Goal: Task Accomplishment & Management: Complete application form

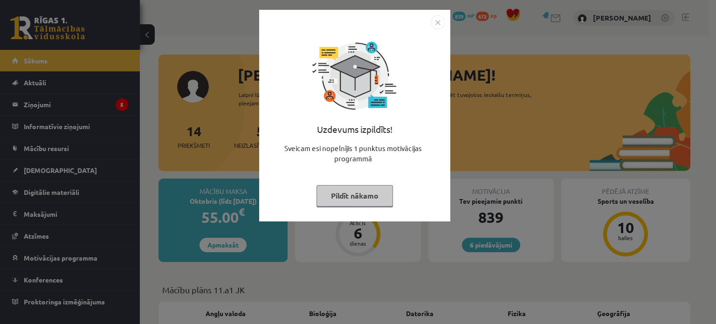
click at [345, 204] on button "Pildīt nākamo" at bounding box center [355, 195] width 76 height 21
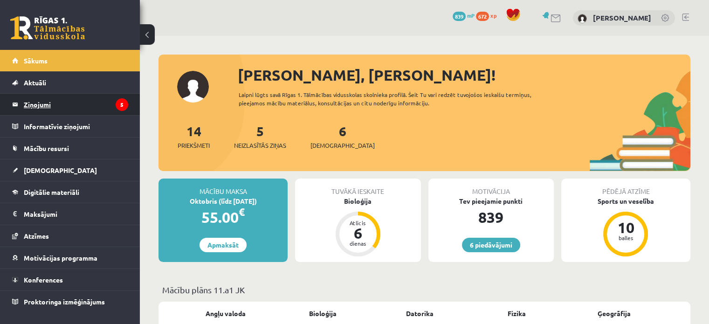
click at [81, 104] on legend "Ziņojumi 5" at bounding box center [76, 104] width 104 height 21
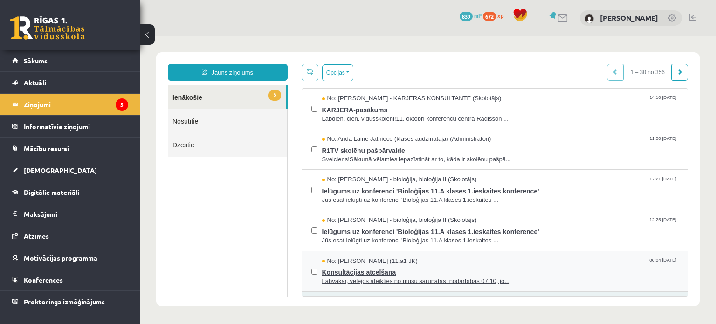
click at [364, 266] on span "Konsultācijas atcelšana" at bounding box center [500, 271] width 357 height 12
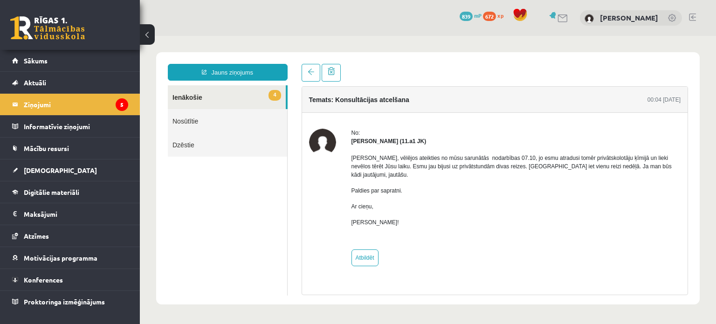
drag, startPoint x: 313, startPoint y: 187, endPoint x: 298, endPoint y: 134, distance: 55.0
click at [313, 187] on div at bounding box center [322, 198] width 27 height 138
click at [313, 71] on span at bounding box center [311, 72] width 7 height 7
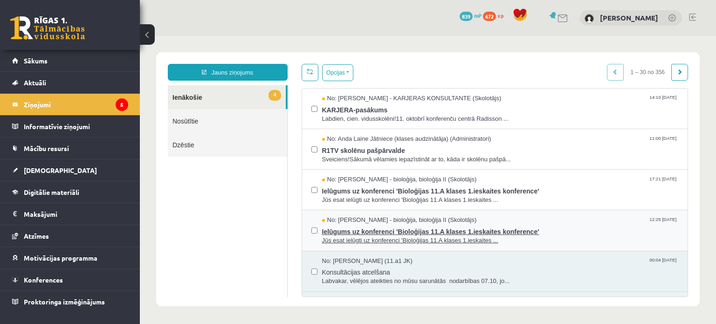
click at [329, 236] on span "Jūs esat ielūgti uz konferenci 'Bioloģijas 11.A klases 1.ieskaites ..." at bounding box center [500, 240] width 357 height 9
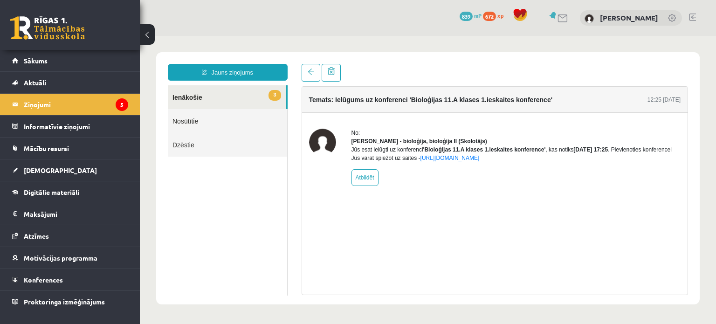
click at [312, 92] on div "Temats: Ielūgums uz konferenci 'Bioloģijas 11.A klases 1.ieskaites konference' …" at bounding box center [495, 100] width 386 height 26
click at [306, 79] on link at bounding box center [311, 73] width 19 height 18
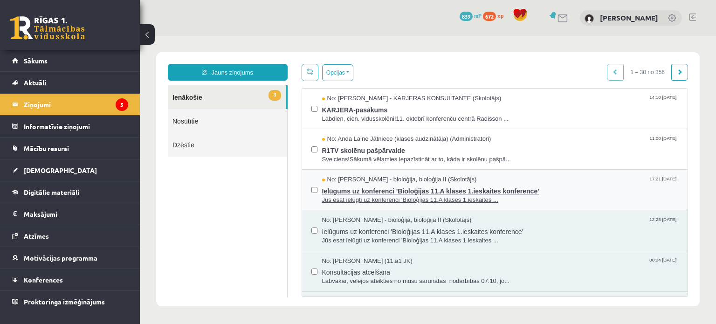
click at [341, 196] on span "Jūs esat ielūgti uz konferenci 'Bioloģijas 11.A klases 1.ieskaites ..." at bounding box center [500, 200] width 357 height 9
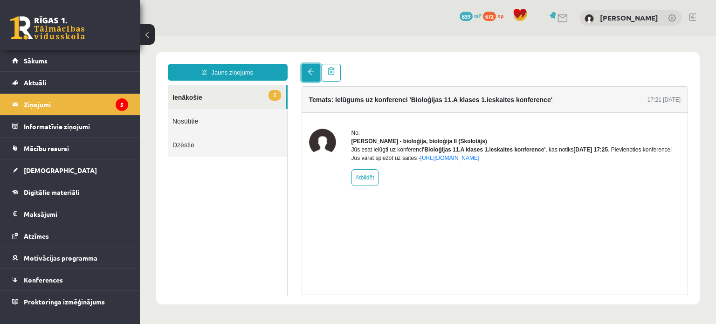
click at [309, 80] on link at bounding box center [311, 73] width 19 height 18
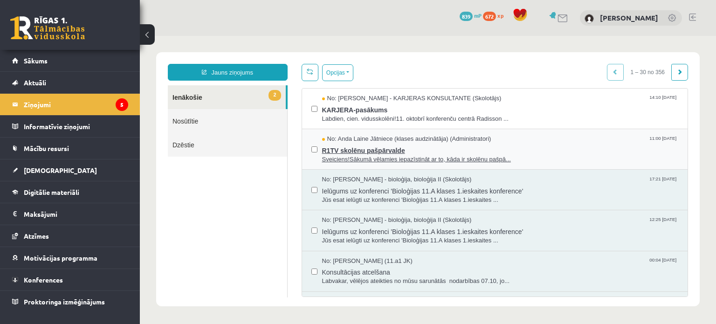
click at [339, 147] on span "R1TV skolēnu pašpārvalde" at bounding box center [500, 150] width 357 height 12
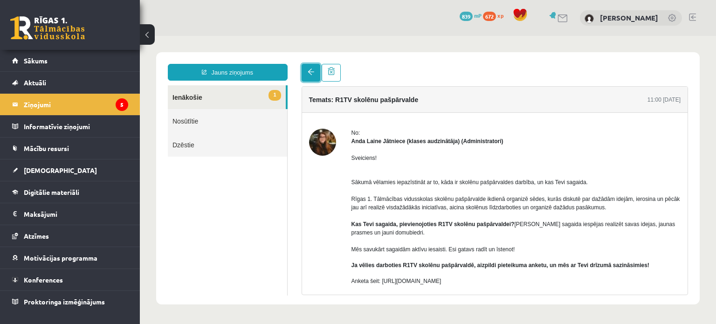
click at [314, 77] on link at bounding box center [311, 73] width 19 height 18
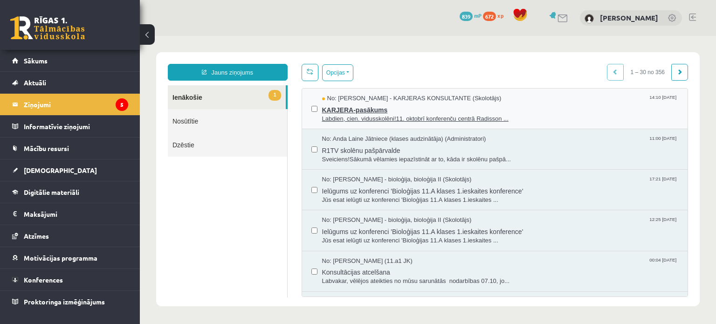
click at [342, 117] on span "Labdien, cien. vidusskolēni!11. oktobrī konferenču centrā Radisson ..." at bounding box center [500, 119] width 357 height 9
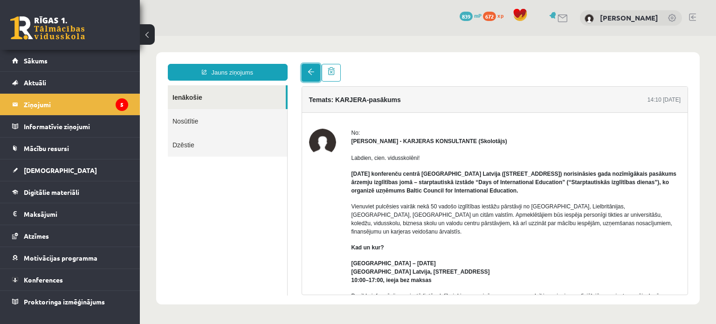
click at [316, 70] on link at bounding box center [311, 73] width 19 height 18
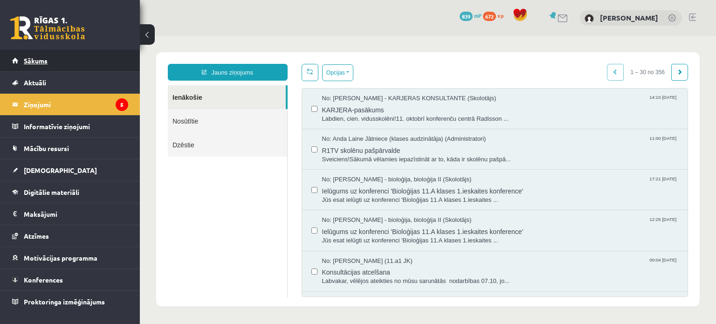
click at [108, 61] on link "Sākums" at bounding box center [70, 60] width 116 height 21
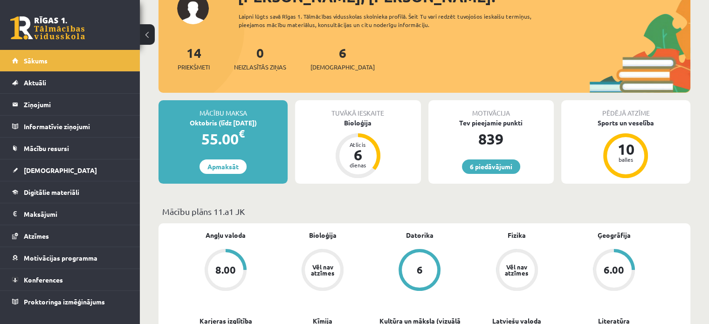
scroll to position [79, 0]
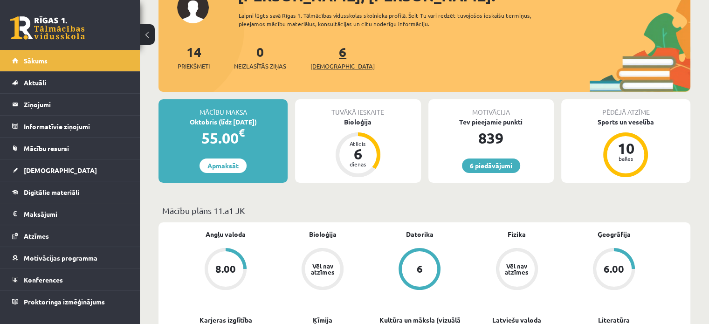
click at [331, 57] on link "6 Ieskaites" at bounding box center [343, 57] width 64 height 28
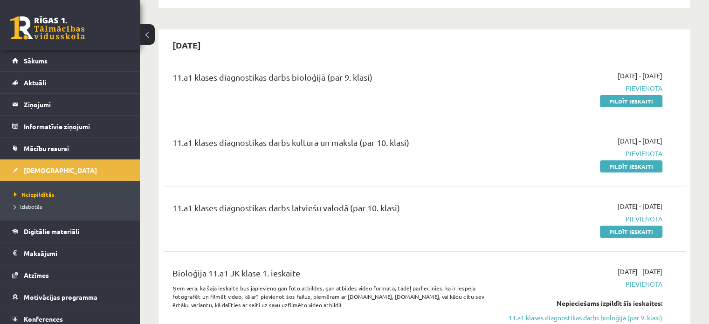
scroll to position [191, 0]
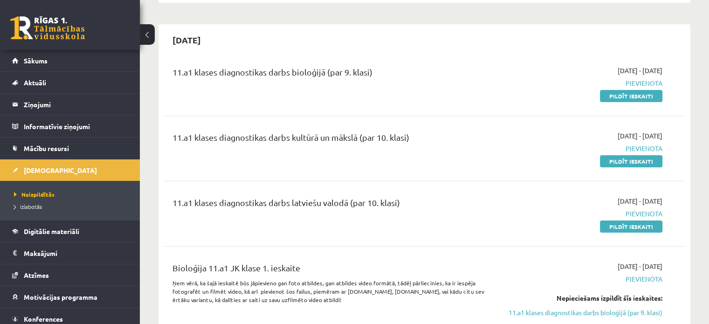
click at [513, 145] on span "Pievienota" at bounding box center [586, 149] width 154 height 10
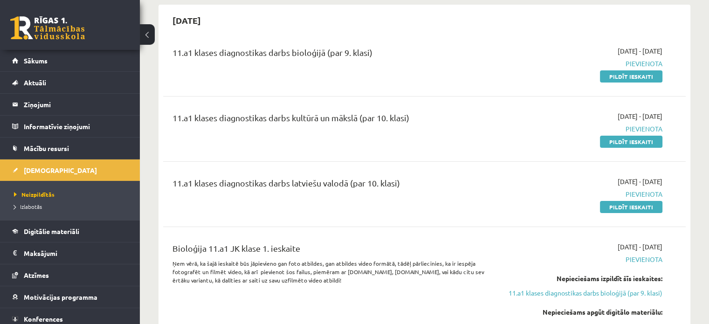
scroll to position [212, 0]
click at [611, 137] on link "Pildīt ieskaiti" at bounding box center [631, 141] width 62 height 12
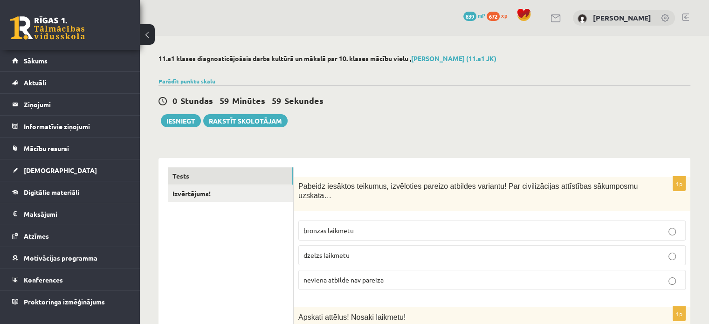
click at [388, 33] on div "0 Dāvanas 839 mP 672 xp Annija Elizabete Īzara" at bounding box center [424, 18] width 569 height 36
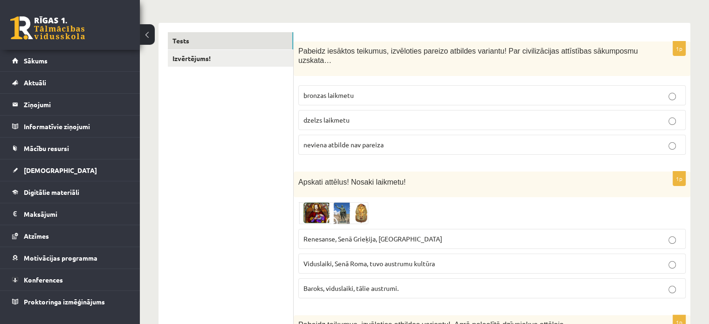
scroll to position [136, 0]
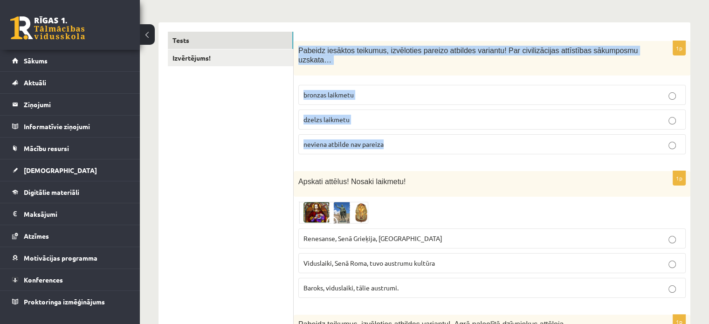
drag, startPoint x: 297, startPoint y: 52, endPoint x: 410, endPoint y: 130, distance: 137.2
click at [410, 130] on div "1p Pabeidz iesāktos teikumus, izvēloties pareizo atbildes variantu! Par civiliz…" at bounding box center [492, 101] width 397 height 121
copy div "Pabeidz iesāktos teikumus, izvēloties pareizo atbildes variantu! Par civilizāci…"
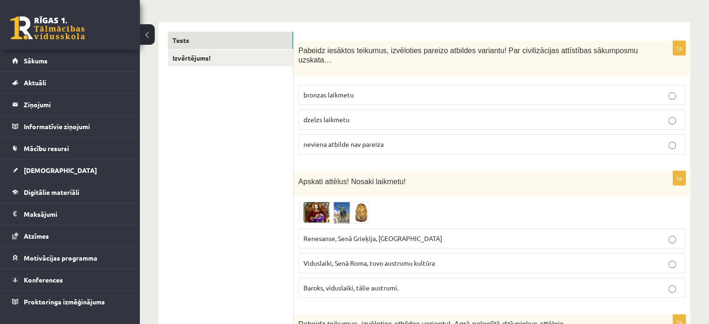
click at [324, 140] on span "neviena atbilde nav pareiza" at bounding box center [344, 144] width 80 height 8
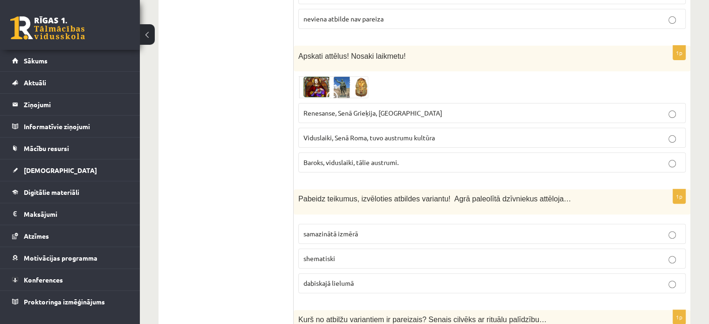
scroll to position [263, 0]
click at [338, 76] on img at bounding box center [333, 86] width 70 height 22
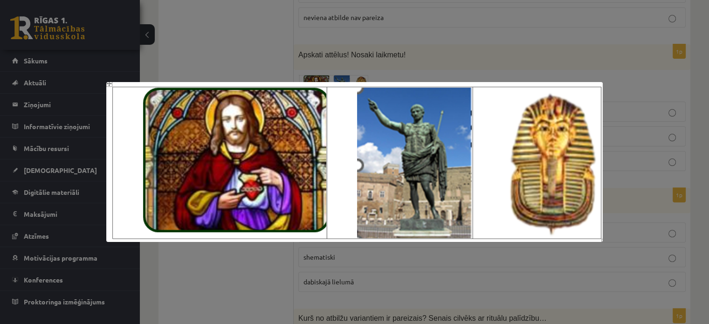
click at [234, 59] on div at bounding box center [354, 162] width 709 height 324
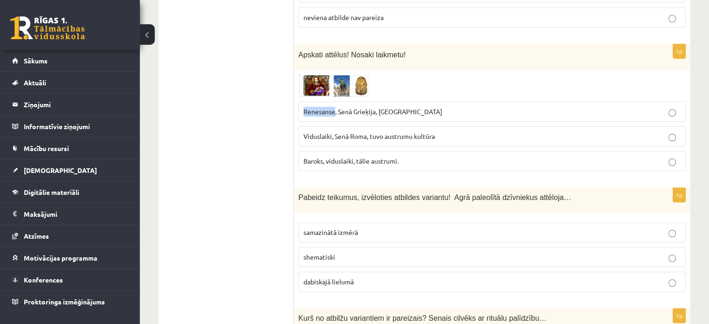
drag, startPoint x: 302, startPoint y: 98, endPoint x: 336, endPoint y: 102, distance: 33.7
click at [336, 102] on label "Renesanse, Senā Grieķija, Ēģipte" at bounding box center [492, 112] width 388 height 20
copy span "Renesanse"
drag, startPoint x: 302, startPoint y: 125, endPoint x: 332, endPoint y: 126, distance: 29.4
click at [332, 126] on label "Viduslaiki, Senā Roma, tuvo austrumu kultūra" at bounding box center [492, 136] width 388 height 20
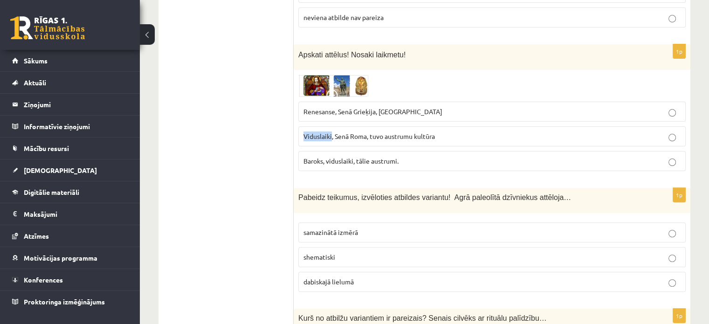
copy span "Viduslaiki"
drag, startPoint x: 301, startPoint y: 149, endPoint x: 323, endPoint y: 153, distance: 22.2
click at [323, 153] on label "Baroks, viduslaiki, tālie austrumi." at bounding box center [492, 161] width 388 height 20
copy span "Baroks"
drag, startPoint x: 334, startPoint y: 125, endPoint x: 367, endPoint y: 128, distance: 32.8
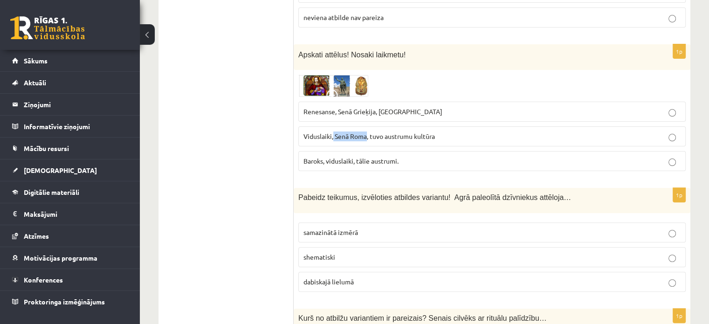
click at [367, 132] on span "Viduslaiki, Senā Roma, tuvo austrumu kultūra" at bounding box center [370, 136] width 132 height 8
copy span "Senā Roma"
drag, startPoint x: 369, startPoint y: 125, endPoint x: 437, endPoint y: 127, distance: 68.1
click at [437, 132] on p "Viduslaiki, Senā Roma, tuvo austrumu kultūra" at bounding box center [492, 137] width 377 height 10
copy span "tuvo austrumu kultūra"
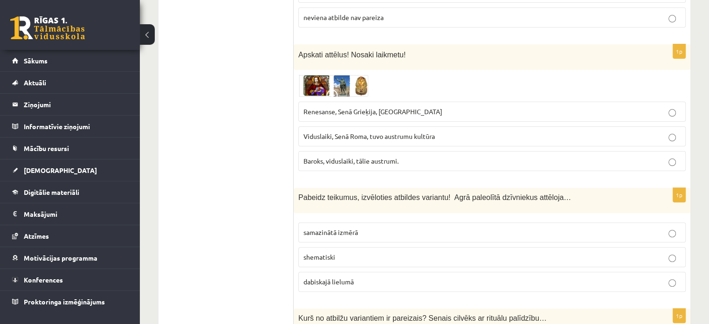
click at [314, 132] on span "Viduslaiki, Senā Roma, tuvo austrumu kultūra" at bounding box center [370, 136] width 132 height 8
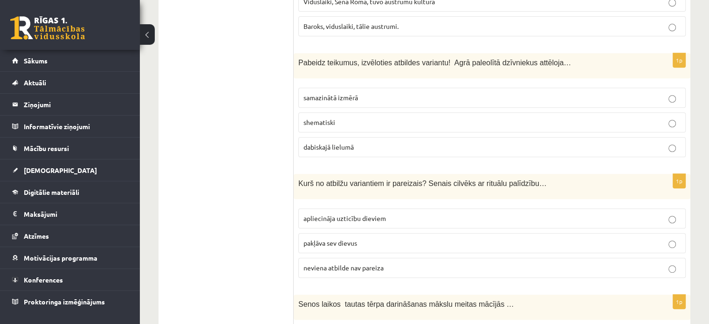
scroll to position [394, 0]
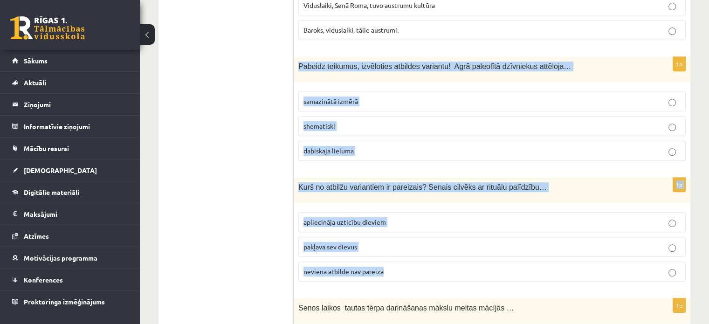
drag, startPoint x: 295, startPoint y: 57, endPoint x: 410, endPoint y: 255, distance: 228.6
copy form "Pabeidz teikumus, izvēloties atbildes variantu! Agrā paleolītā dzīvniekus attēl…"
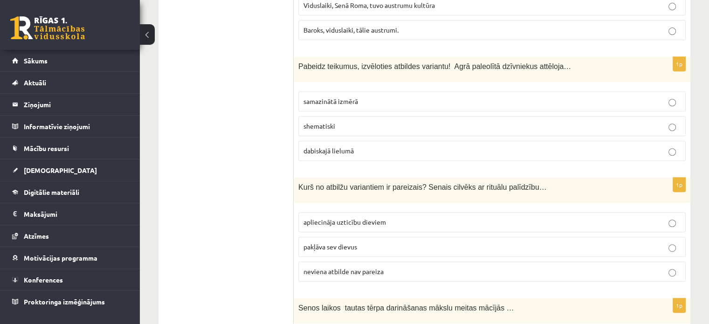
click at [327, 146] on span "dabiskajā lielumā" at bounding box center [329, 150] width 50 height 8
click at [328, 218] on span "apliecināja uzticību dieviem" at bounding box center [345, 222] width 83 height 8
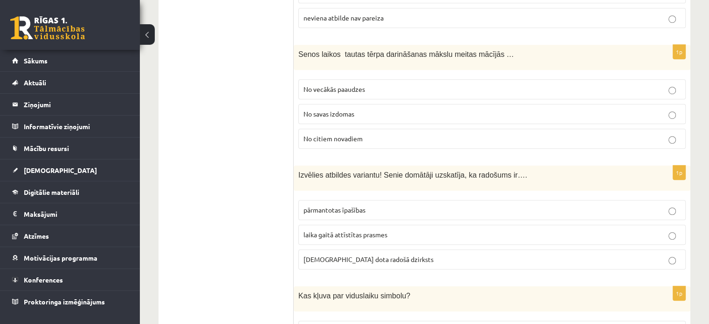
scroll to position [636, 0]
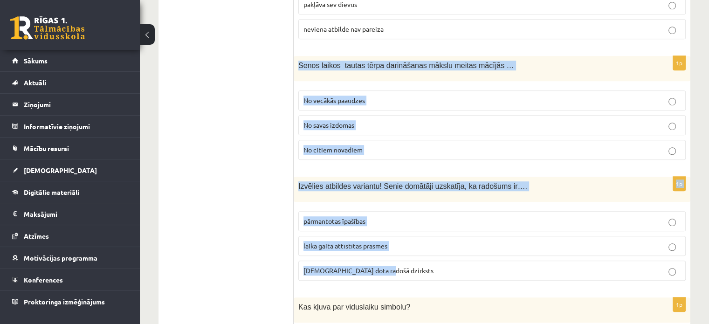
drag, startPoint x: 297, startPoint y: 54, endPoint x: 402, endPoint y: 258, distance: 229.4
copy form "Senos laikos tautas tērpa darināšanas mākslu meitas mācījās … No vecākās paaudz…"
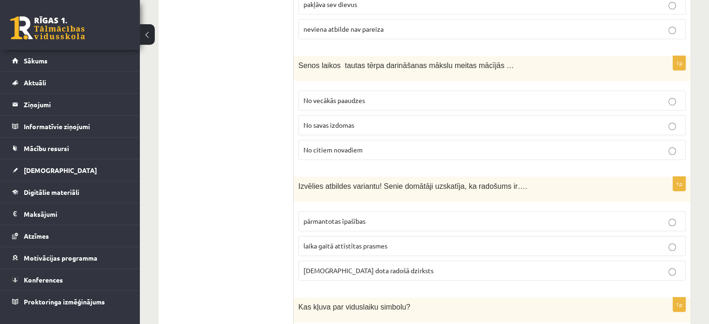
click at [334, 96] on span "No vecākās paaudzes" at bounding box center [335, 100] width 62 height 8
click at [336, 266] on span "dieva dota radošā dzirksts" at bounding box center [369, 270] width 130 height 8
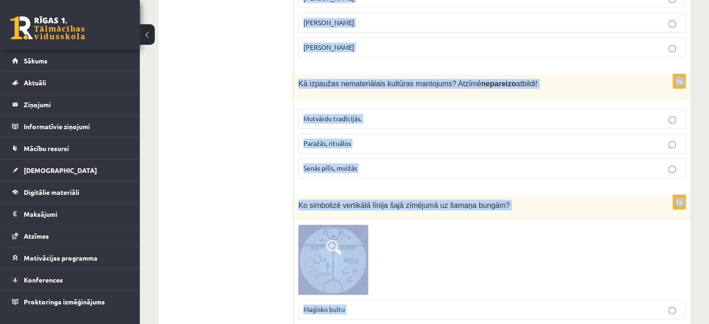
scroll to position [1248, 0]
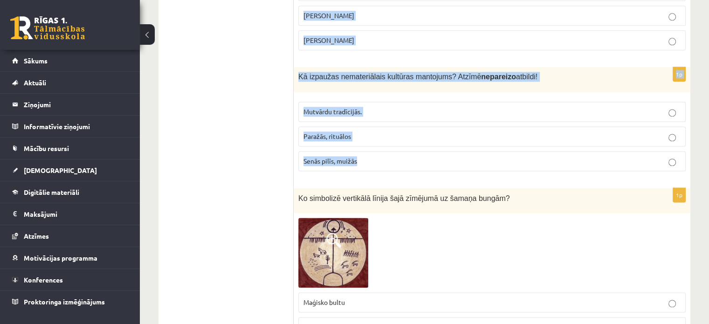
drag, startPoint x: 295, startPoint y: 28, endPoint x: 434, endPoint y: 142, distance: 179.9
copy form "Kas kļuva par viduslaiku simbolu? Bruņinieki Pilsētas rāte Amatnieki 1p Atzīmē …"
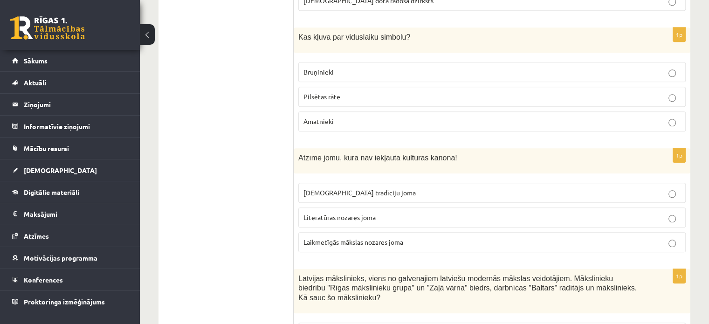
scroll to position [906, 0]
click at [323, 66] on label "Bruņinieki" at bounding box center [492, 72] width 388 height 20
click at [335, 233] on label "Laikmetīgās mākslas nozares joma" at bounding box center [492, 243] width 388 height 20
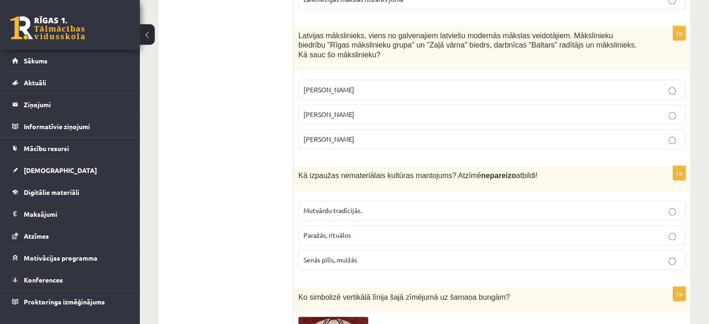
scroll to position [1147, 0]
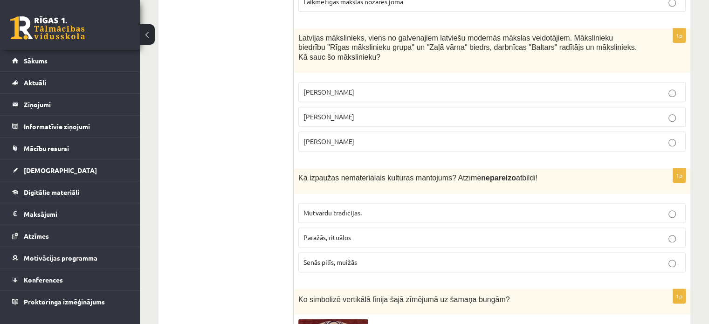
click at [313, 112] on span "Romāns Suta" at bounding box center [329, 116] width 51 height 8
click at [340, 258] on span "Senās pilīs, muižās" at bounding box center [331, 262] width 54 height 8
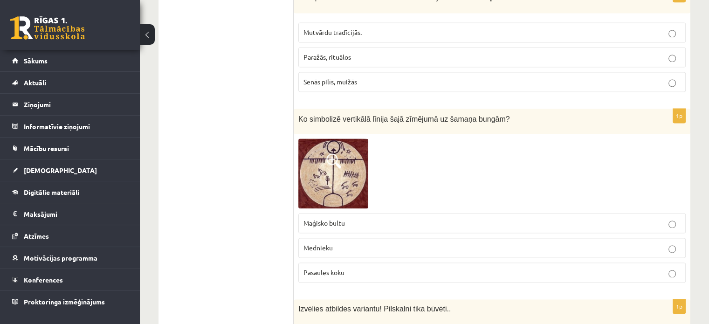
scroll to position [1328, 0]
click at [334, 153] on span at bounding box center [333, 160] width 15 height 15
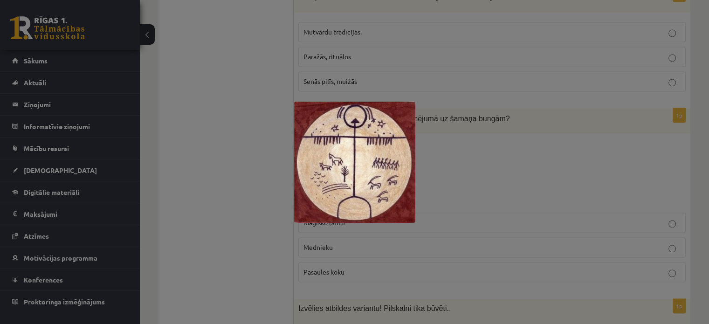
click at [270, 138] on div at bounding box center [354, 162] width 709 height 324
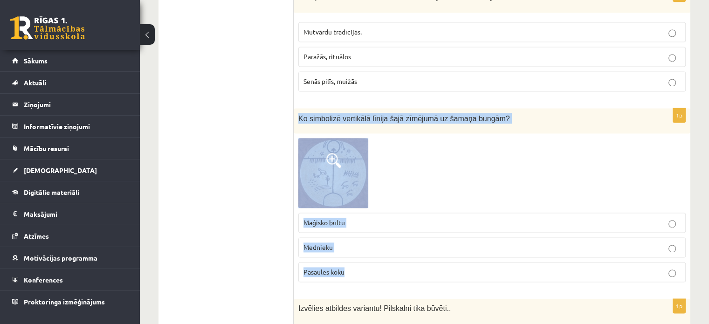
drag, startPoint x: 297, startPoint y: 93, endPoint x: 355, endPoint y: 232, distance: 150.3
click at [355, 232] on div "1p Ko simbolizē vertikālā līnija šajā zīmējumā uz šamaņa bungām? Maģisko bultu …" at bounding box center [492, 199] width 397 height 182
copy div "Ko simbolizē vertikālā līnija šajā zīmējumā uz šamaņa bungām? Maģisko bultu Med…"
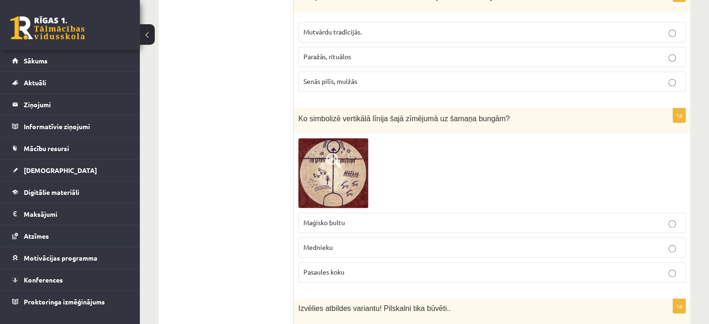
click at [333, 268] on span "Pasaules koku" at bounding box center [324, 272] width 41 height 8
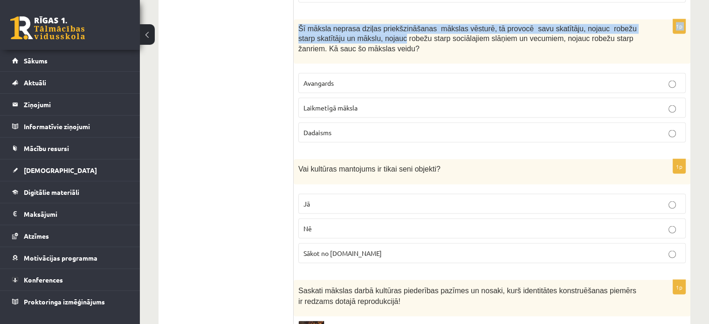
scroll to position [1711, 0]
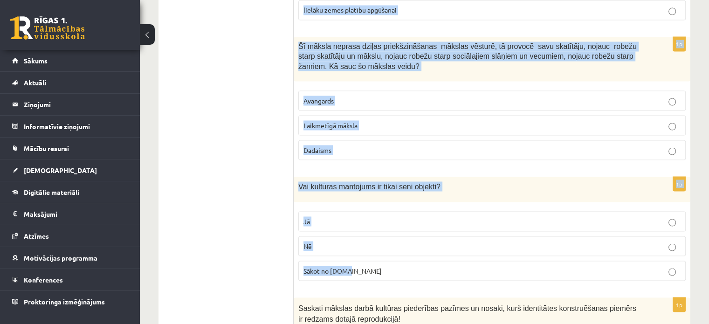
drag, startPoint x: 296, startPoint y: 64, endPoint x: 383, endPoint y: 244, distance: 200.0
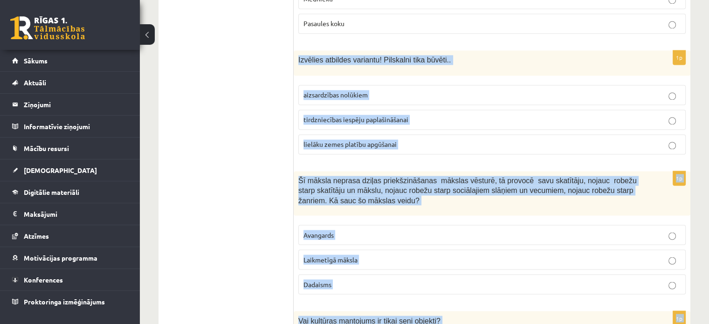
scroll to position [1588, 0]
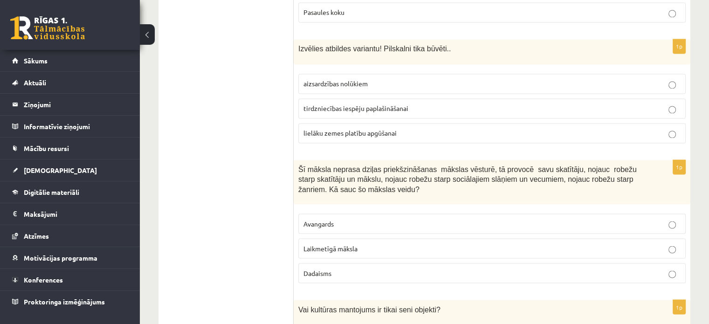
click at [315, 79] on span "aizsardzības nolūkiem" at bounding box center [336, 83] width 64 height 8
click at [352, 244] on span "Laikmetīgā māksla" at bounding box center [331, 248] width 54 height 8
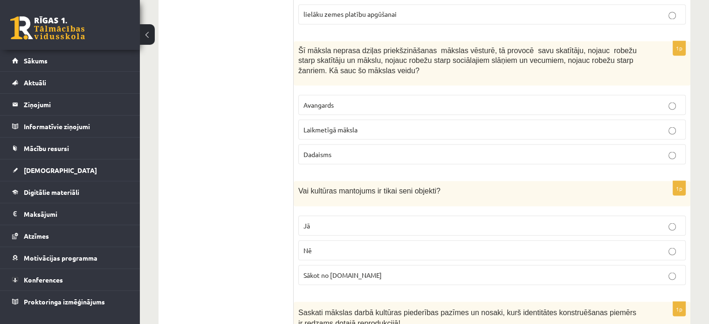
scroll to position [1707, 0]
click at [337, 245] on p "Nē" at bounding box center [492, 250] width 377 height 10
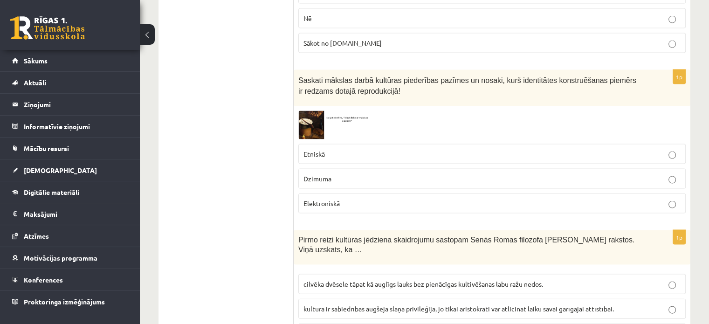
scroll to position [1938, 0]
click at [307, 111] on img at bounding box center [333, 125] width 70 height 28
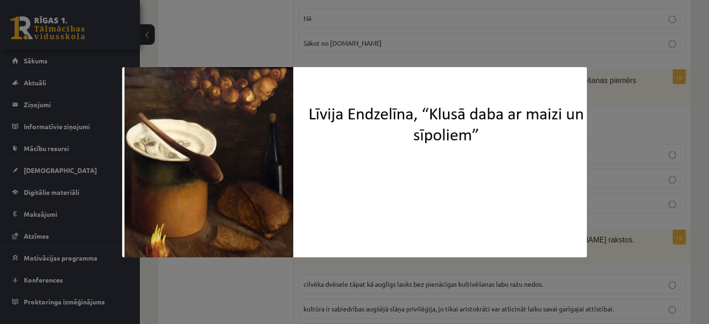
click at [245, 41] on div at bounding box center [354, 162] width 709 height 324
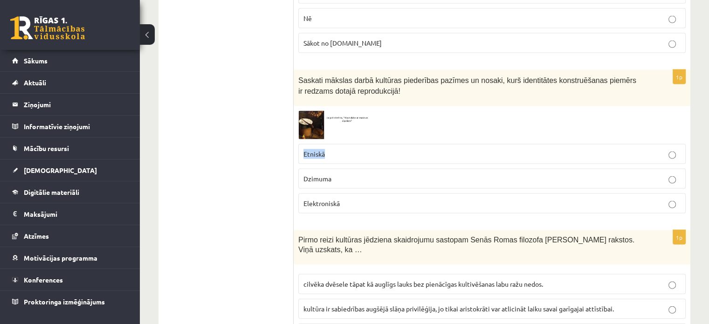
drag, startPoint x: 304, startPoint y: 125, endPoint x: 326, endPoint y: 128, distance: 22.2
click at [326, 149] on p "Etniskā" at bounding box center [492, 154] width 377 height 10
click at [301, 111] on img at bounding box center [333, 125] width 70 height 28
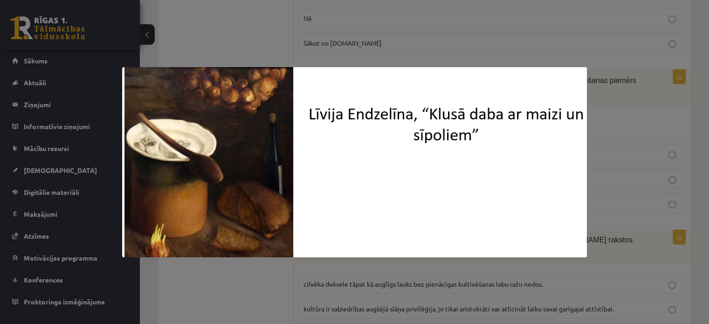
click at [259, 48] on div at bounding box center [354, 162] width 709 height 324
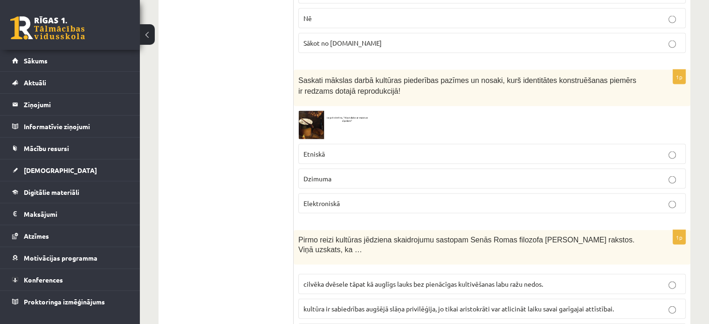
click at [260, 110] on ul "Tests Izvērtējums!" at bounding box center [231, 220] width 126 height 3982
click at [321, 111] on img at bounding box center [333, 125] width 70 height 28
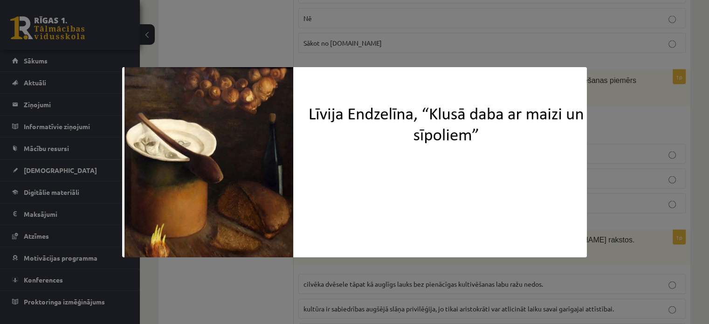
click at [241, 41] on div at bounding box center [354, 162] width 709 height 324
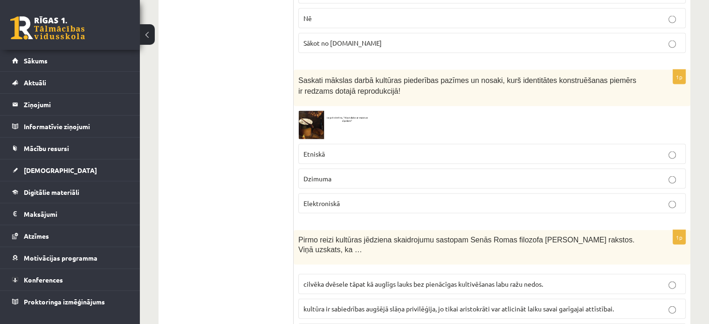
click at [321, 150] on span "Etniskā" at bounding box center [314, 154] width 21 height 8
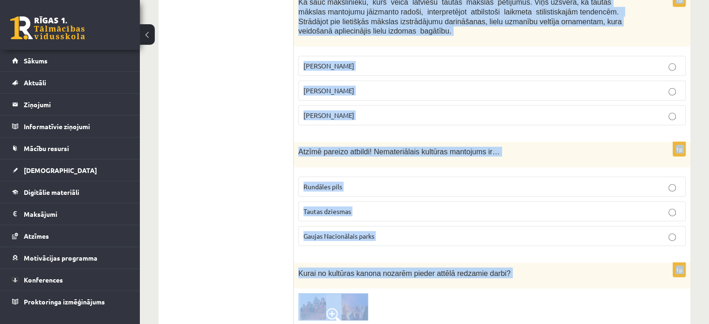
scroll to position [2809, 0]
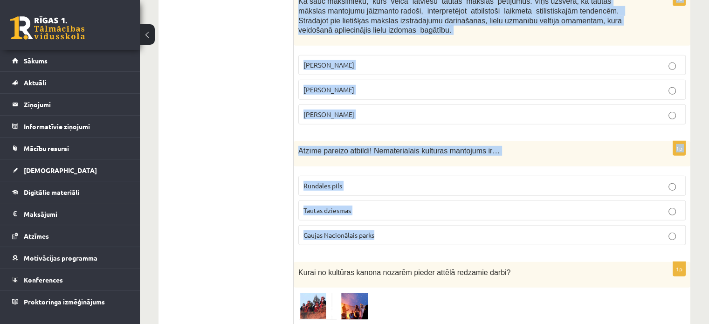
drag, startPoint x: 299, startPoint y: 87, endPoint x: 401, endPoint y: 185, distance: 140.8
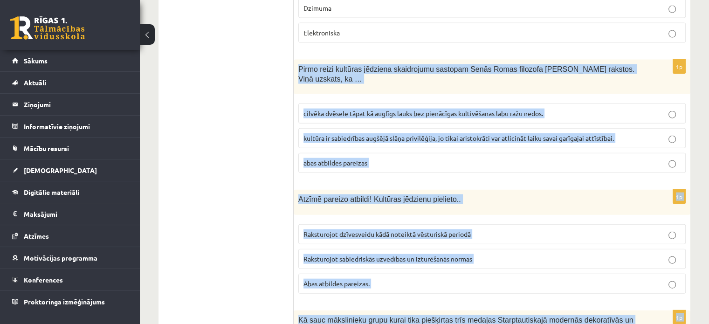
scroll to position [2111, 0]
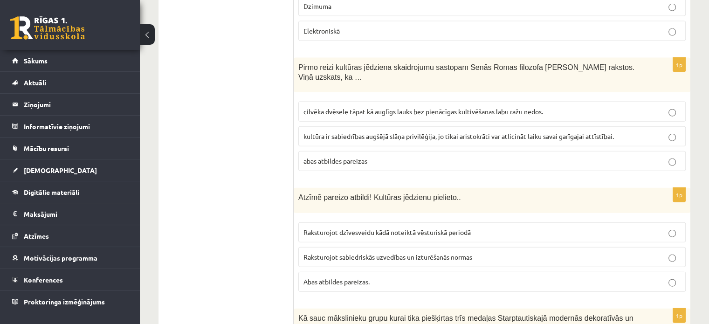
click at [262, 121] on ul "Tests Izvērtējums!" at bounding box center [231, 48] width 126 height 3982
click at [314, 107] on span "cilvēka dvēsele tāpat kā auglīgs lauks bez pienācīgas kultivēšanas labu ražu ne…" at bounding box center [424, 111] width 240 height 8
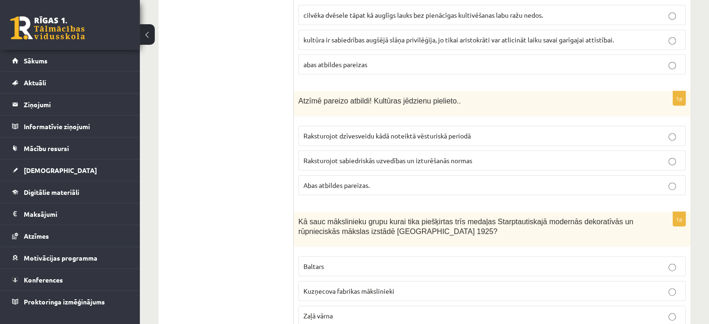
scroll to position [2210, 0]
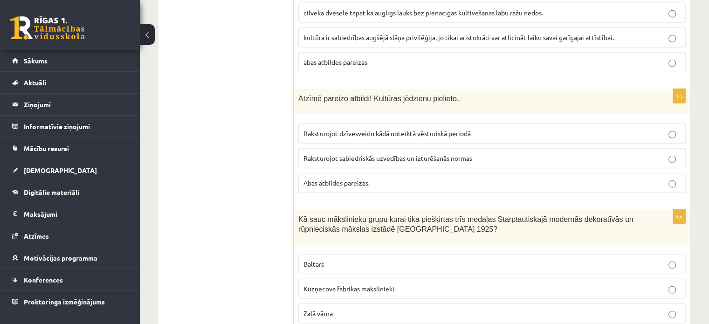
click at [338, 173] on label "Abas atbildes pareizas." at bounding box center [492, 183] width 388 height 20
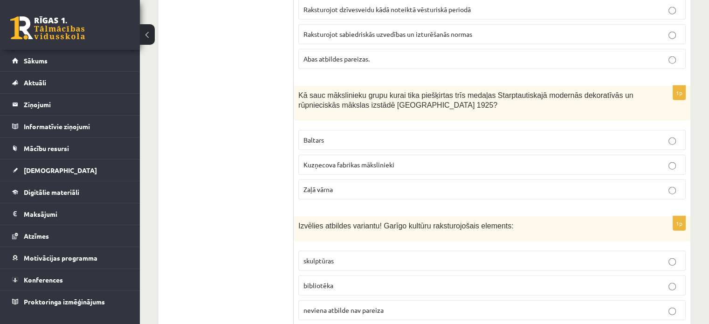
scroll to position [2334, 0]
click at [312, 135] on p "Baltars" at bounding box center [492, 140] width 377 height 10
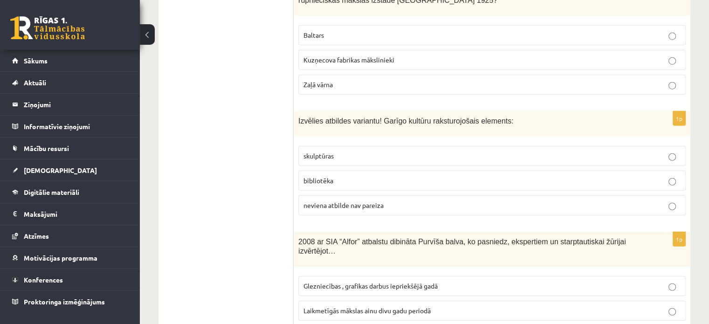
scroll to position [2444, 0]
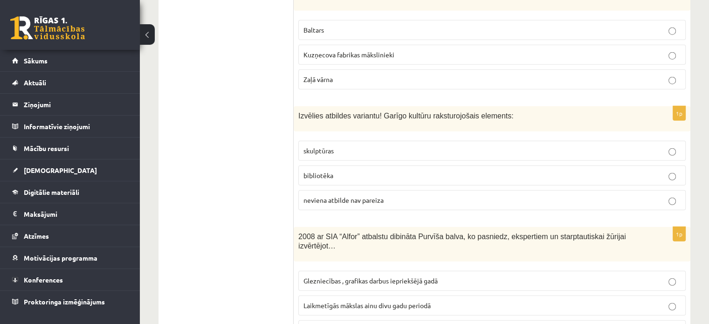
click at [319, 166] on label "bibliotēka" at bounding box center [492, 176] width 388 height 20
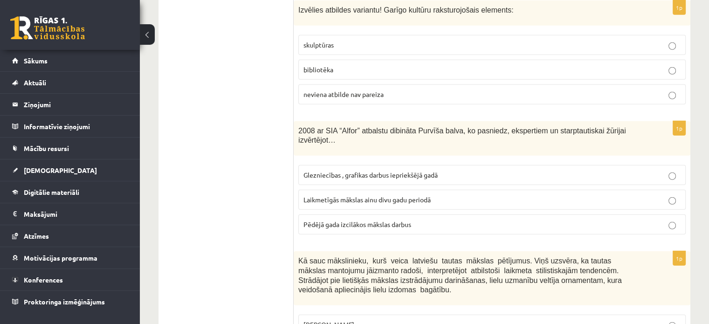
scroll to position [2562, 0]
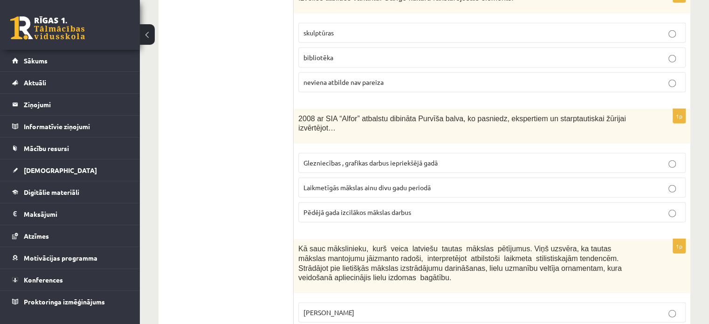
click at [319, 183] on p "Laikmetīgās mākslas ainu divu gadu periodā" at bounding box center [492, 188] width 377 height 10
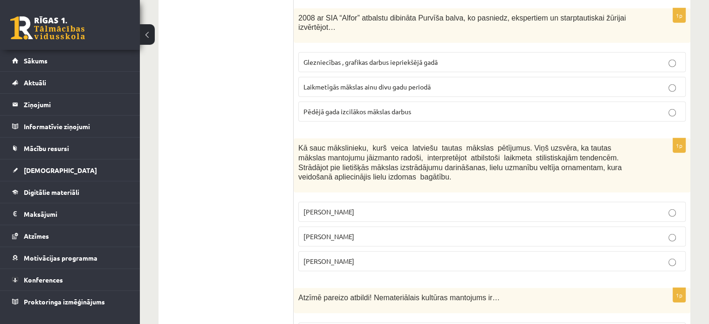
scroll to position [2663, 0]
click at [316, 231] on p "Jūlijs Madernieks" at bounding box center [492, 236] width 377 height 10
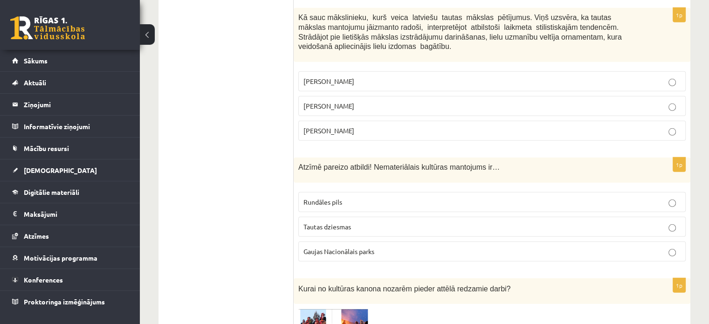
scroll to position [2794, 0]
click at [325, 222] on span "Tautas dziesmas" at bounding box center [328, 226] width 48 height 8
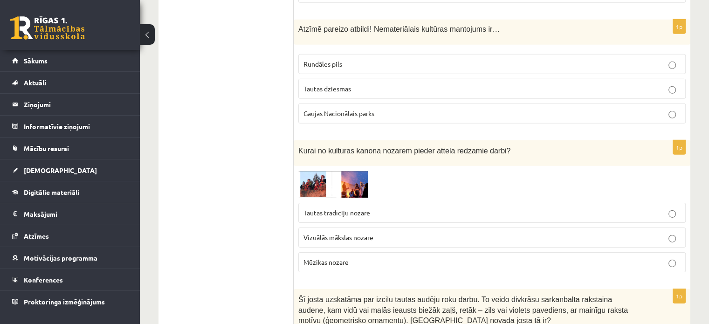
scroll to position [2932, 0]
drag, startPoint x: 303, startPoint y: 160, endPoint x: 369, endPoint y: 160, distance: 66.7
click at [369, 202] on label "Tautas tradīciju nozare" at bounding box center [492, 212] width 388 height 20
click at [318, 170] on img at bounding box center [333, 184] width 70 height 28
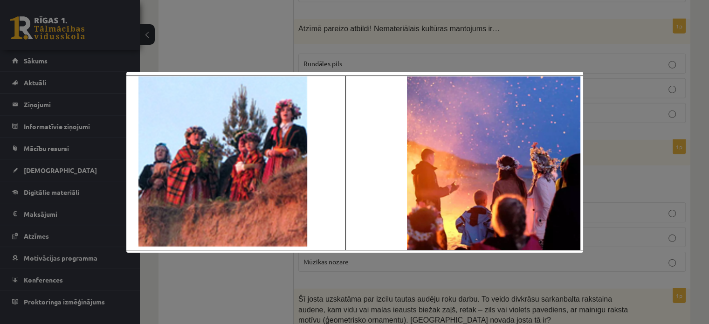
click at [226, 39] on div at bounding box center [354, 162] width 709 height 324
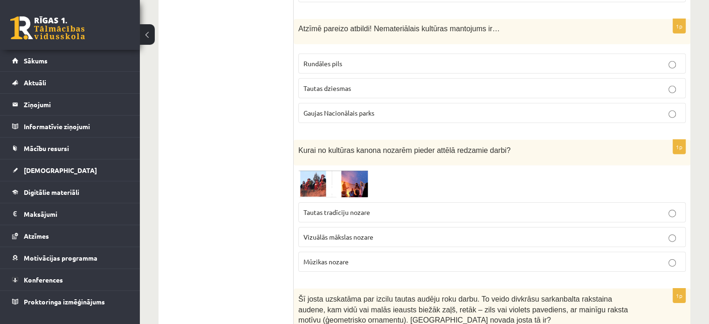
click at [368, 208] on span "Tautas tradīciju nozare" at bounding box center [337, 212] width 67 height 8
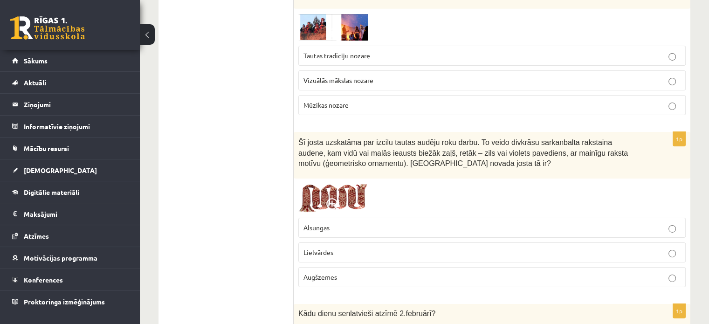
scroll to position [3089, 0]
click at [318, 242] on label "Lielvārdes" at bounding box center [492, 252] width 388 height 20
drag, startPoint x: 302, startPoint y: 173, endPoint x: 333, endPoint y: 174, distance: 30.8
click at [333, 217] on label "Alsungas" at bounding box center [492, 227] width 388 height 20
drag, startPoint x: 338, startPoint y: 201, endPoint x: 304, endPoint y: 203, distance: 34.5
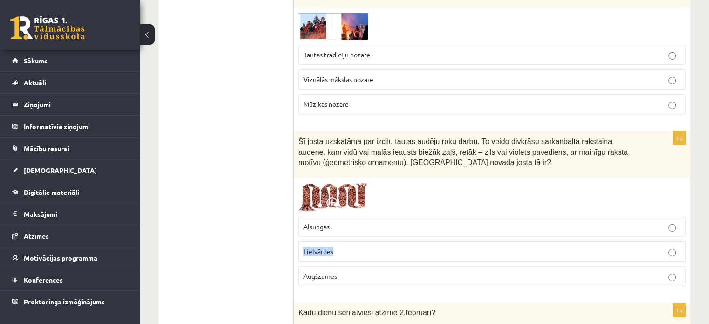
click at [304, 247] on p "Lielvārdes" at bounding box center [492, 252] width 377 height 10
drag, startPoint x: 340, startPoint y: 226, endPoint x: 300, endPoint y: 226, distance: 39.2
click at [300, 266] on label "Augšzemes" at bounding box center [492, 276] width 388 height 20
click at [323, 222] on span "Alsungas" at bounding box center [317, 226] width 26 height 8
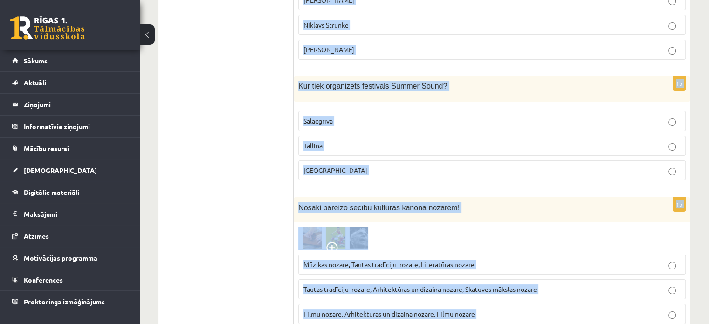
scroll to position [3602, 0]
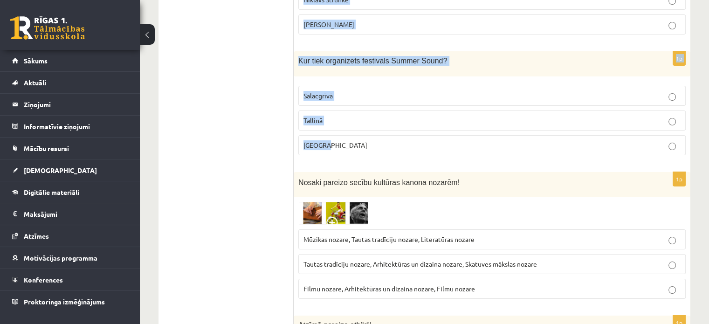
drag, startPoint x: 298, startPoint y: 74, endPoint x: 381, endPoint y: 98, distance: 86.9
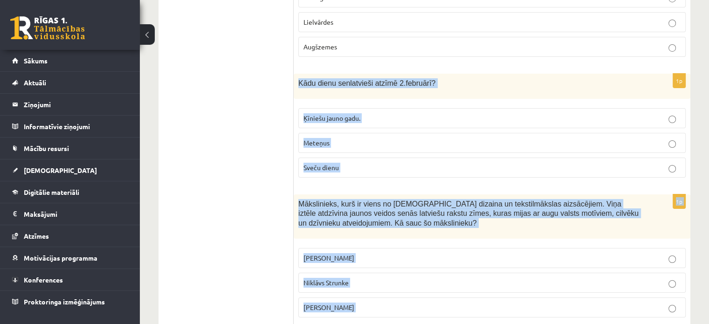
scroll to position [3319, 0]
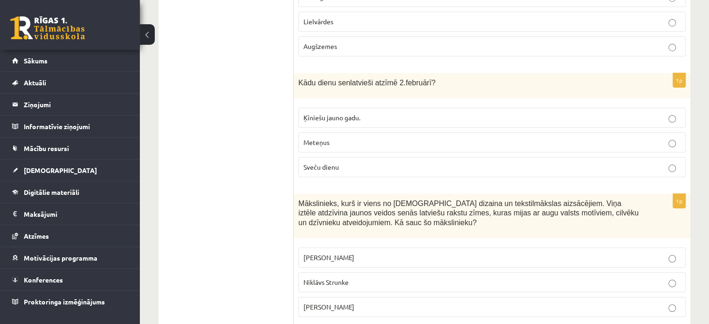
click at [328, 157] on label "Sveču dienu" at bounding box center [492, 167] width 388 height 20
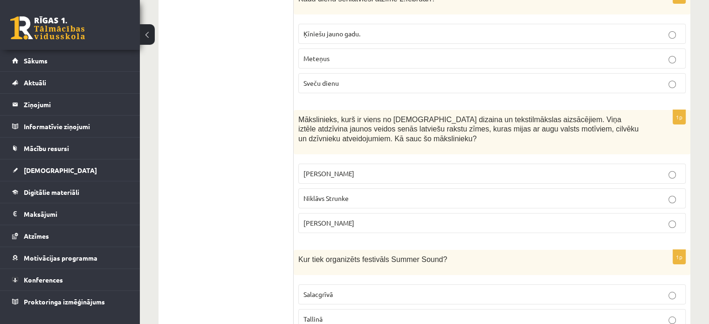
scroll to position [3423, 0]
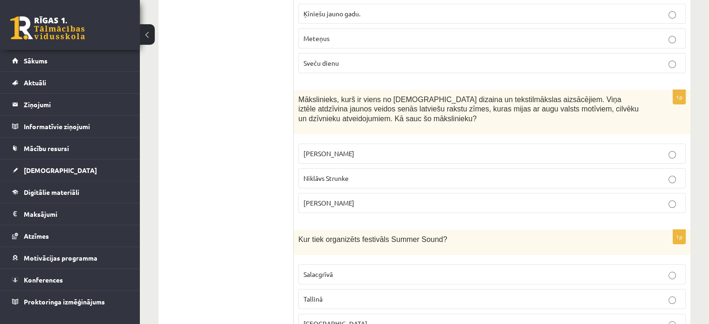
click at [328, 149] on p "Ansis Cīrulis" at bounding box center [492, 154] width 377 height 10
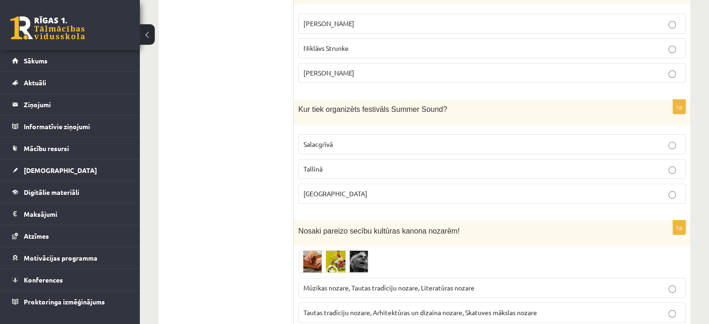
scroll to position [3556, 0]
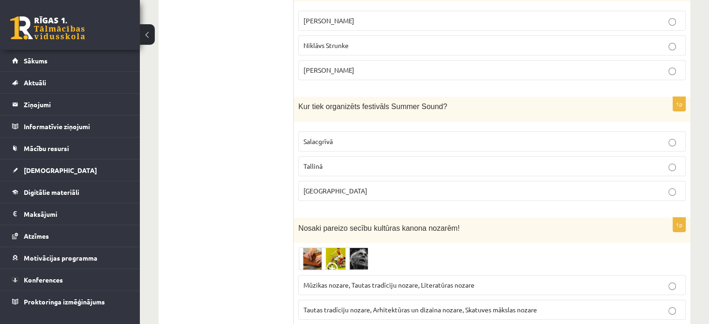
click at [327, 186] on p "Liepājā" at bounding box center [492, 191] width 377 height 10
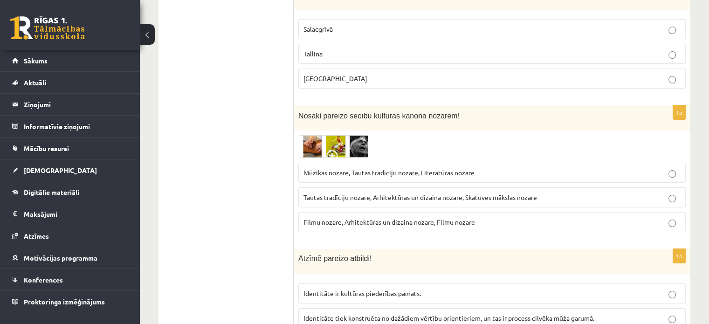
scroll to position [3669, 0]
click at [313, 135] on img at bounding box center [333, 146] width 70 height 23
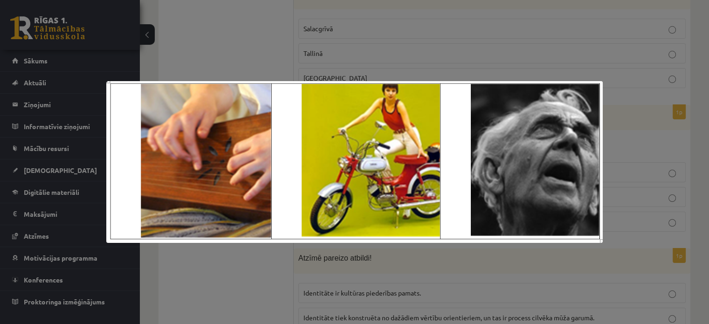
click at [242, 54] on div at bounding box center [354, 162] width 709 height 324
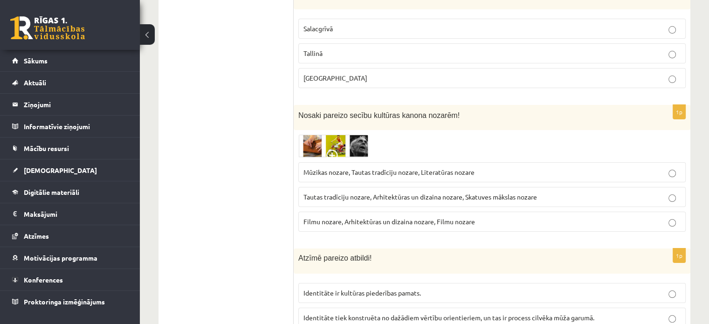
click at [312, 135] on img at bounding box center [333, 146] width 70 height 23
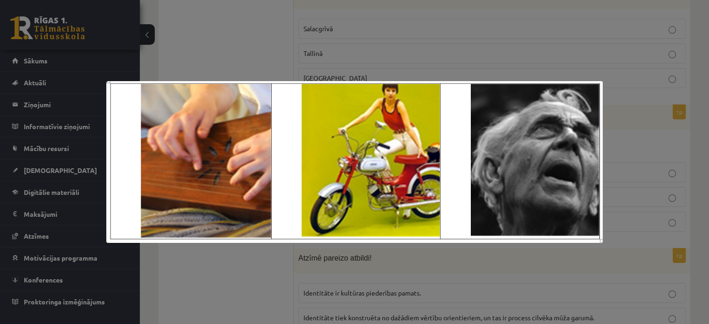
click at [215, 50] on div at bounding box center [354, 162] width 709 height 324
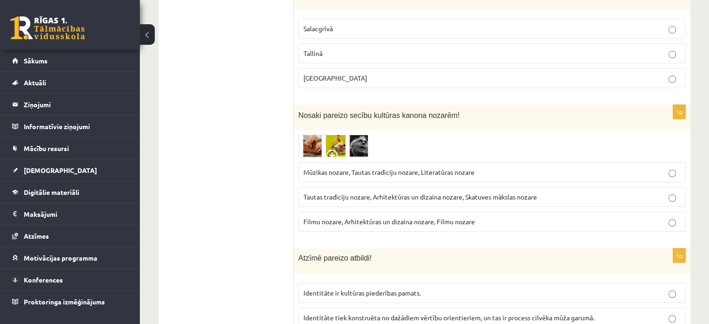
click at [298, 110] on div "1p Nosaki pareizo secību kultūras kanona nozarēm! Mūzikas nozare, Tautas tradīc…" at bounding box center [492, 172] width 397 height 135
click at [305, 167] on p "Mūzikas nozare, Tautas tradīciju nozare, Literatūras nozare" at bounding box center [492, 172] width 377 height 10
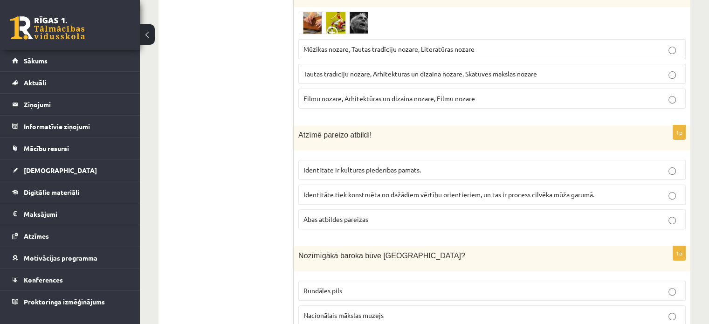
scroll to position [3796, 0]
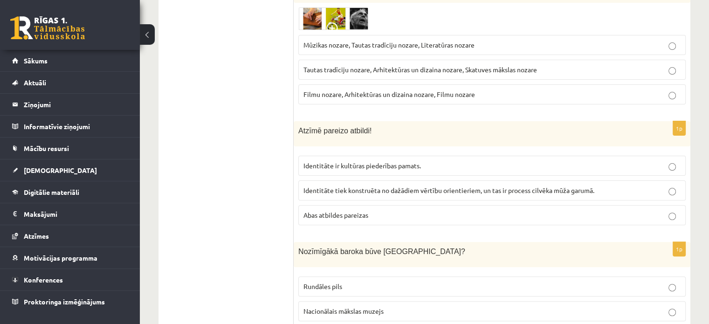
click at [305, 161] on span "Identitāte ir kultūras piederības pamats." at bounding box center [363, 165] width 118 height 8
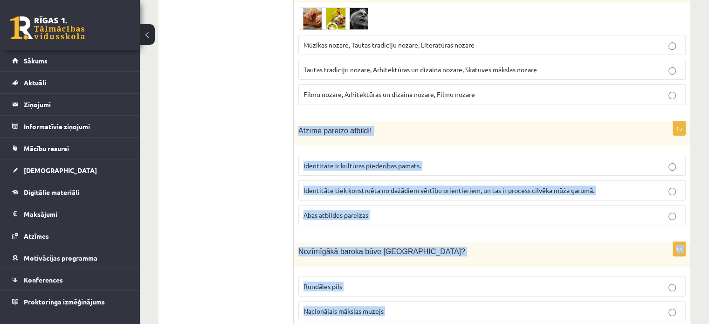
drag, startPoint x: 297, startPoint y: 72, endPoint x: 432, endPoint y: 271, distance: 240.7
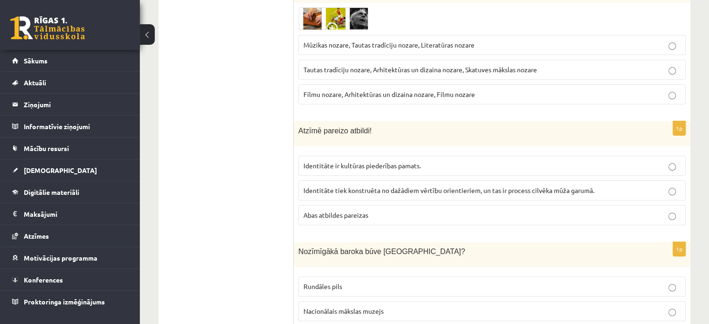
click at [332, 211] on span "Abas atbildes pareizas" at bounding box center [336, 215] width 65 height 8
click at [323, 282] on p "Rundāles pils" at bounding box center [492, 287] width 377 height 10
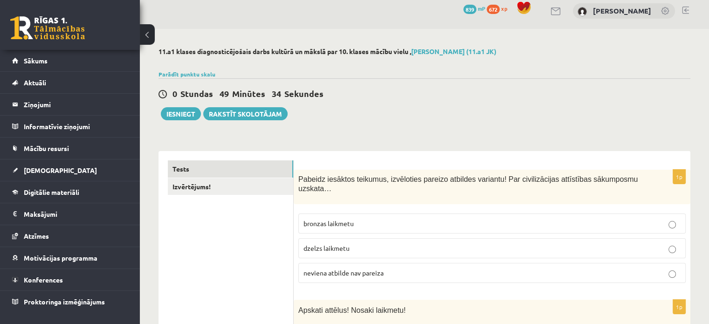
scroll to position [0, 0]
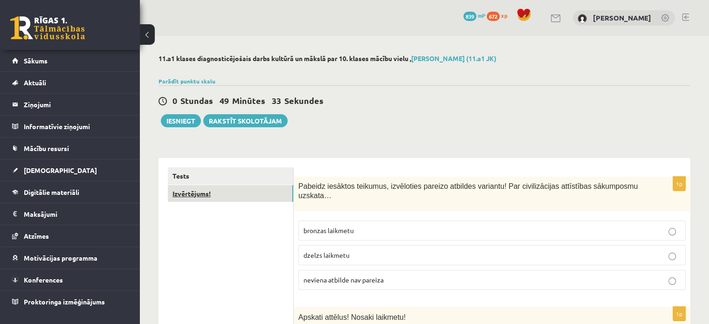
click at [241, 197] on link "Izvērtējums!" at bounding box center [230, 193] width 125 height 17
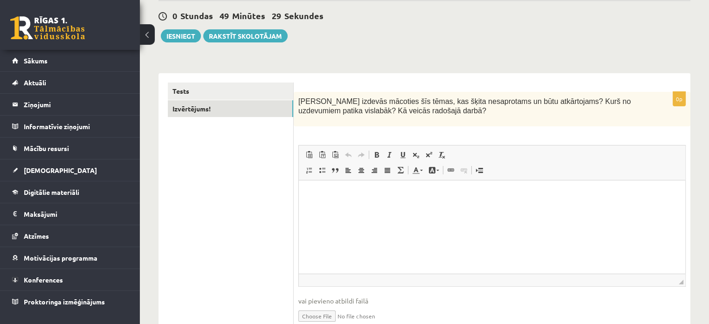
scroll to position [85, 0]
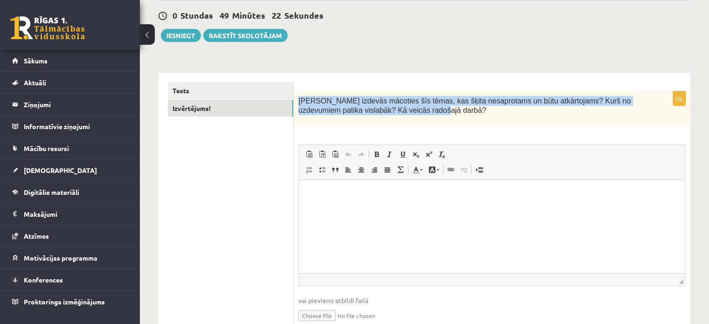
drag, startPoint x: 298, startPoint y: 100, endPoint x: 417, endPoint y: 118, distance: 120.7
click at [417, 118] on div "Kas izdevās mācoties šīs tēmas, kas šķita nesaprotams un būtu atkārtojams? Kurš…" at bounding box center [492, 108] width 397 height 35
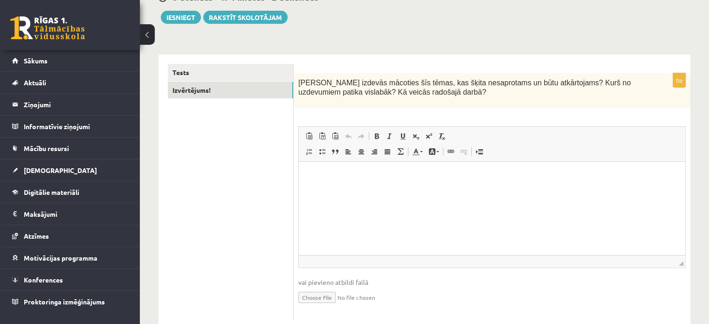
scroll to position [0, 0]
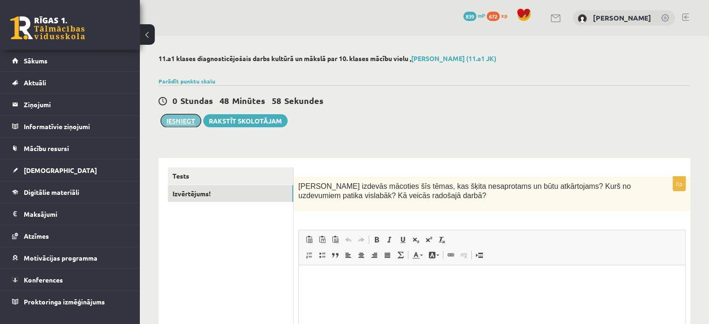
click at [187, 124] on button "Iesniegt" at bounding box center [181, 120] width 40 height 13
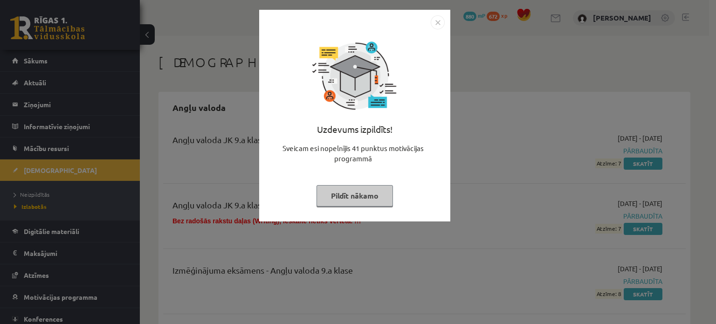
click at [372, 194] on button "Pildīt nākamo" at bounding box center [355, 195] width 76 height 21
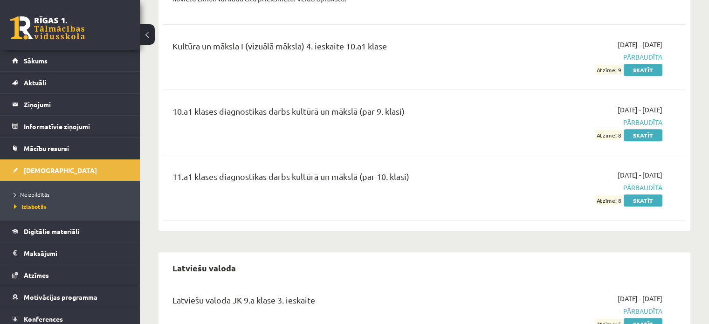
scroll to position [4085, 0]
click at [39, 191] on span "Neizpildītās" at bounding box center [31, 194] width 35 height 7
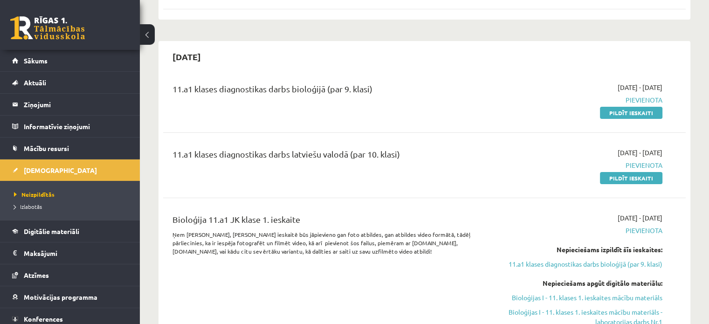
scroll to position [167, 0]
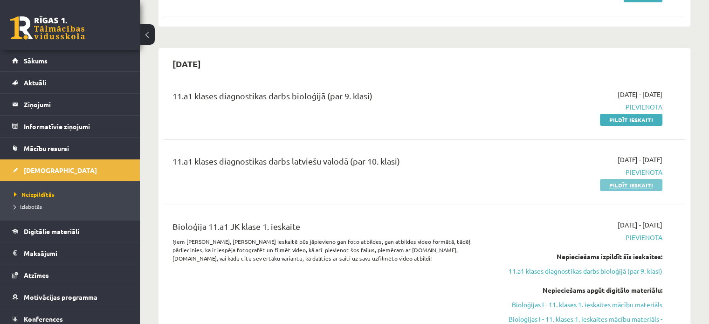
click at [612, 182] on link "Pildīt ieskaiti" at bounding box center [631, 185] width 62 height 12
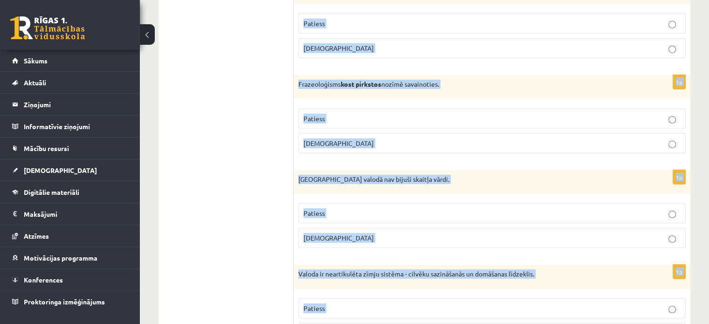
scroll to position [2762, 0]
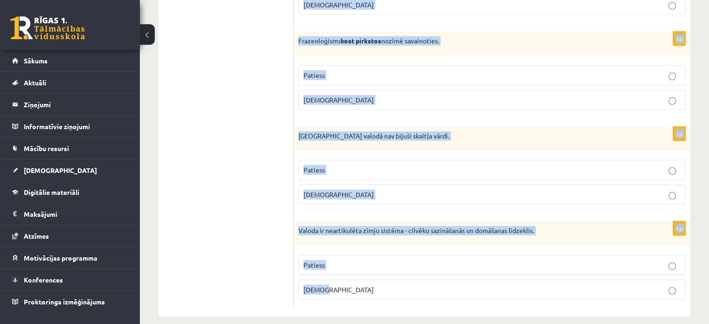
drag, startPoint x: 303, startPoint y: 99, endPoint x: 384, endPoint y: 326, distance: 240.6
copy form "Loremipsumd si ametcon adi elitseddo? 8e Temporinc Utlabor etdolo magnaa enimad…"
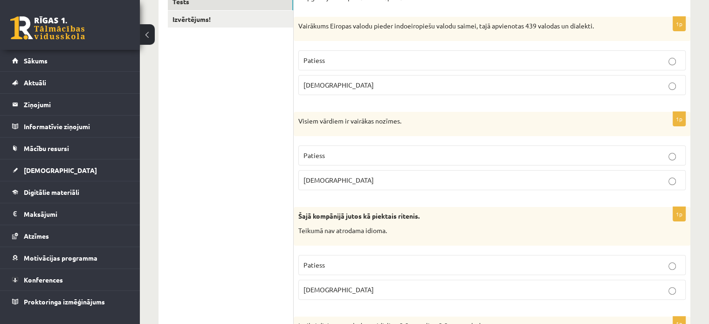
scroll to position [173, 0]
click at [343, 59] on p "Patiess" at bounding box center [492, 61] width 377 height 10
click at [333, 173] on label "[DEMOGRAPHIC_DATA]" at bounding box center [492, 181] width 388 height 20
click at [338, 289] on p "Aplams" at bounding box center [492, 291] width 377 height 10
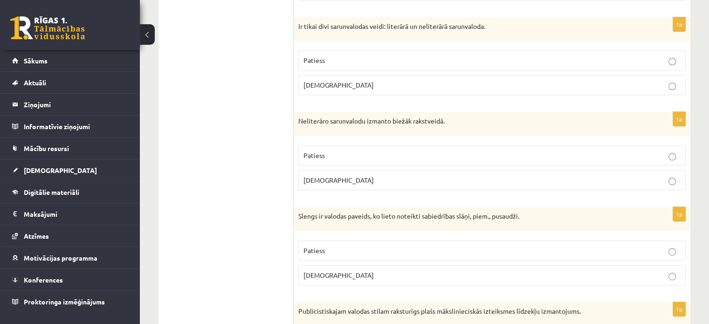
scroll to position [468, 0]
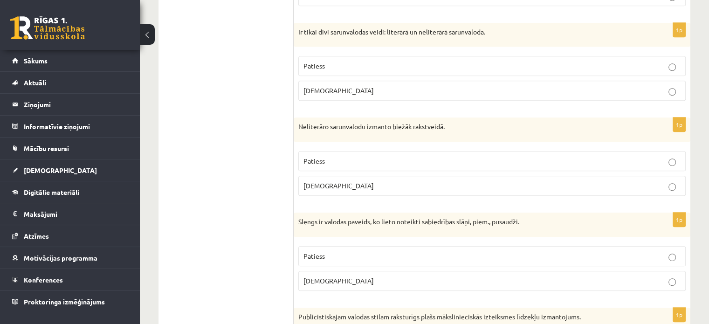
click at [335, 93] on p "Aplams" at bounding box center [492, 91] width 377 height 10
click at [334, 186] on p "Aplams" at bounding box center [492, 186] width 377 height 10
click at [326, 254] on p "Patiess" at bounding box center [492, 256] width 377 height 10
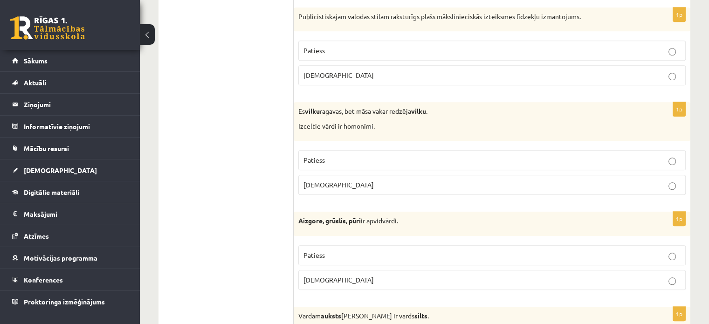
scroll to position [770, 0]
click at [345, 69] on p "Aplams" at bounding box center [492, 74] width 377 height 10
click at [325, 156] on p "Patiess" at bounding box center [492, 159] width 377 height 10
click at [326, 250] on p "Patiess" at bounding box center [492, 255] width 377 height 10
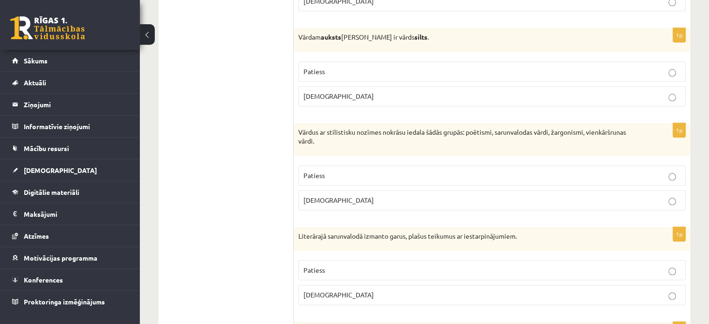
scroll to position [1048, 0]
click at [317, 68] on span "Patiess" at bounding box center [314, 70] width 21 height 8
click at [317, 196] on span "Aplams" at bounding box center [339, 199] width 70 height 8
click at [328, 272] on label "Patiess" at bounding box center [492, 269] width 388 height 20
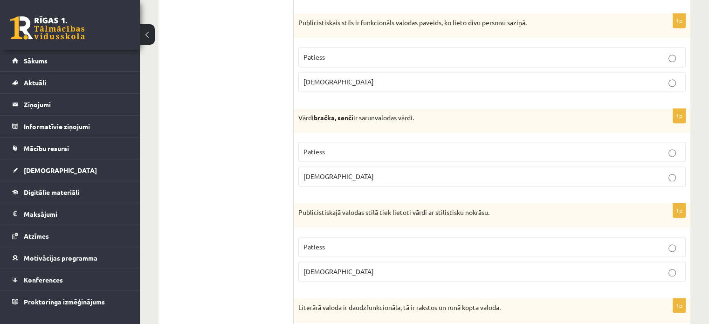
scroll to position [1355, 0]
click at [343, 77] on p "Aplams" at bounding box center [492, 82] width 377 height 10
click at [337, 142] on label "Patiess" at bounding box center [492, 152] width 388 height 20
click at [323, 243] on span "Patiess" at bounding box center [314, 247] width 21 height 8
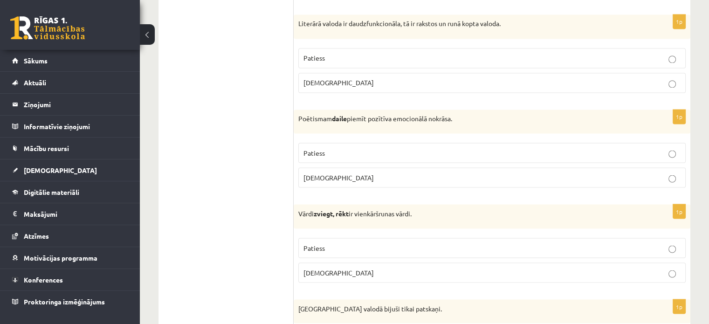
scroll to position [1641, 0]
click at [317, 237] on label "Patiess" at bounding box center [492, 247] width 388 height 20
click at [317, 147] on span "Patiess" at bounding box center [314, 151] width 21 height 8
click at [330, 52] on p "Patiess" at bounding box center [492, 57] width 377 height 10
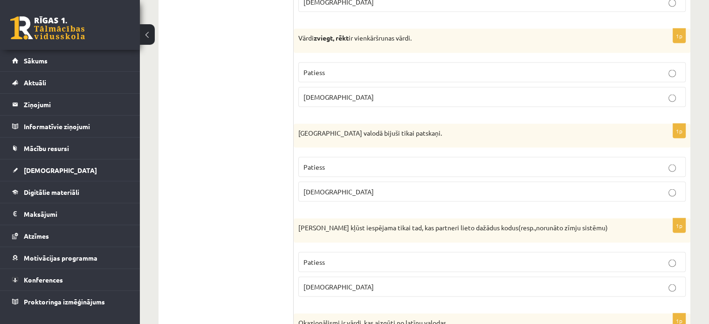
scroll to position [1815, 0]
click at [324, 187] on span "Aplams" at bounding box center [339, 191] width 70 height 8
click at [333, 282] on p "Aplams" at bounding box center [492, 287] width 377 height 10
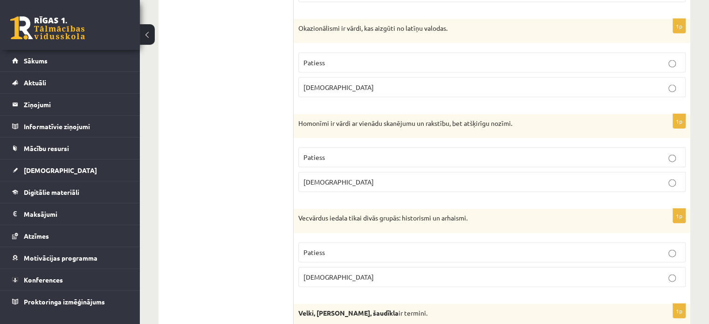
scroll to position [2117, 0]
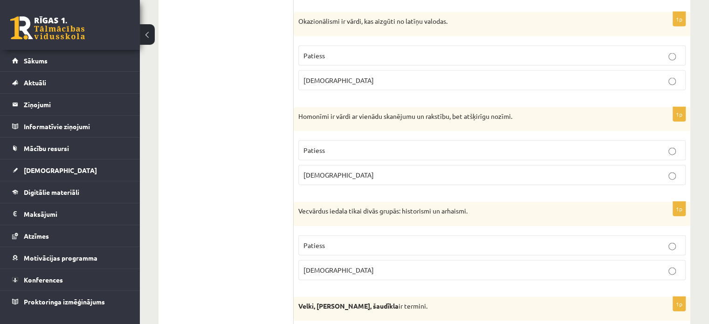
click at [323, 51] on span "Patiess" at bounding box center [314, 55] width 21 height 8
click at [334, 146] on p "Patiess" at bounding box center [492, 151] width 377 height 10
click at [329, 241] on p "Patiess" at bounding box center [492, 246] width 377 height 10
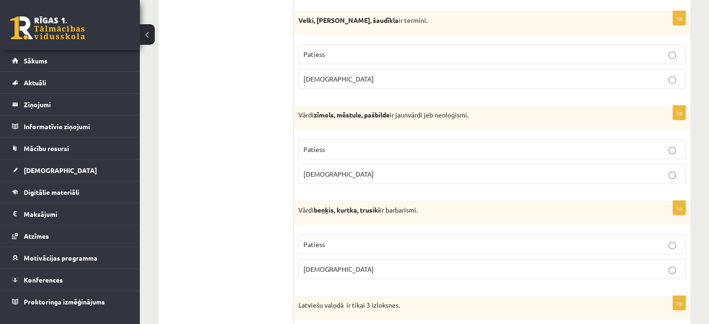
scroll to position [2402, 0]
click at [312, 50] on p "Patiess" at bounding box center [492, 55] width 377 height 10
click at [330, 170] on p "Aplams" at bounding box center [492, 175] width 377 height 10
click at [321, 265] on p "Aplams" at bounding box center [492, 270] width 377 height 10
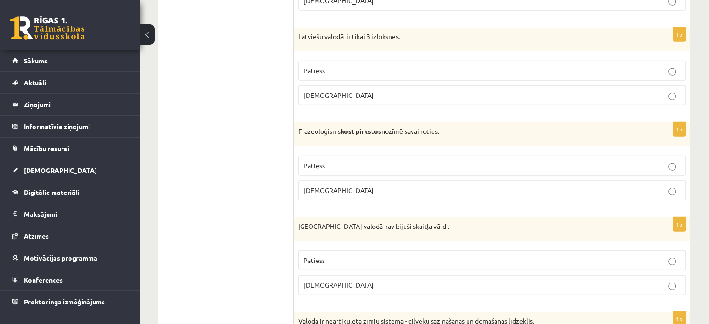
scroll to position [2679, 0]
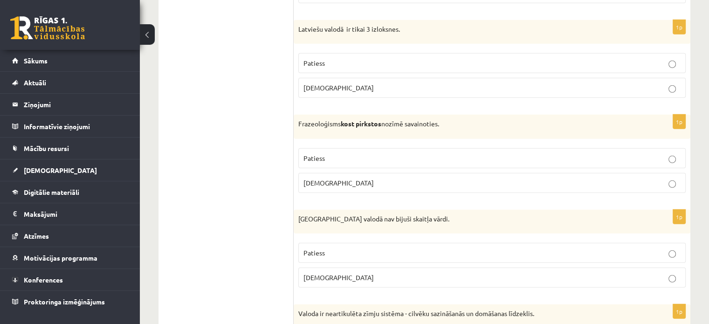
click at [319, 273] on span "Aplams" at bounding box center [339, 277] width 70 height 8
click at [305, 178] on label "Aplams" at bounding box center [492, 183] width 388 height 20
click at [310, 83] on span "Aplams" at bounding box center [339, 87] width 70 height 8
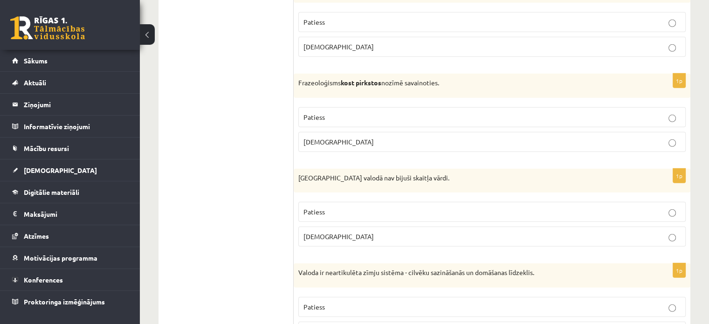
scroll to position [2762, 0]
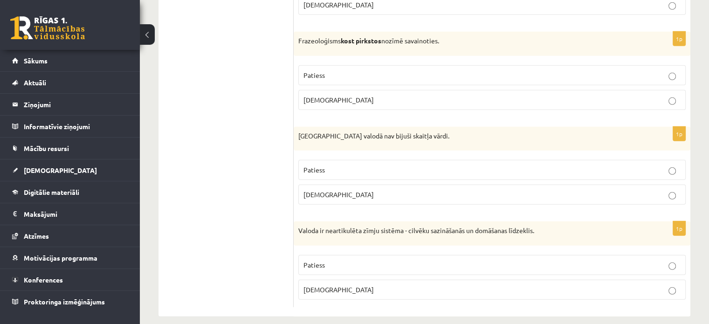
click at [331, 280] on label "Aplams" at bounding box center [492, 290] width 388 height 20
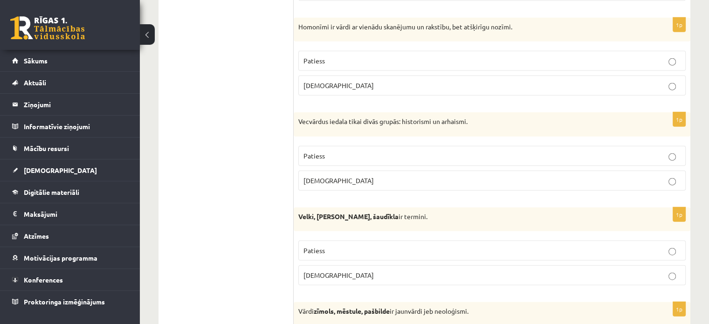
scroll to position [2207, 0]
click at [386, 83] on label "Aplams" at bounding box center [492, 85] width 388 height 20
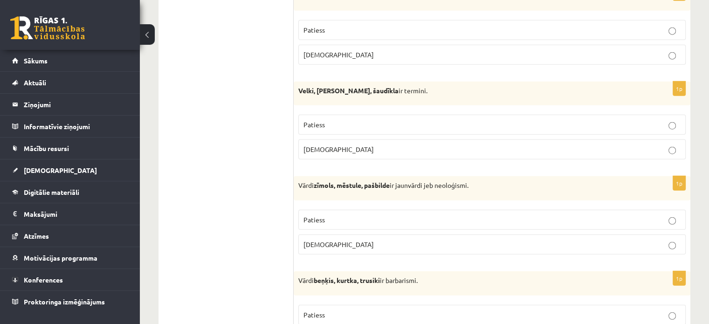
scroll to position [2334, 0]
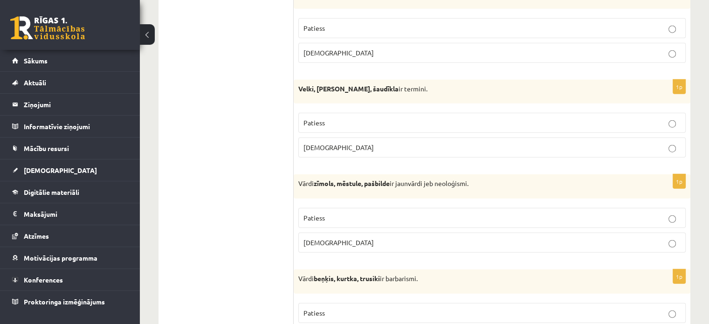
click at [380, 213] on p "Patiess" at bounding box center [492, 218] width 377 height 10
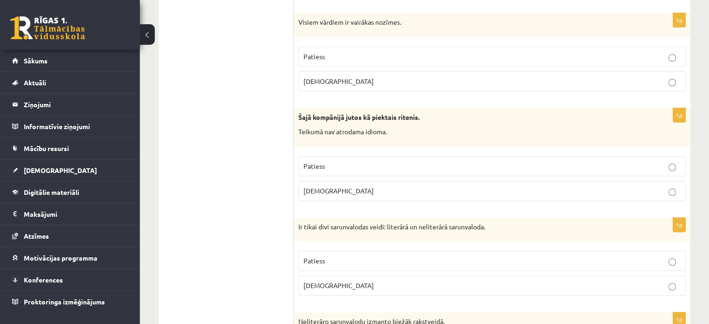
scroll to position [0, 0]
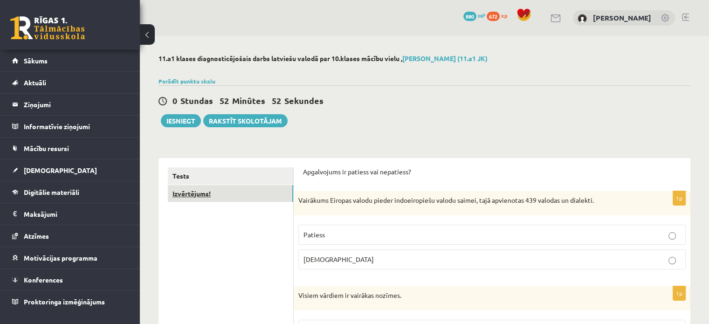
click at [225, 196] on link "Izvērtējums!" at bounding box center [230, 193] width 125 height 17
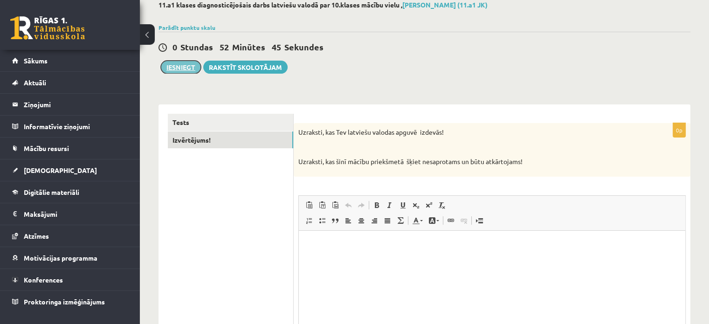
click at [185, 69] on button "Iesniegt" at bounding box center [181, 67] width 40 height 13
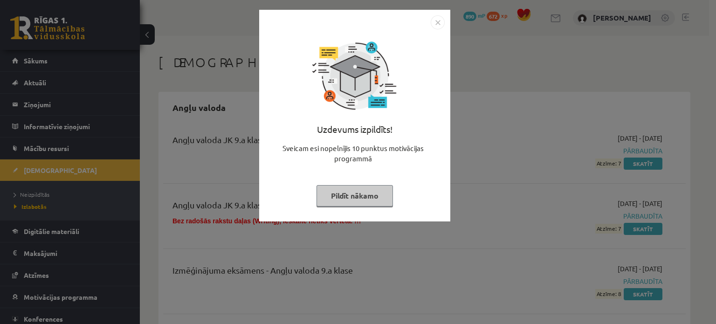
click at [373, 194] on button "Pildīt nākamo" at bounding box center [355, 195] width 76 height 21
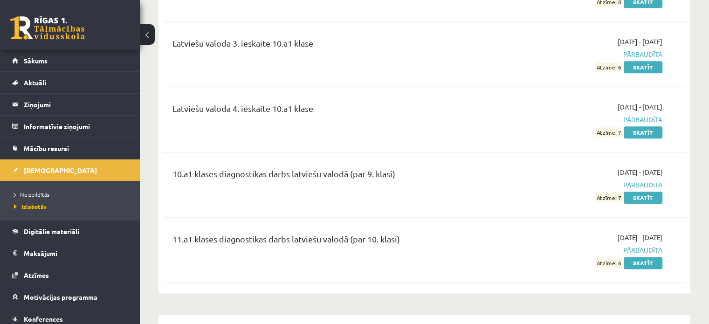
scroll to position [4668, 0]
click at [642, 258] on link "Skatīt" at bounding box center [643, 264] width 39 height 12
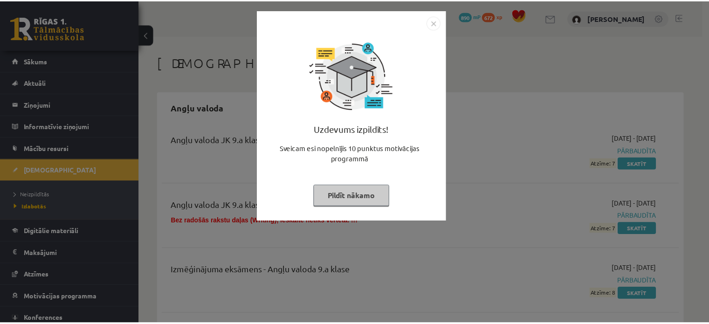
scroll to position [4668, 0]
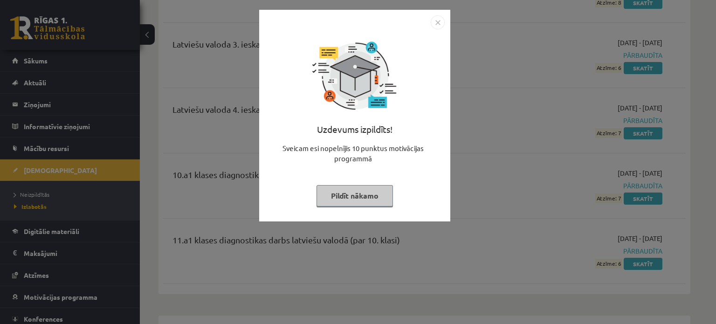
click at [340, 194] on button "Pildīt nākamo" at bounding box center [355, 195] width 76 height 21
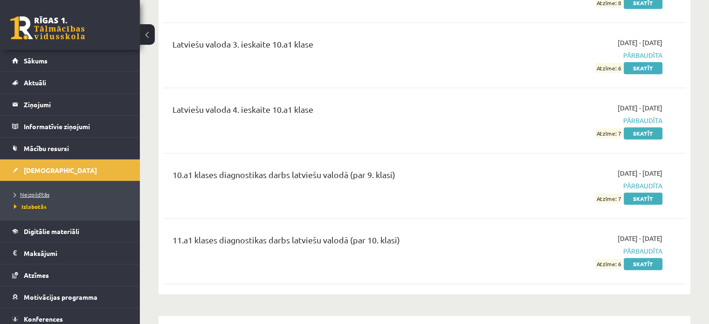
click at [42, 191] on span "Neizpildītās" at bounding box center [31, 194] width 35 height 7
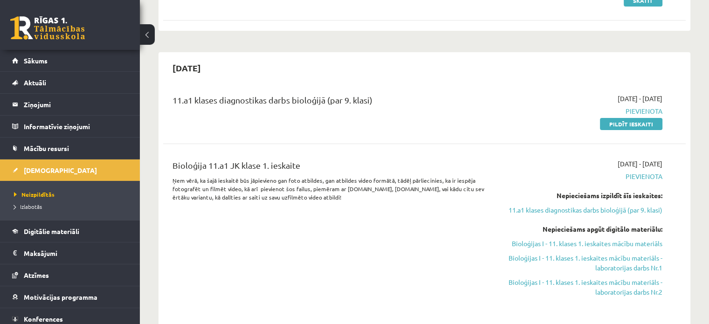
scroll to position [162, 0]
click at [618, 125] on link "Pildīt ieskaiti" at bounding box center [631, 125] width 62 height 12
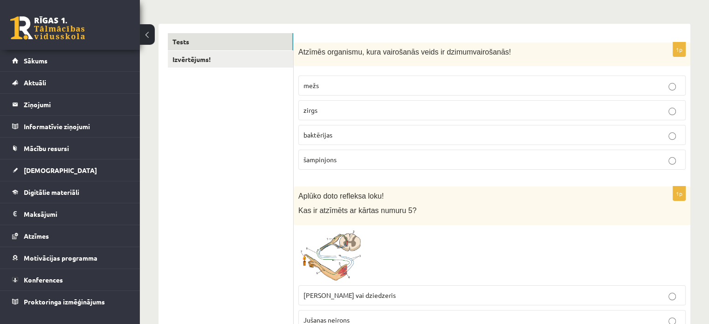
scroll to position [134, 0]
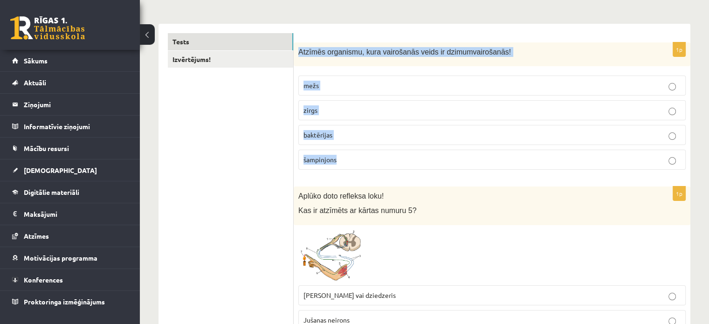
drag, startPoint x: 297, startPoint y: 55, endPoint x: 350, endPoint y: 152, distance: 110.2
click at [350, 152] on div "1p Atzīmēs organismu, kura vairošanās veids ir dzimumvairošanās! mežs zirgs bak…" at bounding box center [492, 109] width 397 height 135
copy div "Atzīmēs organismu, kura vairošanās veids ir dzimumvairošanās! mežs zirgs baktēr…"
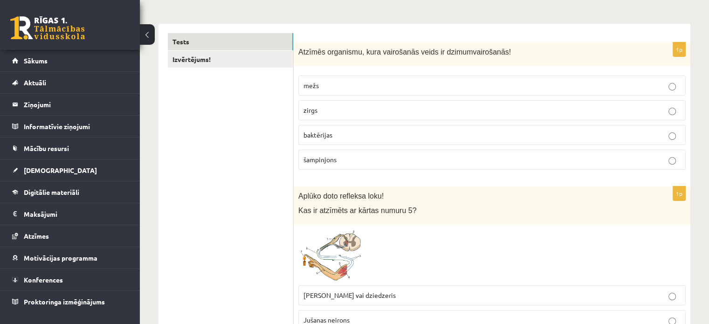
click at [314, 108] on span "zirgs" at bounding box center [311, 110] width 14 height 8
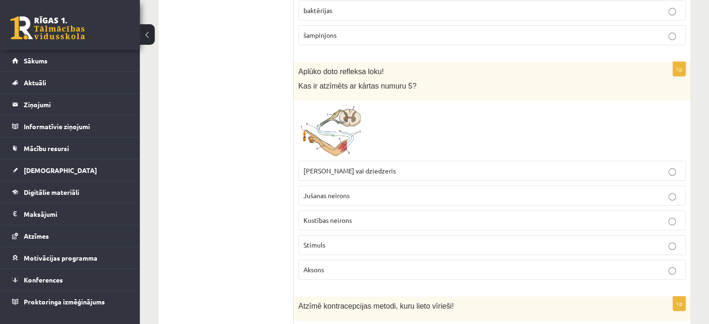
scroll to position [261, 0]
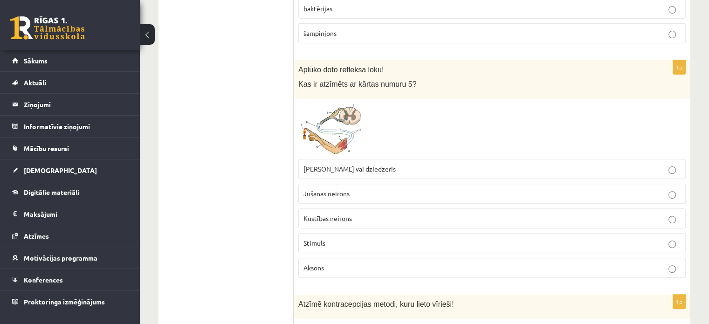
click at [337, 129] on span at bounding box center [333, 125] width 15 height 15
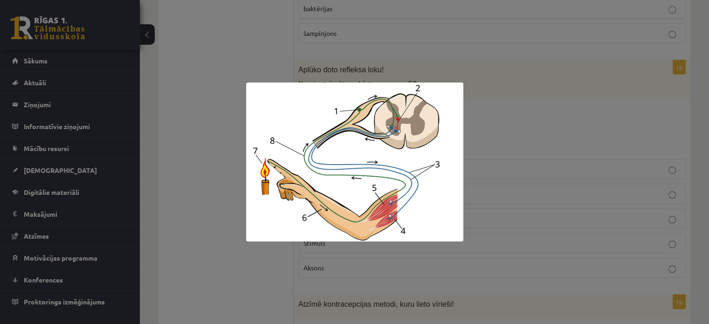
click at [232, 240] on div at bounding box center [354, 162] width 709 height 324
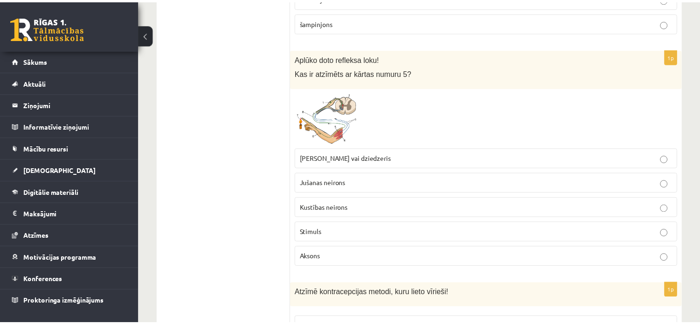
scroll to position [272, 0]
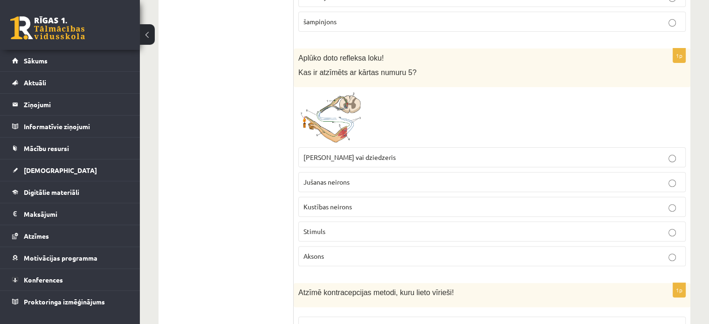
click at [330, 116] on span at bounding box center [333, 114] width 15 height 15
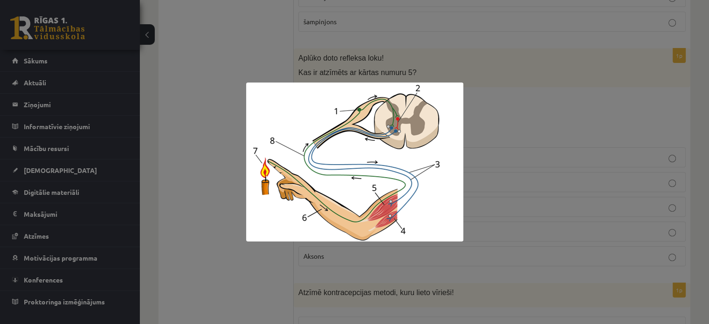
click at [245, 8] on div at bounding box center [354, 162] width 709 height 324
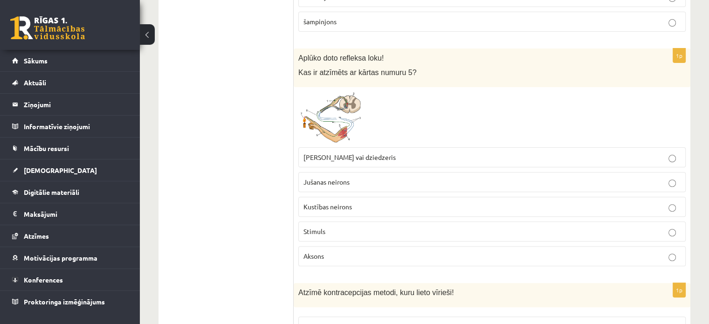
click at [344, 156] on span "Muskulis vai dziedzeris" at bounding box center [350, 157] width 92 height 8
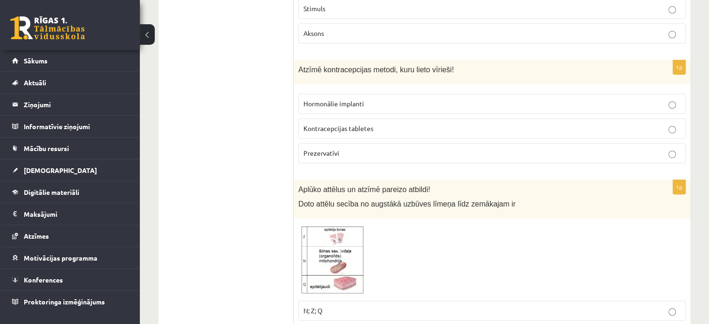
scroll to position [496, 0]
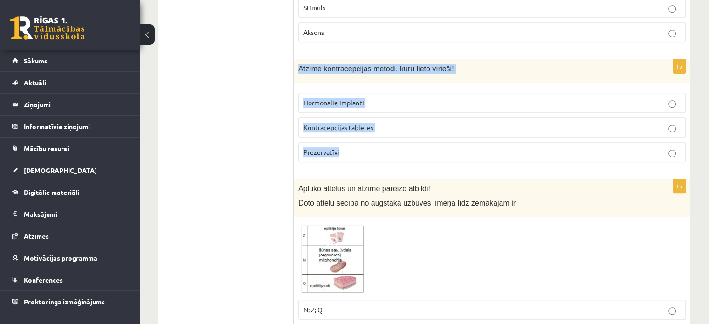
drag, startPoint x: 298, startPoint y: 67, endPoint x: 350, endPoint y: 150, distance: 97.4
click at [350, 150] on div "1p Atzīmē kontracepcijas metodi, kuru lieto vīrieši! Hormonālie implanti Kontra…" at bounding box center [492, 114] width 397 height 110
copy div "Atzīmē kontracepcijas metodi, kuru lieto vīrieši! Hormonālie implanti Kontracep…"
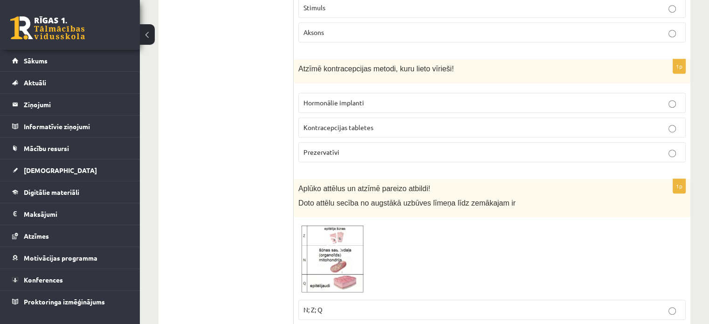
click at [317, 152] on span "Prezervatīvi" at bounding box center [322, 152] width 36 height 8
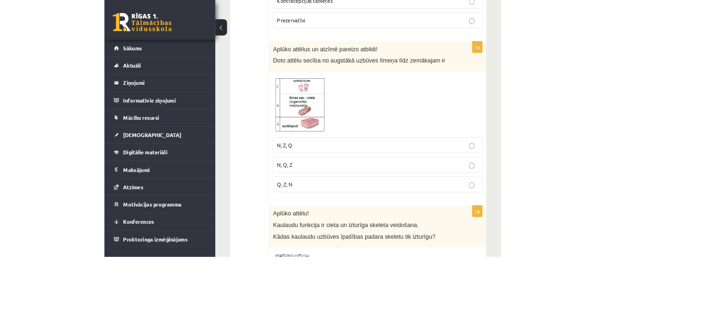
scroll to position [615, 0]
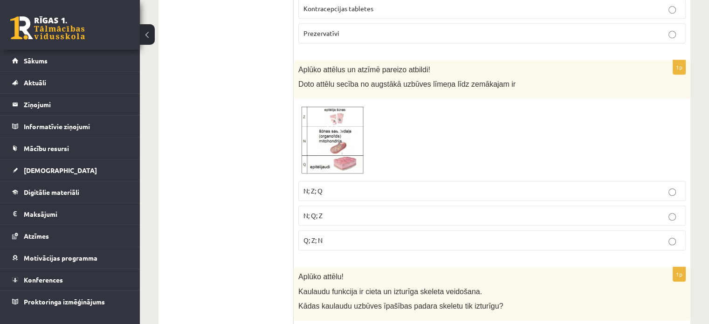
click at [343, 139] on img at bounding box center [333, 139] width 70 height 73
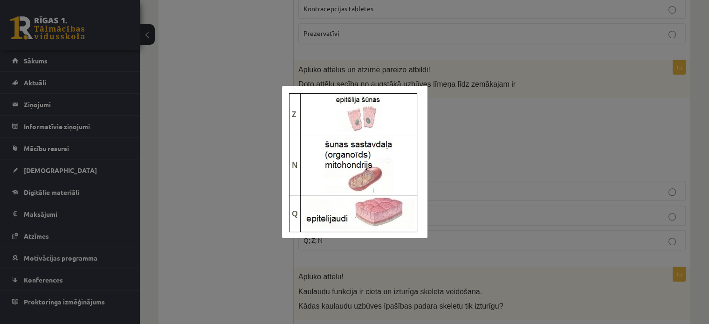
click at [234, 162] on div at bounding box center [354, 162] width 709 height 324
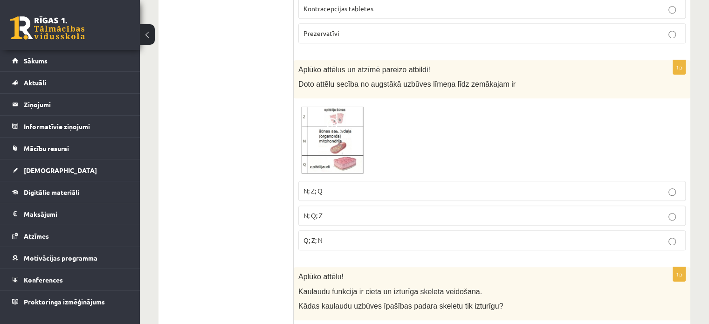
click at [325, 236] on p "Q; Z; N" at bounding box center [492, 241] width 377 height 10
click at [338, 147] on img at bounding box center [333, 139] width 70 height 73
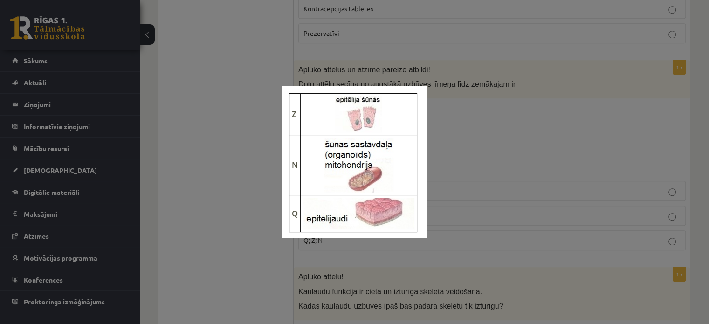
click at [260, 189] on div at bounding box center [354, 162] width 709 height 324
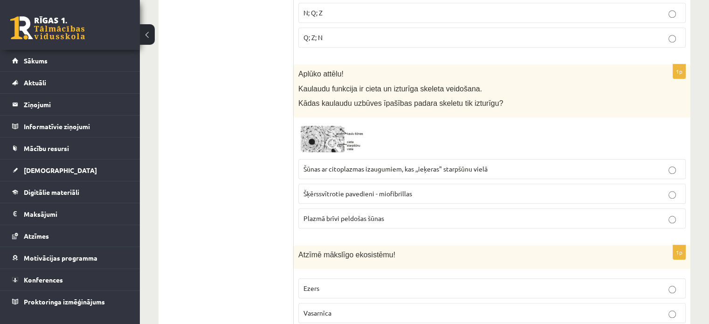
scroll to position [832, 0]
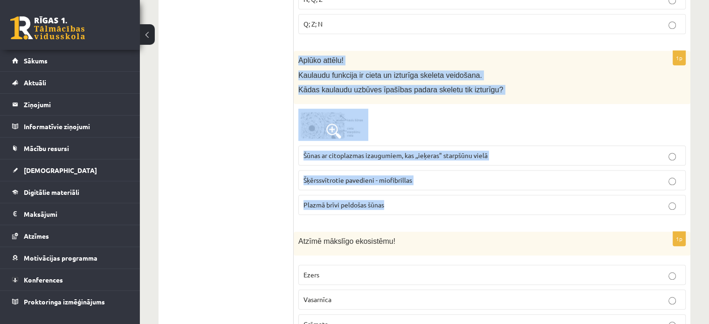
drag, startPoint x: 295, startPoint y: 58, endPoint x: 404, endPoint y: 195, distance: 175.2
click at [404, 195] on div "1p Aplūko attēlu! Kaulaudu funkcija ir cieta un izturīga skeleta veidošana. Kād…" at bounding box center [492, 137] width 397 height 172
copy div "Aplūko attēlu! Kaulaudu funkcija ir cieta un izturīga skeleta veidošana. Kādas …"
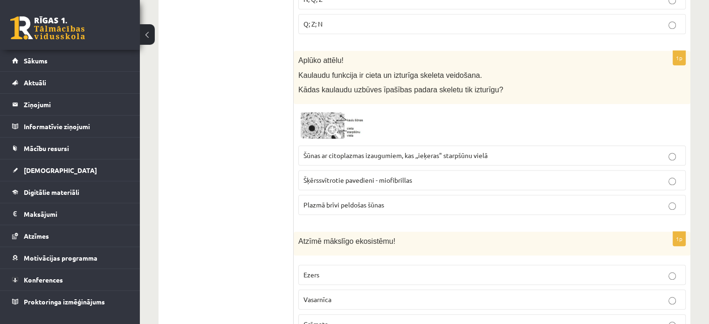
click at [331, 152] on span "Šūnas ar citoplazmas izaugumiem, kas ,,ieķeras" starpšūnu vielā" at bounding box center [396, 155] width 184 height 8
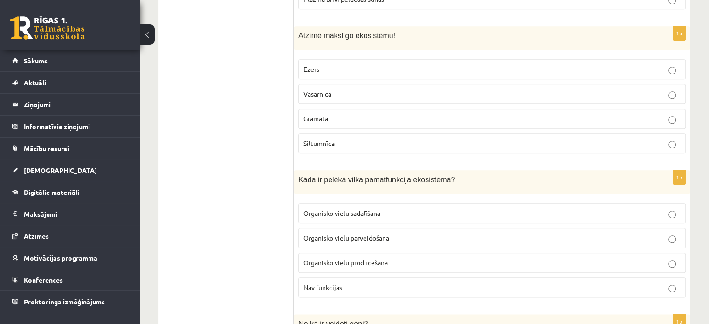
scroll to position [1037, 0]
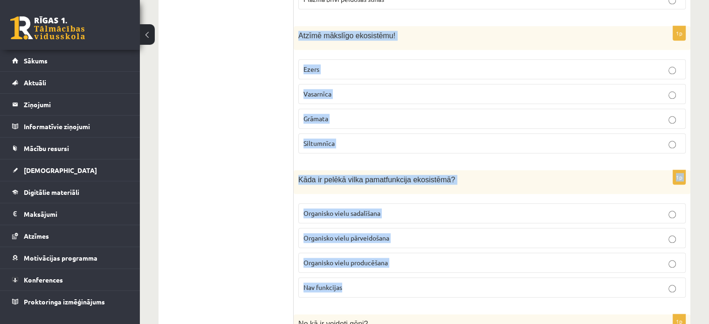
drag, startPoint x: 295, startPoint y: 33, endPoint x: 378, endPoint y: 283, distance: 264.0
copy form "Atzīmē mākslīgo ekosistēmu! Ezers Vasarnīca Grāmata Siltumnīca 1p Kāda ir pelēk…"
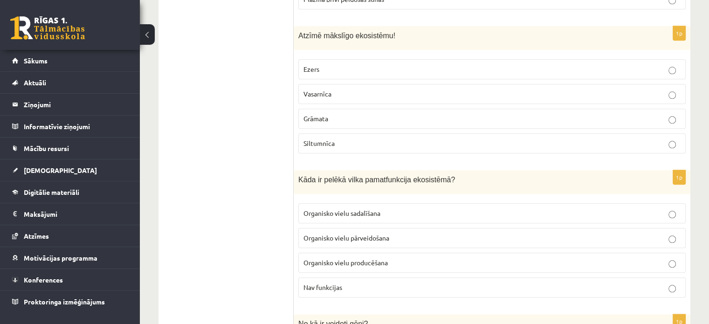
click at [352, 139] on p "Siltumnīca" at bounding box center [492, 144] width 377 height 10
click at [382, 234] on span "Organisko vielu pārveidošana" at bounding box center [347, 238] width 86 height 8
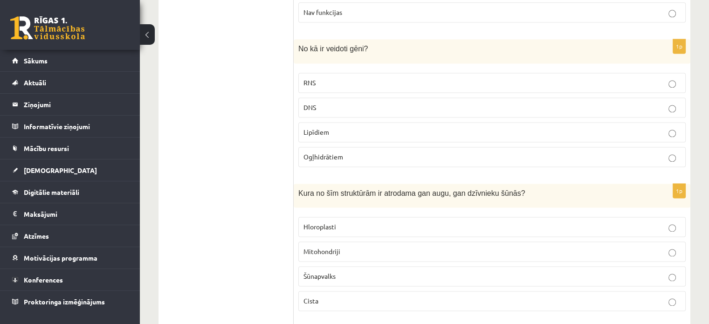
scroll to position [1313, 0]
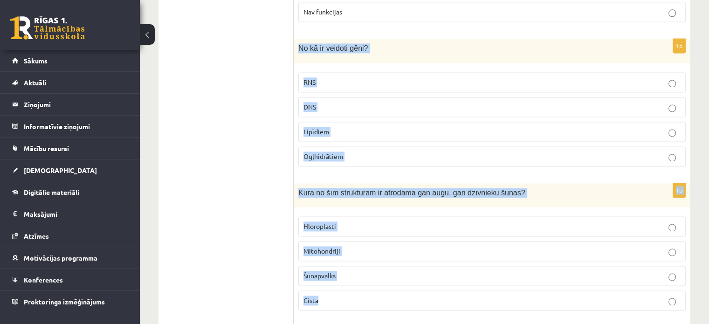
drag, startPoint x: 297, startPoint y: 43, endPoint x: 328, endPoint y: 289, distance: 248.3
copy form "No kā ir veidoti gēni? RNS DNS Lipīdiem Ogļhidrātiem 1p Kura no šīm struktūrām …"
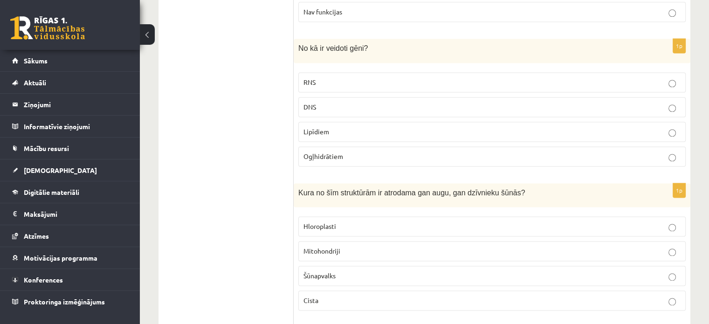
click at [312, 103] on span "DNS" at bounding box center [310, 107] width 13 height 8
click at [322, 247] on span "Mitohondriji" at bounding box center [322, 251] width 37 height 8
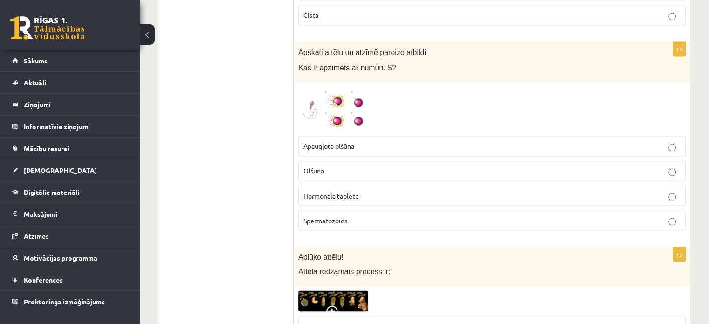
scroll to position [1585, 0]
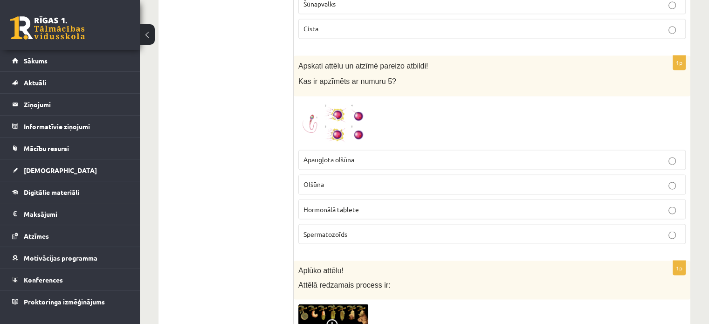
click at [329, 116] on span at bounding box center [333, 123] width 15 height 15
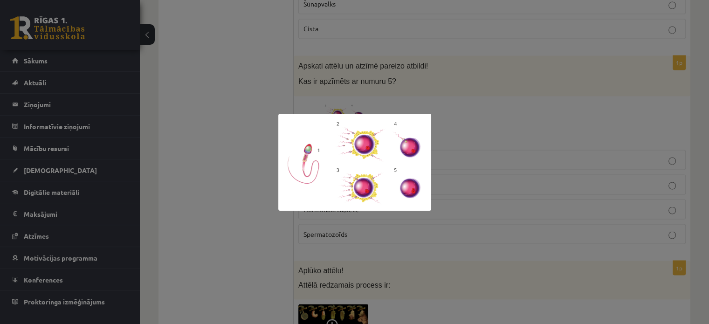
click at [461, 123] on div at bounding box center [354, 162] width 709 height 324
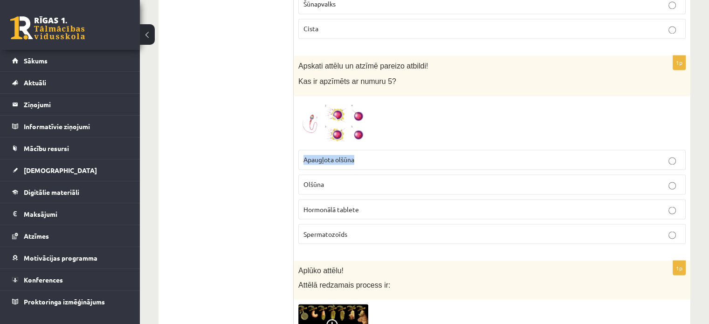
drag, startPoint x: 302, startPoint y: 153, endPoint x: 363, endPoint y: 156, distance: 61.2
click at [363, 156] on label "Apaugļota olšūna" at bounding box center [492, 160] width 388 height 20
drag, startPoint x: 299, startPoint y: 174, endPoint x: 329, endPoint y: 179, distance: 30.2
click at [329, 179] on label "Olšūna" at bounding box center [492, 184] width 388 height 20
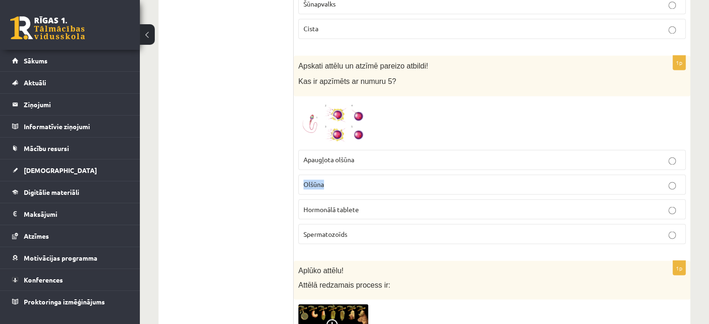
copy span "Olšūna"
drag, startPoint x: 362, startPoint y: 147, endPoint x: 299, endPoint y: 149, distance: 62.5
click at [299, 150] on label "Apaugļota olšūna" at bounding box center [492, 160] width 388 height 20
copy span "Apaugļota olšūna"
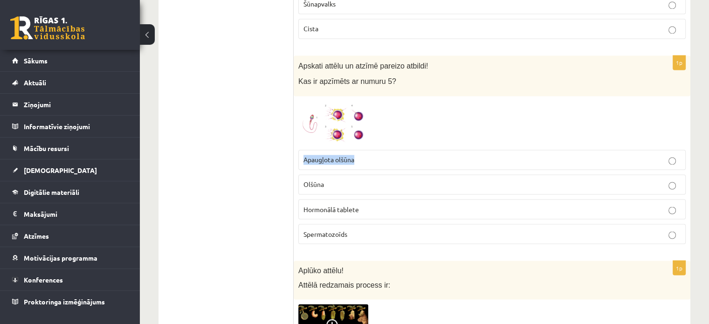
click at [336, 101] on img at bounding box center [333, 123] width 70 height 44
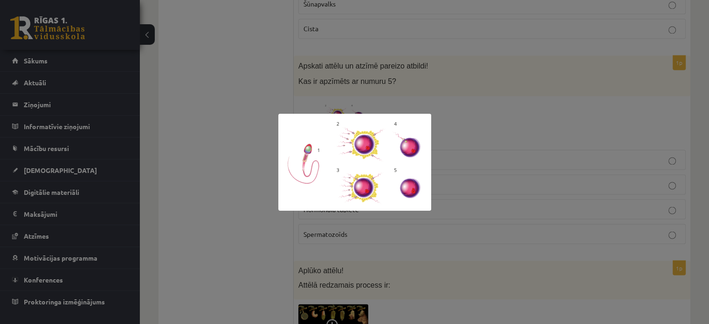
click at [248, 211] on div at bounding box center [354, 162] width 709 height 324
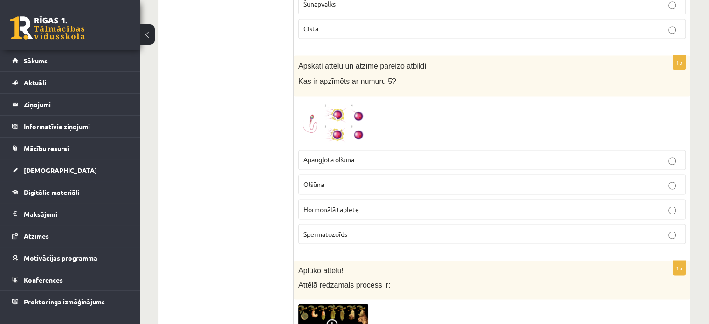
click at [336, 119] on span at bounding box center [333, 123] width 15 height 15
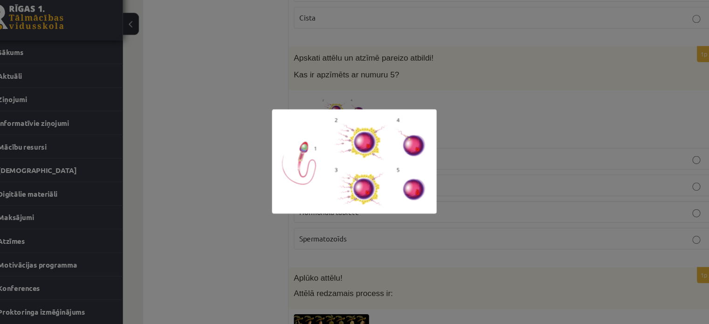
click at [250, 187] on div at bounding box center [354, 162] width 709 height 324
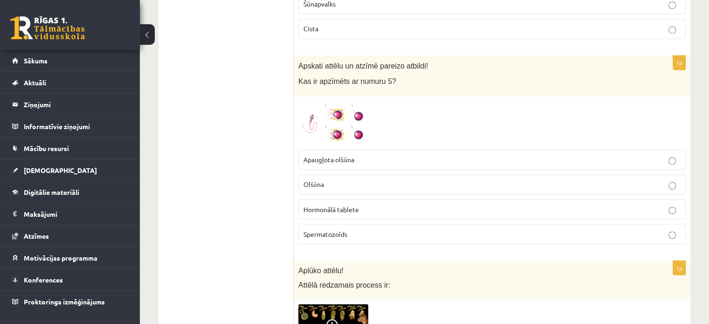
click at [321, 180] on span "Olšūna" at bounding box center [314, 184] width 21 height 8
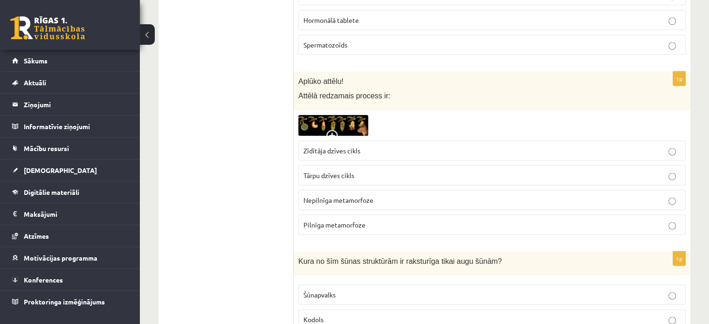
scroll to position [1774, 0]
click at [326, 118] on img at bounding box center [333, 125] width 70 height 21
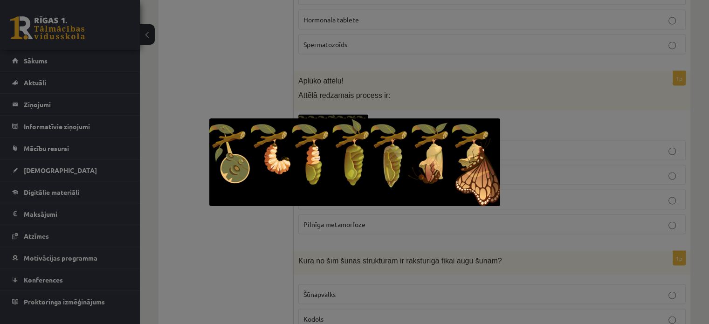
click at [233, 74] on div at bounding box center [354, 162] width 709 height 324
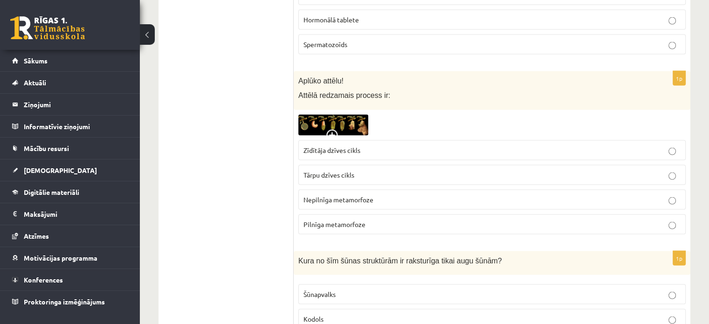
click at [318, 171] on p "Tārpu dzīves cikls" at bounding box center [492, 175] width 377 height 10
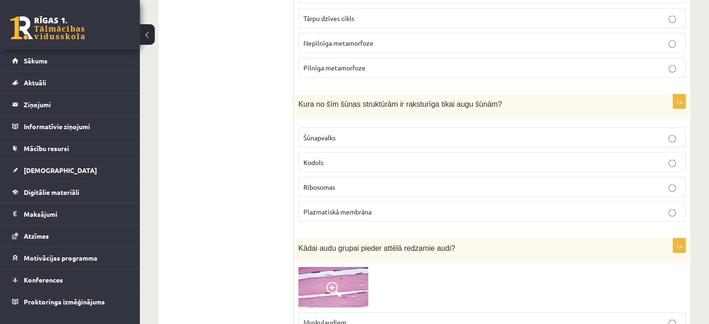
scroll to position [1932, 0]
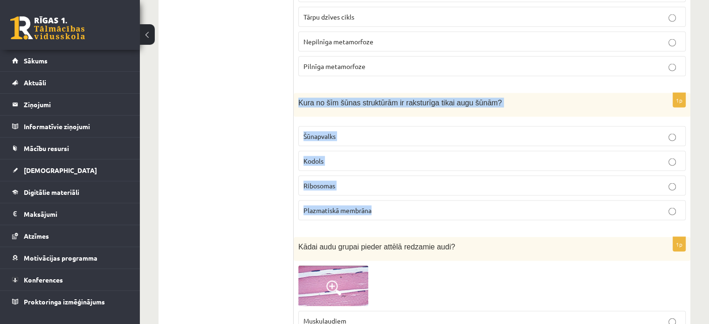
drag, startPoint x: 295, startPoint y: 97, endPoint x: 389, endPoint y: 197, distance: 136.9
click at [389, 197] on div "1p Kura no šīm šūnas struktūrām ir raksturīga tikai augu šūnām? Šūnapvalks Kodo…" at bounding box center [492, 160] width 397 height 135
copy div "Kura no šīm šūnas struktūrām ir raksturīga tikai augu šūnām? Šūnapvalks Kodols …"
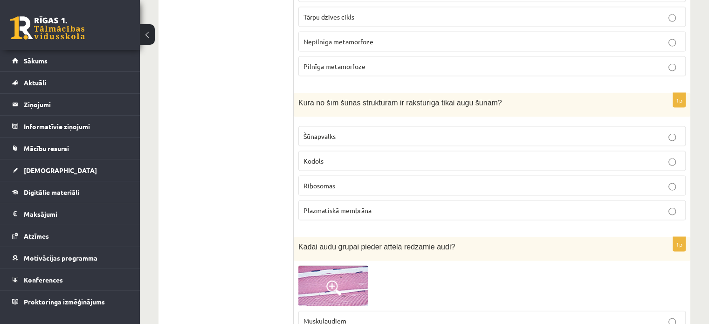
click at [261, 148] on ul "Tests Izvērtējums!" at bounding box center [231, 280] width 126 height 4090
click at [339, 126] on label "Šūnapvalks" at bounding box center [492, 136] width 388 height 20
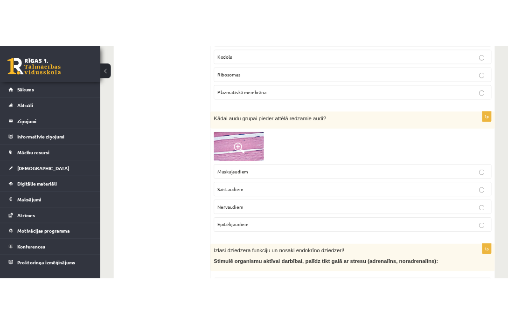
scroll to position [2093, 0]
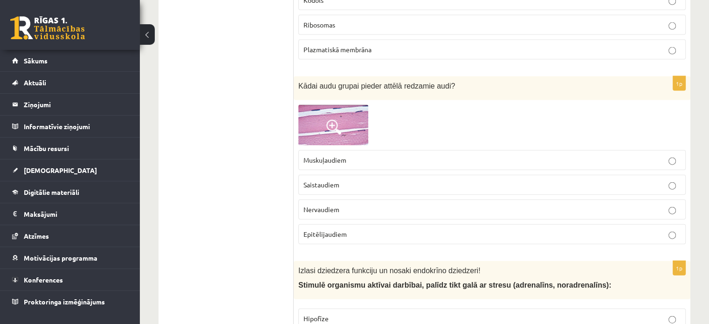
click at [341, 120] on span at bounding box center [333, 127] width 15 height 15
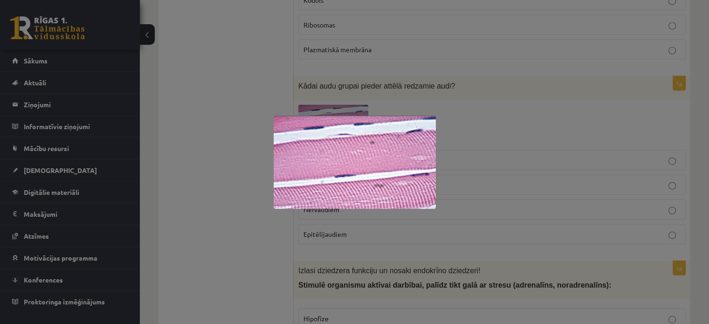
click at [183, 191] on div at bounding box center [354, 162] width 709 height 324
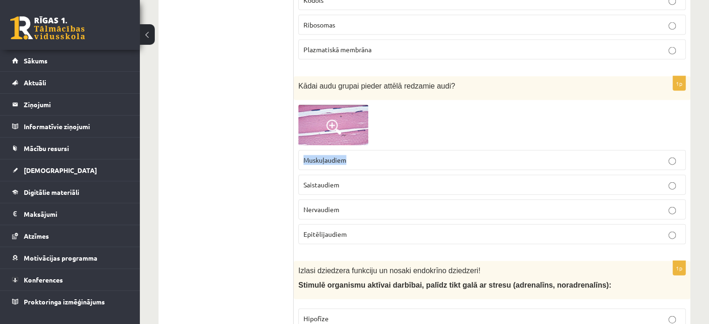
drag, startPoint x: 302, startPoint y: 149, endPoint x: 353, endPoint y: 153, distance: 51.4
click at [353, 153] on label "Muskuļaudiem" at bounding box center [492, 160] width 388 height 20
copy span "Muskuļaudiem"
click at [267, 110] on ul "Tests Izvērtējums!" at bounding box center [231, 119] width 126 height 4090
drag, startPoint x: 345, startPoint y: 171, endPoint x: 298, endPoint y: 173, distance: 47.1
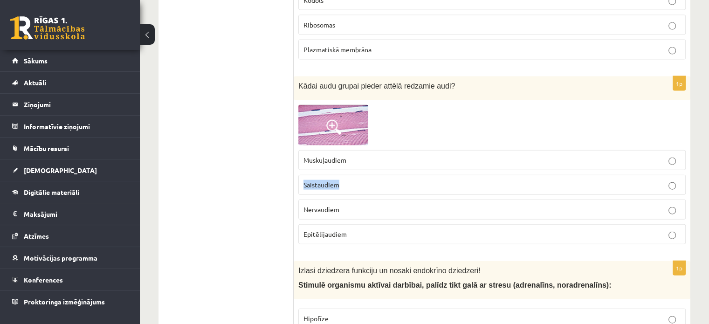
click at [298, 173] on div "1p Kādai audu grupai pieder attēlā redzamie audi? Muskuļaudiem Saistaudiem Nerv…" at bounding box center [492, 163] width 397 height 175
copy span "Saistaudiem"
drag, startPoint x: 345, startPoint y: 201, endPoint x: 304, endPoint y: 199, distance: 41.1
click at [304, 205] on p "Nervaudiem" at bounding box center [492, 210] width 377 height 10
drag, startPoint x: 351, startPoint y: 223, endPoint x: 299, endPoint y: 221, distance: 51.4
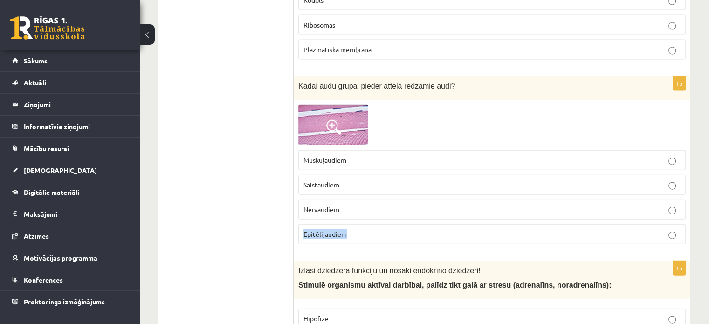
click at [299, 224] on label "Epitēlijaudiem" at bounding box center [492, 234] width 388 height 20
click at [328, 105] on img at bounding box center [333, 125] width 70 height 40
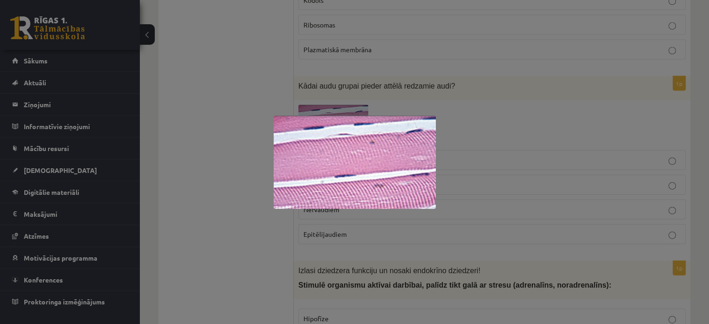
click at [241, 74] on div at bounding box center [354, 162] width 709 height 324
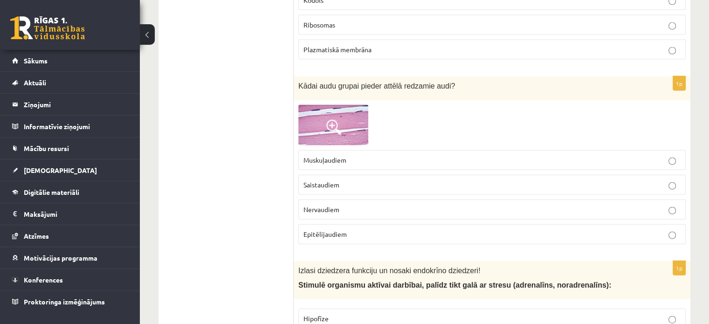
click at [354, 112] on img at bounding box center [333, 125] width 70 height 40
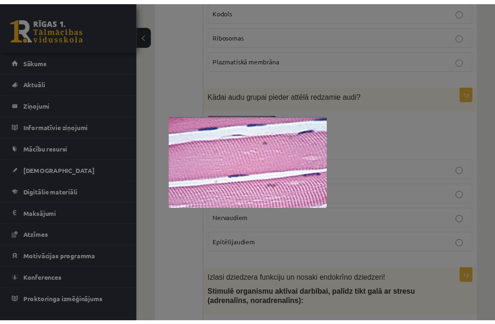
scroll to position [2101, 0]
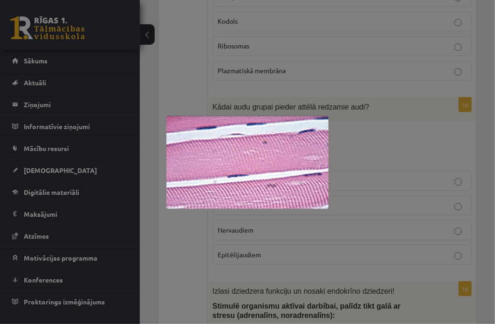
click at [248, 160] on img at bounding box center [247, 162] width 162 height 93
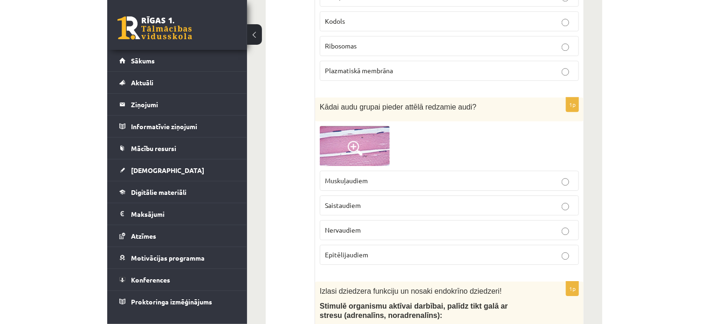
scroll to position [2093, 0]
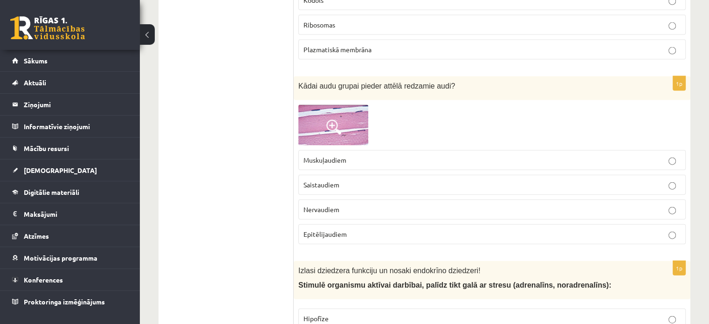
click at [348, 155] on p "Muskuļaudiem" at bounding box center [492, 160] width 377 height 10
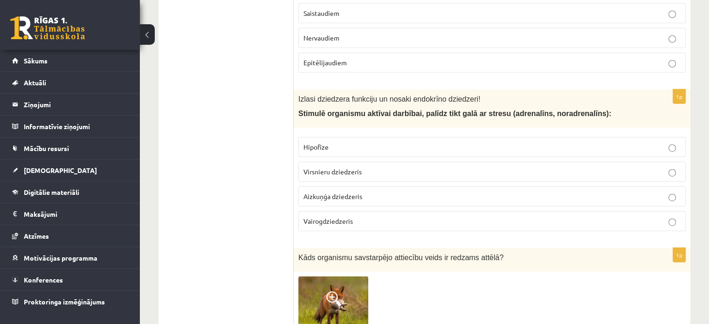
scroll to position [2276, 0]
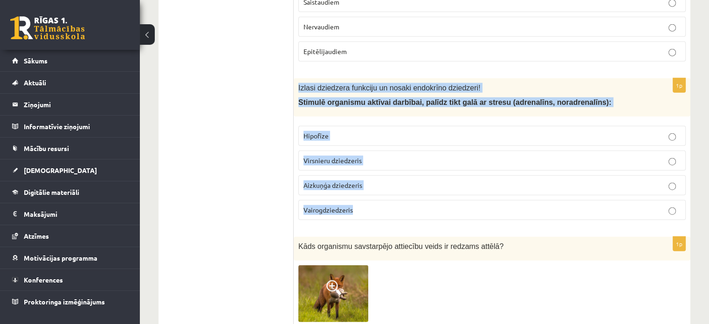
drag, startPoint x: 297, startPoint y: 79, endPoint x: 361, endPoint y: 195, distance: 133.0
click at [361, 195] on div "1p Izlasi dziedzera funkciju un nosaki endokrīno dziedzeri! Stimulē organismu a…" at bounding box center [492, 153] width 397 height 150
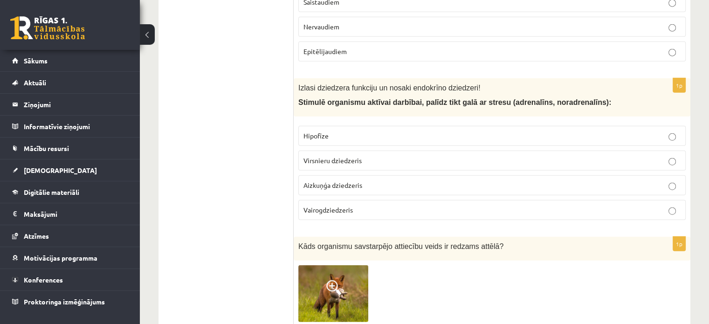
click at [316, 156] on span "Virsnieru dziedzeris" at bounding box center [333, 160] width 58 height 8
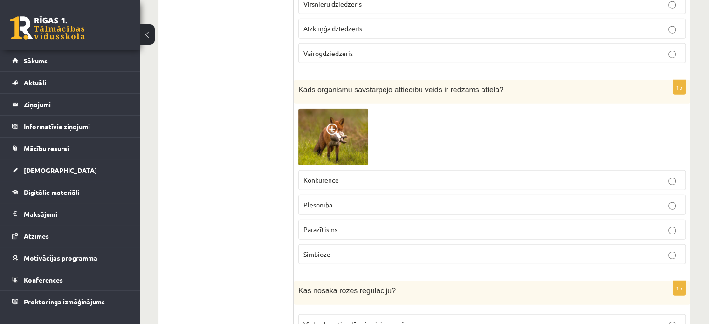
scroll to position [2452, 0]
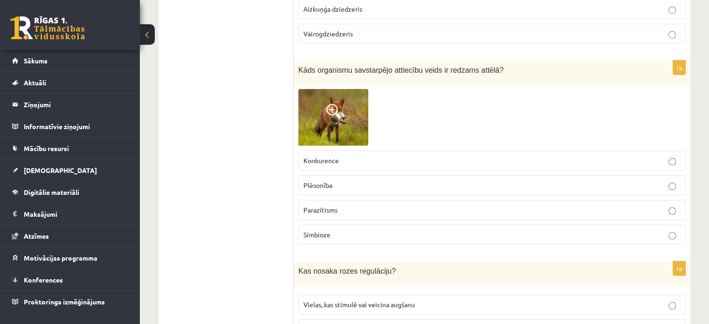
click at [343, 89] on img at bounding box center [333, 117] width 70 height 56
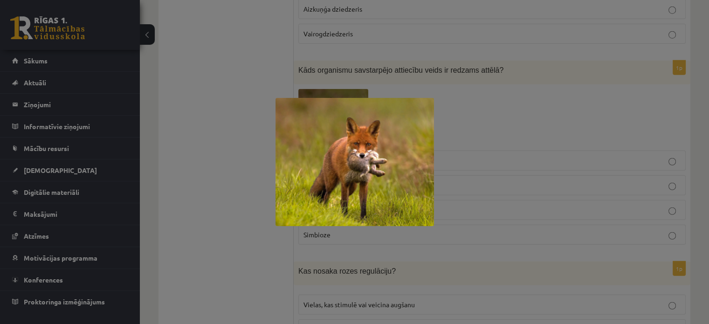
click at [201, 147] on div at bounding box center [354, 162] width 709 height 324
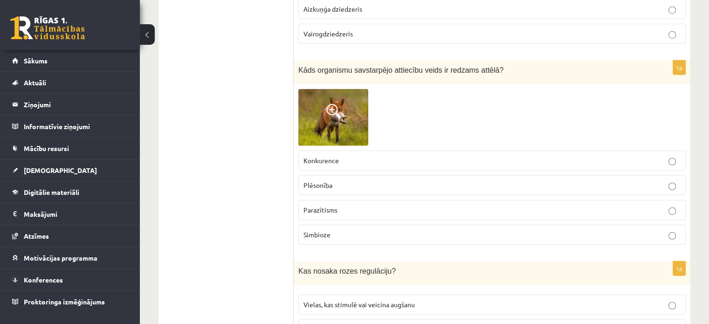
click at [322, 156] on span "Konkurence" at bounding box center [321, 160] width 35 height 8
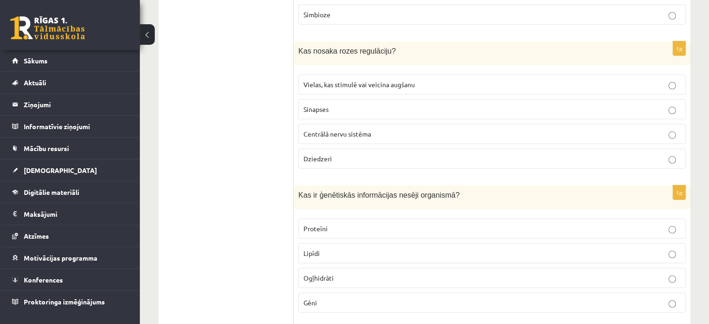
scroll to position [2671, 0]
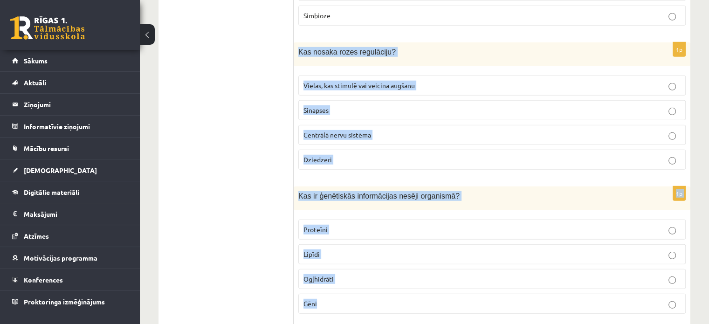
drag, startPoint x: 297, startPoint y: 40, endPoint x: 330, endPoint y: 287, distance: 249.9
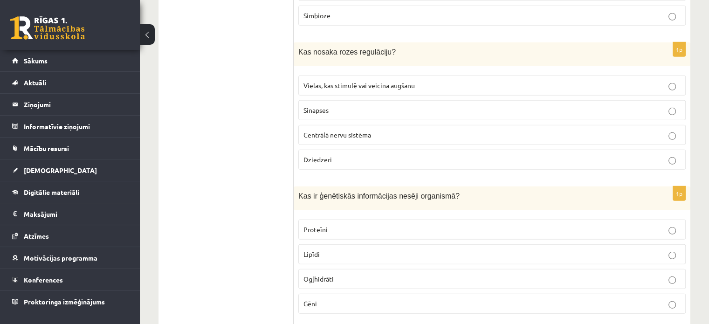
click at [323, 81] on span "Vielas, kas stimulē vai veicina augšanu" at bounding box center [359, 85] width 111 height 8
click at [332, 299] on p "Gēni" at bounding box center [492, 304] width 377 height 10
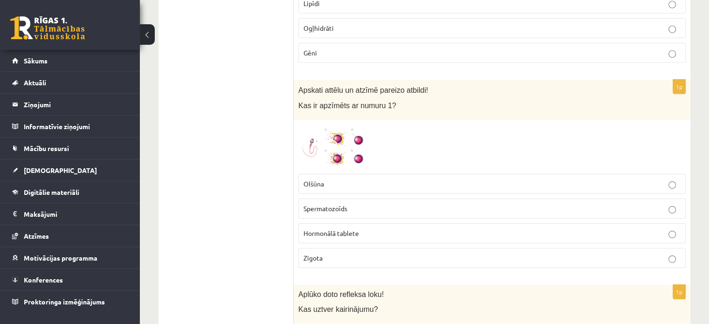
scroll to position [2921, 0]
click at [339, 141] on span at bounding box center [333, 148] width 15 height 15
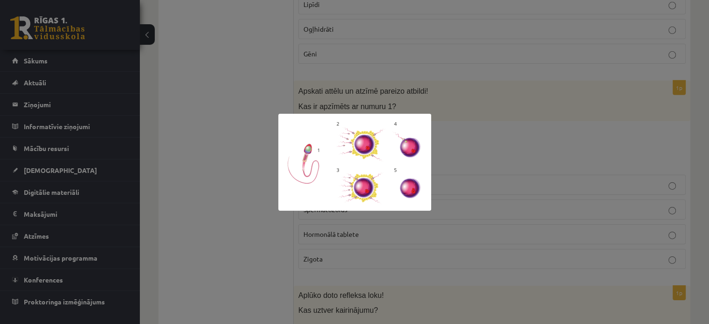
click at [215, 176] on div at bounding box center [354, 162] width 709 height 324
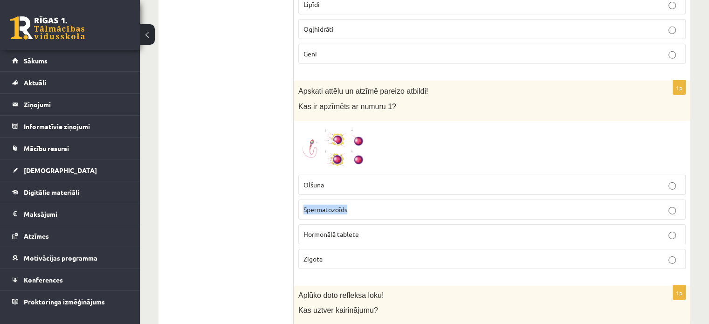
drag, startPoint x: 354, startPoint y: 197, endPoint x: 298, endPoint y: 193, distance: 55.7
click at [298, 200] on label "Spermatozoīds" at bounding box center [492, 210] width 388 height 20
click at [317, 205] on span "Spermatozoīds" at bounding box center [326, 209] width 44 height 8
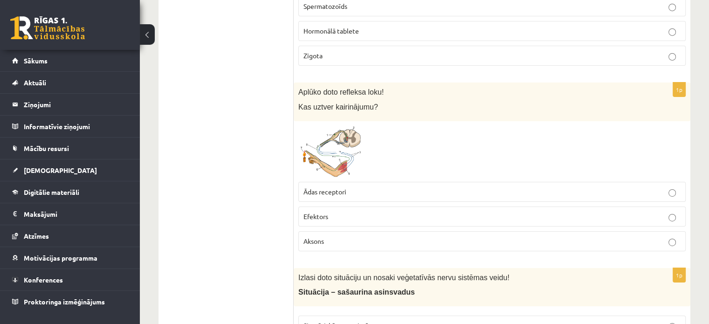
scroll to position [3126, 0]
drag, startPoint x: 297, startPoint y: 91, endPoint x: 371, endPoint y: 102, distance: 75.0
click at [371, 102] on div "Aplūko doto refleksa loku! Kas uztver kairinājumu?" at bounding box center [492, 101] width 397 height 39
click at [353, 186] on p "Ādas receptori" at bounding box center [492, 191] width 377 height 10
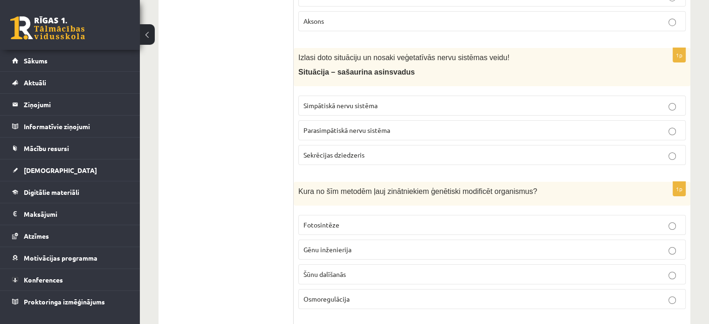
scroll to position [3345, 0]
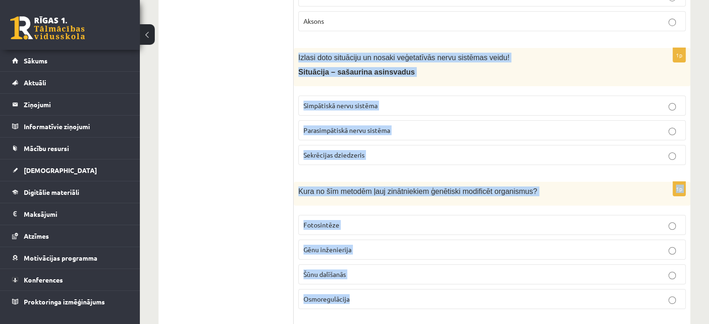
drag, startPoint x: 297, startPoint y: 43, endPoint x: 366, endPoint y: 287, distance: 253.5
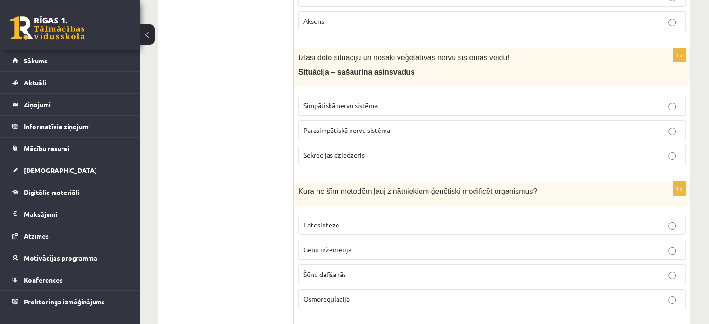
click at [357, 101] on span "Simpātiskā nervu sistēma" at bounding box center [341, 105] width 74 height 8
click at [321, 245] on span "Gēnu inženierija" at bounding box center [328, 249] width 48 height 8
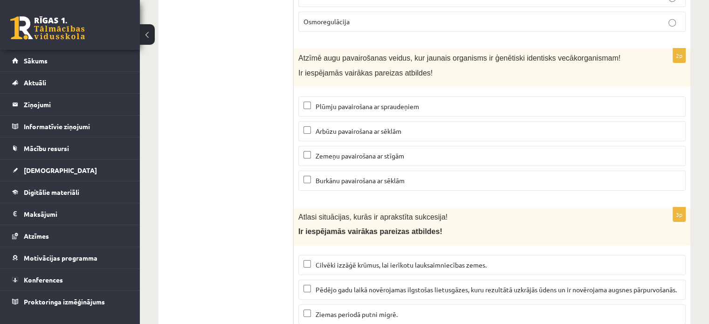
scroll to position [3621, 0]
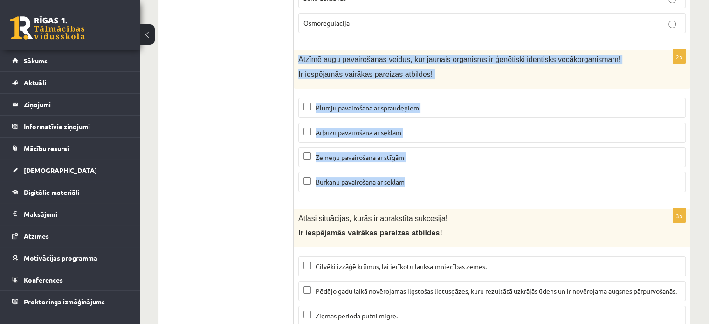
drag, startPoint x: 296, startPoint y: 43, endPoint x: 414, endPoint y: 166, distance: 170.2
click at [414, 166] on div "2p Atzīmē augu pavairošanas veidus, kur jaunais organisms ir ģenētiski identisk…" at bounding box center [492, 125] width 397 height 150
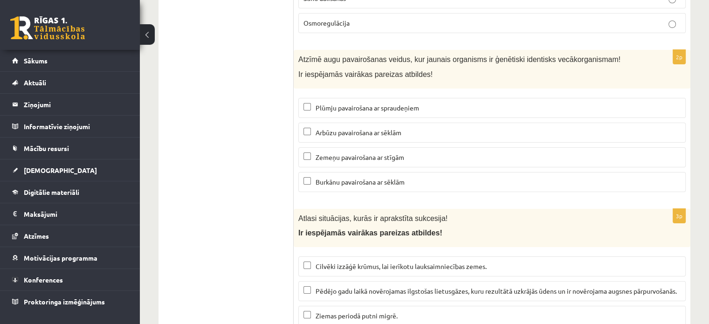
click at [347, 103] on p "Plūmju pavairošana ar spraudeņiem" at bounding box center [492, 108] width 377 height 10
click at [358, 153] on span "Zemeņu pavairošana ar stīgām" at bounding box center [360, 157] width 89 height 8
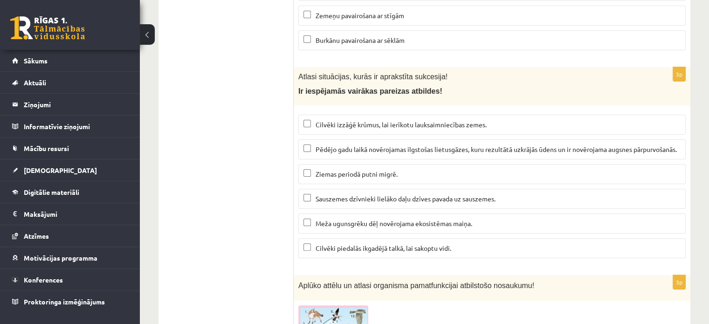
scroll to position [3766, 0]
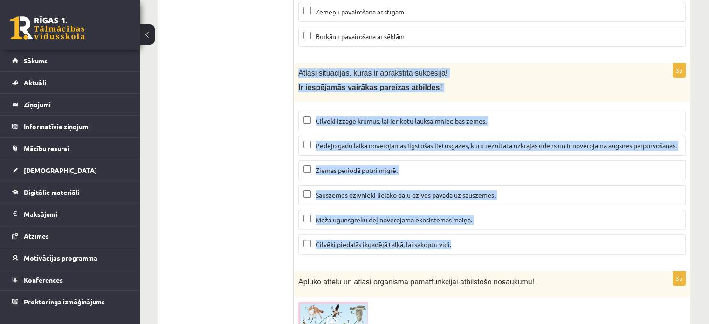
drag, startPoint x: 298, startPoint y: 55, endPoint x: 457, endPoint y: 240, distance: 244.0
click at [457, 240] on div "3p Atlasi situācijas, kurās ir aprakstīta sukcesija! Ir iespējamās vairākas par…" at bounding box center [492, 162] width 397 height 199
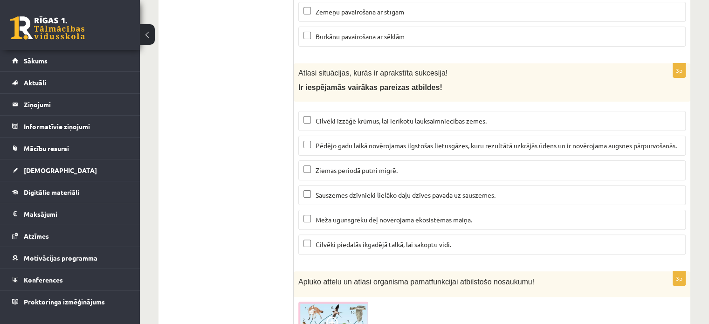
click at [320, 141] on span "Pēdējo gadu laikā novērojamas ilgstošas lietusgāzes, kuru rezultātā uzkrājās ūd…" at bounding box center [496, 145] width 361 height 8
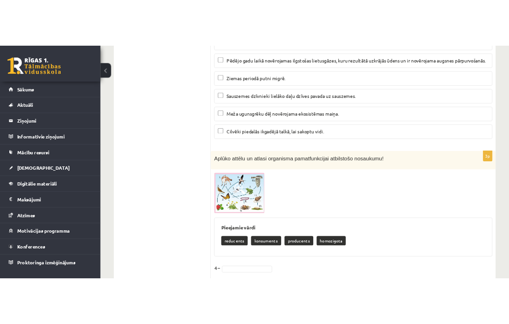
scroll to position [3953, 0]
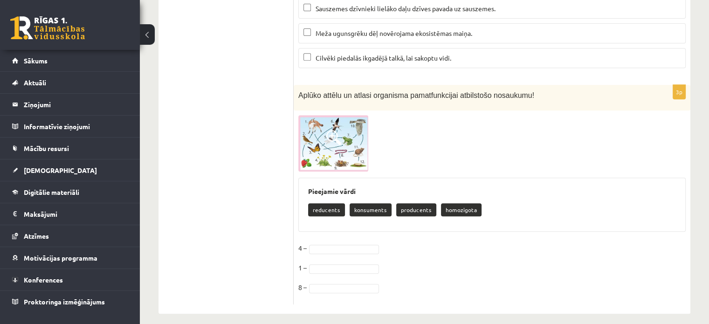
click at [338, 134] on span at bounding box center [333, 137] width 15 height 15
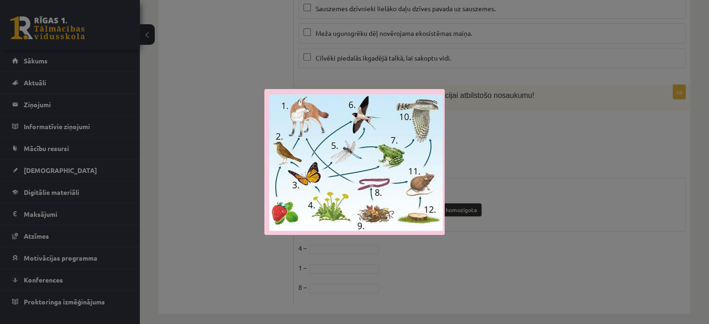
click at [227, 136] on div at bounding box center [354, 162] width 709 height 324
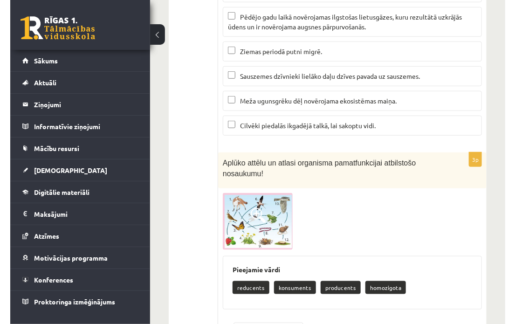
scroll to position [3945, 0]
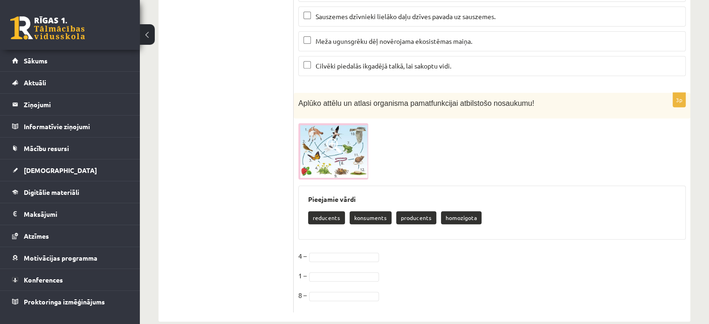
click at [333, 142] on span at bounding box center [333, 145] width 15 height 15
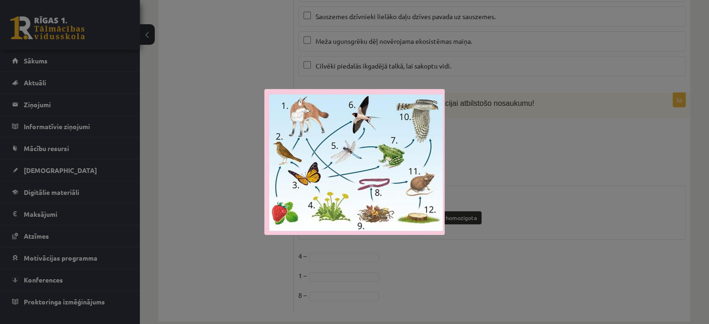
click at [485, 149] on div at bounding box center [354, 162] width 709 height 324
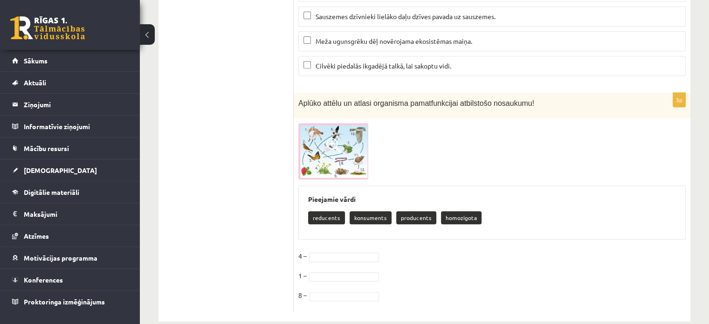
drag, startPoint x: 323, startPoint y: 137, endPoint x: 262, endPoint y: 206, distance: 92.8
drag, startPoint x: 351, startPoint y: 95, endPoint x: 511, endPoint y: 99, distance: 160.5
click at [511, 99] on span "Aplūko attēlu un atlasi organisma pamatfunkcijai atbilstošo nosaukumu!" at bounding box center [416, 103] width 236 height 8
click at [510, 123] on div at bounding box center [492, 151] width 388 height 56
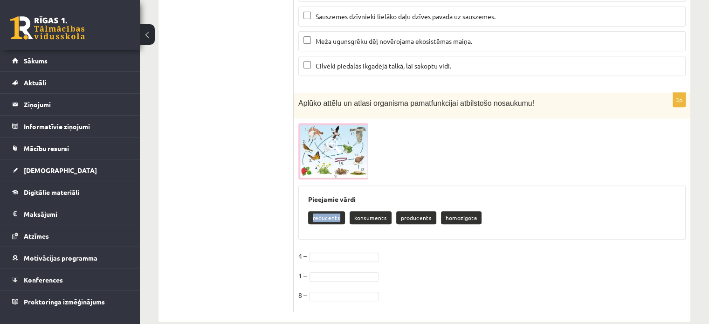
drag, startPoint x: 311, startPoint y: 209, endPoint x: 339, endPoint y: 209, distance: 28.0
click at [339, 211] on p "reducents" at bounding box center [326, 217] width 37 height 13
click at [335, 138] on span at bounding box center [333, 145] width 15 height 15
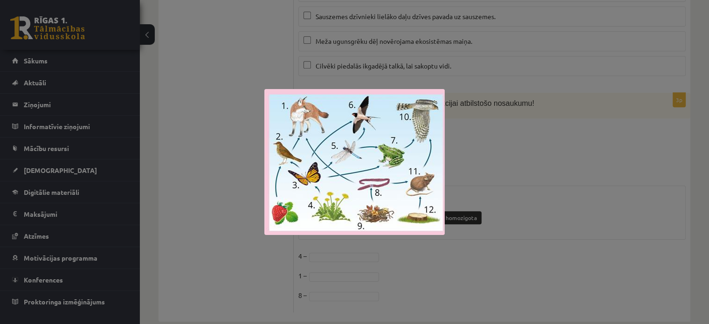
click at [234, 104] on div at bounding box center [354, 162] width 709 height 324
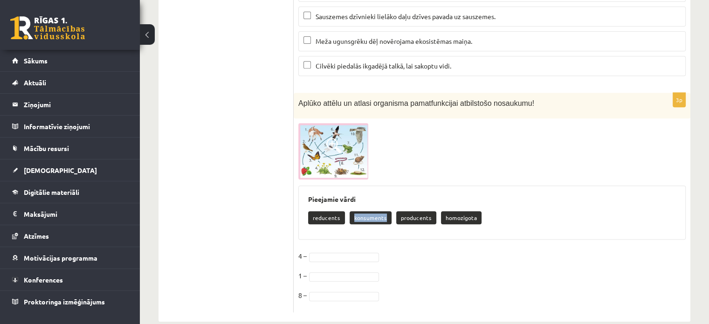
drag, startPoint x: 351, startPoint y: 209, endPoint x: 386, endPoint y: 214, distance: 35.3
click at [386, 214] on p "konsuments" at bounding box center [371, 217] width 42 height 13
click at [339, 146] on img at bounding box center [333, 151] width 70 height 56
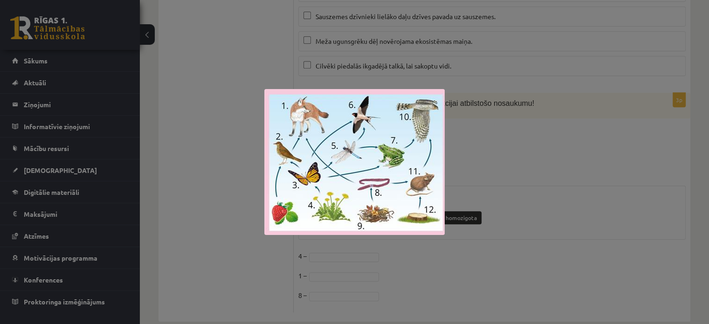
click at [460, 119] on div at bounding box center [354, 162] width 709 height 324
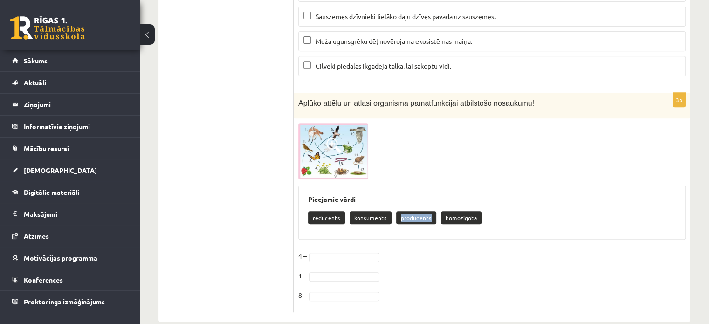
drag, startPoint x: 395, startPoint y: 210, endPoint x: 427, endPoint y: 214, distance: 31.5
click at [427, 214] on p "producents" at bounding box center [416, 217] width 40 height 13
click at [328, 162] on img at bounding box center [333, 151] width 70 height 56
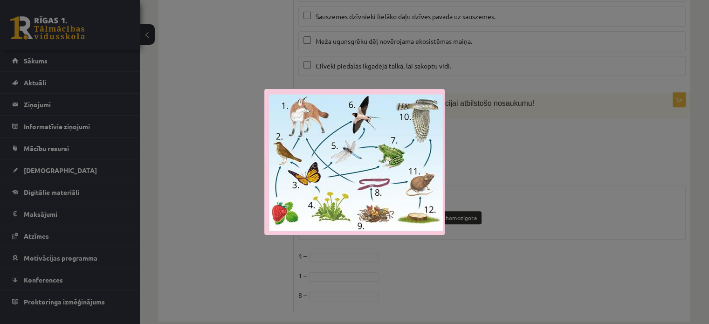
click at [191, 115] on div at bounding box center [354, 162] width 709 height 324
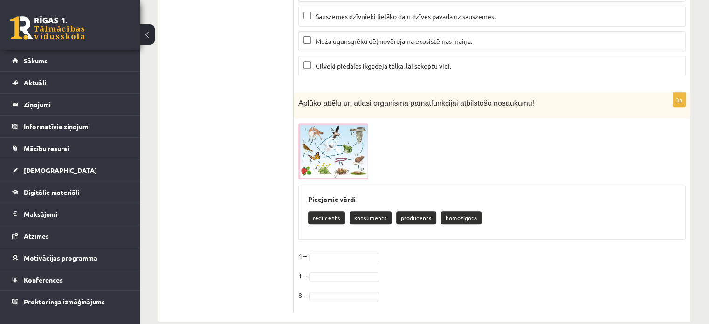
click at [332, 141] on span at bounding box center [333, 145] width 15 height 15
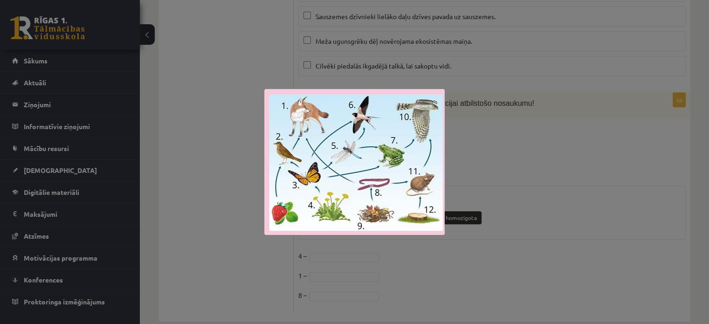
drag, startPoint x: 246, startPoint y: 251, endPoint x: 333, endPoint y: 255, distance: 87.3
click at [333, 255] on div at bounding box center [354, 162] width 709 height 324
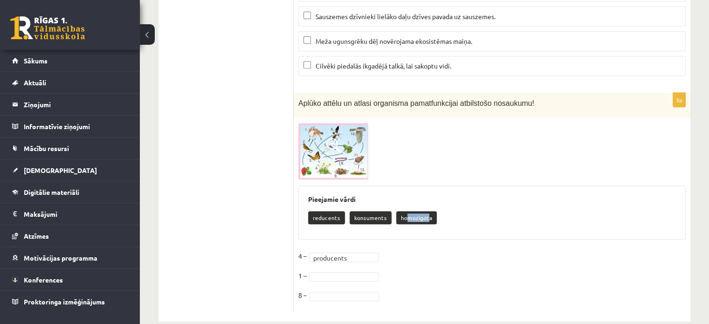
drag, startPoint x: 425, startPoint y: 208, endPoint x: 405, endPoint y: 208, distance: 20.5
click at [405, 211] on p "homozigota" at bounding box center [416, 217] width 41 height 13
click at [410, 196] on div "Pieejamie vārdi reducents konsuments homozigota" at bounding box center [492, 213] width 388 height 54
drag, startPoint x: 395, startPoint y: 206, endPoint x: 429, endPoint y: 210, distance: 33.4
click at [429, 211] on p "homozigota" at bounding box center [416, 217] width 41 height 13
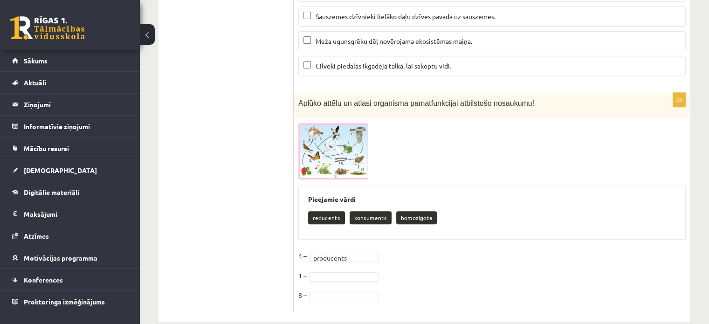
click at [443, 196] on div "Pieejamie vārdi reducents konsuments homozigota" at bounding box center [492, 213] width 388 height 54
drag, startPoint x: 383, startPoint y: 208, endPoint x: 344, endPoint y: 210, distance: 39.2
click at [344, 210] on div "reducents konsuments homozigota" at bounding box center [492, 219] width 368 height 22
click at [444, 163] on div at bounding box center [492, 151] width 388 height 56
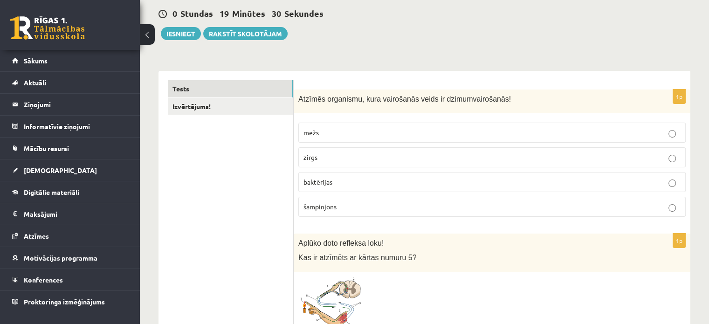
scroll to position [0, 0]
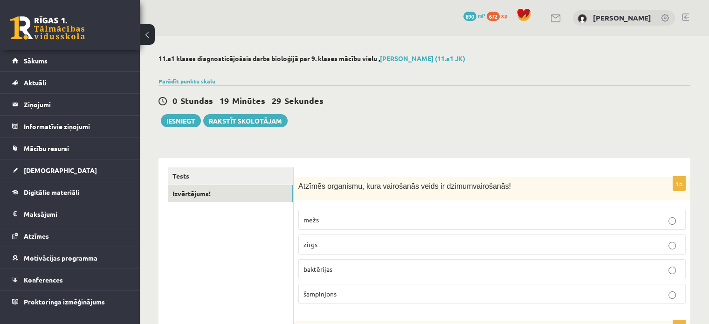
click at [222, 198] on link "Izvērtējums!" at bounding box center [230, 193] width 125 height 17
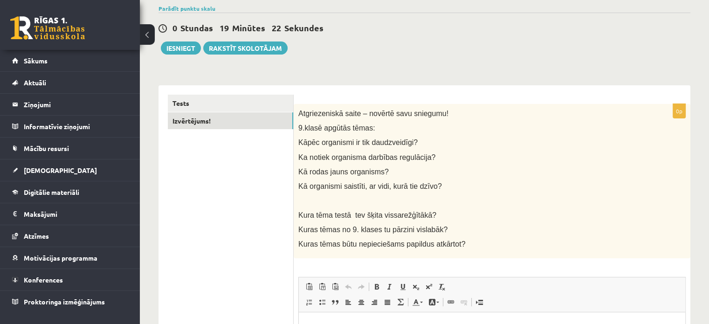
scroll to position [74, 0]
click at [187, 50] on button "Iesniegt" at bounding box center [181, 47] width 40 height 13
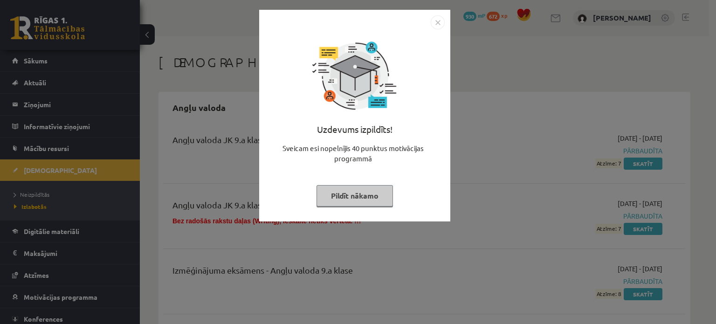
click at [383, 191] on button "Pildīt nākamo" at bounding box center [355, 195] width 76 height 21
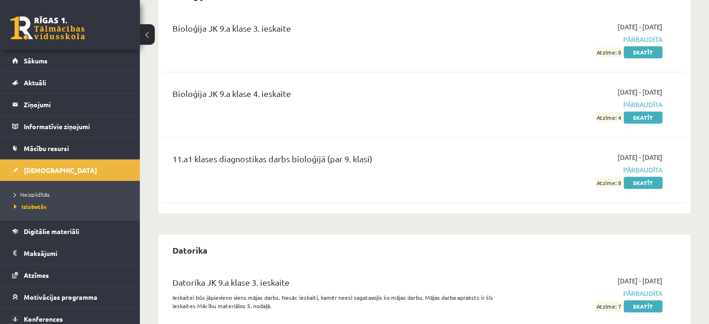
scroll to position [930, 0]
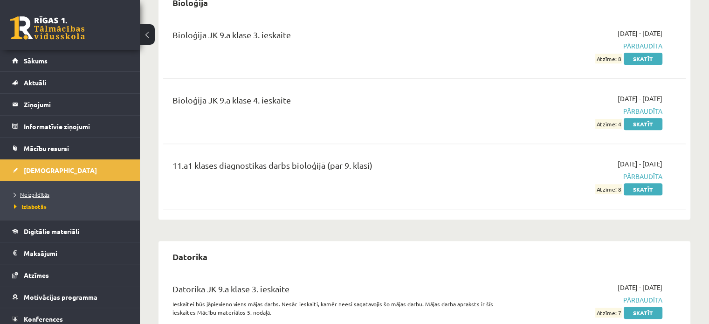
click at [33, 193] on span "Neizpildītās" at bounding box center [31, 194] width 35 height 7
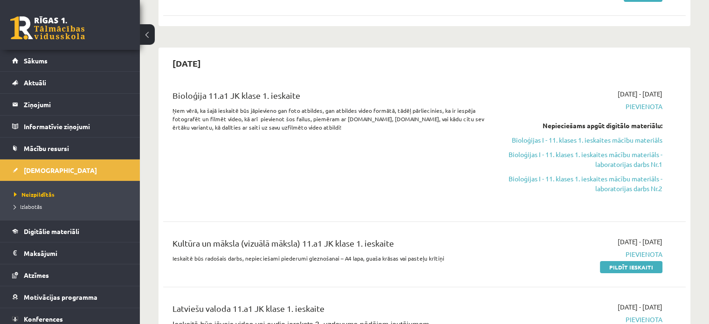
scroll to position [169, 0]
click at [586, 136] on link "Bioloģijas I - 11. klases 1. ieskaites mācību materiāls" at bounding box center [586, 139] width 154 height 10
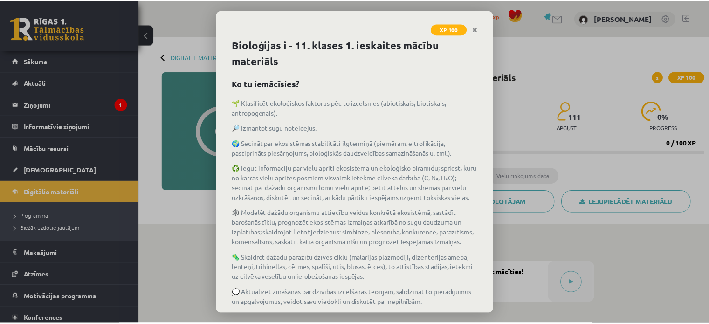
scroll to position [118, 0]
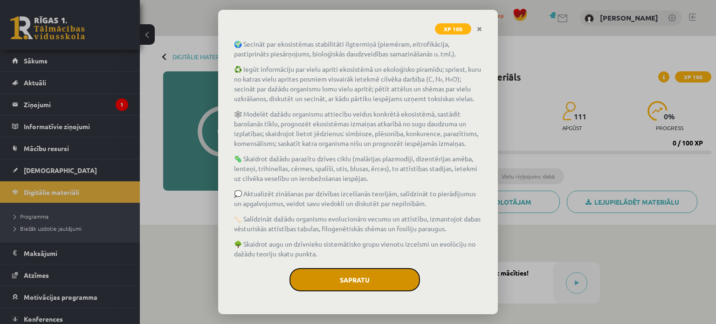
click at [317, 281] on button "Sapratu" at bounding box center [355, 279] width 131 height 23
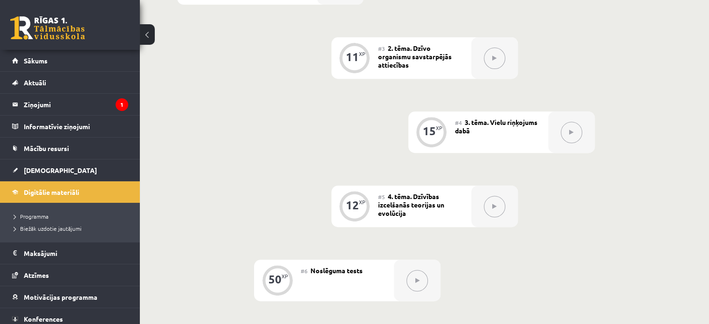
scroll to position [373, 0]
click at [317, 281] on div "#6 Noslēguma tests" at bounding box center [347, 281] width 93 height 42
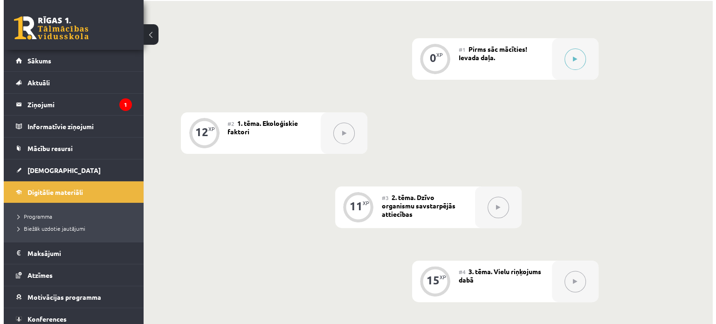
scroll to position [224, 0]
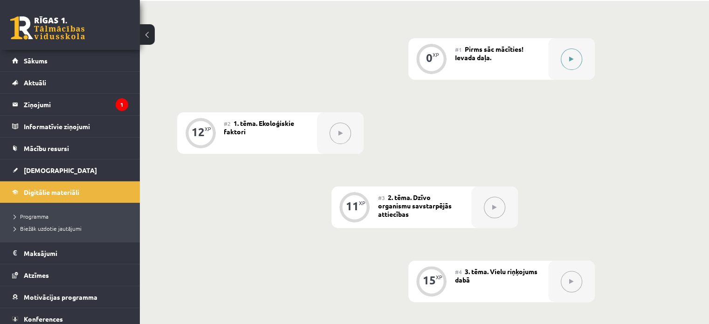
click at [572, 61] on icon at bounding box center [571, 59] width 4 height 6
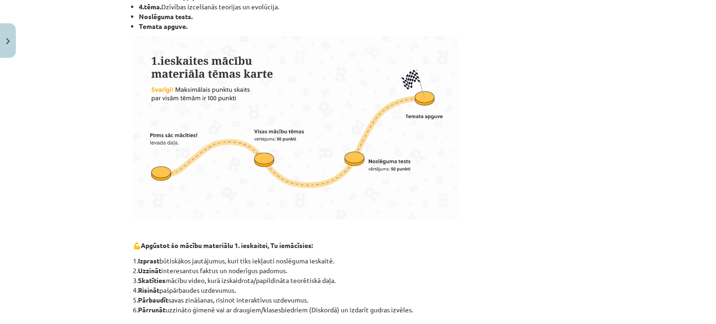
scroll to position [0, 0]
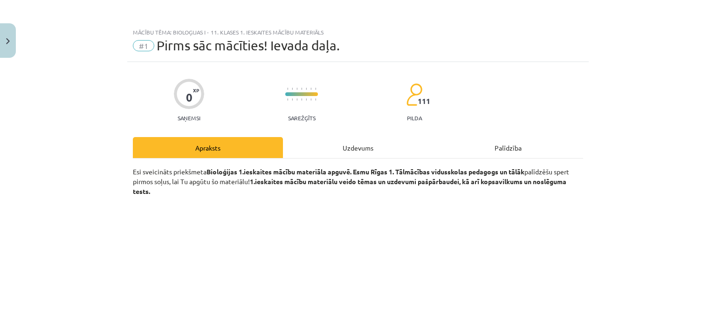
click at [361, 147] on div "Uzdevums" at bounding box center [358, 147] width 150 height 21
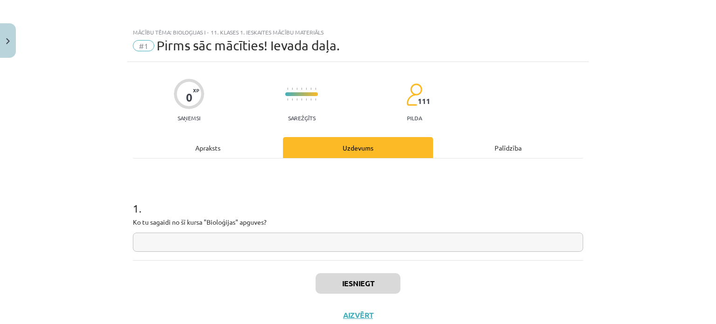
scroll to position [23, 0]
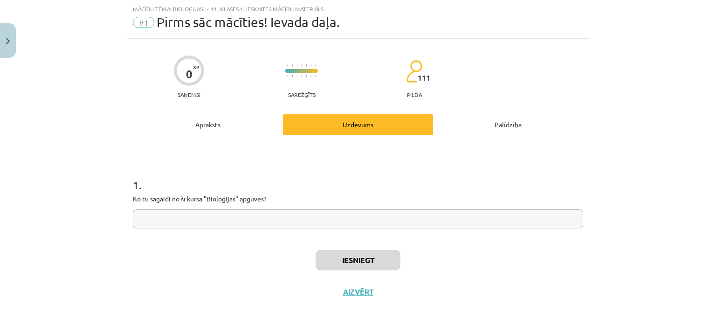
click at [282, 222] on input "text" at bounding box center [358, 218] width 451 height 19
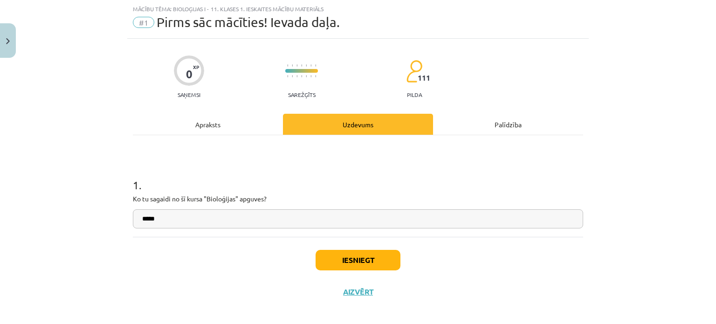
type input "*****"
click at [323, 254] on button "Iesniegt" at bounding box center [358, 260] width 85 height 21
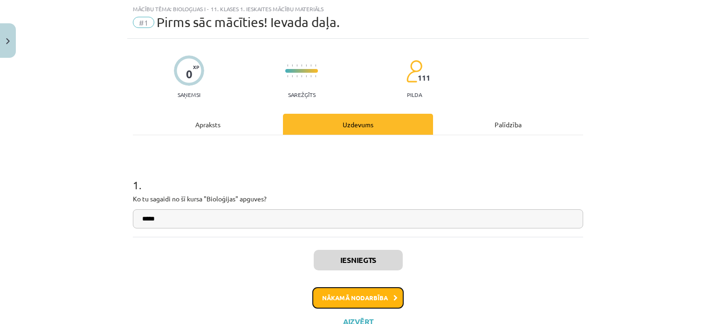
click at [375, 290] on button "Nākamā nodarbība" at bounding box center [357, 297] width 91 height 21
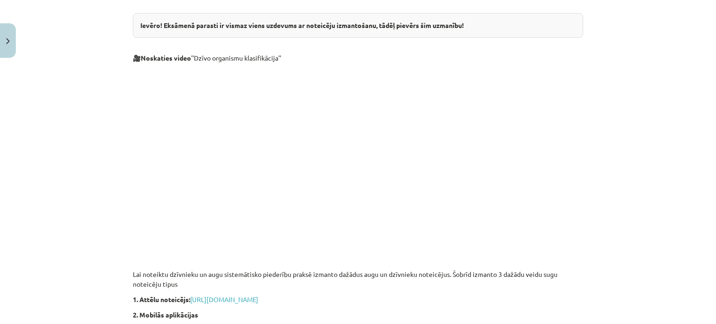
scroll to position [347, 0]
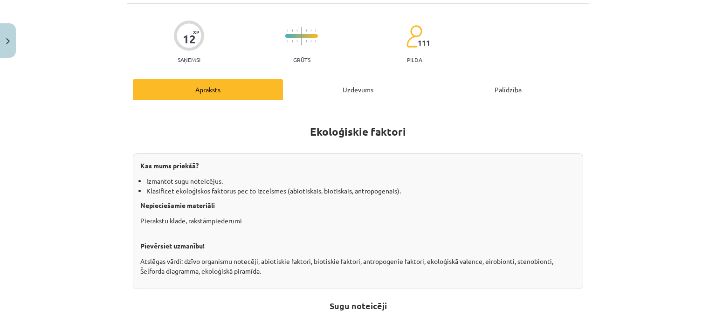
click at [349, 79] on div "Uzdevums" at bounding box center [358, 89] width 150 height 21
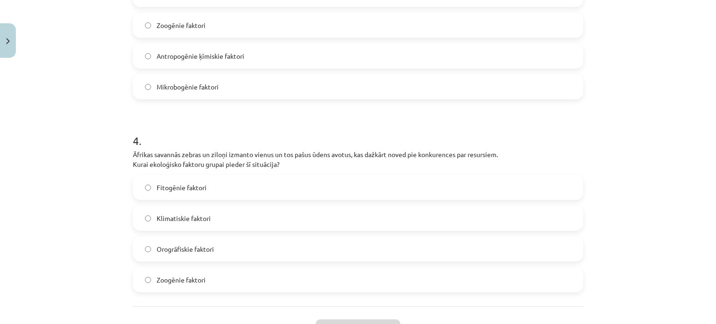
scroll to position [723, 0]
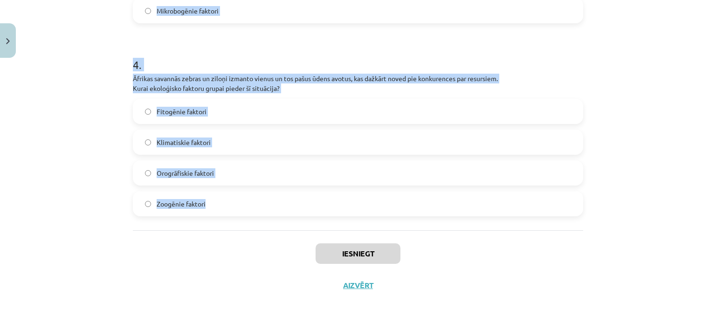
drag, startPoint x: 123, startPoint y: 71, endPoint x: 248, endPoint y: 207, distance: 184.8
click at [248, 207] on div "Mācību tēma: Bioloģijas i - 11. klases 1. ieskaites mācību materiāls #2 1. tēma…" at bounding box center [358, 162] width 716 height 324
copy form "6 . Loremip dolors ametcons adipiscingel, sed doeius tempori utlabor etdolorem …"
click at [107, 121] on div "Mācību tēma: Bioloģijas i - 11. klases 1. ieskaites mācību materiāls #2 1. tēma…" at bounding box center [358, 162] width 716 height 324
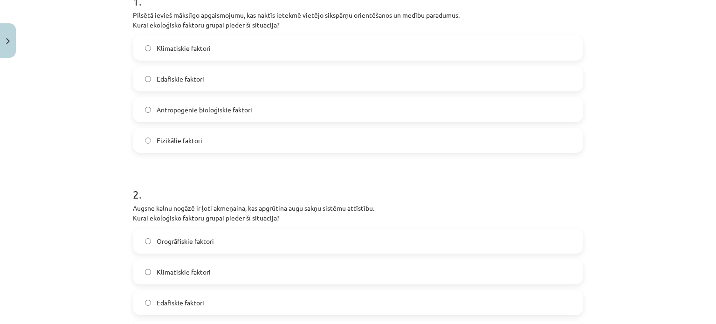
scroll to position [188, 0]
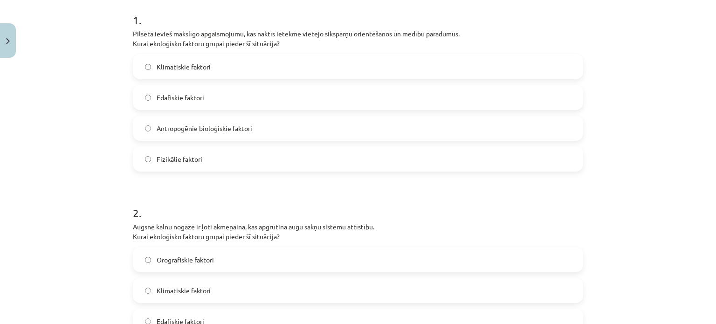
click at [187, 125] on span "Antropogēnie bioloģiskie faktori" at bounding box center [205, 129] width 96 height 10
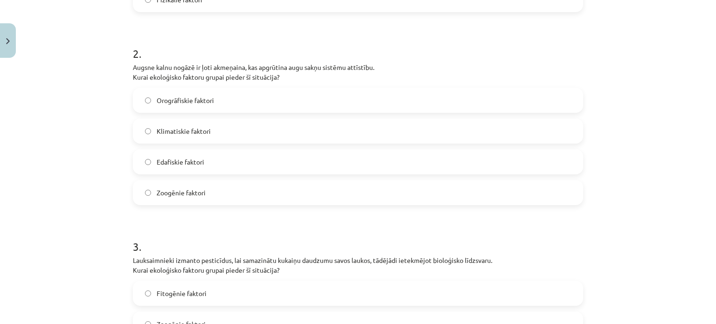
scroll to position [349, 0]
click at [182, 162] on span "Edafiskie faktori" at bounding box center [181, 161] width 48 height 10
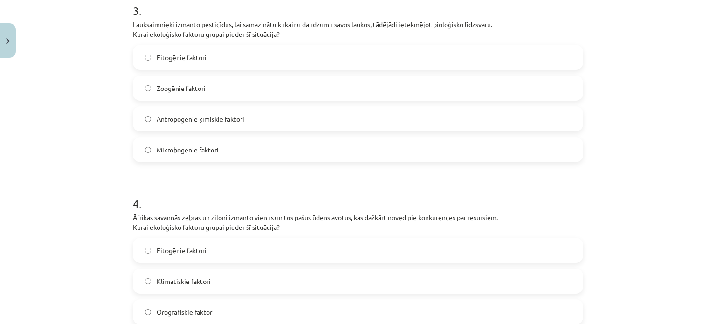
scroll to position [585, 0]
click at [160, 116] on span "Antropogēnie ķīmiskie faktori" at bounding box center [201, 118] width 88 height 10
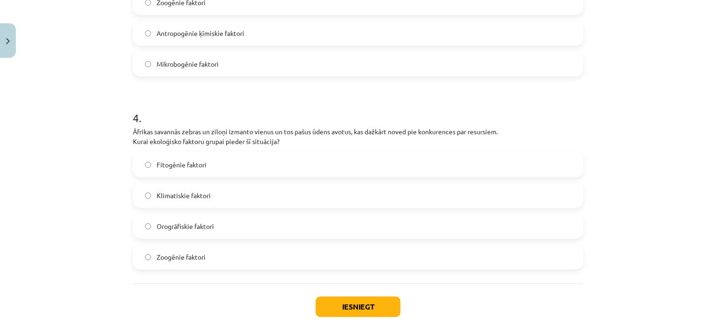
scroll to position [723, 0]
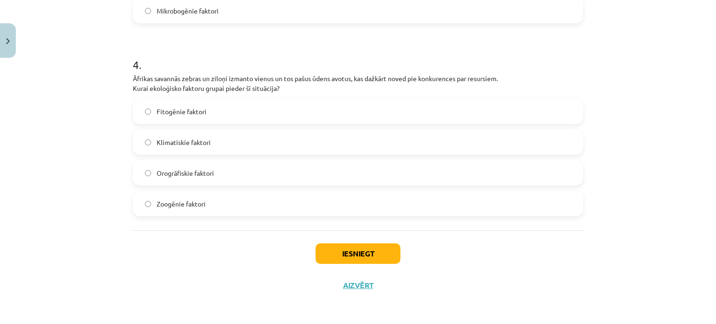
click at [185, 201] on span "Zoogēnie faktori" at bounding box center [181, 204] width 49 height 10
click at [326, 257] on button "Iesniegt" at bounding box center [358, 253] width 85 height 21
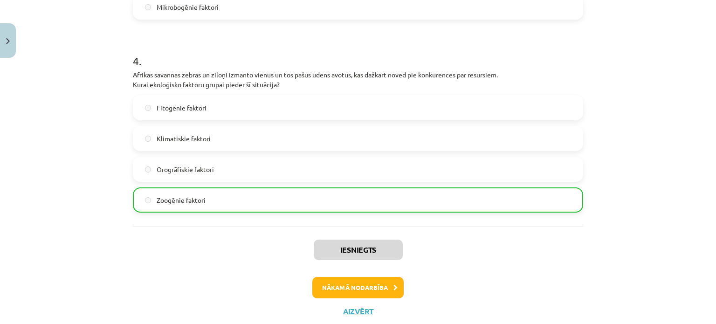
scroll to position [752, 0]
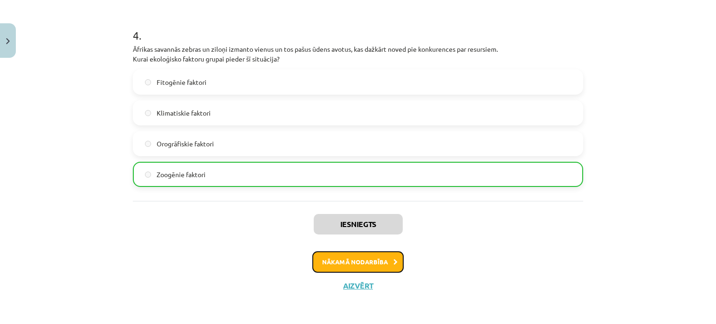
click at [322, 257] on button "Nākamā nodarbība" at bounding box center [357, 261] width 91 height 21
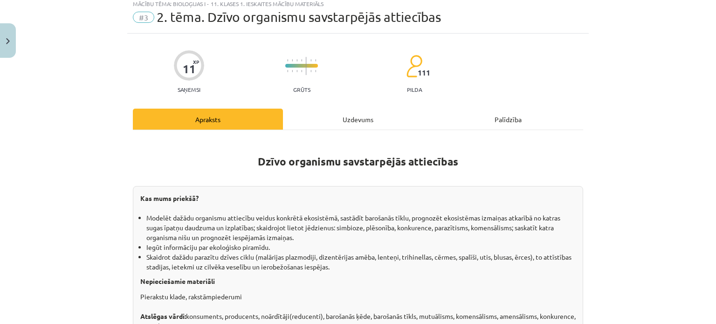
scroll to position [23, 0]
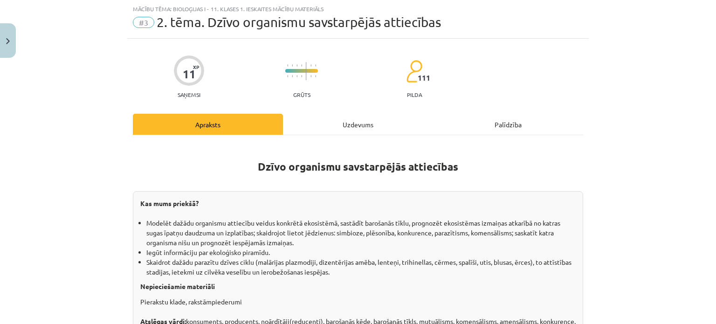
click at [338, 121] on div "Uzdevums" at bounding box center [358, 124] width 150 height 21
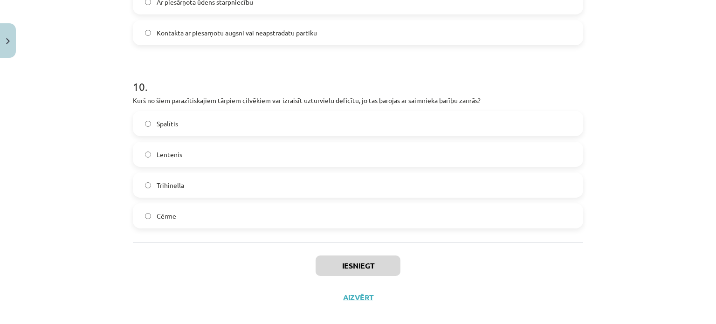
scroll to position [1783, 0]
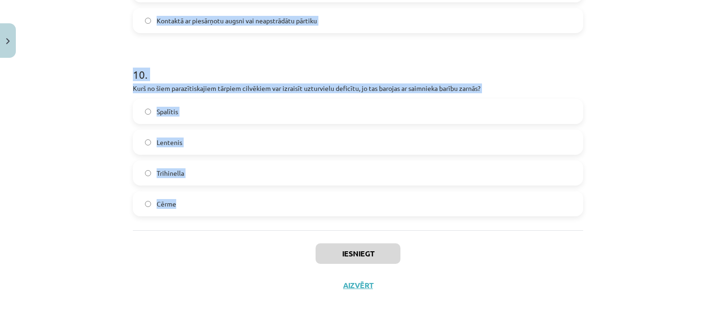
drag, startPoint x: 131, startPoint y: 85, endPoint x: 213, endPoint y: 210, distance: 149.9
copy form "1 . Kā sauc situāciju, kurā divi organismi eksistē vienā vidē, bet neietekmē vi…"
click at [66, 119] on div "Mācību tēma: Bioloģijas i - 11. klases 1. ieskaites mācību materiāls #3 2. tēma…" at bounding box center [358, 162] width 716 height 324
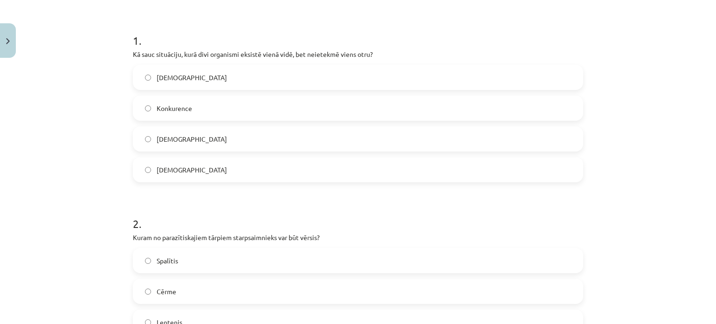
scroll to position [169, 0]
click at [180, 171] on span "Neitrālisms" at bounding box center [192, 169] width 70 height 10
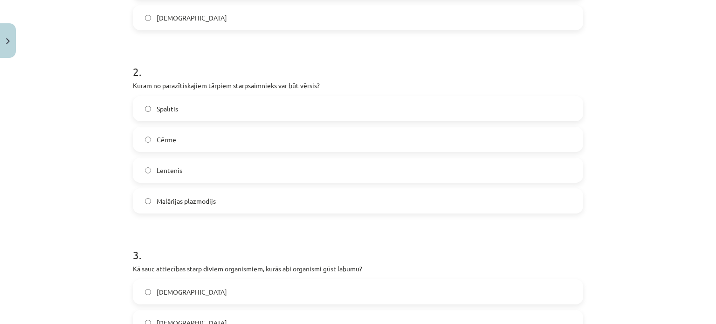
scroll to position [328, 0]
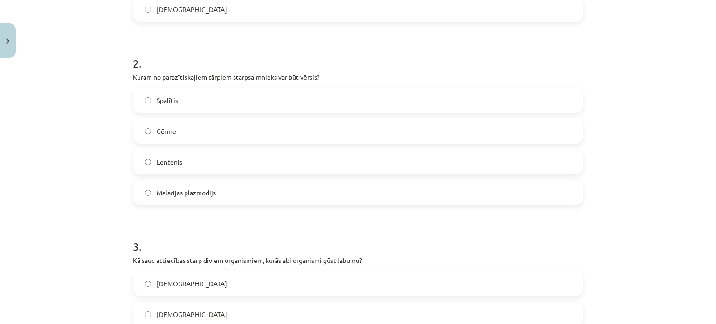
click at [166, 160] on span "Lentenis" at bounding box center [170, 162] width 26 height 10
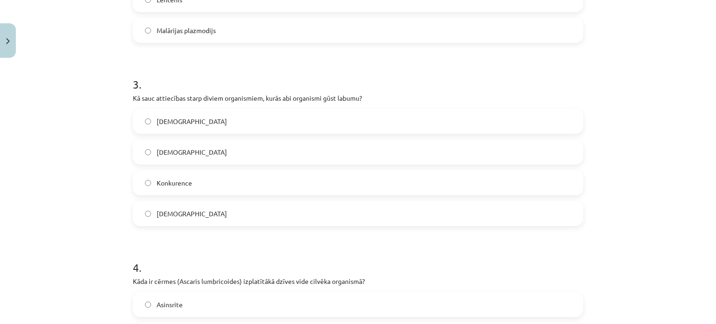
scroll to position [508, 0]
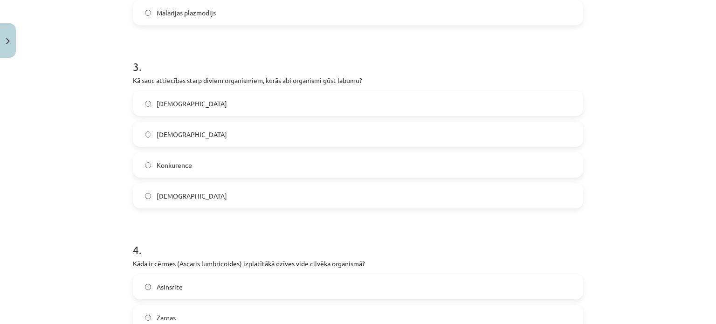
click at [168, 193] on span "Mutuālisms" at bounding box center [192, 196] width 70 height 10
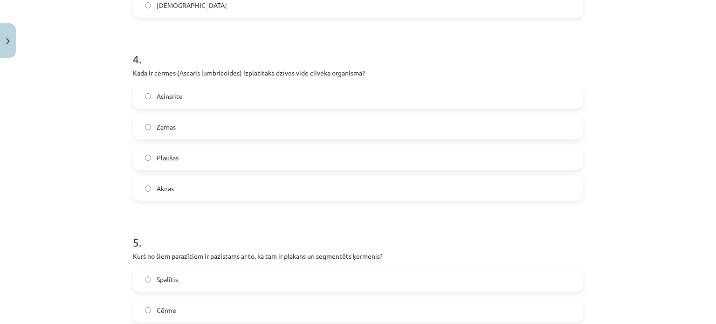
scroll to position [714, 0]
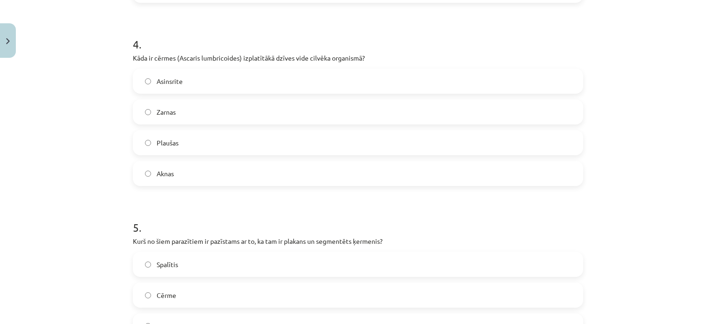
click at [165, 111] on span "Zarnas" at bounding box center [166, 112] width 19 height 10
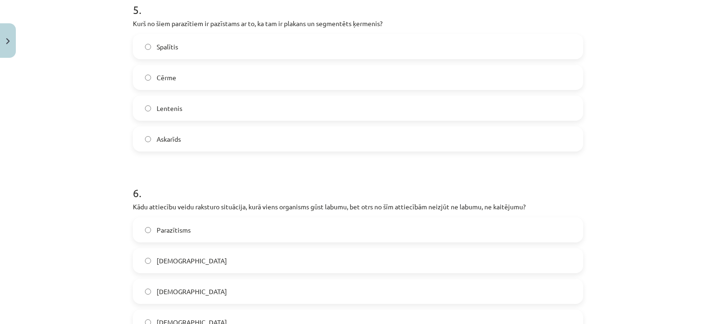
scroll to position [932, 0]
click at [162, 107] on span "Lentenis" at bounding box center [170, 108] width 26 height 10
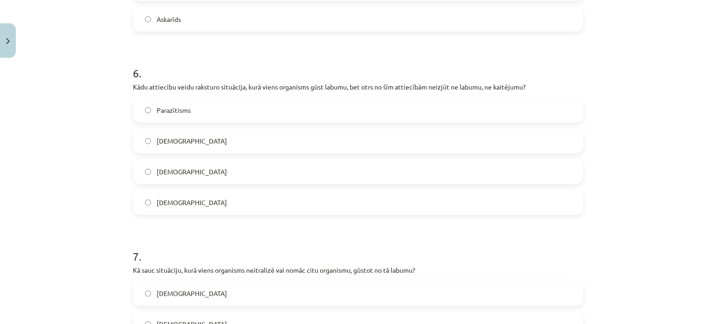
scroll to position [1058, 0]
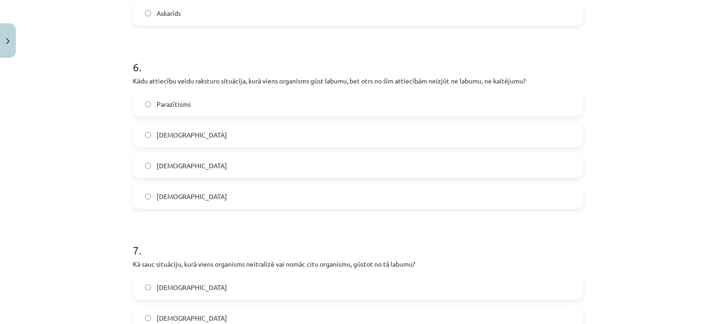
click at [168, 156] on label "Komensālisms" at bounding box center [358, 165] width 449 height 23
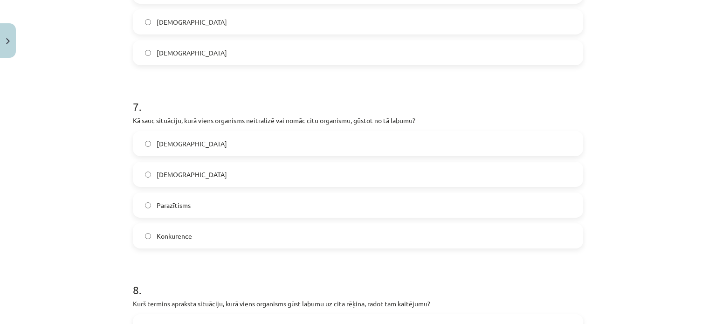
scroll to position [1253, 0]
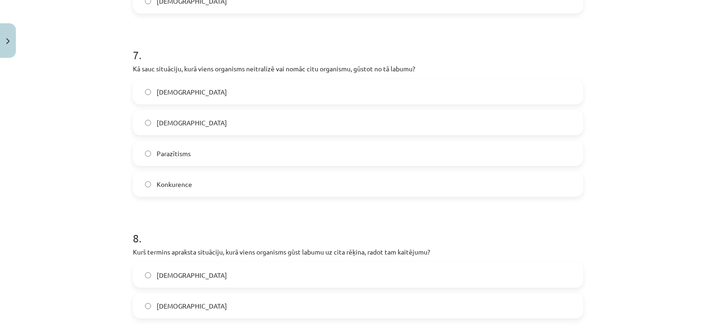
click at [166, 153] on span "Parazītisms" at bounding box center [174, 154] width 34 height 10
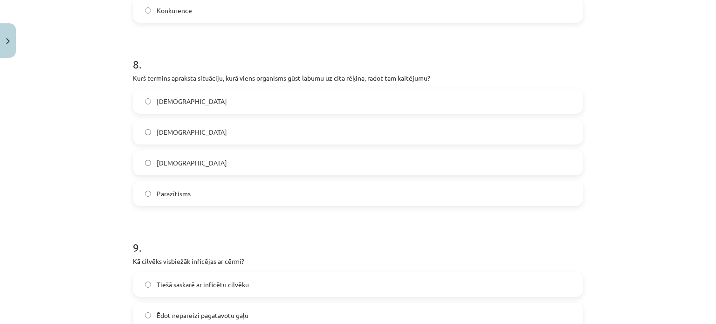
scroll to position [1432, 0]
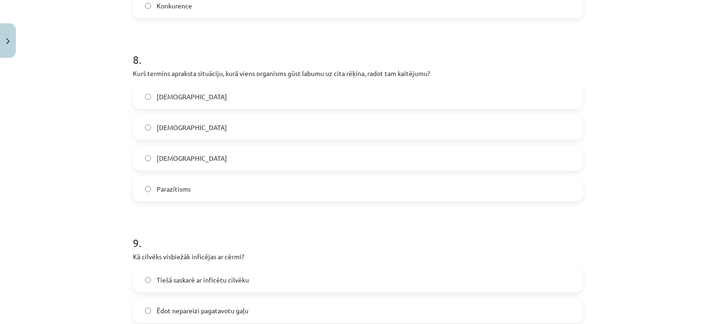
click at [185, 187] on span "Parazītisms" at bounding box center [174, 189] width 34 height 10
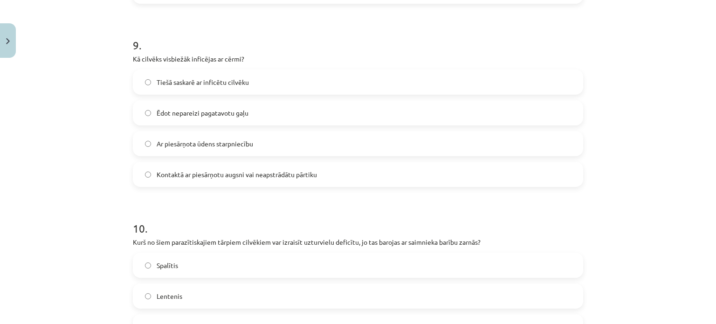
scroll to position [1630, 0]
click at [207, 180] on label "Kontaktā ar piesārņotu augsni vai neapstrādātu pārtiku" at bounding box center [358, 173] width 449 height 23
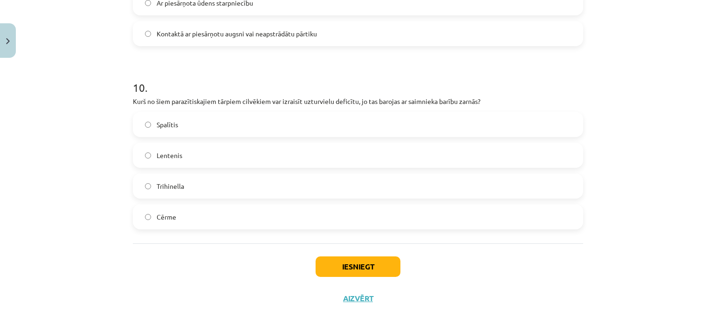
scroll to position [1783, 0]
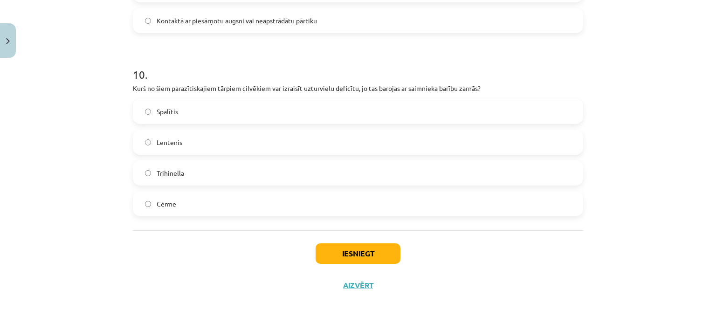
click at [172, 113] on span "Spalītis" at bounding box center [167, 112] width 21 height 10
click at [342, 254] on button "Iesniegt" at bounding box center [358, 253] width 85 height 21
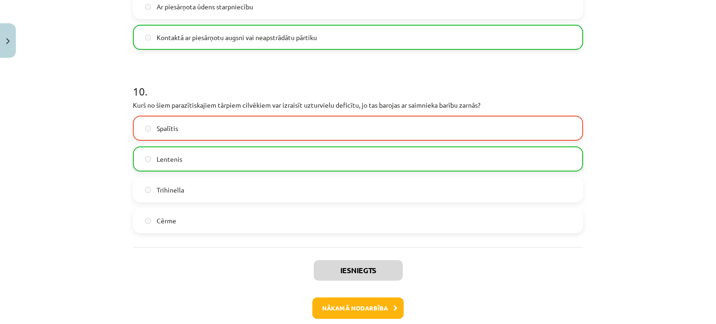
scroll to position [1813, 0]
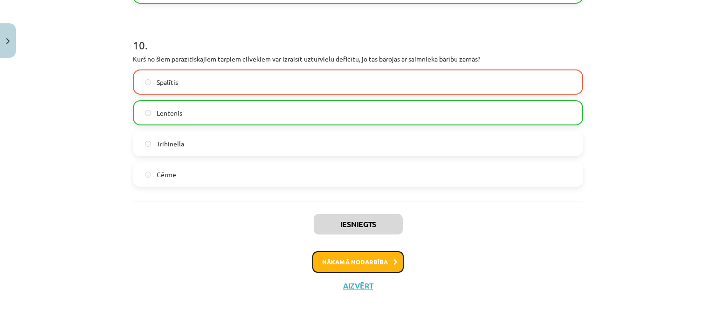
click at [334, 264] on button "Nākamā nodarbība" at bounding box center [357, 261] width 91 height 21
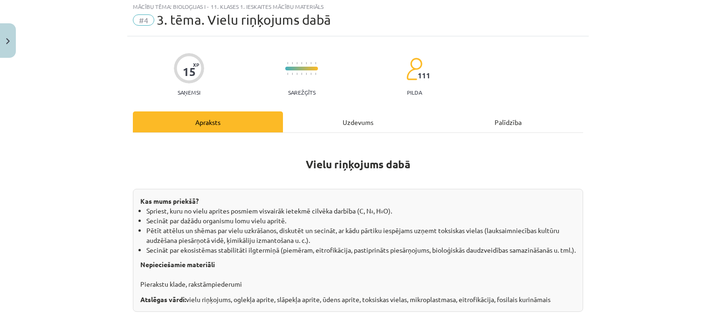
scroll to position [23, 0]
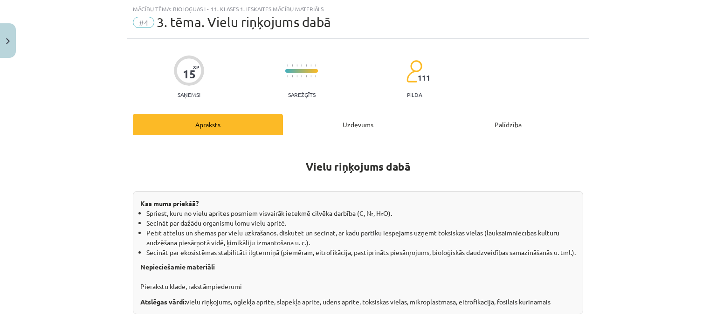
click at [327, 118] on div "Uzdevums" at bounding box center [358, 124] width 150 height 21
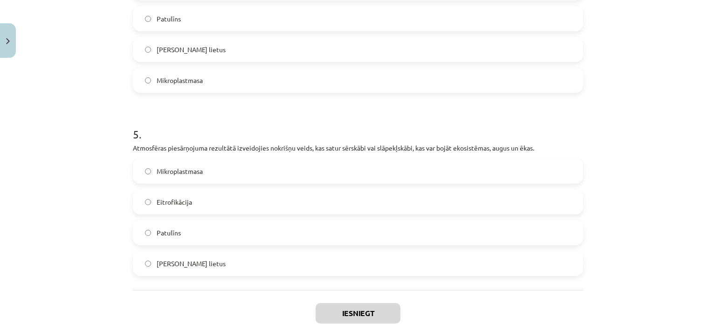
scroll to position [906, 0]
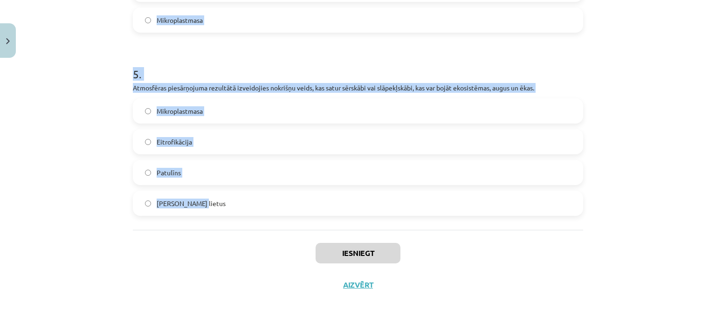
drag, startPoint x: 123, startPoint y: 81, endPoint x: 257, endPoint y: 197, distance: 177.2
copy form "1 . Šī viela ir toksīns, ko izdala dažas pelējuma sēnes un kas var piesārņot pā…"
click at [81, 48] on div "Mācību tēma: Bioloģijas i - 11. klases 1. ieskaites mācību materiāls #4 3. tēma…" at bounding box center [358, 162] width 716 height 324
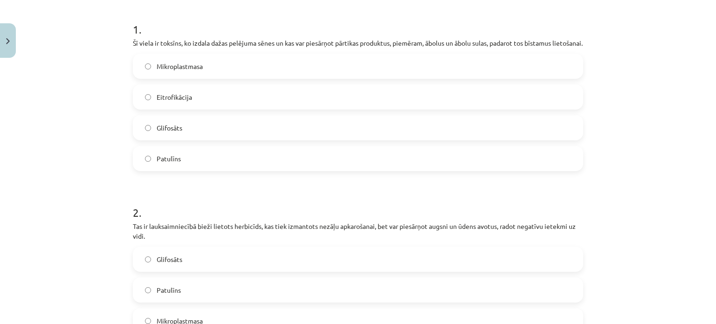
scroll to position [178, 0]
click at [160, 165] on span "Patulīns" at bounding box center [169, 160] width 24 height 10
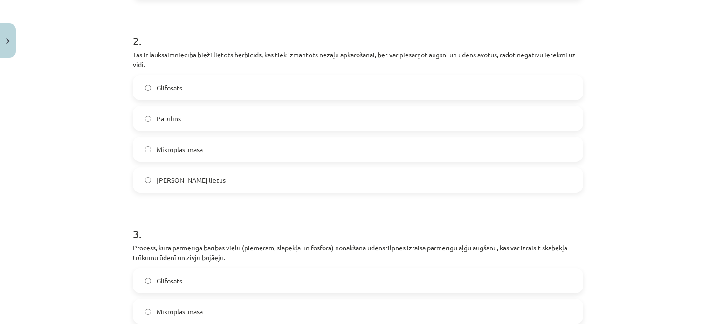
scroll to position [351, 0]
click at [209, 91] on label "Glifosāts" at bounding box center [358, 87] width 449 height 23
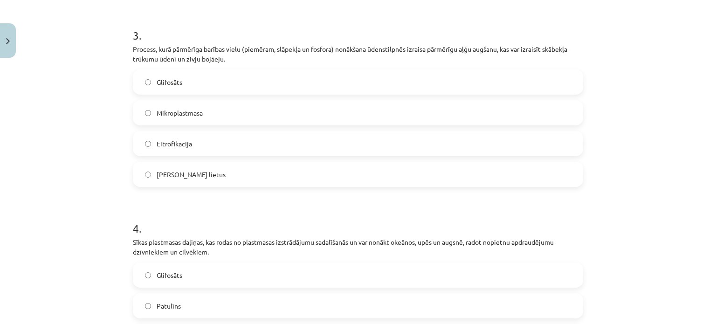
scroll to position [563, 0]
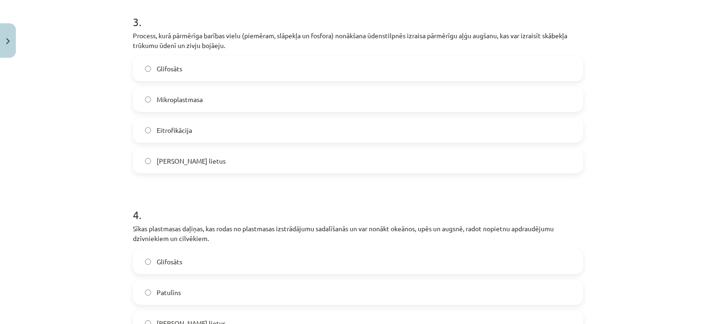
click at [177, 135] on span "Eitrofikācija" at bounding box center [174, 130] width 35 height 10
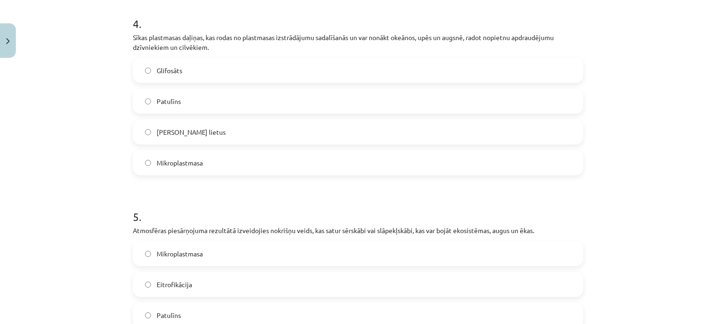
scroll to position [755, 0]
click at [162, 166] on span "Mikroplastmasa" at bounding box center [180, 162] width 46 height 10
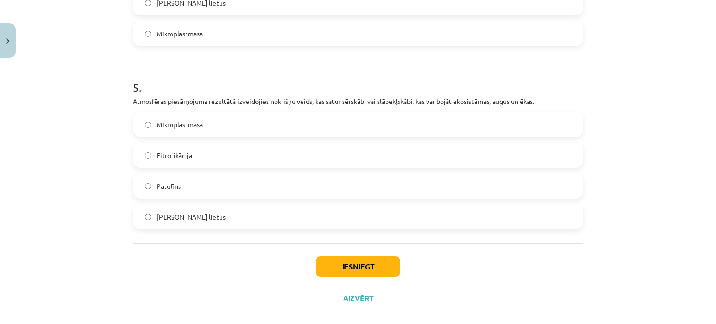
scroll to position [906, 0]
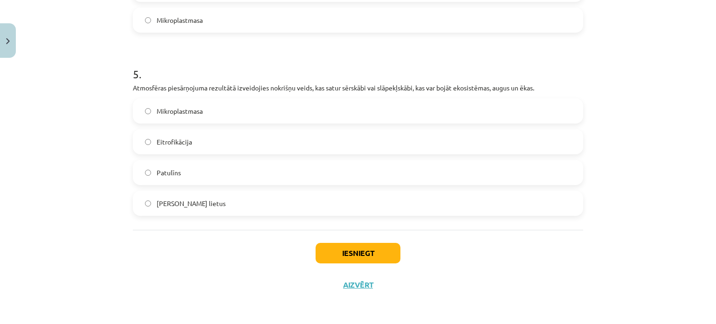
click at [183, 204] on span "Skābais lietus" at bounding box center [191, 204] width 69 height 10
click at [322, 257] on button "Iesniegt" at bounding box center [358, 253] width 85 height 21
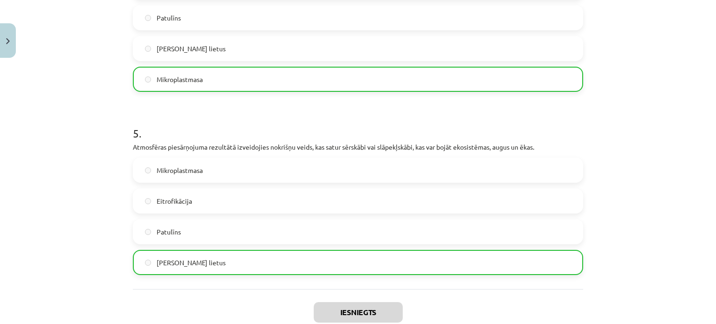
scroll to position [936, 0]
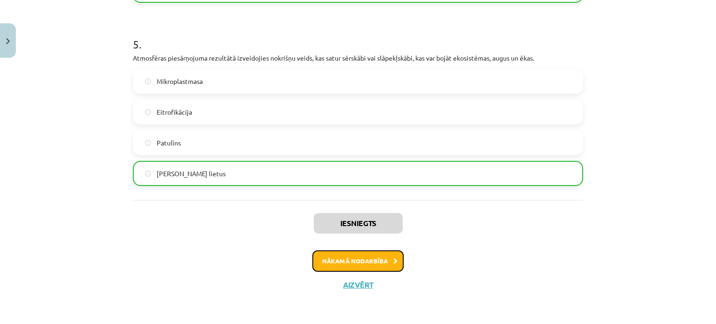
click at [332, 260] on button "Nākamā nodarbība" at bounding box center [357, 260] width 91 height 21
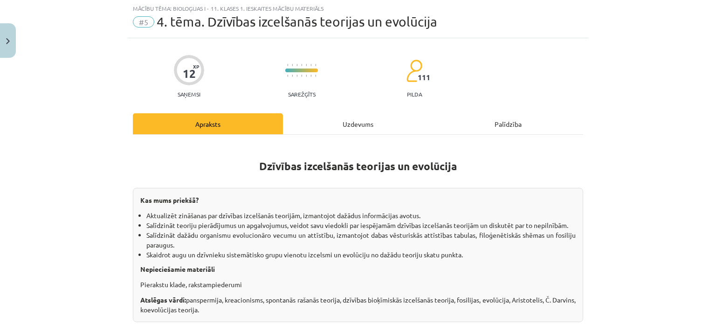
scroll to position [23, 0]
click at [335, 120] on div "Uzdevums" at bounding box center [358, 124] width 150 height 21
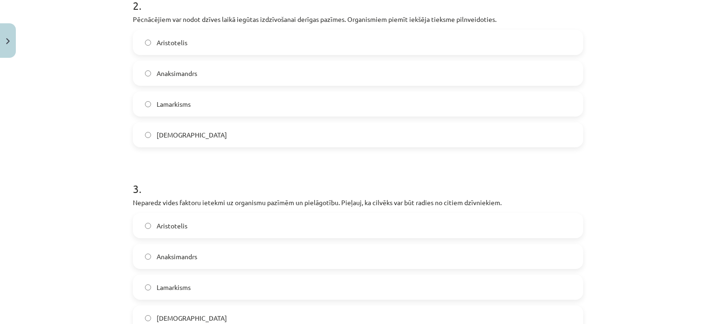
scroll to position [500, 0]
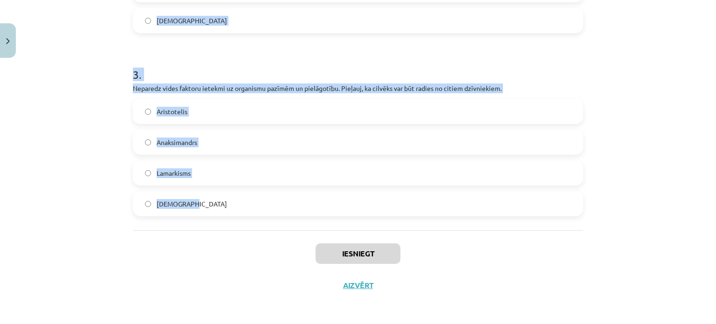
drag, startPoint x: 123, startPoint y: 69, endPoint x: 205, endPoint y: 211, distance: 164.5
click at [205, 211] on div "Mācību tēma: Bioloģijas i - 11. klases 1. ieskaites mācību materiāls #5 4. tēma…" at bounding box center [358, 162] width 716 height 324
copy form "1 . Videi labāk pielāgotie indivīdi rada vairāk pēcnācējus, kas pārmanto izdzīv…"
click at [106, 141] on div "Mācību tēma: Bioloģijas i - 11. klases 1. ieskaites mācību materiāls #5 4. tēma…" at bounding box center [358, 162] width 716 height 324
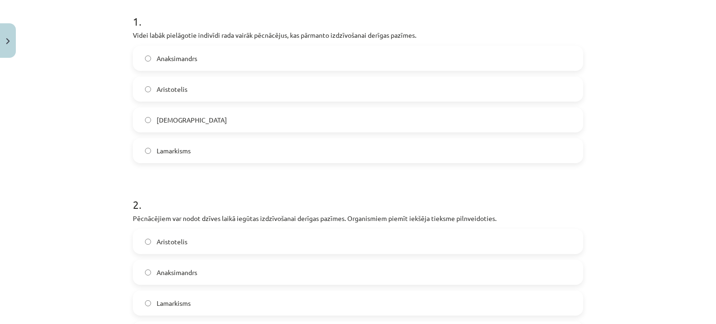
scroll to position [184, 0]
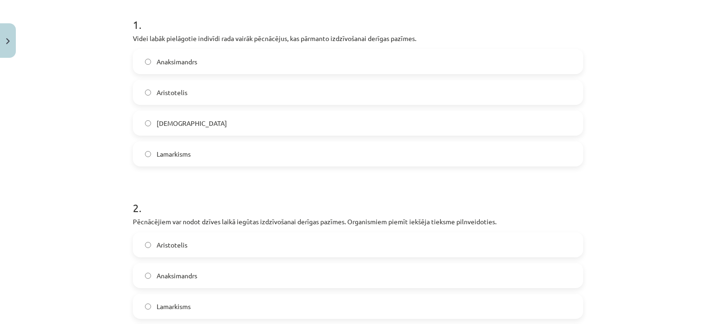
click at [179, 118] on span "Darvinisms" at bounding box center [192, 123] width 70 height 10
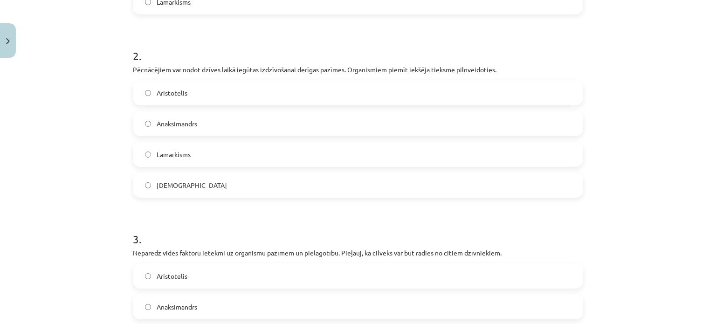
scroll to position [336, 0]
click at [175, 150] on span "Lamarkisms" at bounding box center [174, 155] width 34 height 10
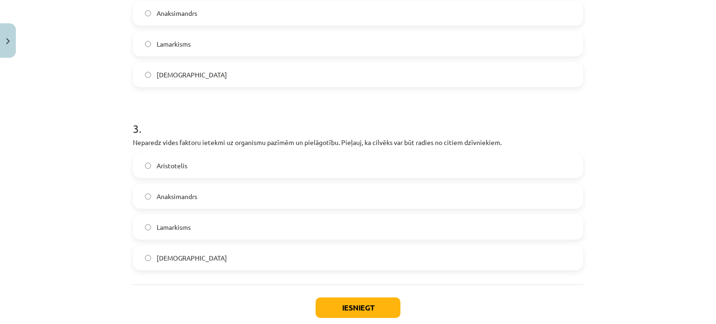
scroll to position [500, 0]
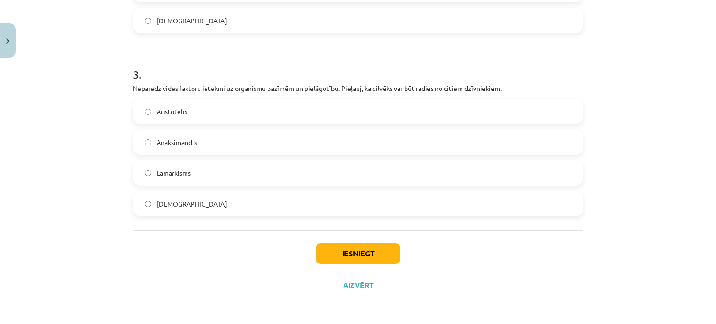
click at [180, 136] on label "Anaksimandrs" at bounding box center [358, 142] width 449 height 23
click at [316, 251] on button "Iesniegt" at bounding box center [358, 253] width 85 height 21
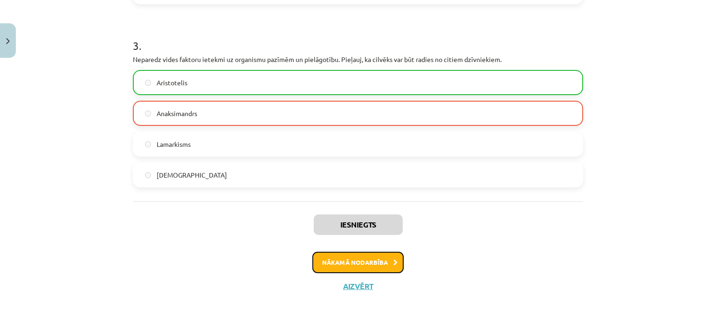
click at [333, 264] on button "Nākamā nodarbība" at bounding box center [357, 262] width 91 height 21
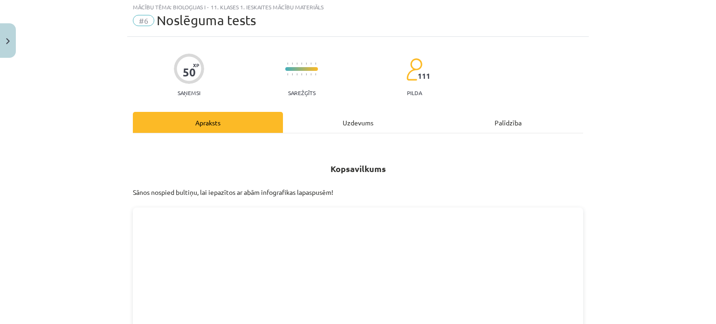
scroll to position [23, 0]
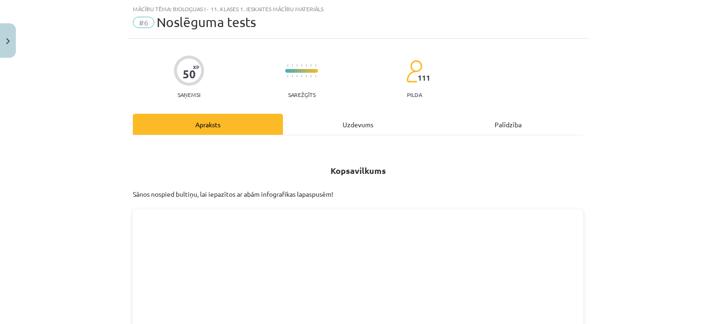
click at [349, 124] on div "Uzdevums" at bounding box center [358, 124] width 150 height 21
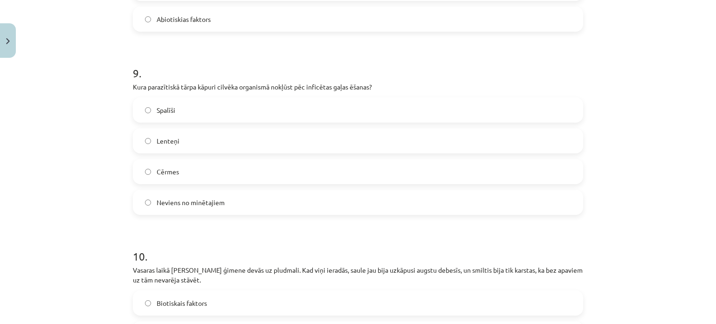
scroll to position [1867, 0]
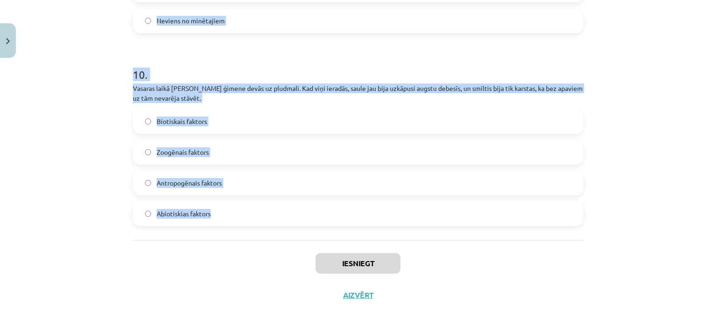
drag, startPoint x: 125, startPoint y: 91, endPoint x: 246, endPoint y: 210, distance: 169.8
copy form "1 . Dotas divas barošanās ķēdes: aļģes → dafnijas→ ruduļi un priedes → priežu v…"
click at [92, 132] on div "Mācību tēma: Bioloģijas i - 11. klases 1. ieskaites mācību materiāls #6 Noslēgu…" at bounding box center [358, 162] width 716 height 324
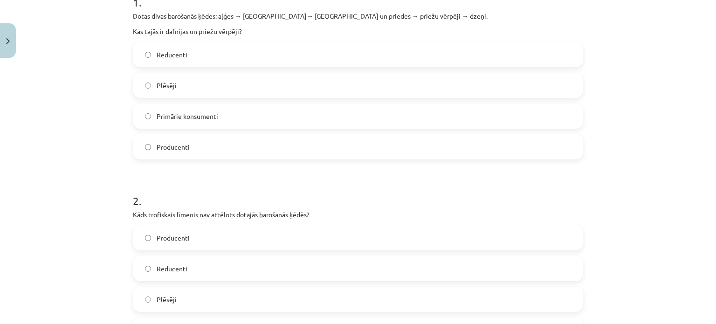
scroll to position [205, 0]
click at [174, 116] on span "Primārie konsumenti" at bounding box center [188, 117] width 62 height 10
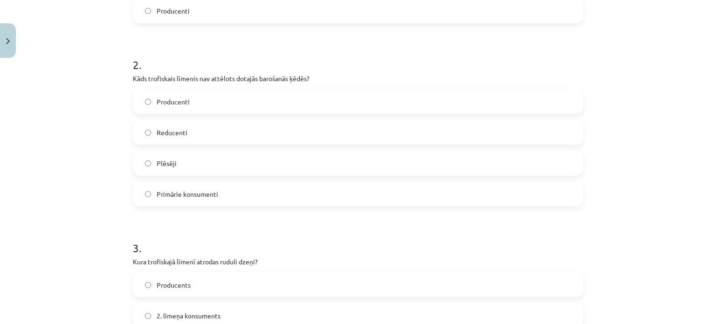
scroll to position [343, 0]
click at [183, 128] on label "Reducenti" at bounding box center [358, 131] width 449 height 23
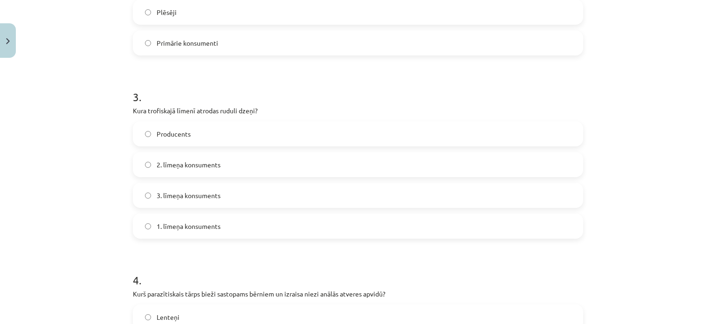
scroll to position [555, 0]
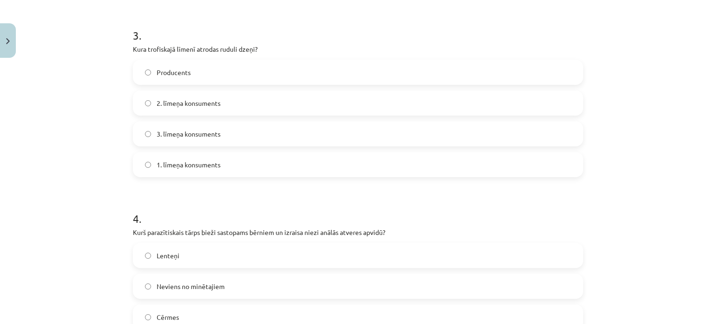
click at [183, 134] on span "3. līmeņa konsuments" at bounding box center [189, 134] width 64 height 10
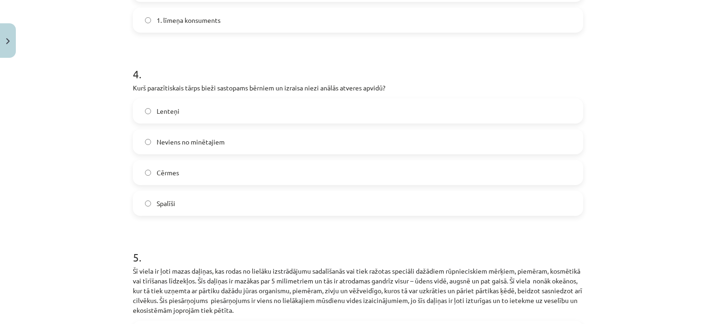
scroll to position [701, 0]
click at [163, 201] on span "Spalīši" at bounding box center [166, 202] width 19 height 10
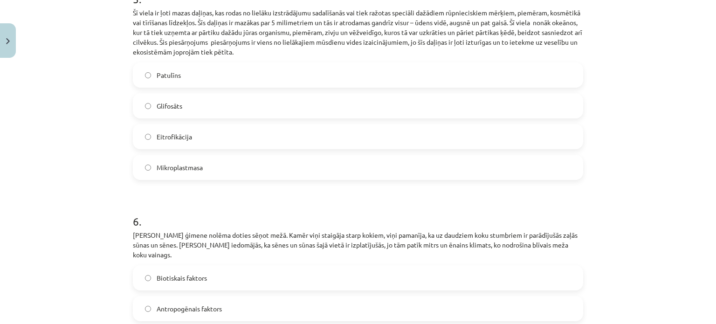
scroll to position [961, 0]
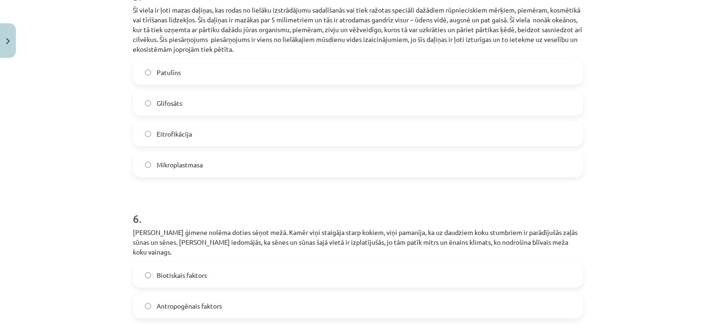
click at [172, 161] on span "Mikroplastmasa" at bounding box center [180, 165] width 46 height 10
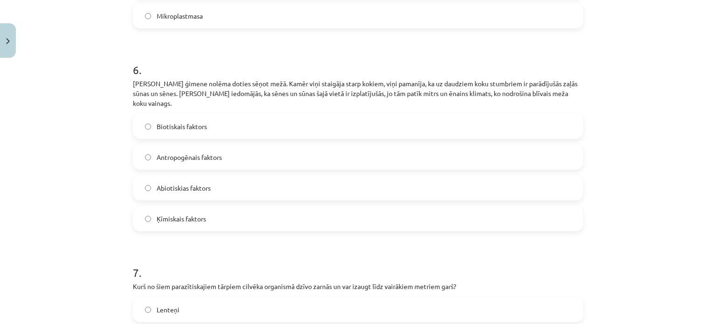
scroll to position [1117, 0]
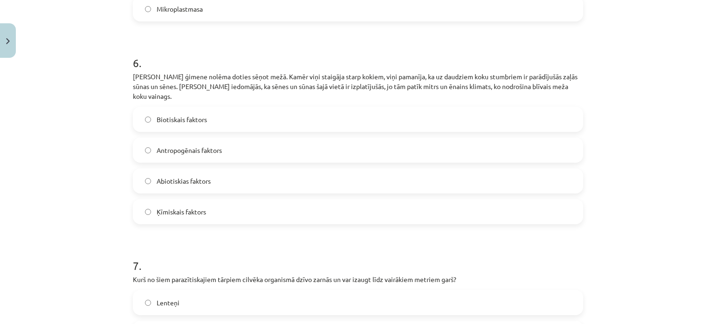
click at [185, 176] on span "Abiotiskias faktors" at bounding box center [184, 181] width 54 height 10
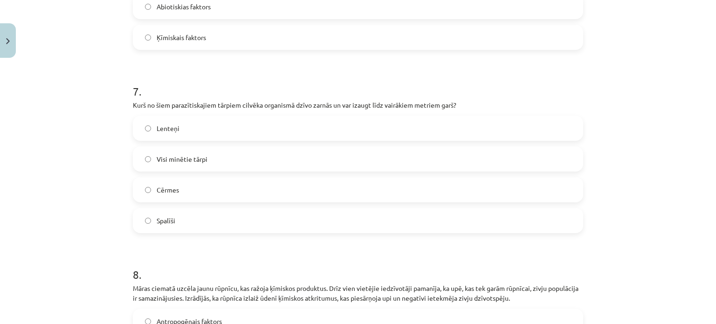
scroll to position [1296, 0]
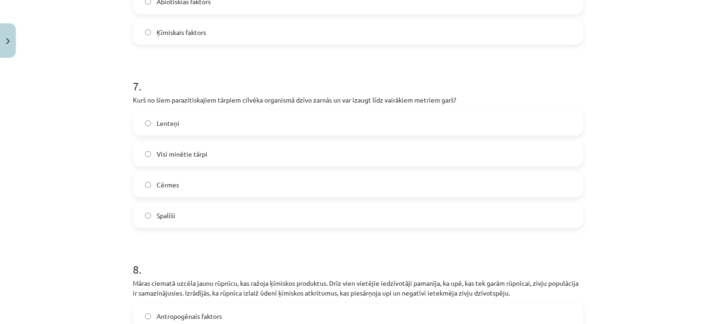
click at [178, 115] on label "Lenteņi" at bounding box center [358, 122] width 449 height 23
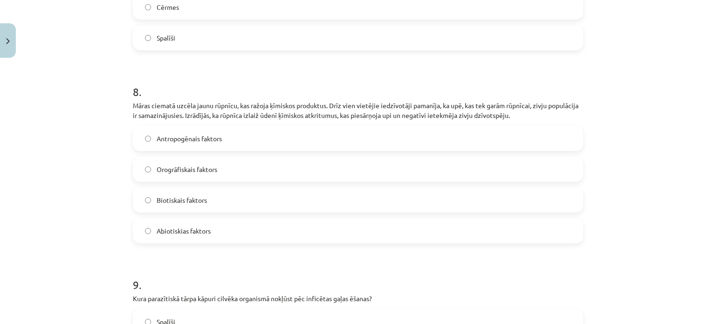
scroll to position [1514, 0]
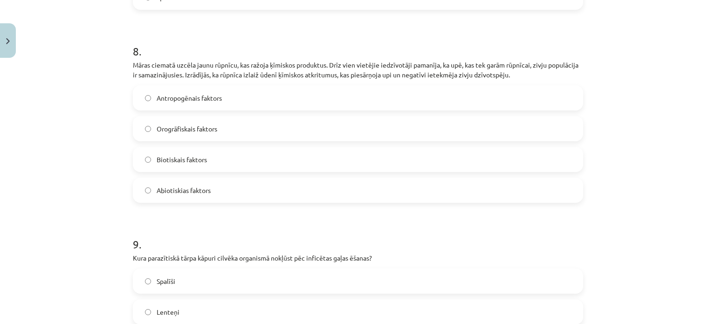
click at [185, 93] on span "Antropogēnais faktors" at bounding box center [189, 98] width 65 height 10
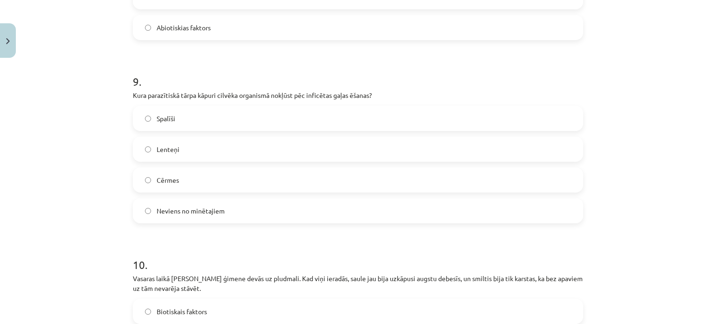
scroll to position [1686, 0]
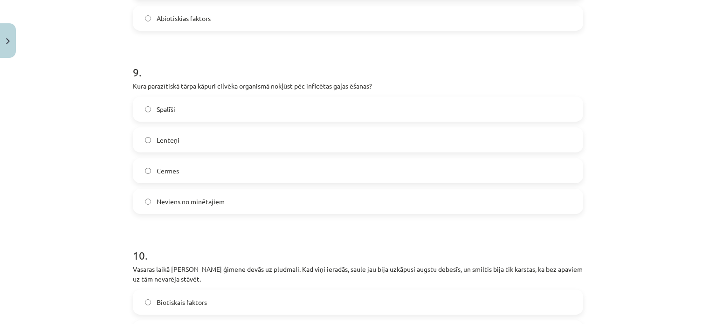
click at [180, 132] on label "Lenteņi" at bounding box center [358, 139] width 449 height 23
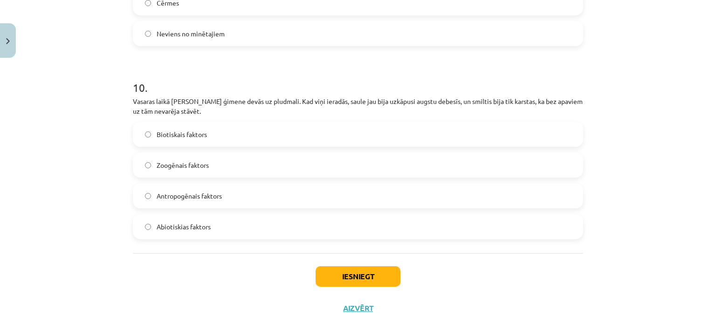
scroll to position [1866, 0]
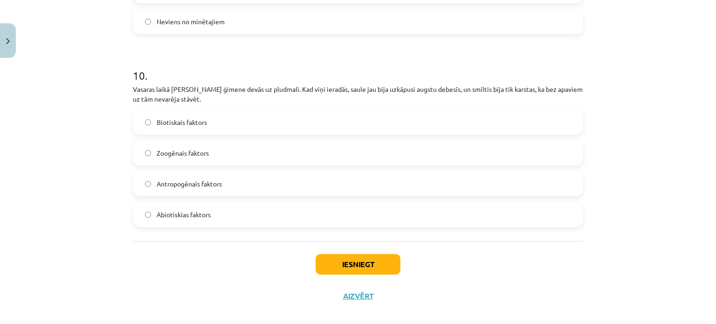
click at [198, 210] on span "Abiotiskias faktors" at bounding box center [184, 215] width 54 height 10
click at [324, 254] on button "Iesniegt" at bounding box center [358, 264] width 85 height 21
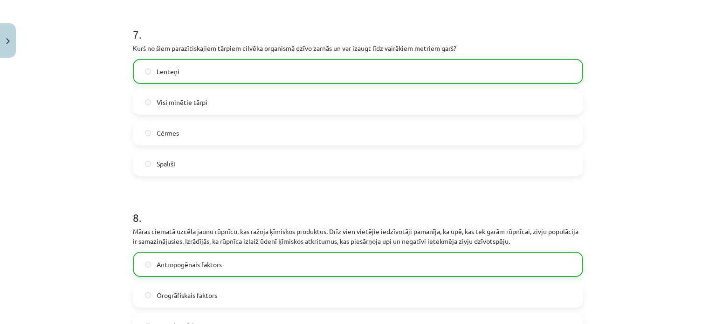
scroll to position [1897, 0]
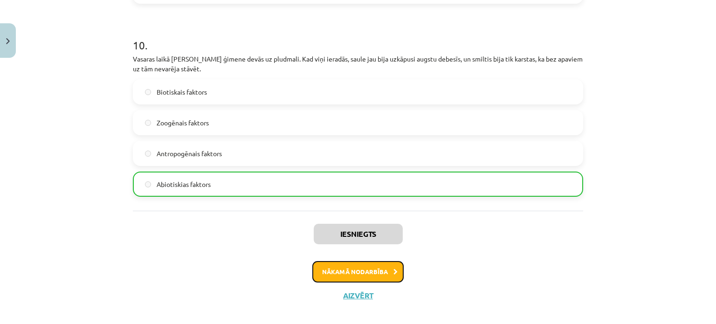
click at [328, 261] on button "Nākamā nodarbība" at bounding box center [357, 271] width 91 height 21
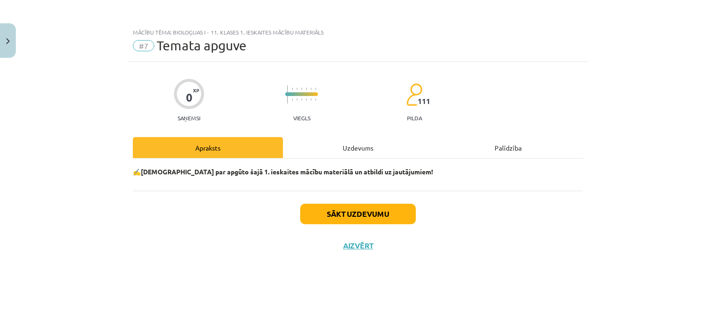
scroll to position [0, 0]
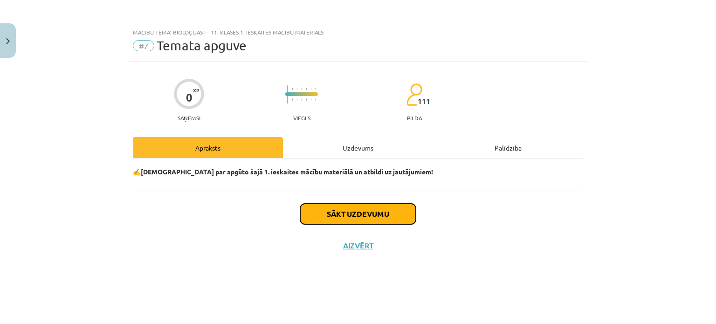
click at [335, 221] on button "Sākt uzdevumu" at bounding box center [358, 214] width 116 height 21
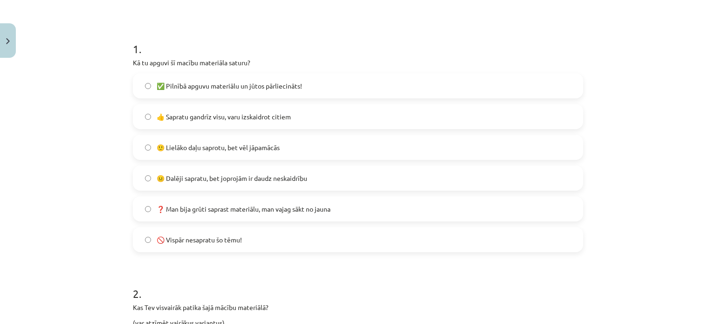
scroll to position [160, 0]
click at [244, 148] on span "🙂 Lielāko daļu saprotu, bet vēl jāpamācās" at bounding box center [218, 147] width 123 height 10
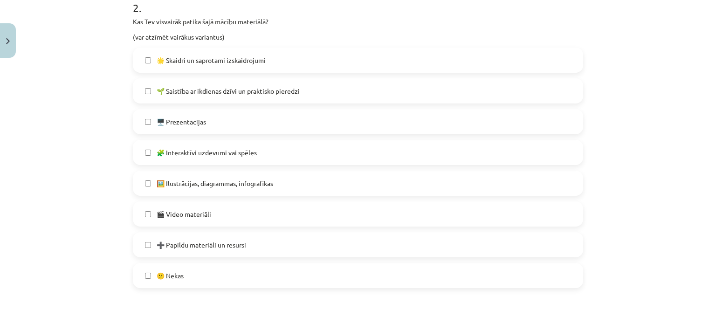
scroll to position [446, 0]
click at [228, 67] on label "🌟 Skaidri un saprotami izskaidrojumi" at bounding box center [358, 59] width 449 height 23
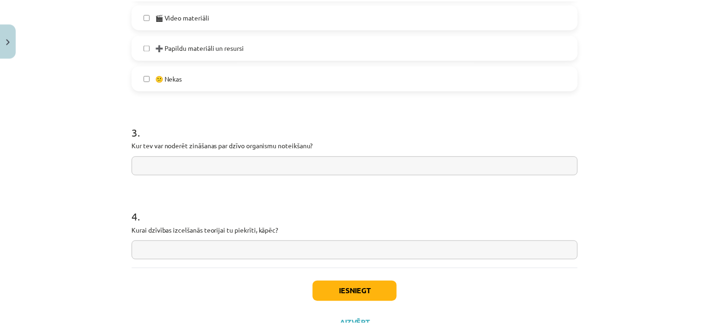
scroll to position [680, 0]
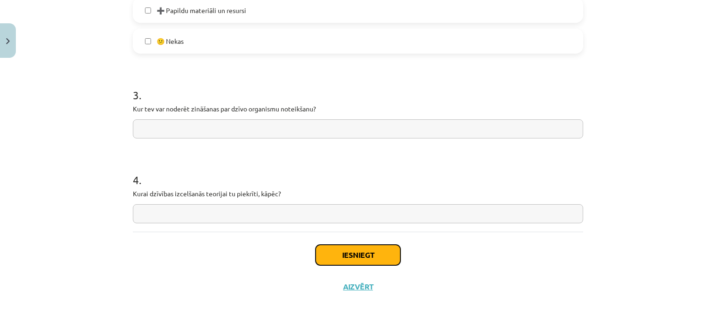
click at [328, 257] on button "Iesniegt" at bounding box center [358, 255] width 85 height 21
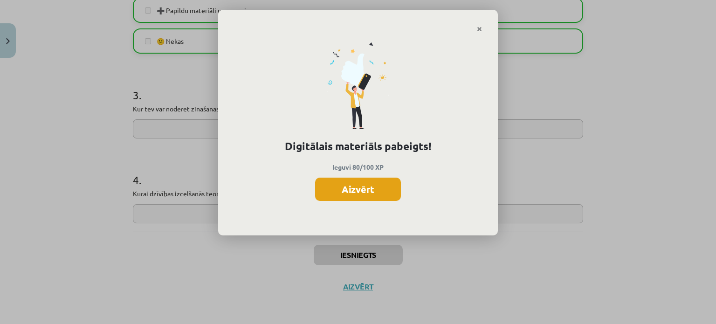
click at [360, 187] on button "Aizvērt" at bounding box center [358, 189] width 86 height 23
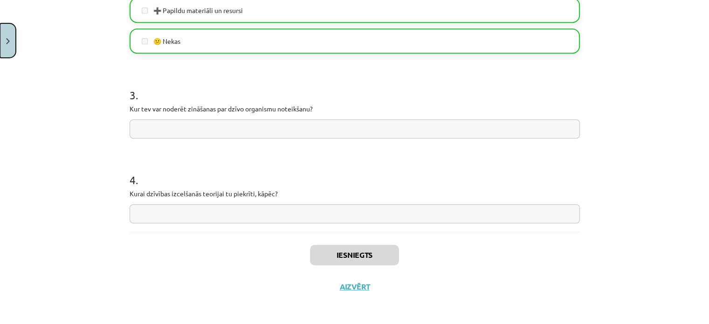
click at [13, 43] on button "Close" at bounding box center [8, 40] width 16 height 35
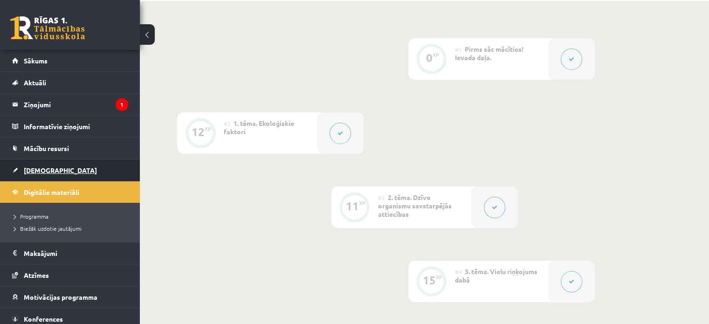
click at [48, 173] on link "[DEMOGRAPHIC_DATA]" at bounding box center [70, 170] width 116 height 21
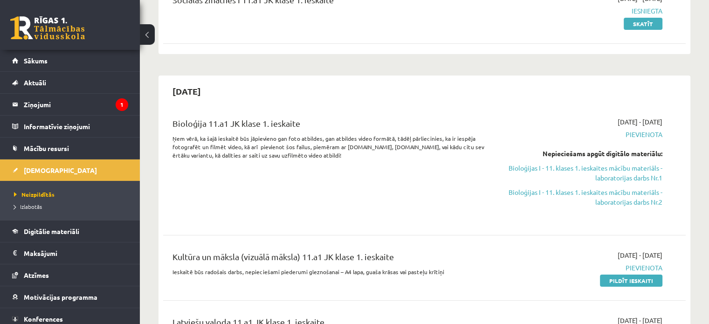
scroll to position [142, 0]
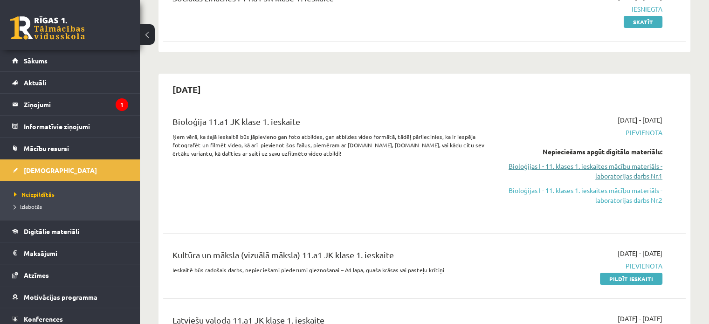
click at [625, 168] on link "Bioloģijas I - 11. klases 1. ieskaites mācību materiāls - laboratorijas darbs N…" at bounding box center [586, 171] width 154 height 20
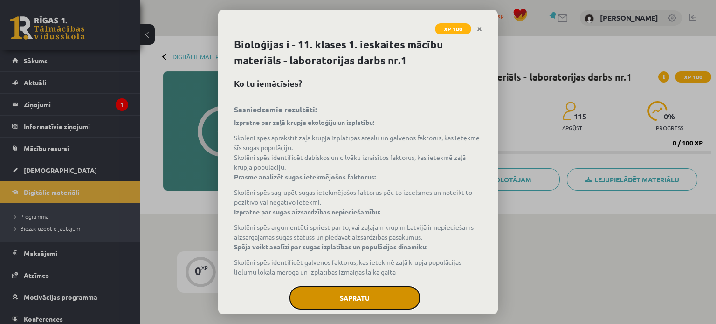
click at [372, 297] on button "Sapratu" at bounding box center [355, 297] width 131 height 23
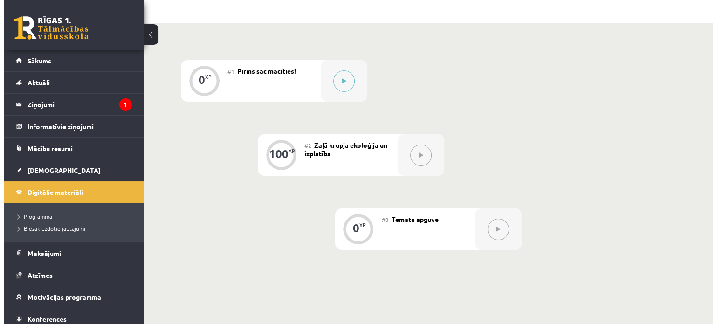
scroll to position [192, 0]
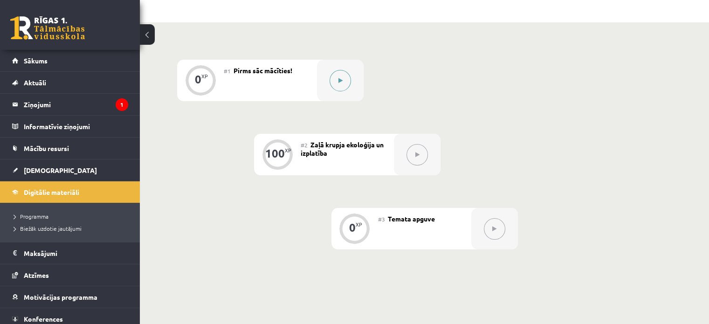
click at [342, 89] on button at bounding box center [340, 80] width 21 height 21
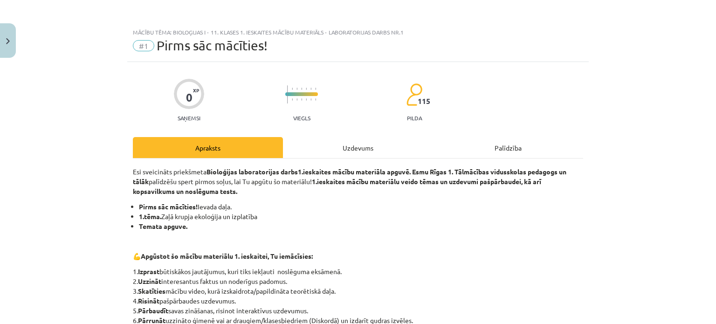
click at [318, 145] on div "Uzdevums" at bounding box center [358, 147] width 150 height 21
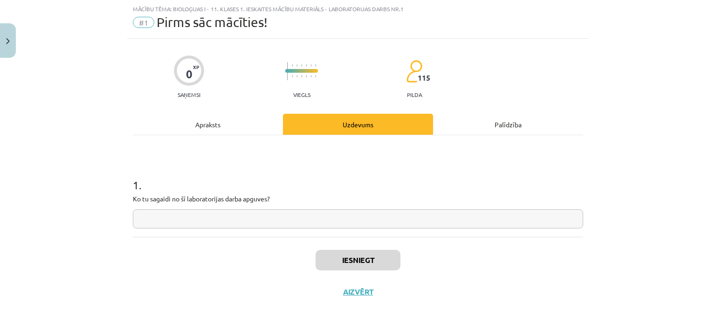
click at [284, 221] on input "text" at bounding box center [358, 218] width 451 height 19
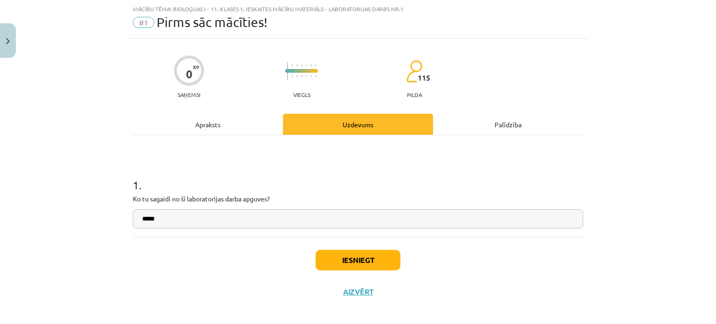
type input "*****"
click at [339, 259] on button "Iesniegt" at bounding box center [358, 260] width 85 height 21
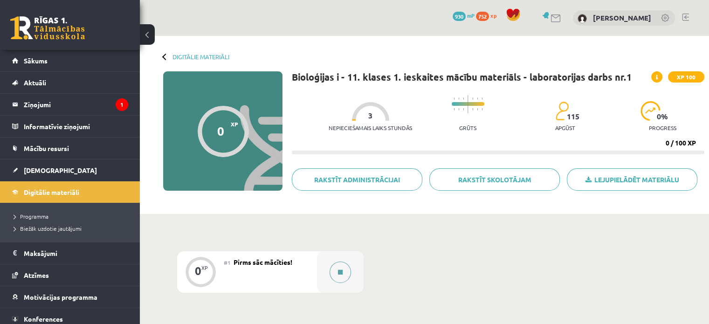
click at [349, 270] on button at bounding box center [340, 272] width 21 height 21
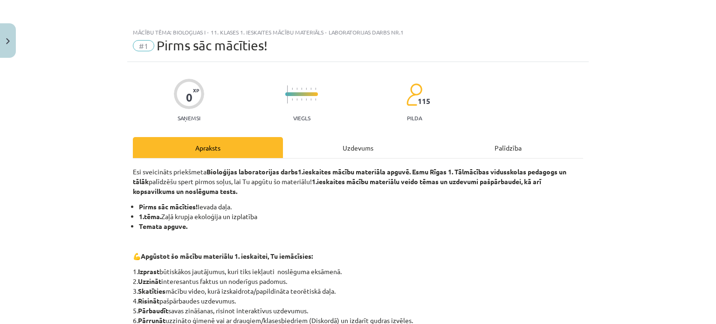
click at [338, 148] on div "Uzdevums" at bounding box center [358, 147] width 150 height 21
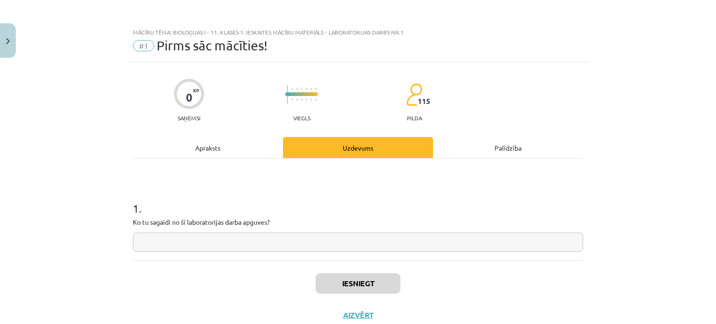
scroll to position [23, 0]
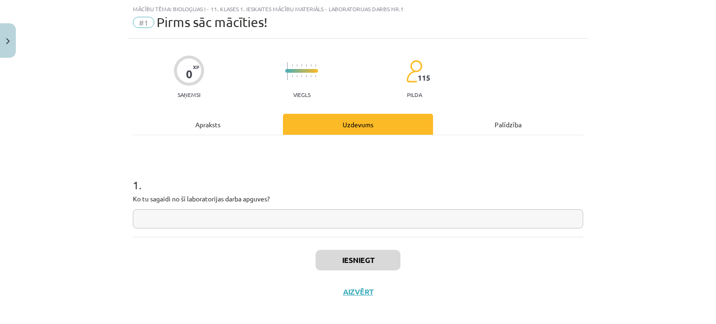
click at [319, 223] on input "text" at bounding box center [358, 218] width 451 height 19
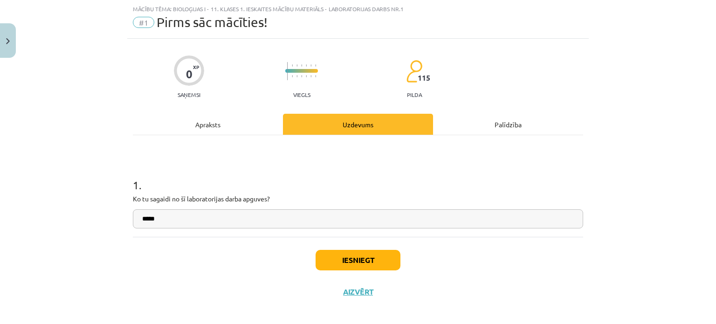
type input "*****"
click at [334, 253] on button "Iesniegt" at bounding box center [358, 260] width 85 height 21
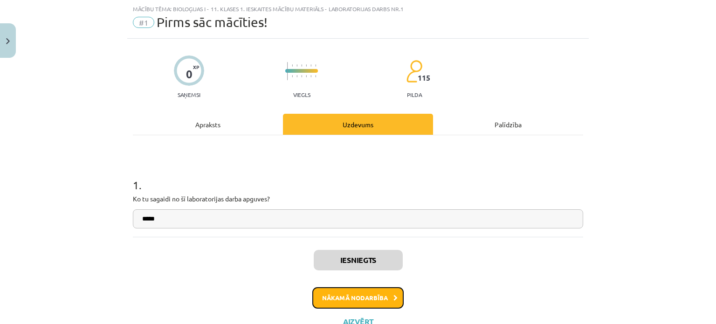
click at [337, 294] on button "Nākamā nodarbība" at bounding box center [357, 297] width 91 height 21
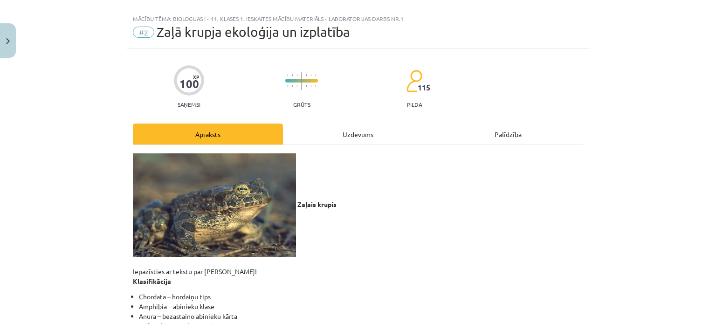
scroll to position [0, 0]
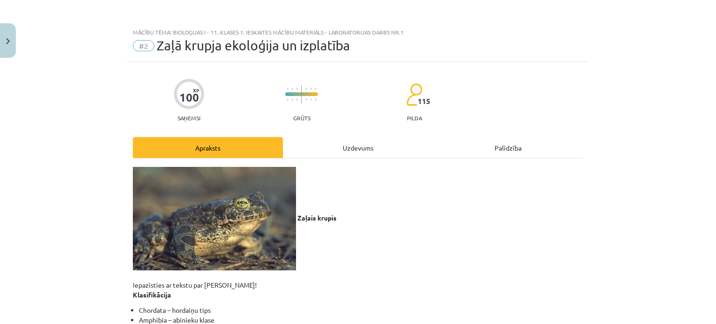
click at [335, 151] on div "Uzdevums" at bounding box center [358, 147] width 150 height 21
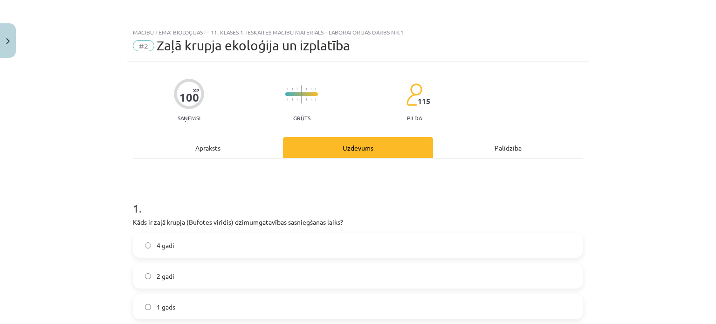
click at [209, 146] on div "Apraksts" at bounding box center [208, 147] width 150 height 21
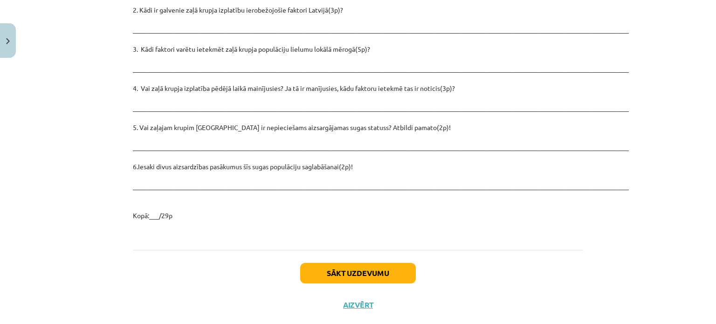
scroll to position [1343, 0]
click at [210, 166] on p "2. Kādi ir galvenie zaļā krupja izplatību ierobežojošie faktori Latvijā(3p)? __…" at bounding box center [358, 112] width 451 height 215
click at [233, 178] on p "2. Kādi ir galvenie zaļā krupja izplatību ierobežojošie faktori Latvijā(3p)? __…" at bounding box center [358, 112] width 451 height 215
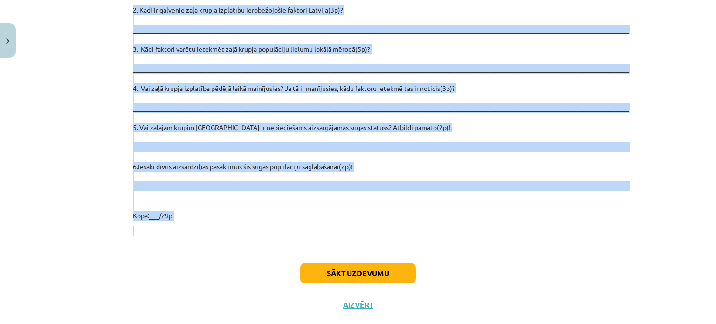
drag, startPoint x: 126, startPoint y: 50, endPoint x: 270, endPoint y: 203, distance: 209.8
copy div "Lorem ipsumdol 1. Sitametc ad elitse doei temporincidi utlabore et dolorem ali …"
drag, startPoint x: 294, startPoint y: 125, endPoint x: 322, endPoint y: 201, distance: 80.8
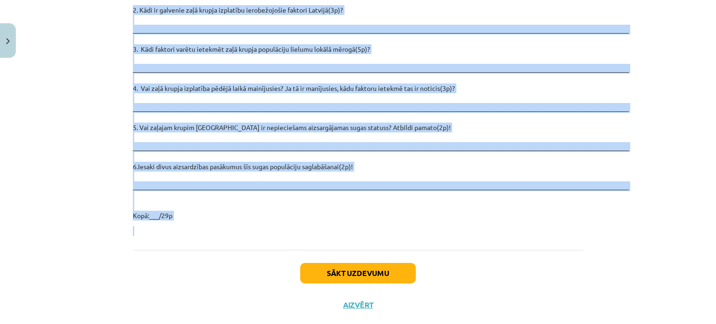
copy div "Loremi dolors Ametconsect ad elitse doe temp incid! Utlaboreetdol Magnaali – en…"
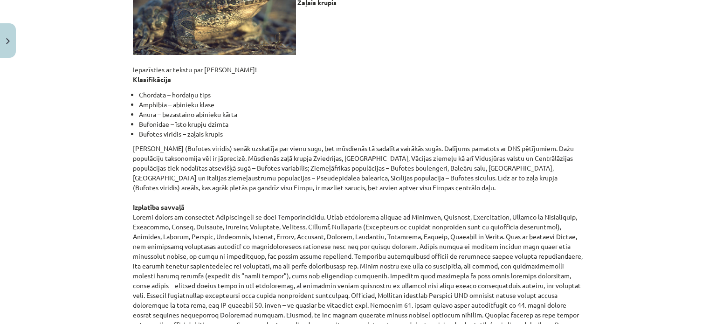
scroll to position [0, 0]
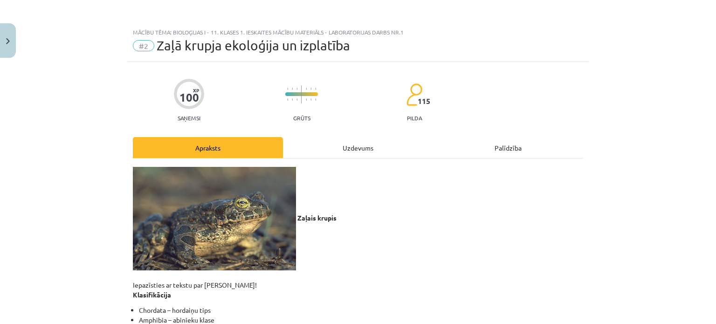
click at [346, 148] on div "Uzdevums" at bounding box center [358, 147] width 150 height 21
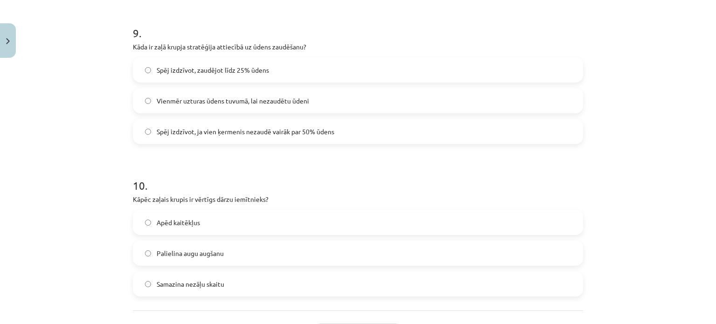
scroll to position [1476, 0]
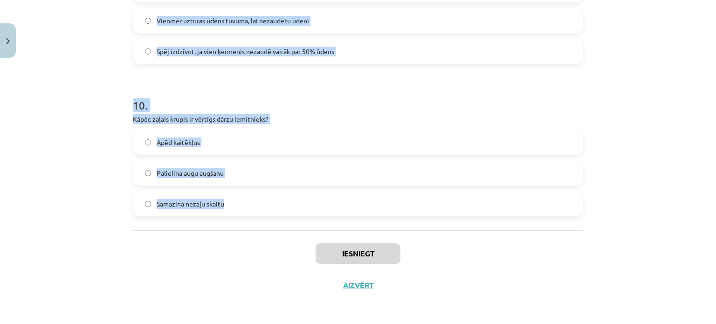
drag, startPoint x: 130, startPoint y: 52, endPoint x: 240, endPoint y: 208, distance: 191.8
copy form "2 . Lore ip dolo sitame (Consect adipisc) elitseddoeiusmo temporincidi utlab? 4…"
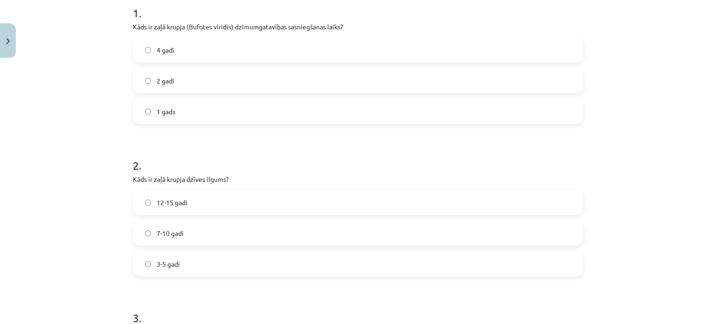
scroll to position [186, 0]
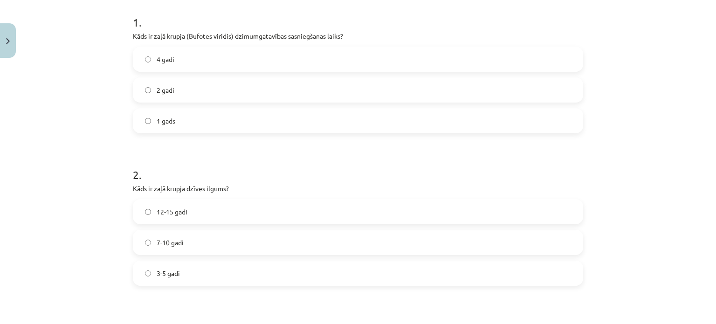
click at [160, 57] on span "4 gadi" at bounding box center [166, 60] width 18 height 10
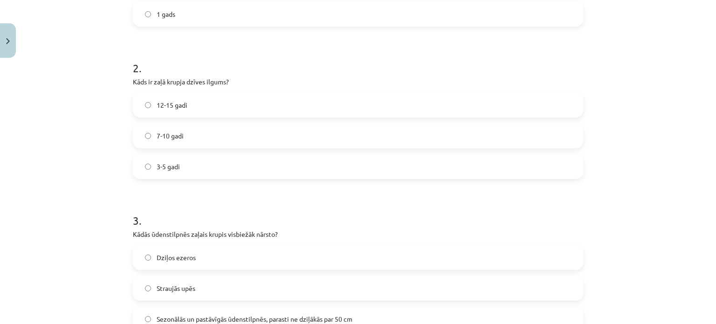
scroll to position [294, 0]
click at [175, 128] on label "7-10 gadi" at bounding box center [358, 134] width 449 height 23
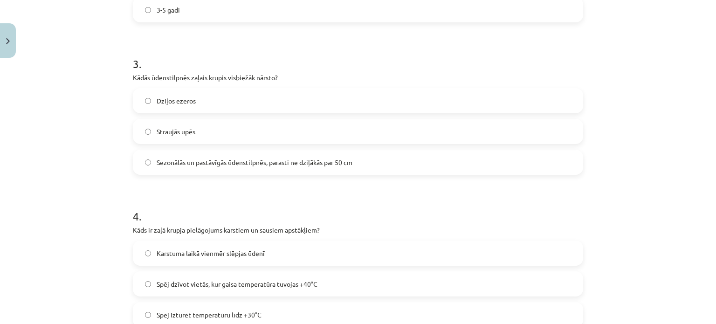
scroll to position [450, 0]
click at [199, 158] on span "Sezonālās un pastāvīgās ūdenstilpnēs, parasti ne dziļākās par 50 cm" at bounding box center [255, 163] width 196 height 10
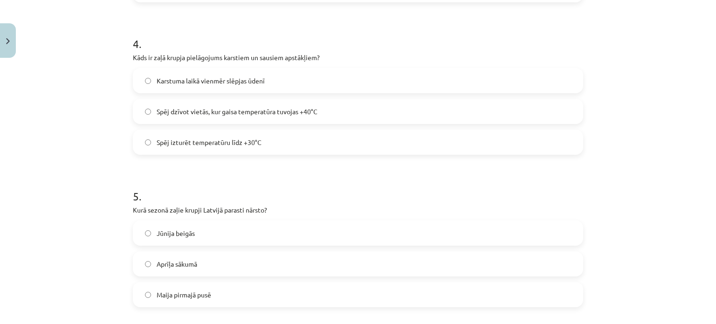
scroll to position [624, 0]
click at [166, 111] on span "Spēj dzīvot vietās, kur gaisa temperatūra tuvojas +40°C" at bounding box center [237, 110] width 161 height 10
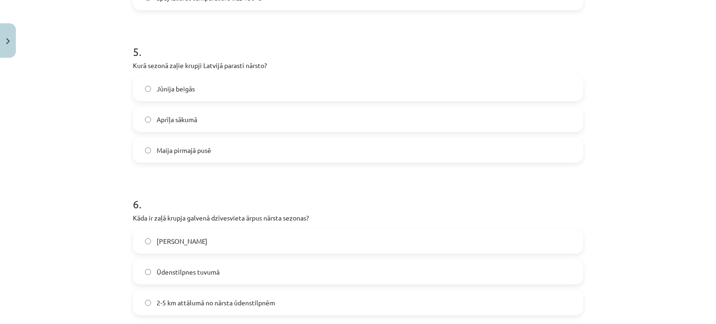
scroll to position [770, 0]
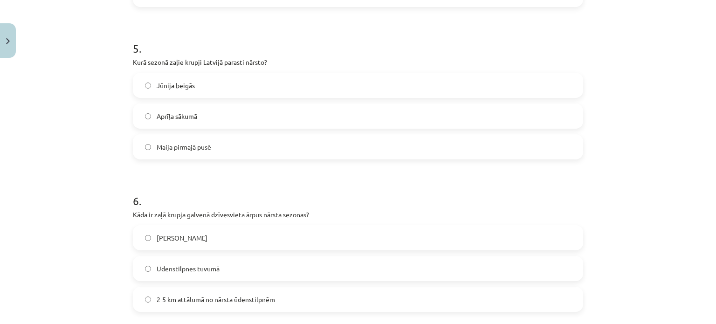
click at [175, 143] on span "Maija pirmajā pusē" at bounding box center [184, 147] width 55 height 10
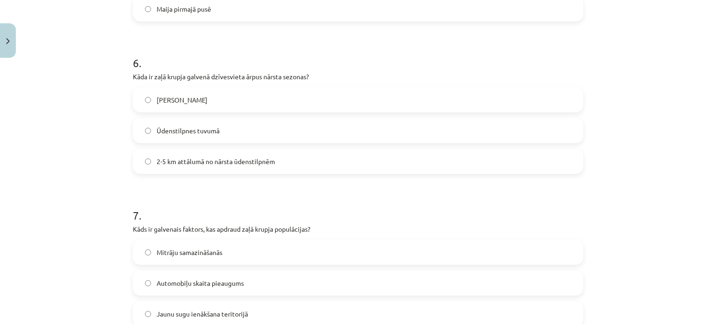
scroll to position [909, 0]
click at [194, 165] on span "2-5 km attālumā no nārsta ūdenstilpnēm" at bounding box center [216, 161] width 118 height 10
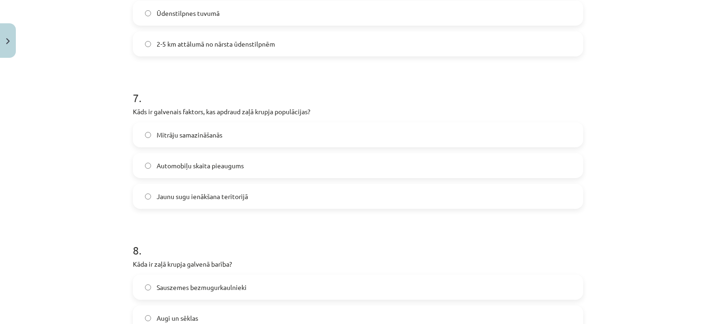
scroll to position [1029, 0]
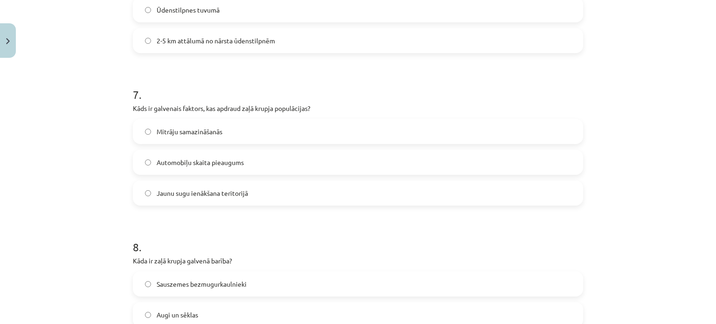
click at [164, 138] on label "Mitrāju samazināšanās" at bounding box center [358, 131] width 449 height 23
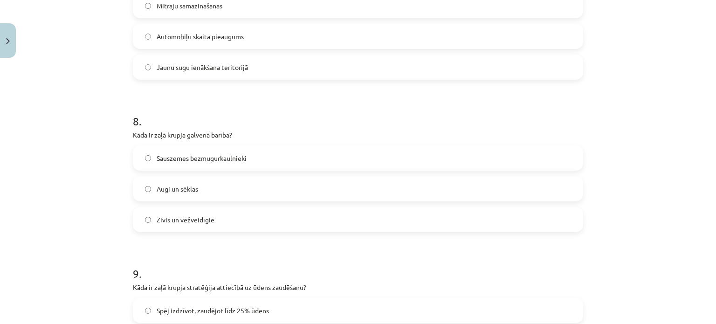
scroll to position [1155, 0]
click at [180, 158] on span "Sauszemes bezmugurkaulnieki" at bounding box center [202, 158] width 90 height 10
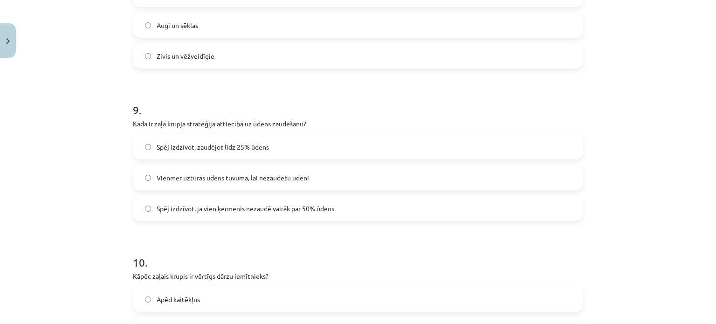
scroll to position [1321, 0]
click at [217, 210] on span "Spēj izdzīvot, ja vien ķermenis nezaudē vairāk par 50% ūdens" at bounding box center [246, 206] width 178 height 10
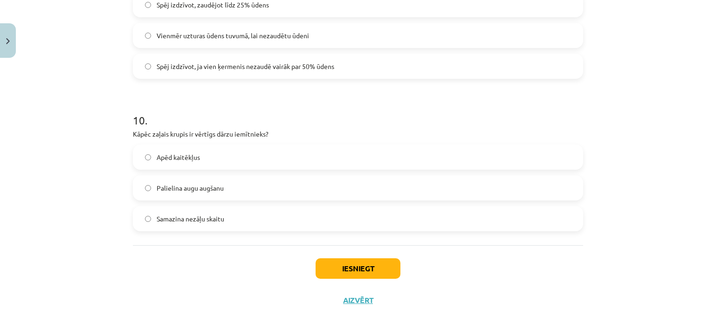
scroll to position [1461, 0]
click at [204, 162] on label "Apēd kaitēkļus" at bounding box center [358, 157] width 449 height 23
click at [338, 273] on button "Iesniegt" at bounding box center [358, 268] width 85 height 21
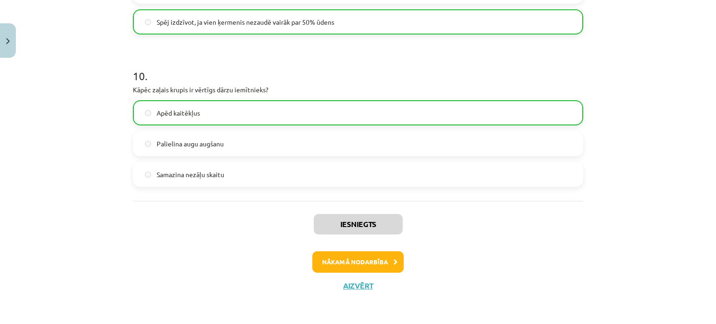
scroll to position [1505, 0]
click at [380, 259] on button "Nākamā nodarbība" at bounding box center [357, 262] width 91 height 21
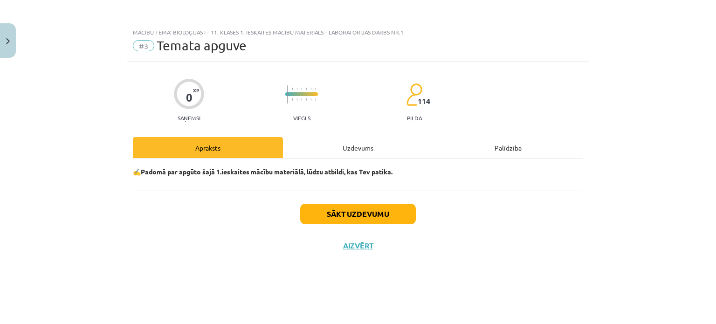
scroll to position [0, 0]
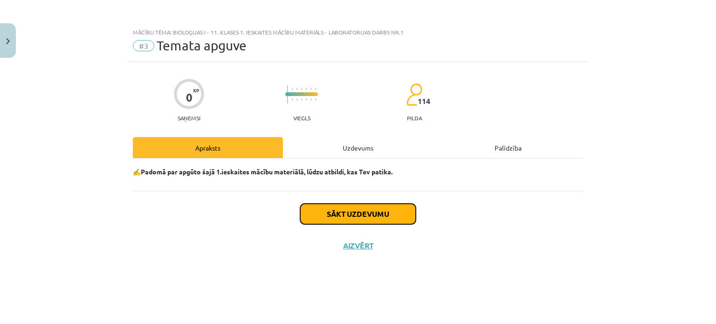
click at [363, 216] on button "Sākt uzdevumu" at bounding box center [358, 214] width 116 height 21
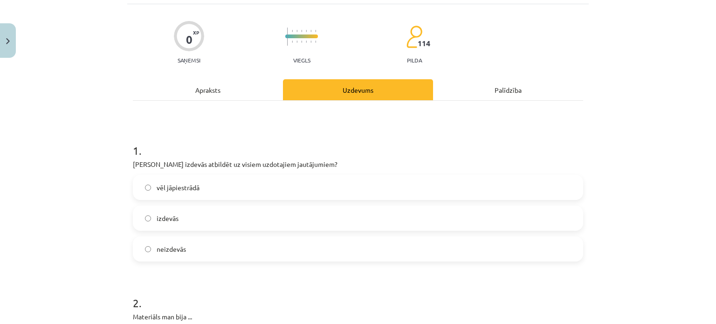
scroll to position [90, 0]
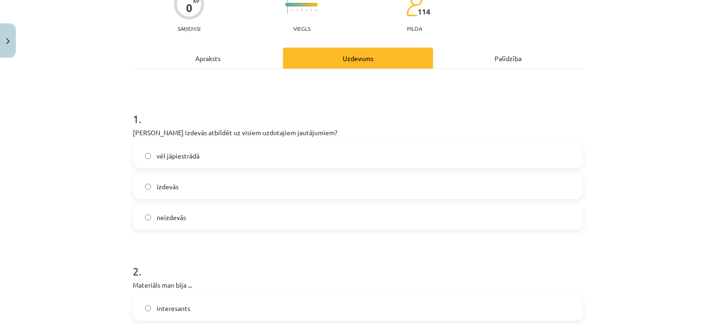
click at [170, 190] on label "izdevās" at bounding box center [358, 186] width 449 height 23
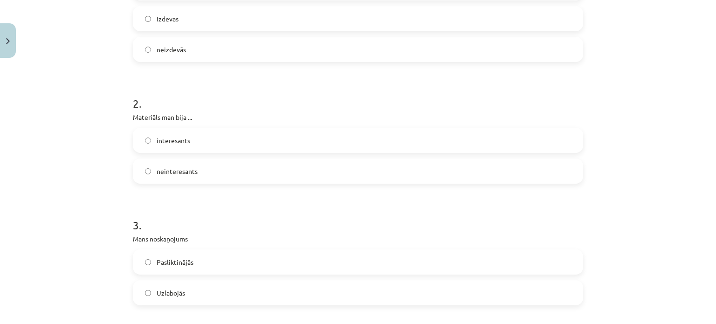
scroll to position [283, 0]
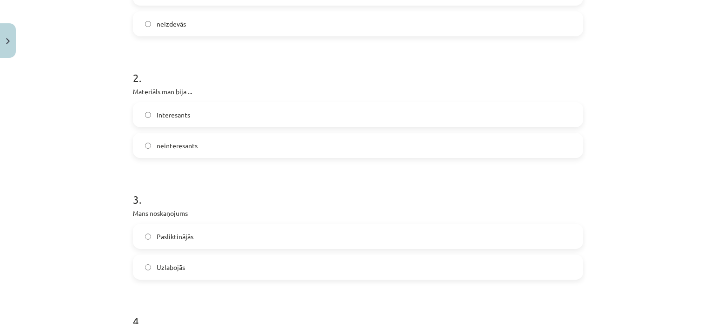
click at [180, 121] on label "interesants" at bounding box center [358, 114] width 449 height 23
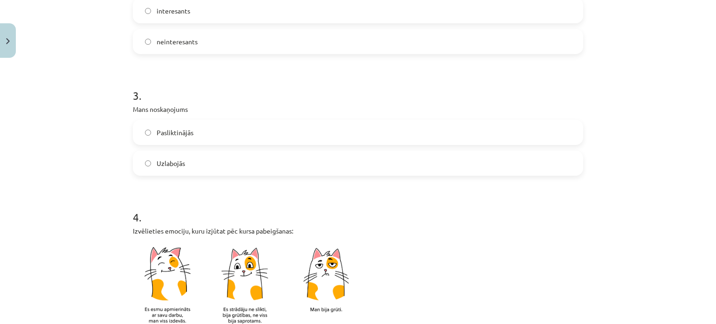
scroll to position [394, 0]
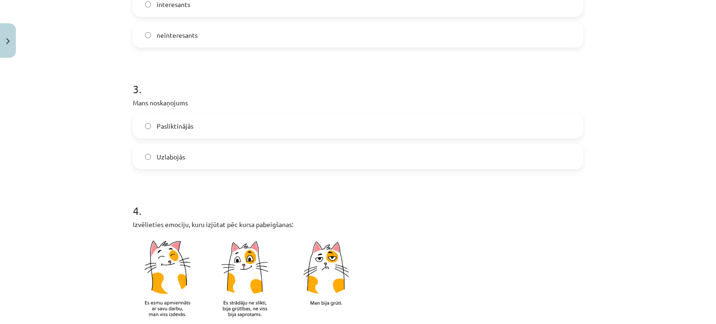
click at [183, 150] on label "Uzlabojās" at bounding box center [358, 156] width 449 height 23
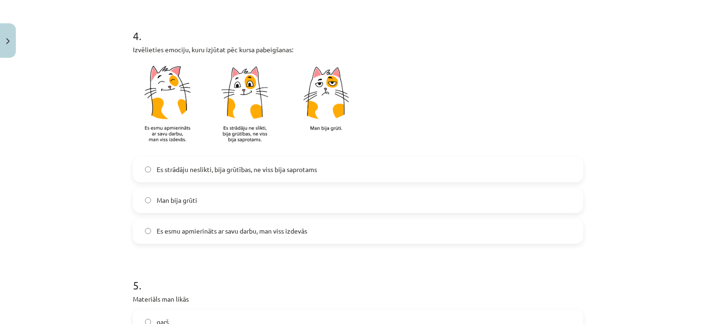
scroll to position [569, 0]
click at [274, 231] on span "Es esmu apmierināts ar savu darbu, man viss izdevās" at bounding box center [232, 231] width 151 height 10
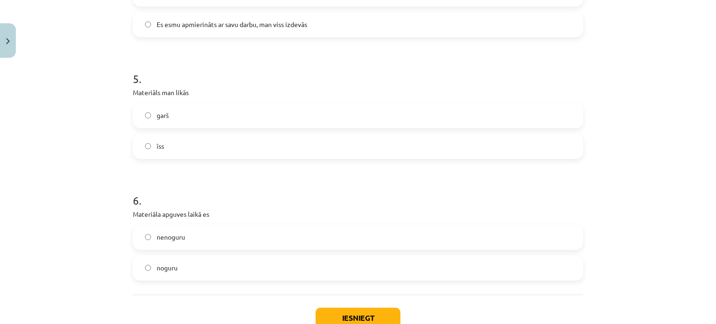
scroll to position [776, 0]
click at [233, 137] on label "īss" at bounding box center [358, 145] width 449 height 23
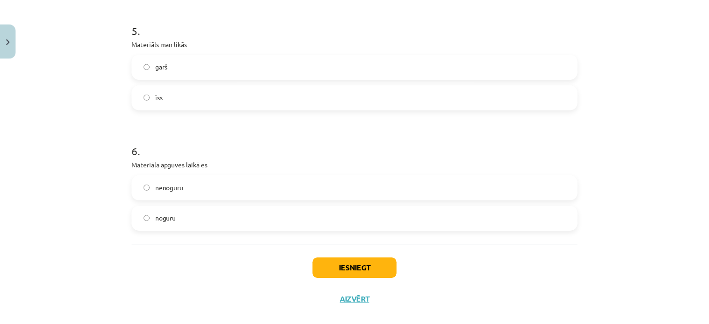
scroll to position [825, 0]
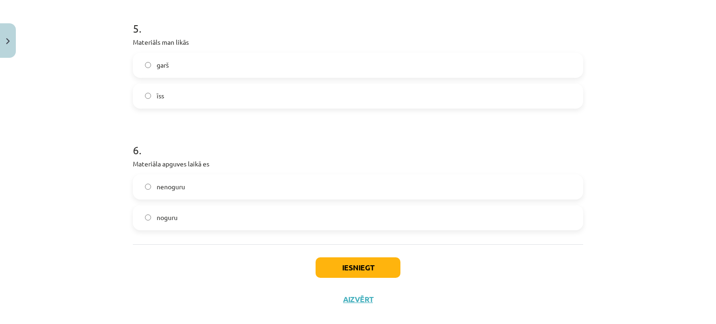
click at [189, 194] on label "nenoguru" at bounding box center [358, 186] width 449 height 23
click at [344, 268] on button "Iesniegt" at bounding box center [358, 267] width 85 height 21
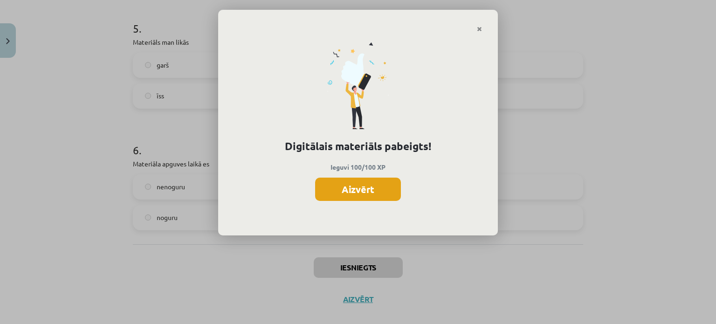
click at [351, 189] on button "Aizvērt" at bounding box center [358, 189] width 86 height 23
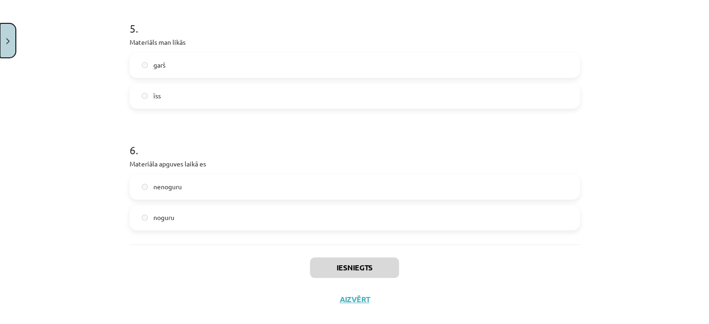
click at [5, 41] on button "Close" at bounding box center [8, 40] width 16 height 35
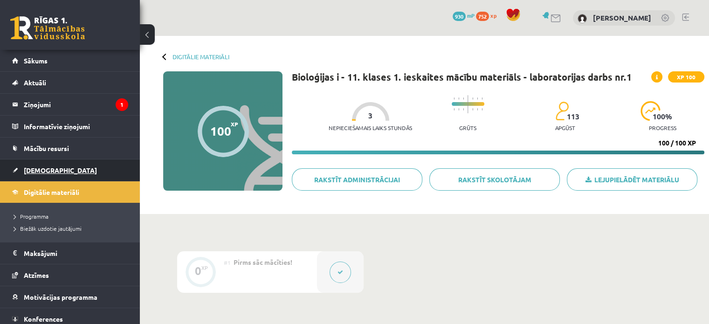
click at [53, 168] on link "[DEMOGRAPHIC_DATA]" at bounding box center [70, 170] width 116 height 21
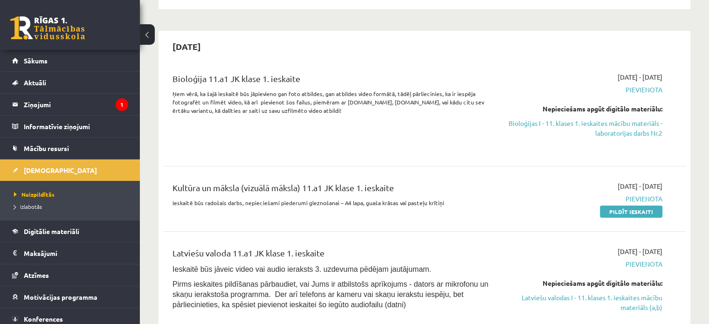
scroll to position [185, 0]
drag, startPoint x: 603, startPoint y: 136, endPoint x: 403, endPoint y: 30, distance: 226.8
click at [603, 136] on link "Bioloģijas I - 11. klases 1. ieskaites mācību materiāls - laboratorijas darbs N…" at bounding box center [586, 128] width 154 height 20
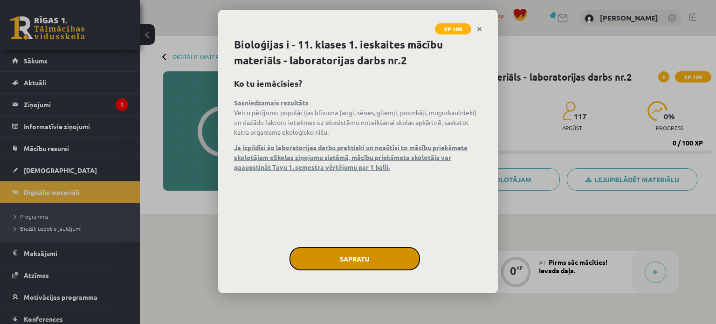
click at [354, 251] on button "Sapratu" at bounding box center [355, 258] width 131 height 23
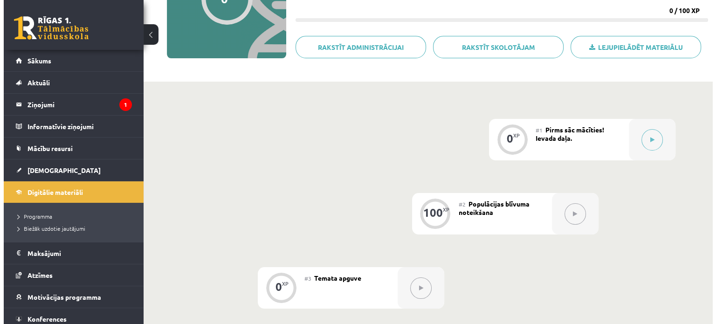
scroll to position [134, 0]
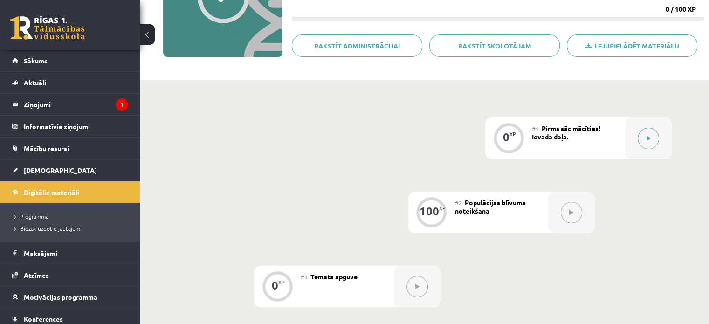
click at [647, 138] on icon at bounding box center [649, 139] width 4 height 6
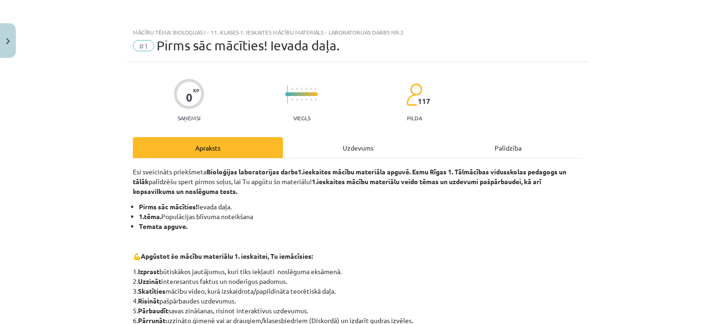
click at [347, 147] on div "Uzdevums" at bounding box center [358, 147] width 150 height 21
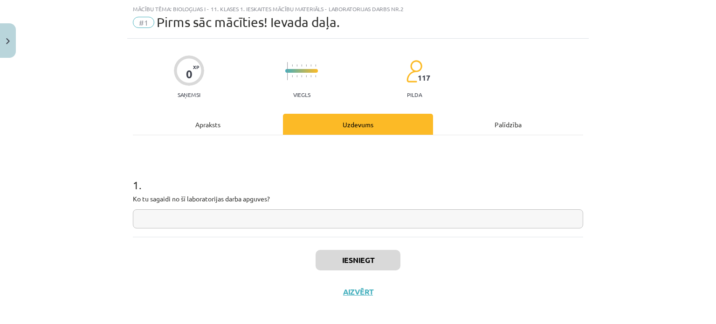
click at [300, 223] on input "text" at bounding box center [358, 218] width 451 height 19
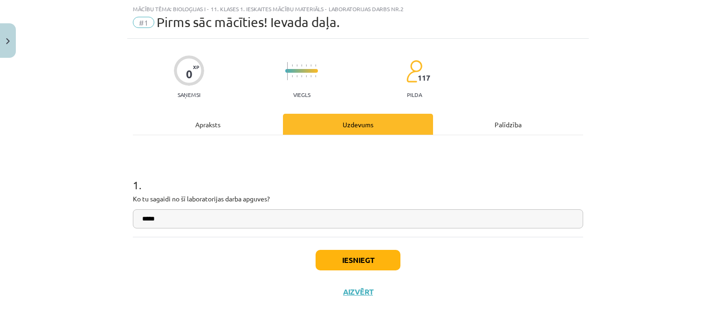
type input "*****"
click at [326, 250] on button "Iesniegt" at bounding box center [358, 260] width 85 height 21
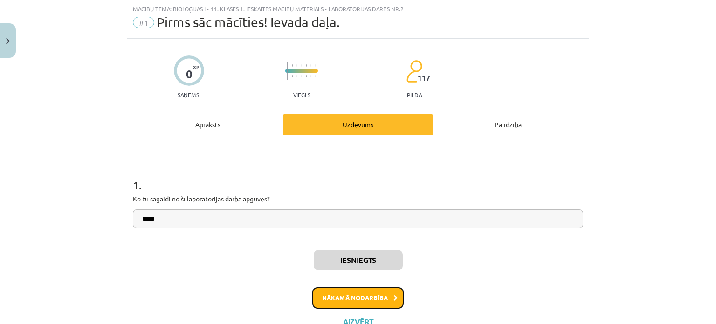
click at [375, 294] on button "Nākamā nodarbība" at bounding box center [357, 297] width 91 height 21
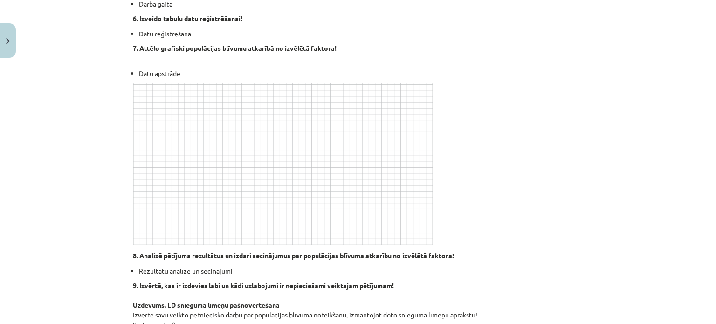
scroll to position [433, 0]
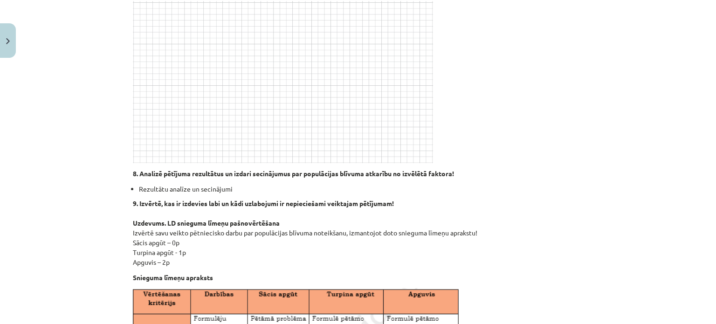
drag, startPoint x: 128, startPoint y: 55, endPoint x: 299, endPoint y: 260, distance: 266.9
copy div "Loremipsum dolorsit Ametco adipiscingel seddoe, tempori, utlabor etdolo. Magna …"
click at [298, 259] on p "9. Izvērtē, kas ir izdevies labi un kādi uzlabojumi ir nepieciešami veiktajam p…" at bounding box center [358, 233] width 451 height 69
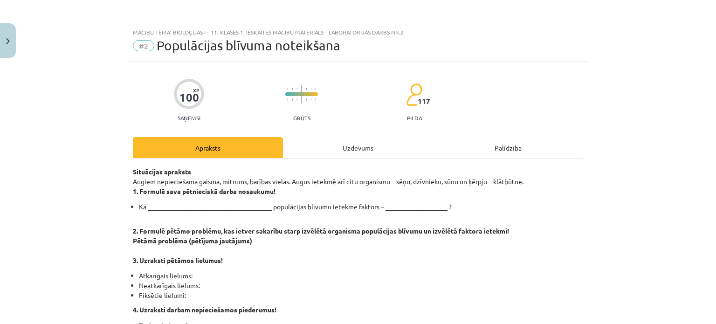
scroll to position [99, 0]
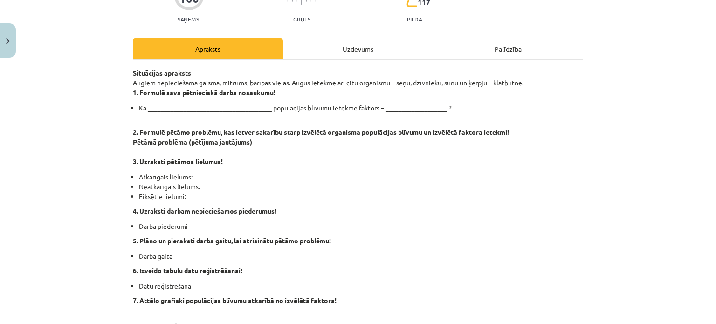
click at [333, 42] on div "Uzdevums" at bounding box center [358, 48] width 150 height 21
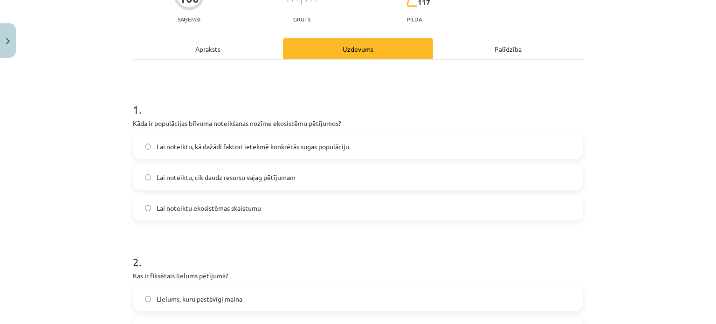
scroll to position [23, 0]
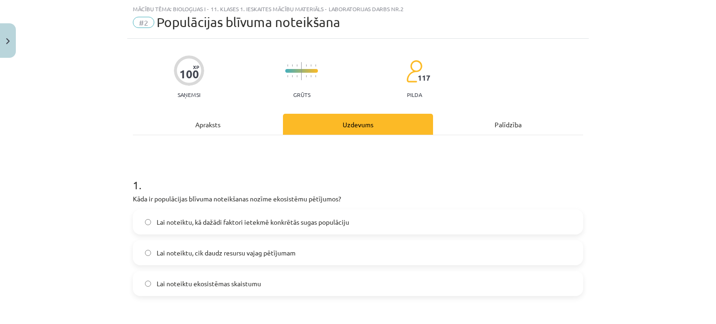
click at [223, 122] on div "Apraksts" at bounding box center [208, 124] width 150 height 21
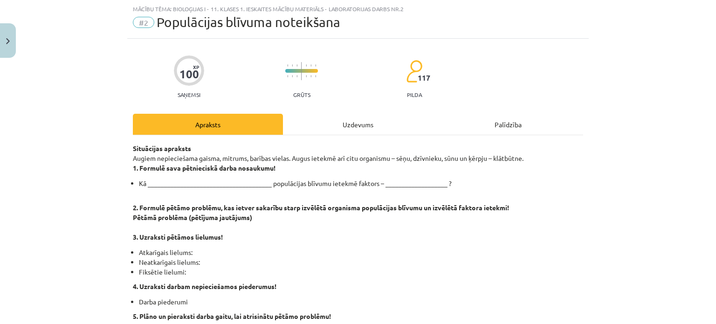
click at [348, 125] on div "Uzdevums" at bounding box center [358, 124] width 150 height 21
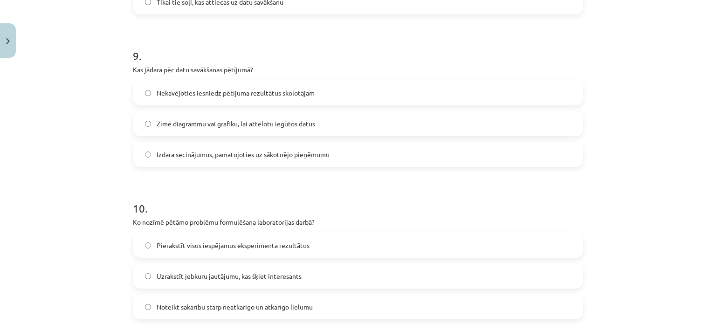
scroll to position [1476, 0]
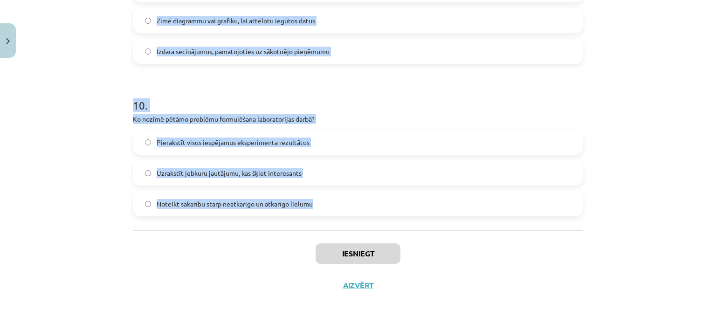
drag, startPoint x: 130, startPoint y: 69, endPoint x: 327, endPoint y: 213, distance: 245.0
copy form "2 . Lore ip dolorsitame consect adipiscinge seddoe temporinci utlaboree? Dol ma…"
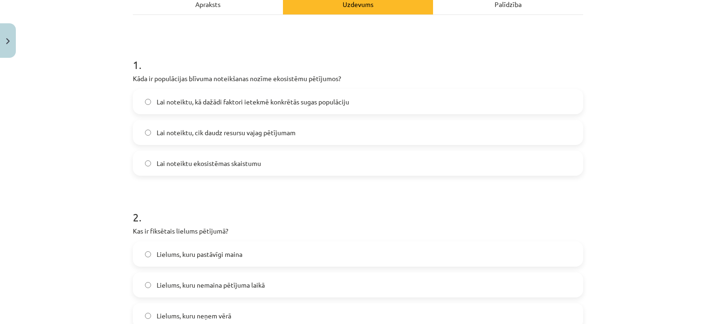
scroll to position [144, 0]
click at [205, 105] on span "Lai noteiktu, kā dažādi faktori ietekmē konkrētās sugas populāciju" at bounding box center [253, 102] width 193 height 10
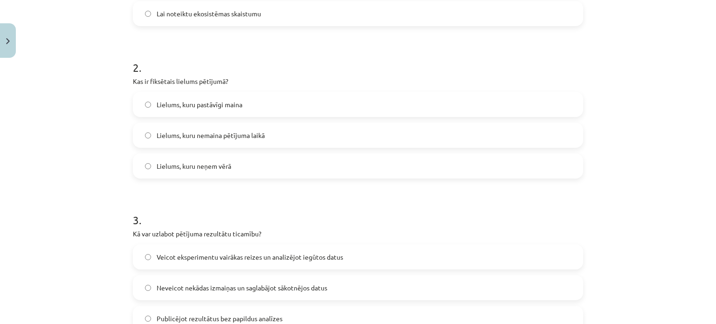
scroll to position [295, 0]
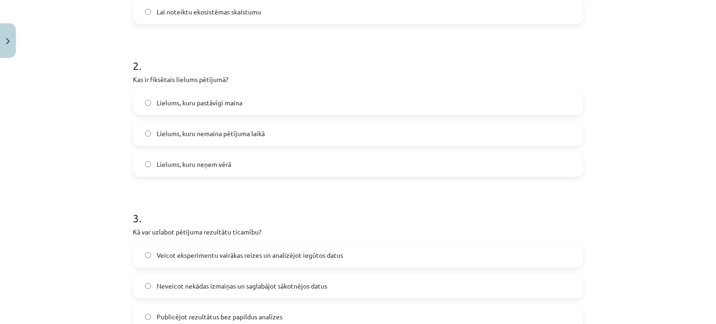
click at [215, 134] on span "Lielums, kuru nemaina pētījuma laikā" at bounding box center [211, 134] width 108 height 10
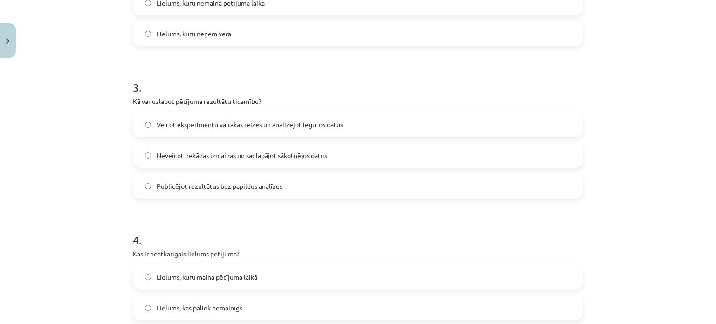
scroll to position [434, 0]
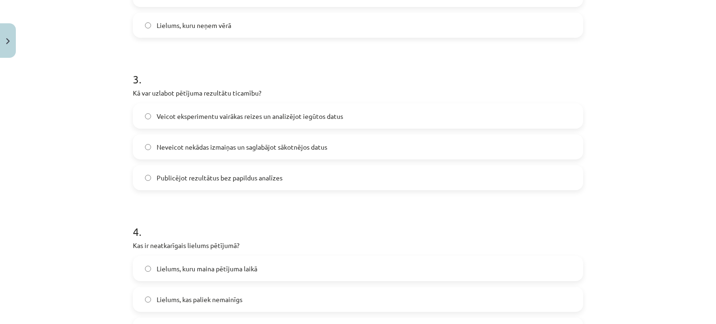
click at [207, 112] on span "Veicot eksperimentu vairākas reizes un analizējot iegūtos datus" at bounding box center [250, 116] width 187 height 10
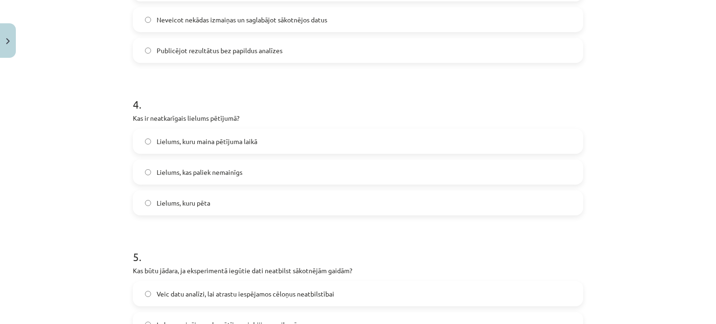
scroll to position [587, 0]
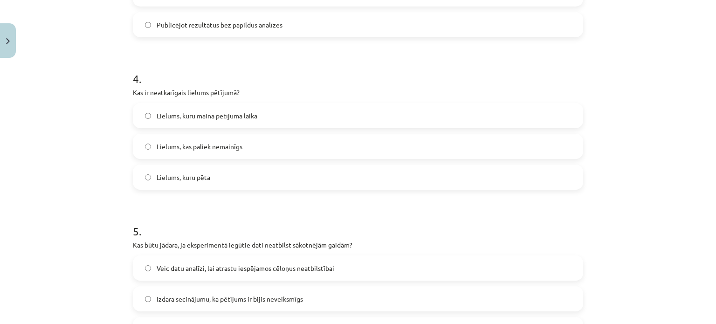
click at [215, 114] on span "Lielums, kuru maina pētījuma laikā" at bounding box center [207, 116] width 101 height 10
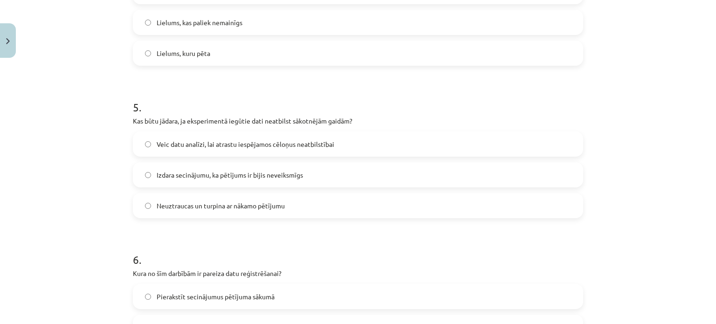
scroll to position [727, 0]
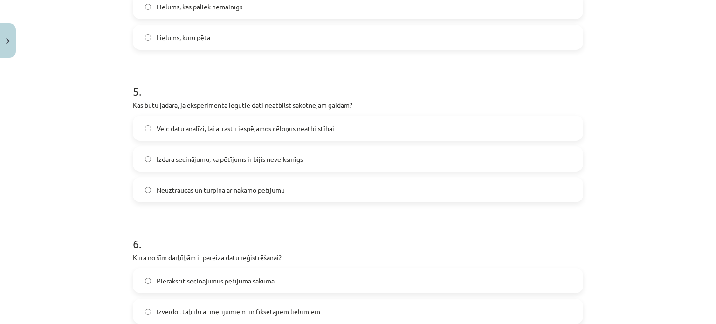
click at [218, 128] on span "Veic datu analīzi, lai atrastu iespējamos cēloņus neatbilstībai" at bounding box center [246, 129] width 178 height 10
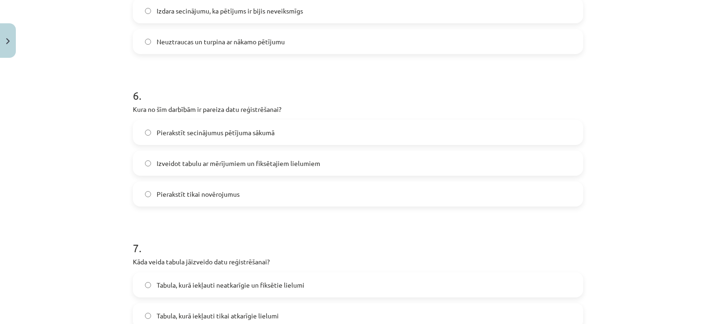
scroll to position [876, 0]
click at [229, 164] on span "Izveidot tabulu ar mērījumiem un fiksētajiem lielumiem" at bounding box center [239, 163] width 164 height 10
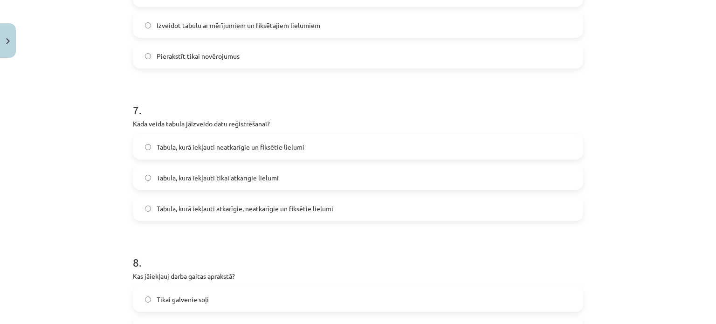
scroll to position [1016, 0]
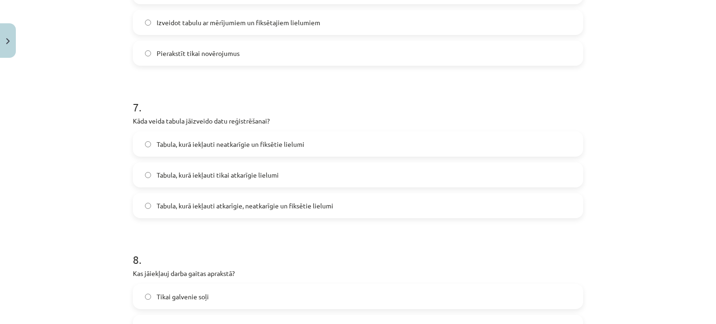
click at [250, 202] on span "Tabula, kurā iekļauti atkarīgie, neatkarīgie un fiksētie lielumi" at bounding box center [245, 206] width 177 height 10
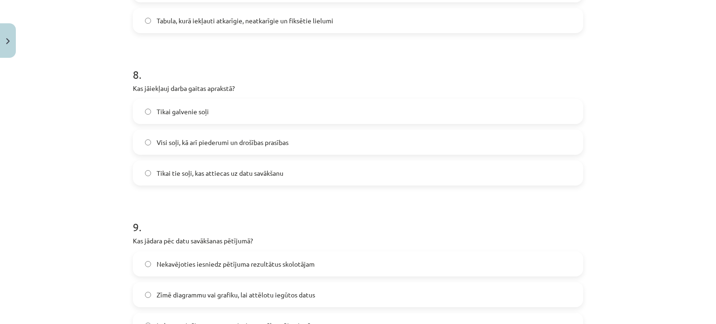
scroll to position [1201, 0]
click at [227, 145] on span "Visi soļi, kā arī piederumi un drošības prasības" at bounding box center [223, 143] width 132 height 10
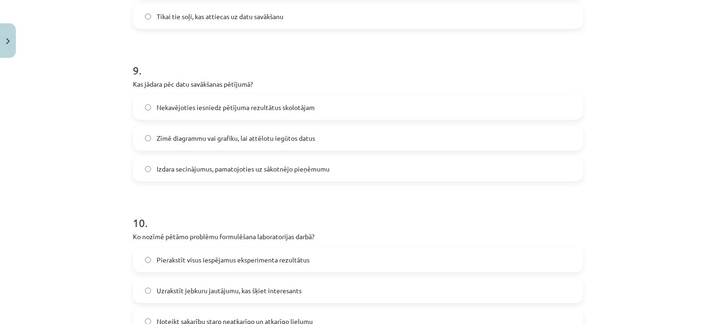
scroll to position [1359, 0]
click at [209, 146] on label "Zīmē diagrammu vai grafiku, lai attēlotu iegūtos datus" at bounding box center [358, 137] width 449 height 23
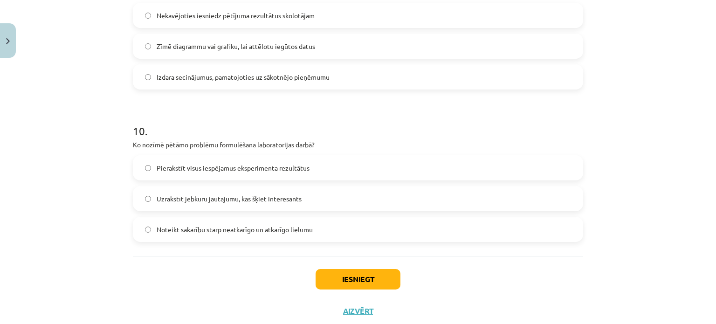
scroll to position [1476, 0]
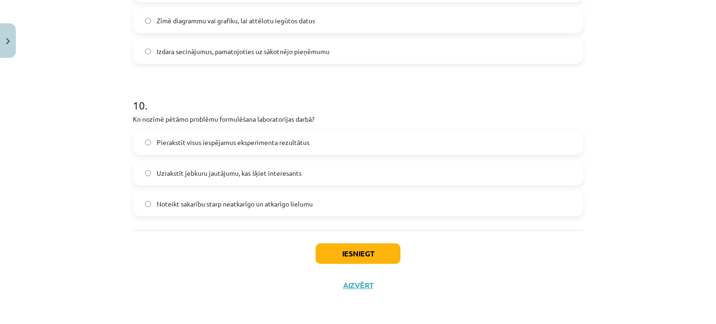
click at [235, 207] on span "Noteikt sakarību starp neatkarīgo un atkarīgo lielumu" at bounding box center [235, 204] width 156 height 10
click at [327, 252] on button "Iesniegt" at bounding box center [358, 253] width 85 height 21
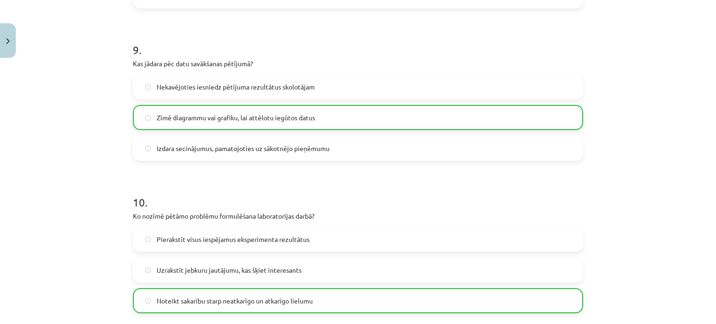
scroll to position [1505, 0]
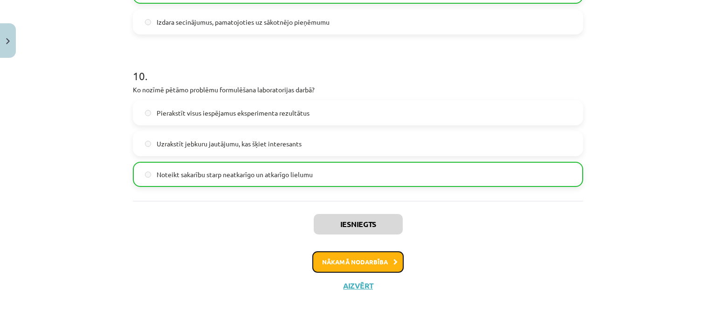
click at [342, 260] on button "Nākamā nodarbība" at bounding box center [357, 261] width 91 height 21
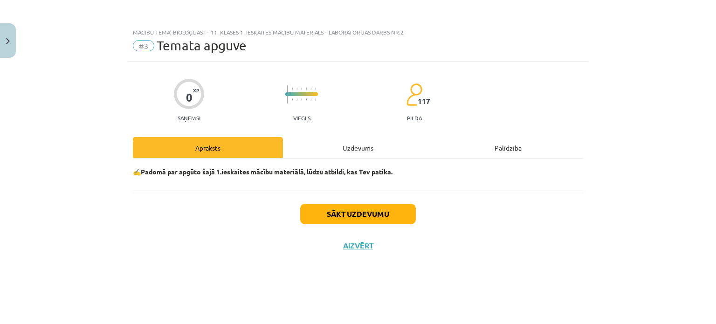
click at [327, 143] on div "Uzdevums" at bounding box center [358, 147] width 150 height 21
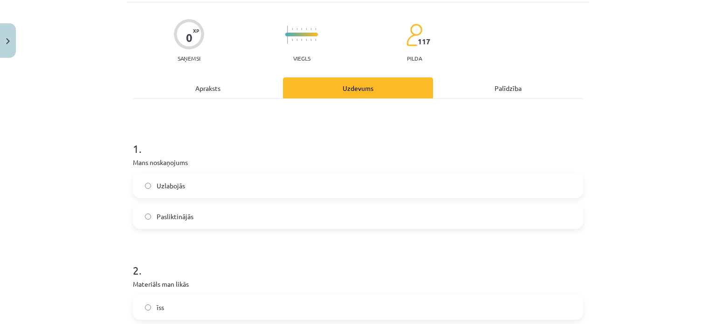
scroll to position [62, 0]
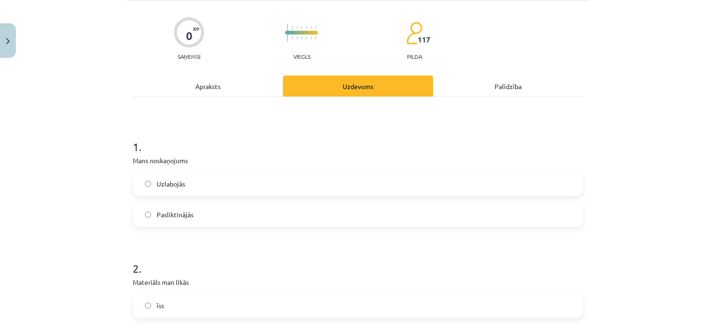
click at [228, 204] on label "Pasliktinājās" at bounding box center [358, 214] width 449 height 23
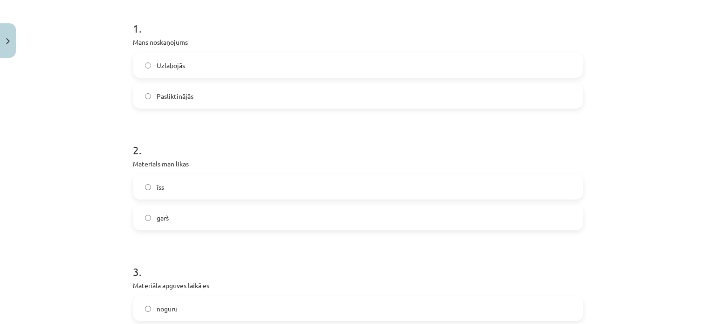
scroll to position [190, 0]
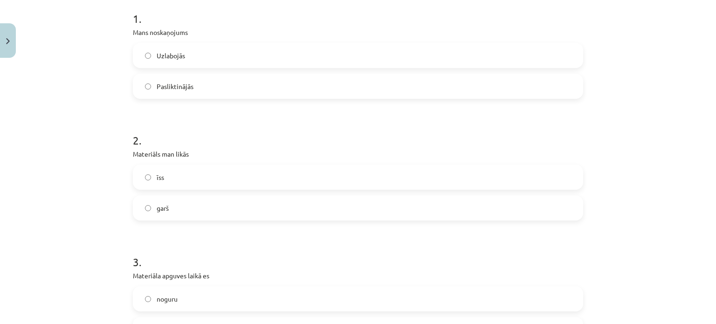
click at [190, 180] on label "īss" at bounding box center [358, 177] width 449 height 23
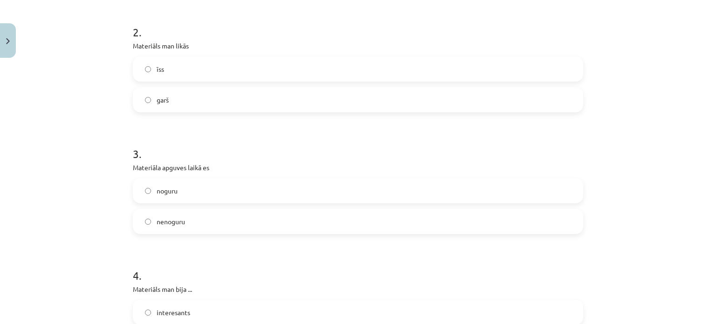
scroll to position [306, 0]
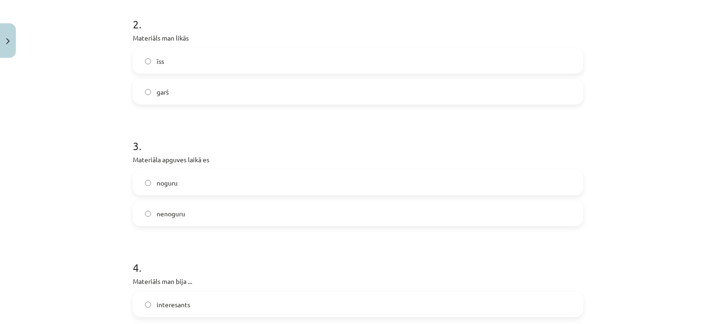
click at [196, 93] on label "garš" at bounding box center [358, 91] width 449 height 23
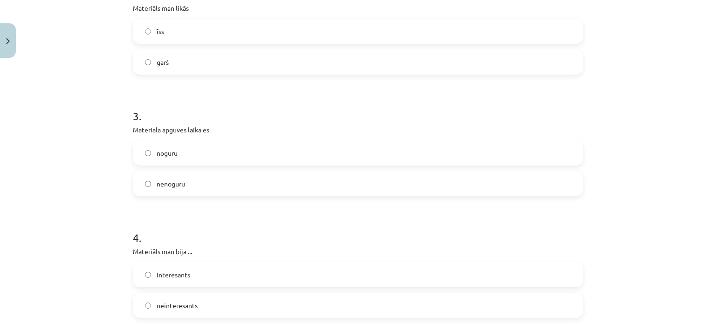
scroll to position [336, 0]
click at [166, 42] on label "īss" at bounding box center [358, 31] width 449 height 23
click at [176, 160] on label "noguru" at bounding box center [358, 152] width 449 height 23
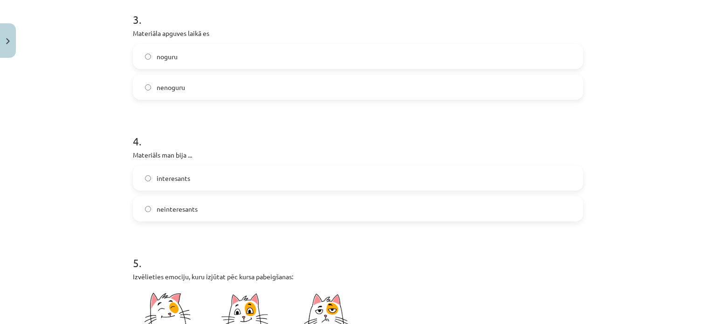
scroll to position [444, 0]
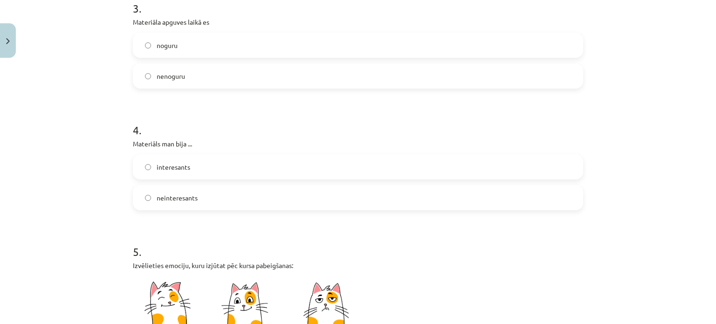
click at [187, 199] on span "neinteresants" at bounding box center [177, 198] width 41 height 10
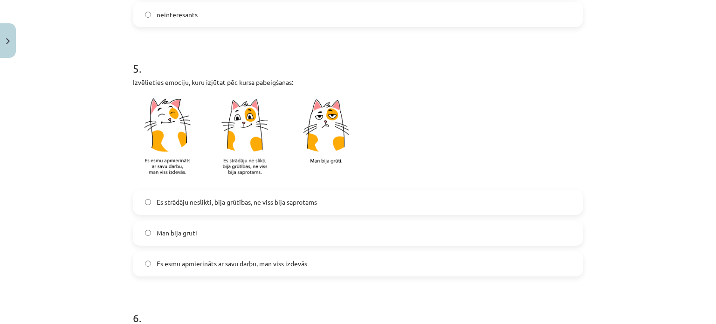
scroll to position [628, 0]
click at [295, 192] on label "Es strādāju neslikti, bija grūtības, ne viss bija saprotams" at bounding box center [358, 201] width 449 height 23
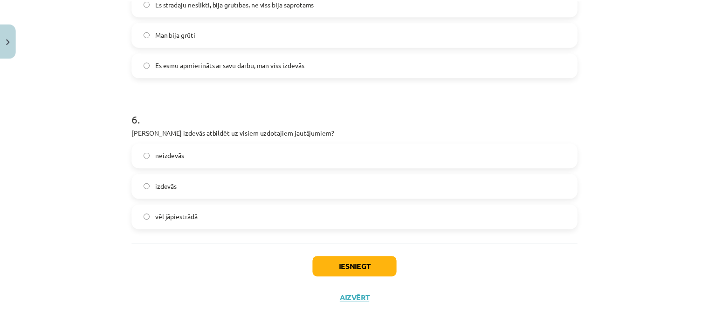
scroll to position [826, 0]
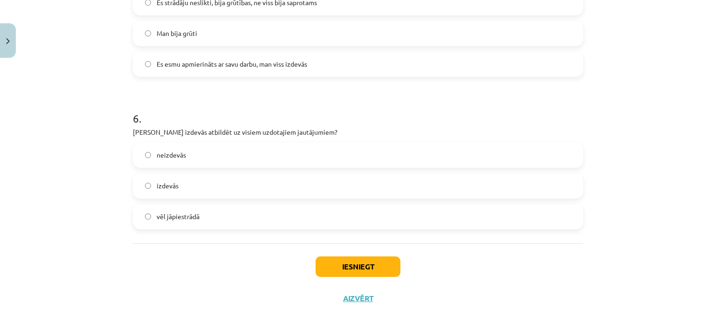
click at [228, 219] on label "vēl jāpiestrādā" at bounding box center [358, 216] width 449 height 23
click at [364, 270] on button "Iesniegt" at bounding box center [358, 267] width 85 height 21
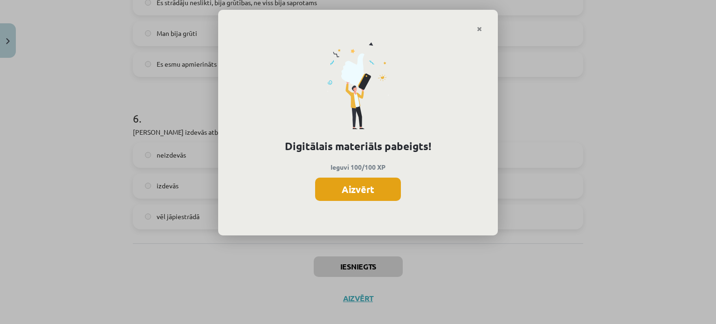
click at [358, 181] on button "Aizvērt" at bounding box center [358, 189] width 86 height 23
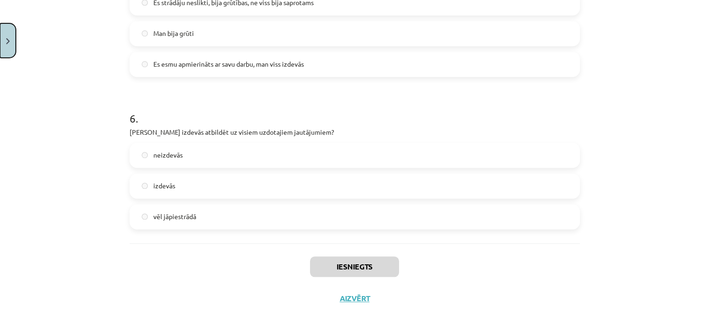
click at [3, 45] on button "Close" at bounding box center [8, 40] width 16 height 35
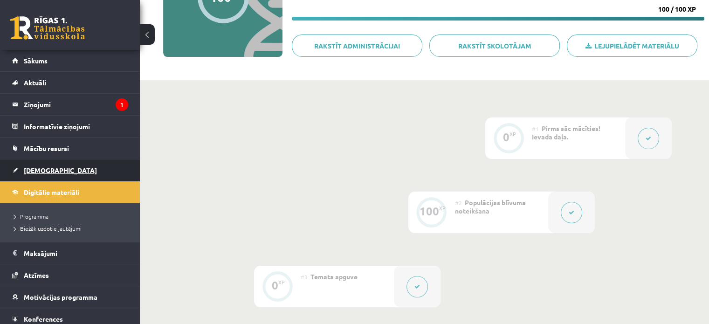
click at [50, 171] on span "[DEMOGRAPHIC_DATA]" at bounding box center [60, 170] width 73 height 8
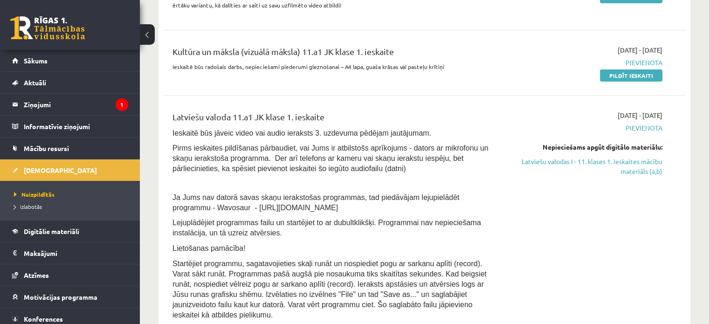
scroll to position [292, 0]
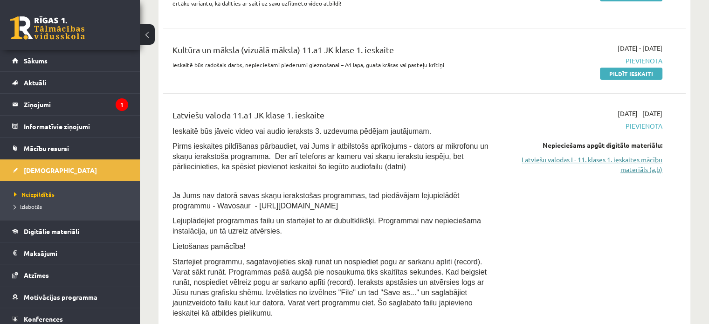
click at [625, 172] on link "Latviešu valodas I - 11. klases 1. ieskaites mācību materiāls (a,b)" at bounding box center [586, 165] width 154 height 20
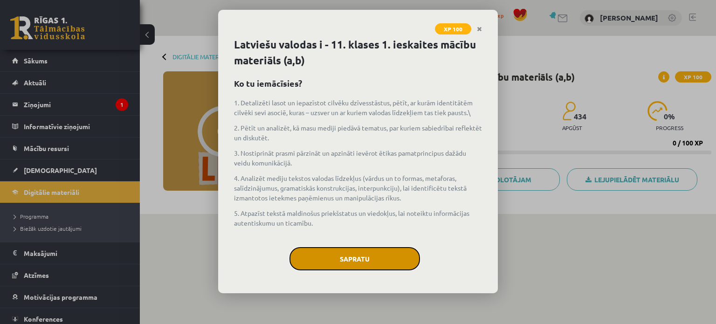
click at [373, 264] on button "Sapratu" at bounding box center [355, 258] width 131 height 23
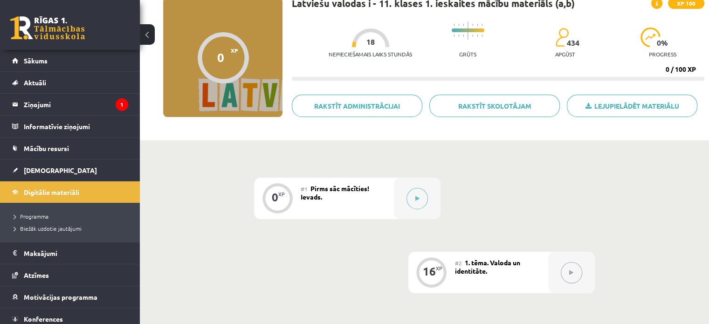
scroll to position [127, 0]
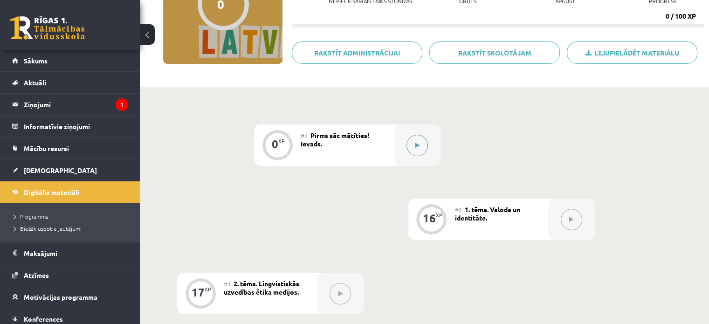
click at [412, 137] on button at bounding box center [417, 145] width 21 height 21
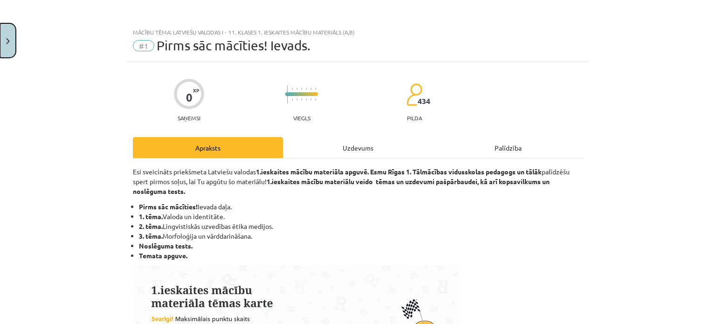
click at [7, 42] on img "Close" at bounding box center [8, 41] width 4 height 6
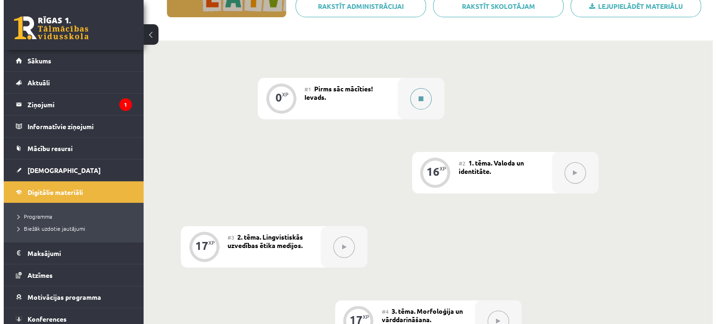
scroll to position [172, 0]
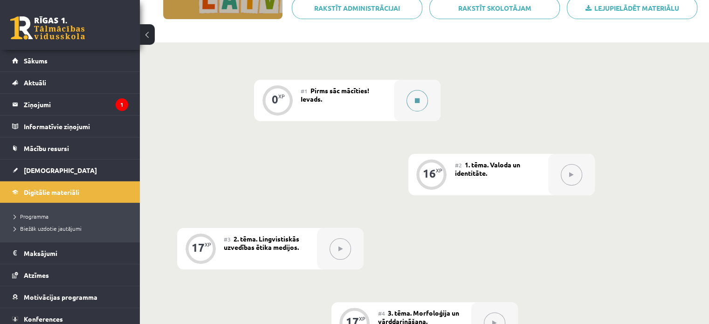
click at [430, 105] on div at bounding box center [417, 101] width 47 height 42
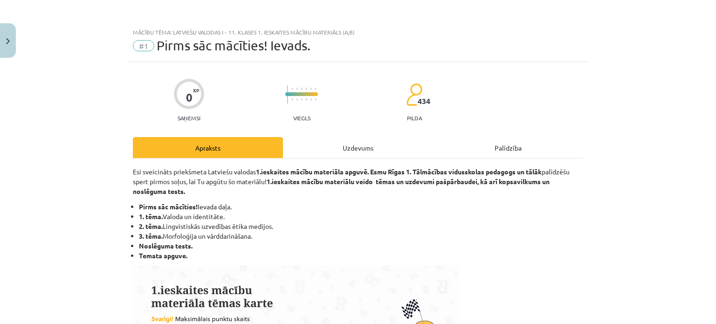
click at [353, 150] on div "Uzdevums" at bounding box center [358, 147] width 150 height 21
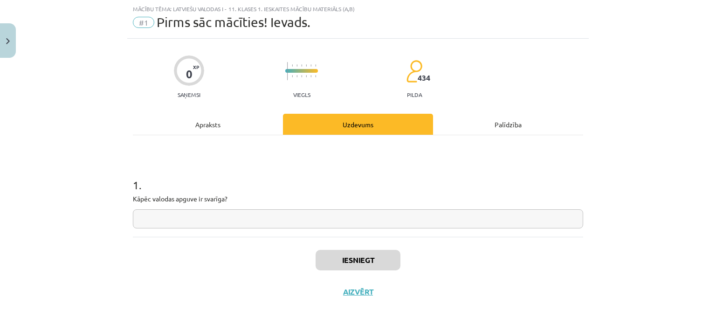
click at [301, 211] on input "text" at bounding box center [358, 218] width 451 height 19
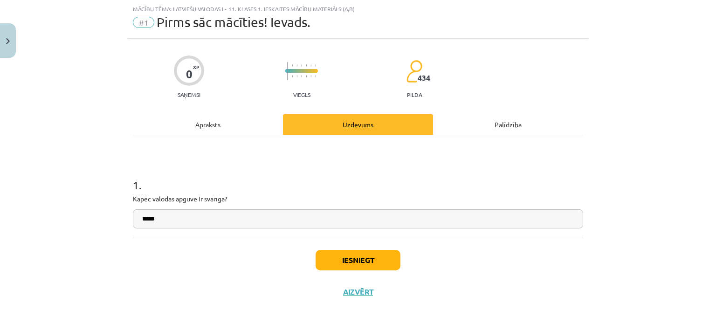
type input "*****"
click at [334, 251] on button "Iesniegt" at bounding box center [358, 260] width 85 height 21
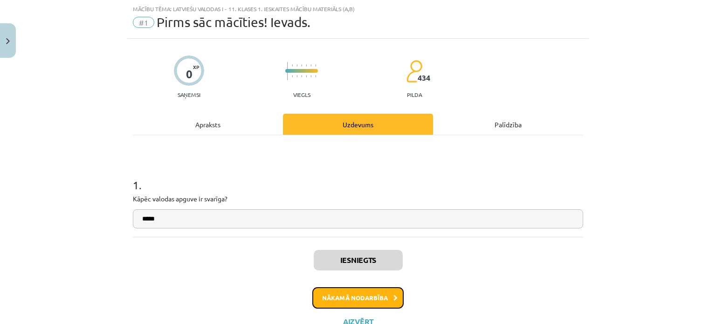
click at [349, 293] on button "Nākamā nodarbība" at bounding box center [357, 297] width 91 height 21
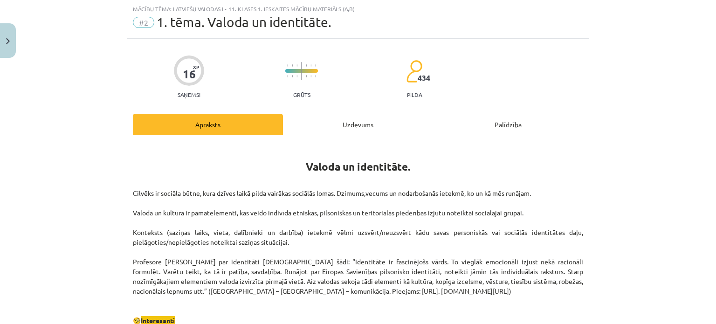
click at [338, 119] on div "Uzdevums" at bounding box center [358, 124] width 150 height 21
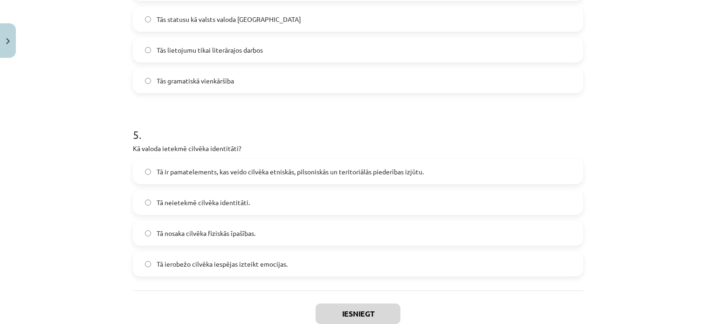
scroll to position [867, 0]
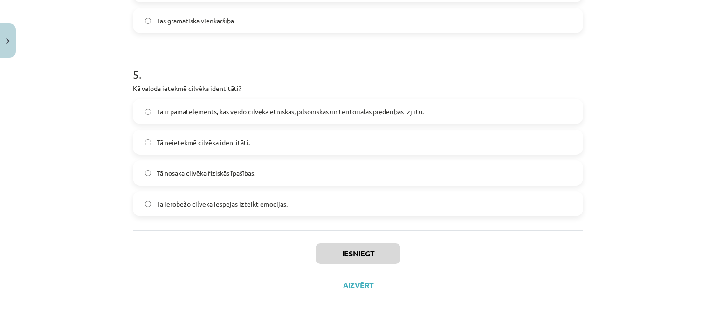
drag, startPoint x: 129, startPoint y: 83, endPoint x: 296, endPoint y: 210, distance: 210.1
copy form "8 . Lore ipsumd sita consec ad elit, sedd ei temporinc utlab etdolo magnaali en…"
click at [201, 55] on h1 "5 ." at bounding box center [358, 66] width 451 height 29
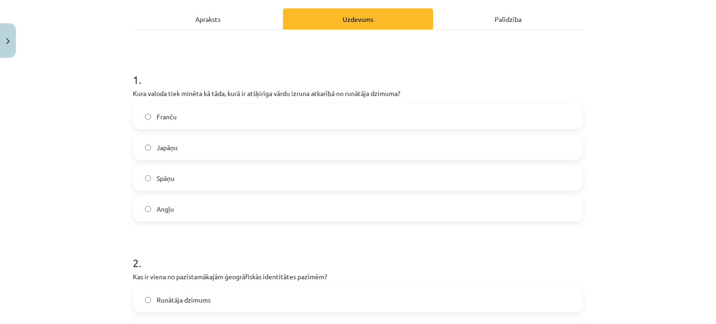
scroll to position [129, 0]
click at [183, 148] on label "Japāņu" at bounding box center [358, 147] width 449 height 23
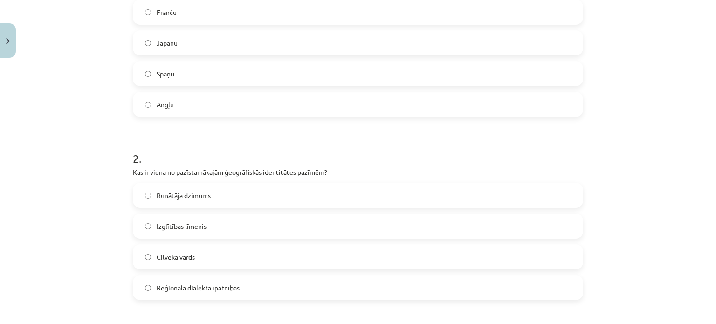
scroll to position [256, 0]
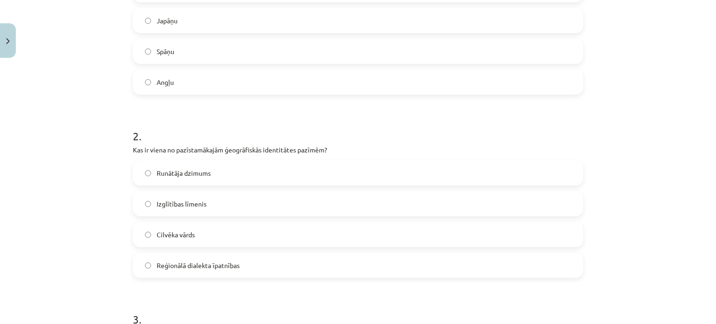
click at [184, 262] on span "Reģionālā dialekta īpatnības" at bounding box center [198, 266] width 83 height 10
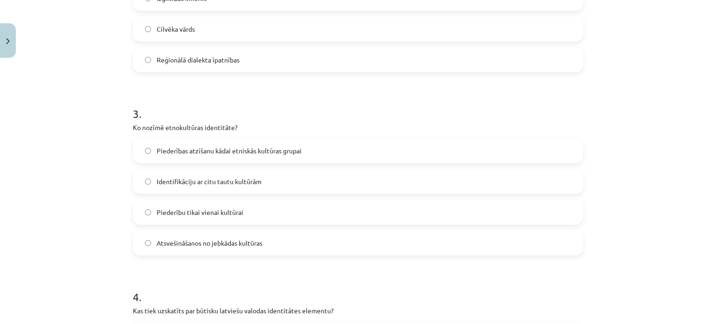
scroll to position [467, 0]
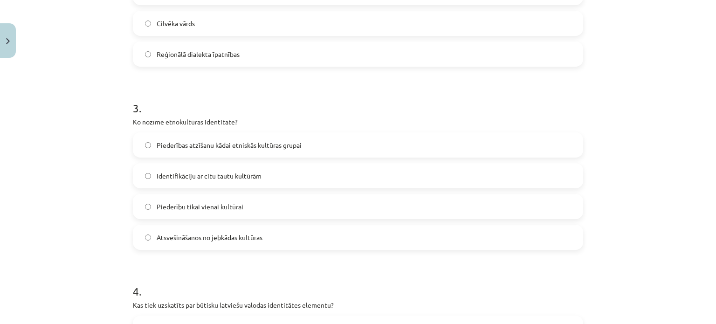
click at [186, 208] on span "Piederību tikai vienai kultūrai" at bounding box center [200, 207] width 87 height 10
click at [194, 148] on span "Piederības atzīšanu kādai etniskās kultūras grupai" at bounding box center [229, 145] width 145 height 10
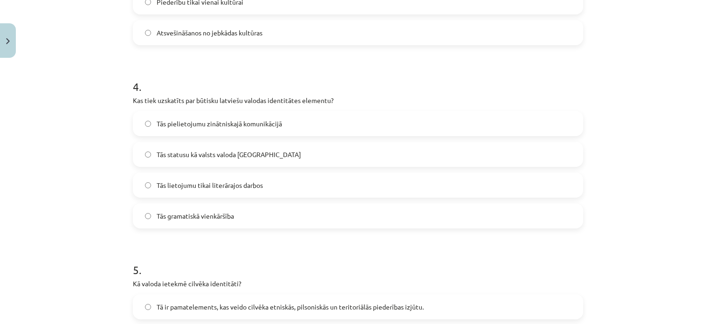
scroll to position [683, 0]
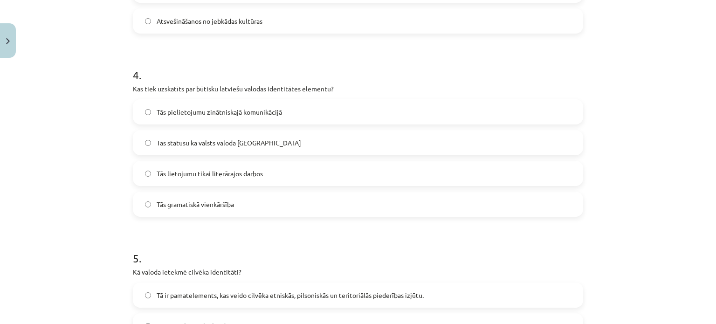
click at [187, 146] on span "Tās statusu kā valsts valoda [GEOGRAPHIC_DATA]" at bounding box center [229, 143] width 145 height 10
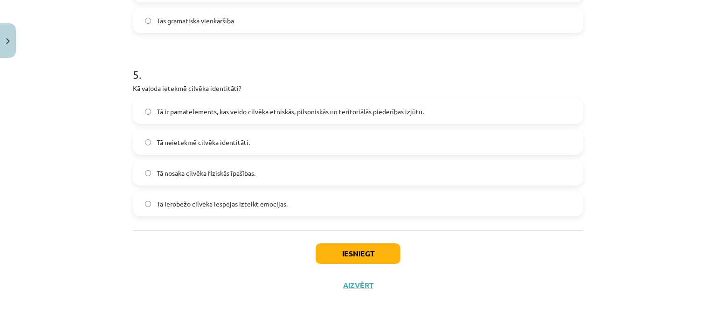
click at [201, 104] on label "Tā ir pamatelements, kas veido cilvēka etniskās, pilsoniskās un teritoriālās pi…" at bounding box center [358, 111] width 449 height 23
click at [325, 252] on button "Iesniegt" at bounding box center [358, 253] width 85 height 21
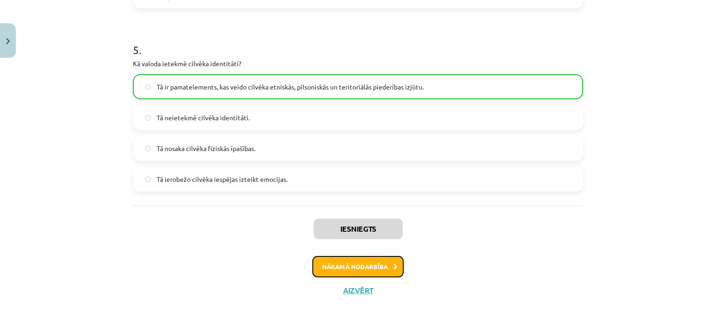
click at [359, 259] on button "Nākamā nodarbība" at bounding box center [357, 266] width 91 height 21
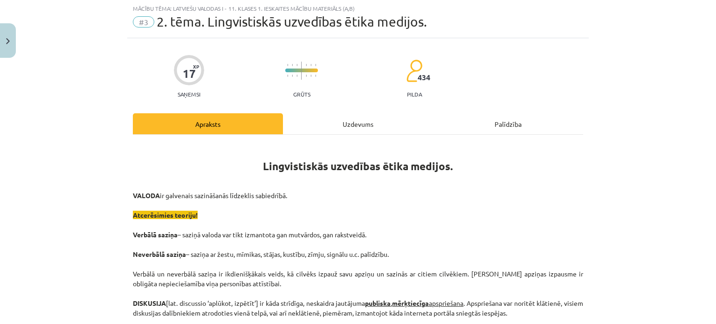
scroll to position [23, 0]
click at [348, 115] on div "Uzdevums" at bounding box center [358, 124] width 150 height 21
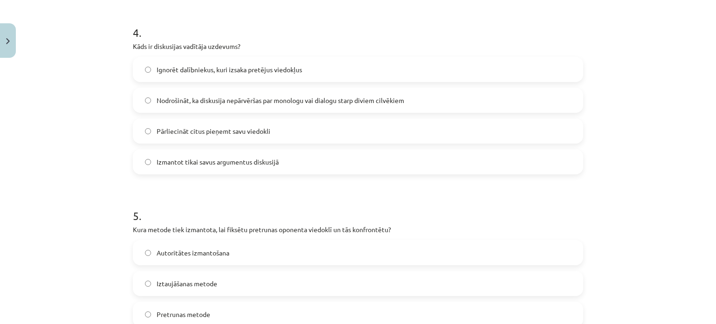
scroll to position [867, 0]
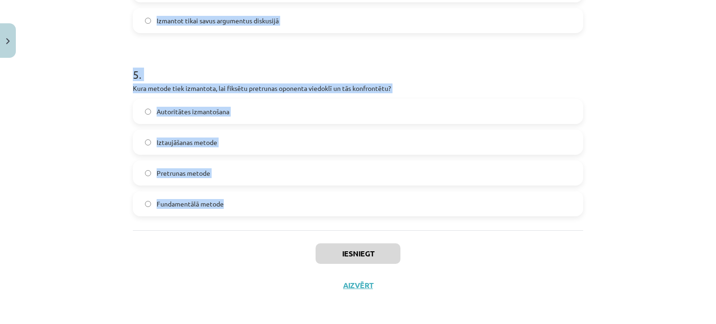
drag, startPoint x: 126, startPoint y: 104, endPoint x: 238, endPoint y: 207, distance: 151.5
copy form "9 . Lore ip dolor si ametconsect adipiscing elitsedd eiusmodtem? Incididu utlab…"
click at [162, 66] on h1 "5 ." at bounding box center [358, 66] width 451 height 29
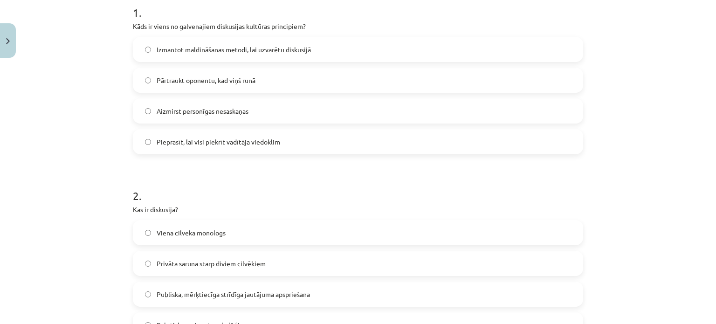
scroll to position [194, 0]
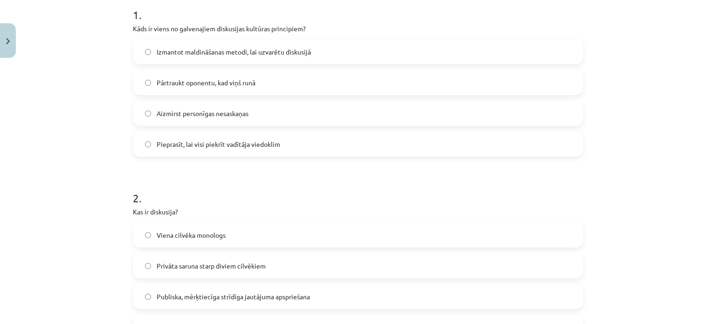
click at [218, 119] on label "Aizmirst personīgas nesaskaņas" at bounding box center [358, 113] width 449 height 23
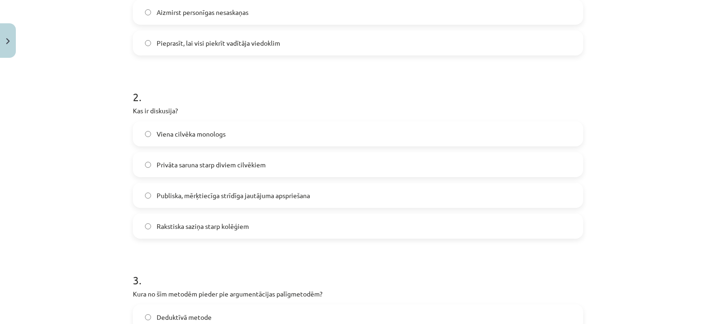
scroll to position [308, 0]
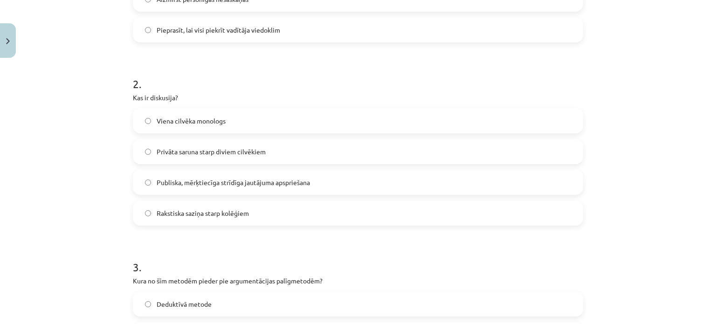
click at [216, 179] on span "Publiska, mērķtiecīga strīdīga jautājuma apspriešana" at bounding box center [233, 183] width 153 height 10
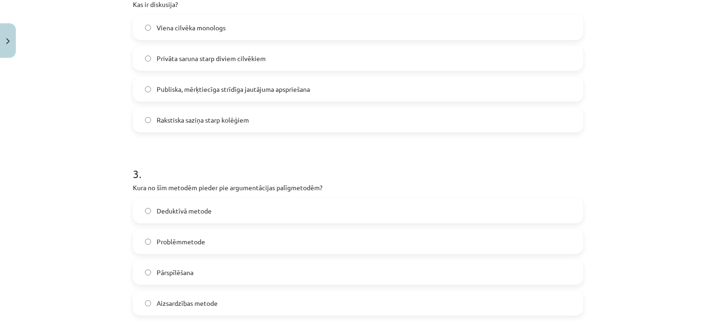
scroll to position [446, 0]
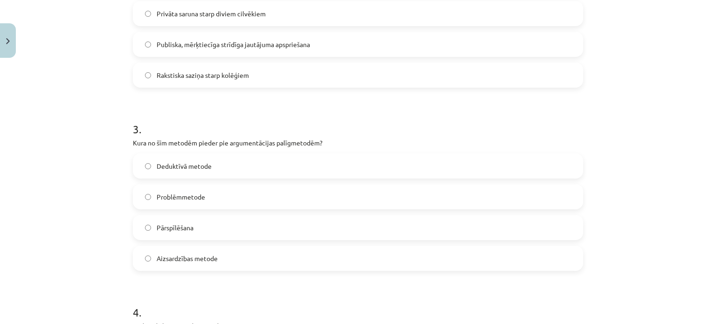
click at [216, 188] on label "Problēmmetode" at bounding box center [358, 196] width 449 height 23
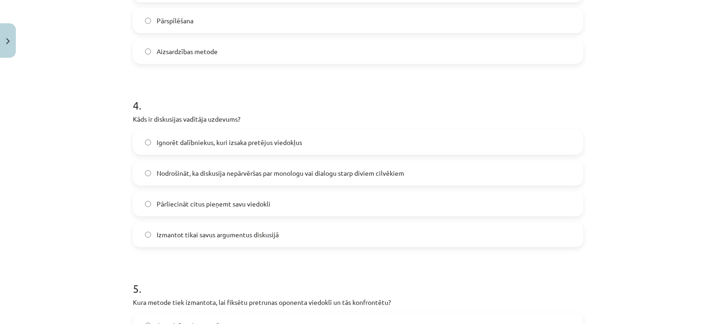
scroll to position [653, 0]
click at [206, 175] on span "Nodrošināt, ka diskusija nepārvēršas par monologu vai dialogu starp diviem cilv…" at bounding box center [281, 173] width 248 height 10
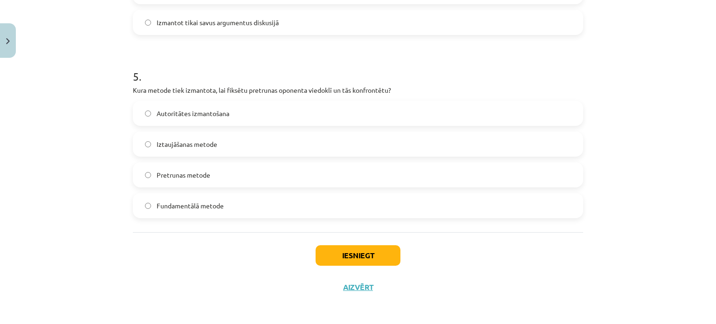
scroll to position [867, 0]
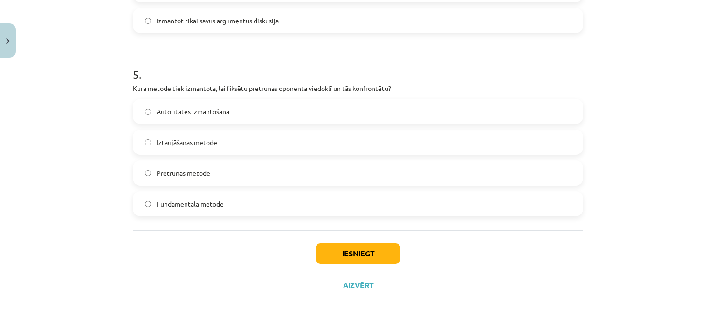
click at [189, 165] on label "Pretrunas metode" at bounding box center [358, 172] width 449 height 23
click at [330, 248] on button "Iesniegt" at bounding box center [358, 253] width 85 height 21
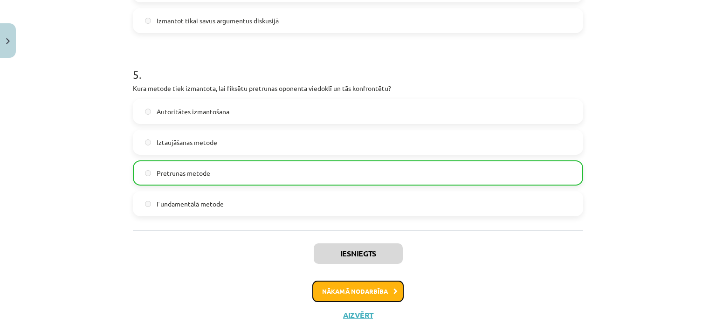
click at [367, 283] on button "Nākamā nodarbība" at bounding box center [357, 291] width 91 height 21
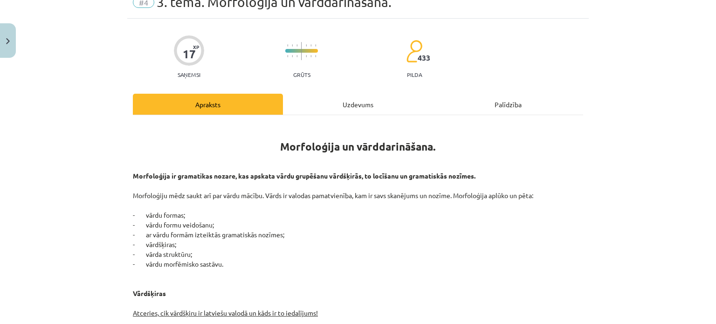
scroll to position [23, 0]
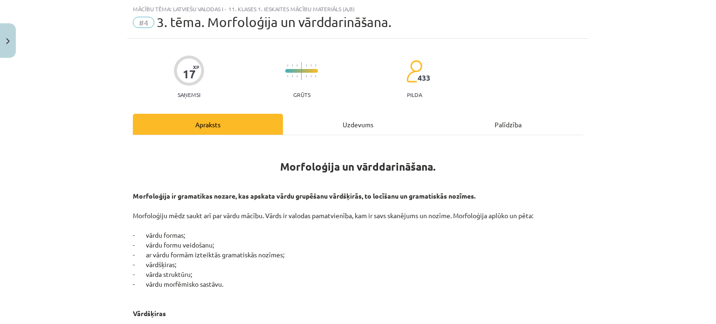
click at [338, 122] on div "Uzdevums" at bounding box center [358, 124] width 150 height 21
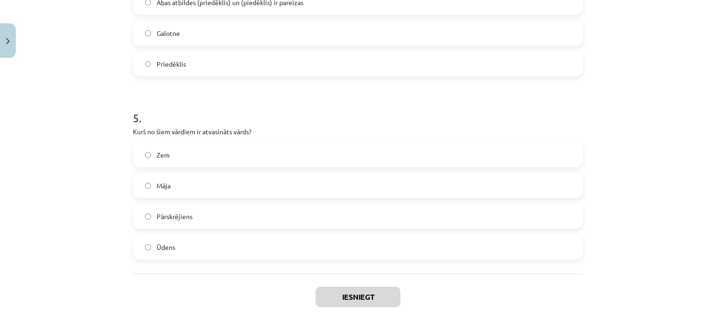
scroll to position [867, 0]
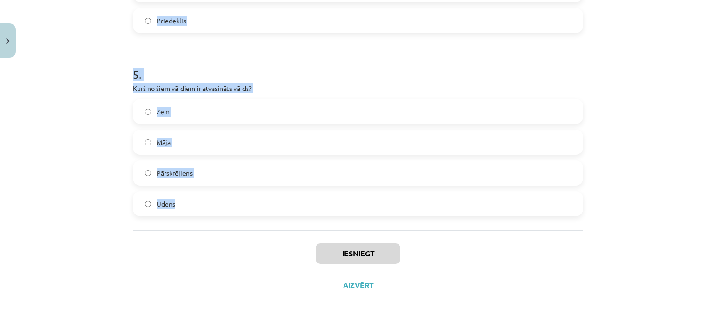
drag, startPoint x: 116, startPoint y: 184, endPoint x: 188, endPoint y: 212, distance: 77.5
click at [188, 212] on div "Mācību tēma: Latviešu valodas i - 11. klases 1. ieskaites mācību materiāls (a,b…" at bounding box center [358, 162] width 716 height 324
copy form "1 . Cik vārdšķiru ir latviešu valodā? 9 8 11 10 2 . Kurš no šiem nav morfoloģij…"
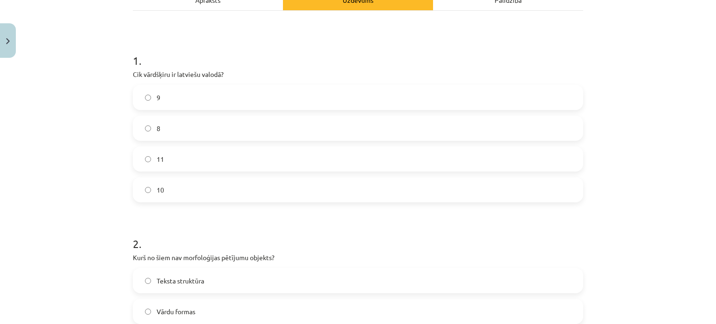
scroll to position [147, 0]
click at [157, 99] on span "9" at bounding box center [159, 98] width 4 height 10
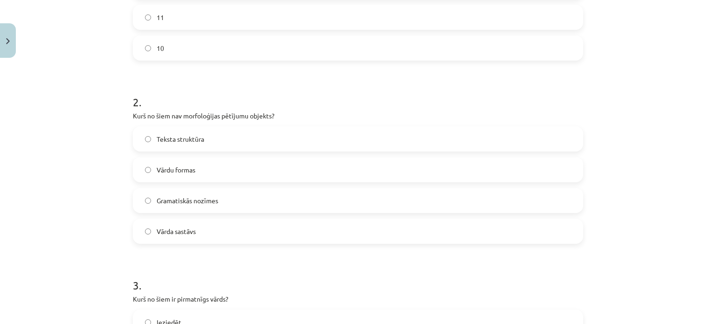
scroll to position [302, 0]
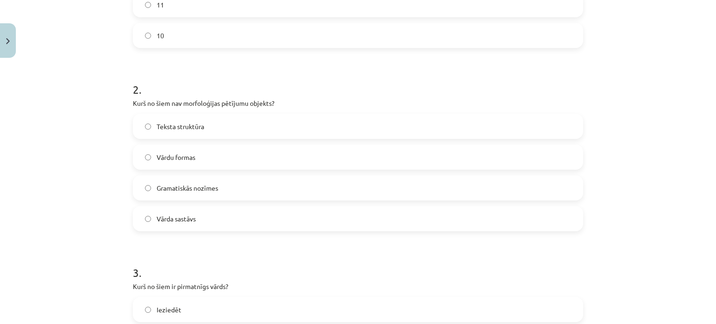
click at [179, 126] on span "Teksta struktūra" at bounding box center [181, 127] width 48 height 10
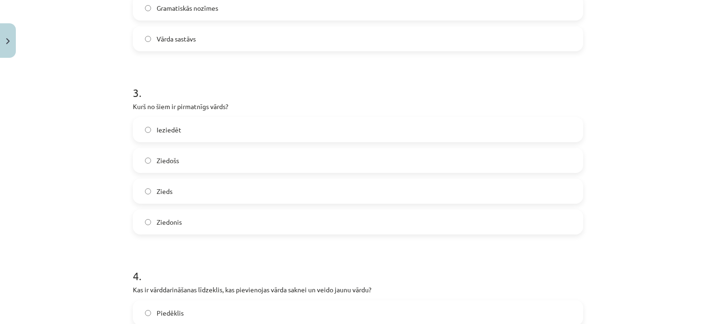
scroll to position [494, 0]
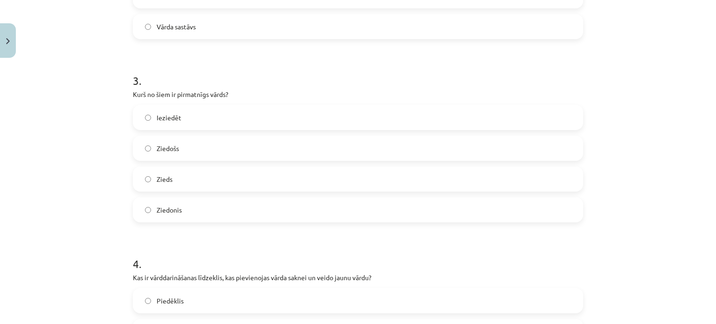
click at [185, 176] on label "Zieds" at bounding box center [358, 178] width 449 height 23
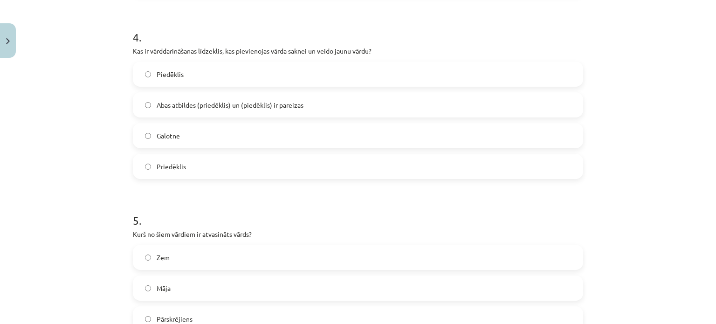
scroll to position [721, 0]
click at [204, 104] on span "Abas atbildes (priedēklis) un (piedēklis) ir pareizas" at bounding box center [230, 105] width 147 height 10
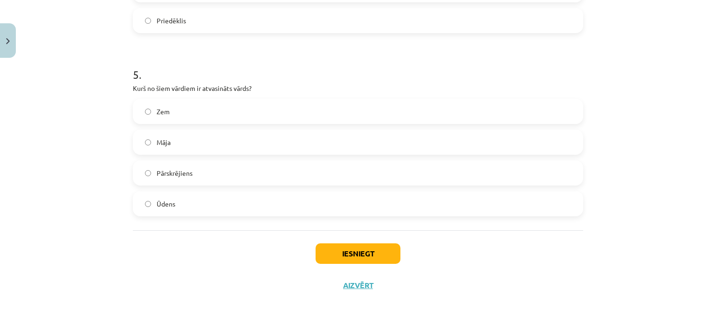
click at [199, 176] on label "Pārskrējiens" at bounding box center [358, 172] width 449 height 23
click at [362, 254] on button "Iesniegt" at bounding box center [358, 253] width 85 height 21
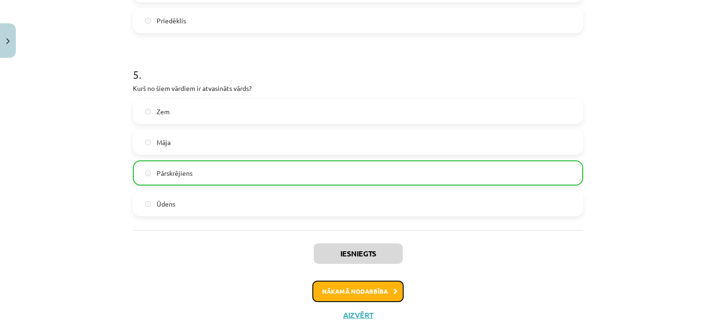
click at [372, 289] on button "Nākamā nodarbība" at bounding box center [357, 291] width 91 height 21
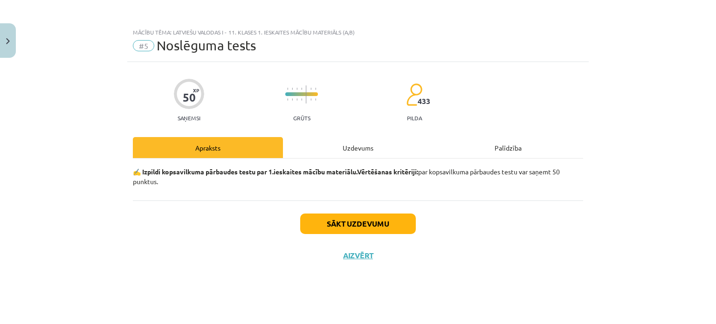
scroll to position [0, 0]
click at [349, 143] on div "Uzdevums" at bounding box center [358, 147] width 150 height 21
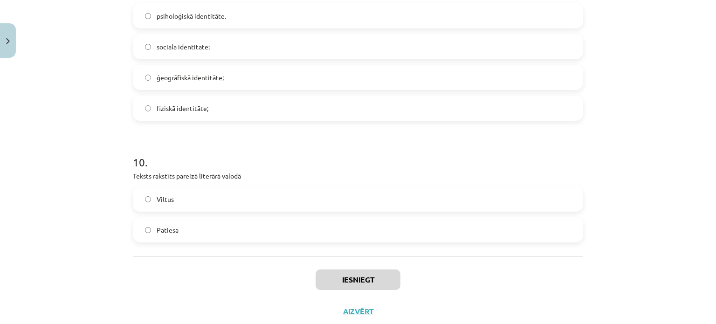
scroll to position [1638, 0]
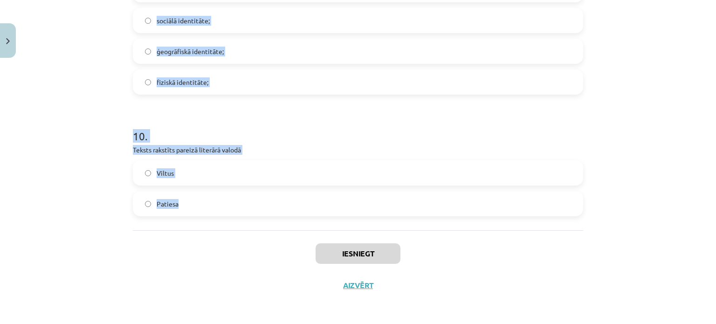
drag, startPoint x: 129, startPoint y: 49, endPoint x: 185, endPoint y: 208, distance: 168.3
copy form "5 . Loremipsum dolorsi ametc adipisc eli seddo eiusmodt incid utlab et dolorem …"
click at [97, 111] on div "Mācību tēma: Latviešu valodas i - 11. klases 1. ieskaites mācību materiāls (a,b…" at bounding box center [358, 162] width 716 height 324
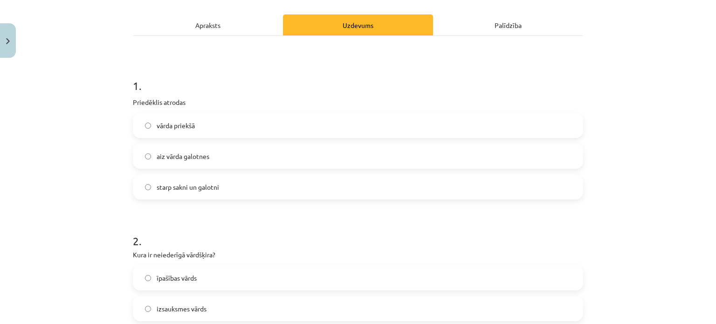
scroll to position [123, 0]
click at [196, 126] on label "vārda priekšā" at bounding box center [358, 124] width 449 height 23
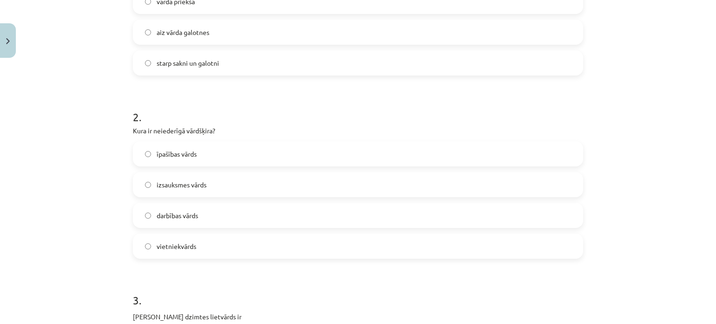
scroll to position [282, 0]
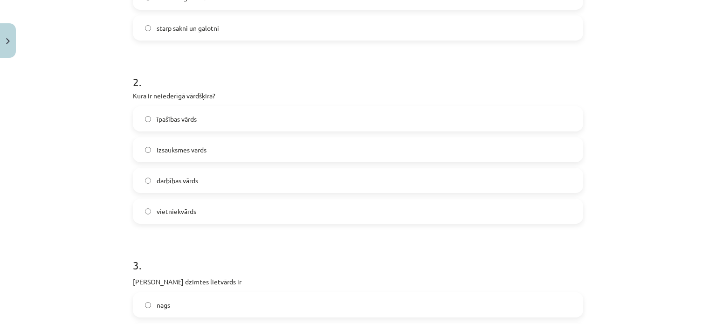
click at [201, 144] on label "izsauksmes vārds" at bounding box center [358, 149] width 449 height 23
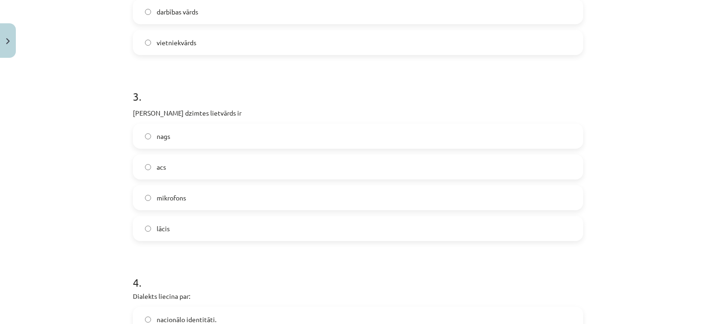
scroll to position [450, 0]
click at [200, 166] on label "acs" at bounding box center [358, 167] width 449 height 23
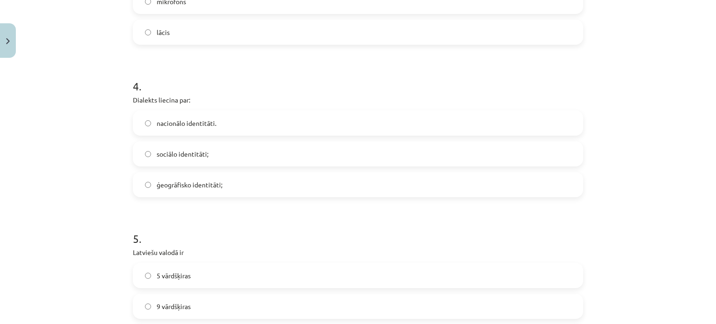
scroll to position [648, 0]
click at [222, 192] on label "ģeogrāfisko identitāti;" at bounding box center [358, 183] width 449 height 23
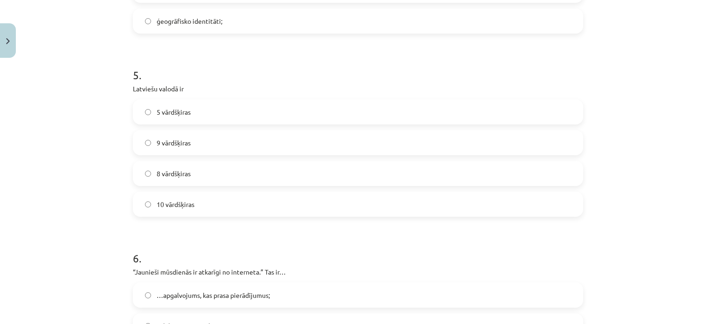
scroll to position [837, 0]
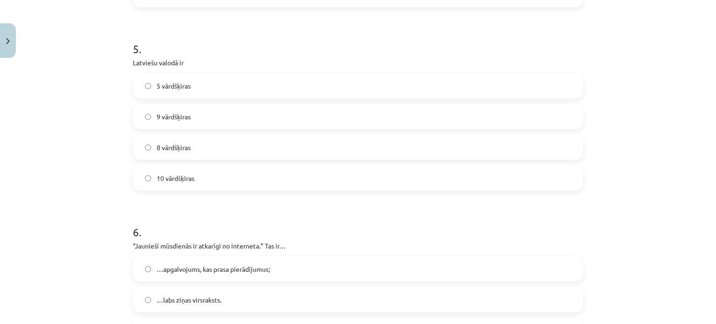
click at [189, 122] on label "9 vārdšķiras" at bounding box center [358, 116] width 449 height 23
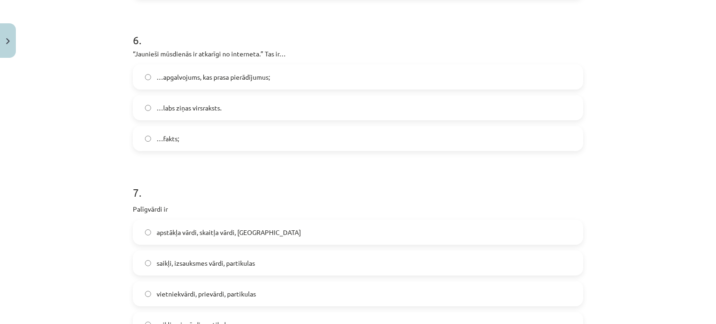
scroll to position [1029, 0]
click at [188, 77] on span "…apgalvojums, kas prasa pierādījumus;" at bounding box center [213, 77] width 113 height 10
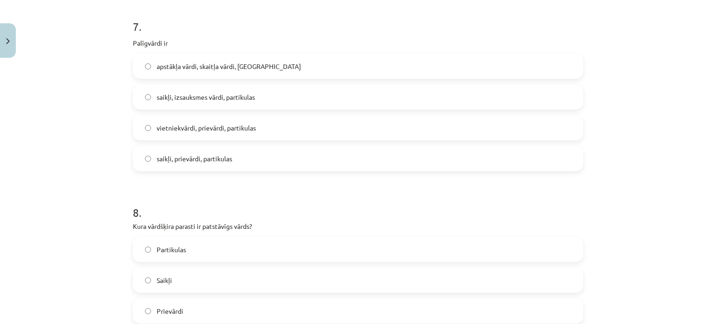
scroll to position [1207, 0]
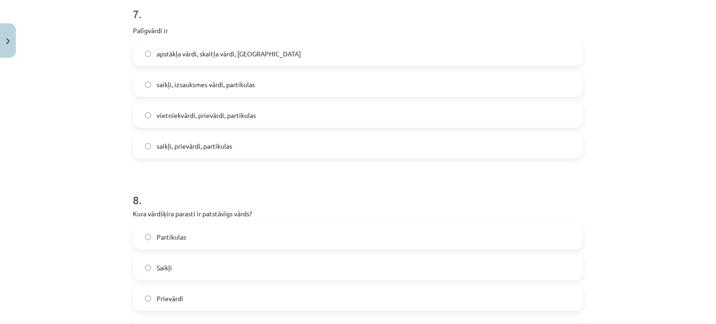
click at [202, 146] on span "saikļi, prievārdi, partikulas" at bounding box center [195, 146] width 76 height 10
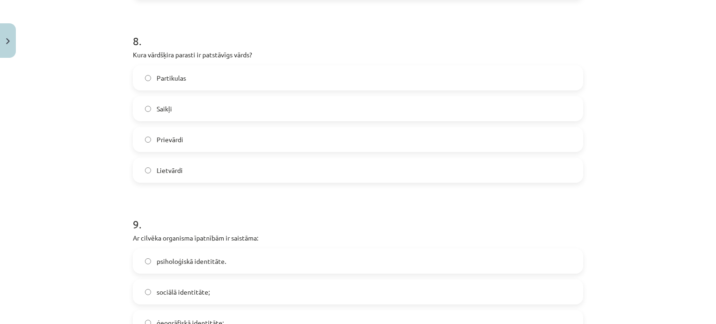
scroll to position [1366, 0]
click at [180, 99] on label "Saikļi" at bounding box center [358, 108] width 449 height 23
click at [185, 174] on label "Lietvārdi" at bounding box center [358, 170] width 449 height 23
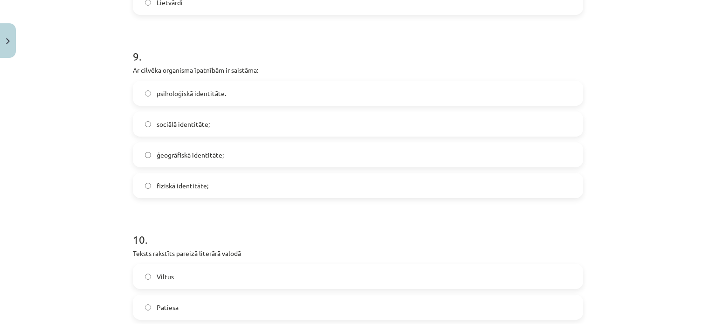
scroll to position [1534, 0]
click at [187, 186] on span "fiziskā identitāte;" at bounding box center [183, 186] width 52 height 10
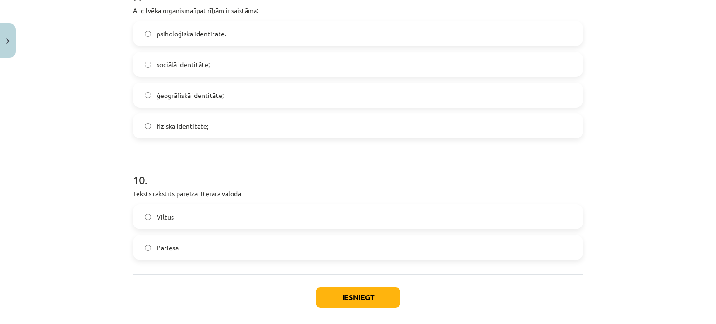
scroll to position [1595, 0]
click at [198, 246] on label "Patiesa" at bounding box center [358, 246] width 449 height 23
click at [364, 302] on button "Iesniegt" at bounding box center [358, 296] width 85 height 21
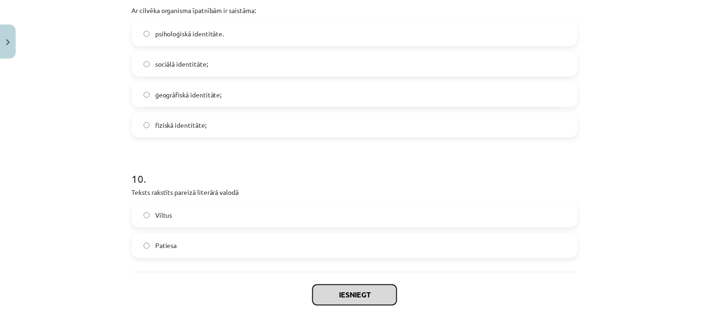
scroll to position [1638, 0]
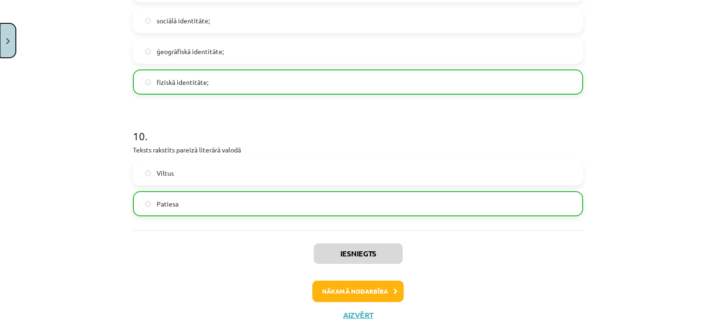
click at [7, 38] on img "Close" at bounding box center [8, 41] width 4 height 6
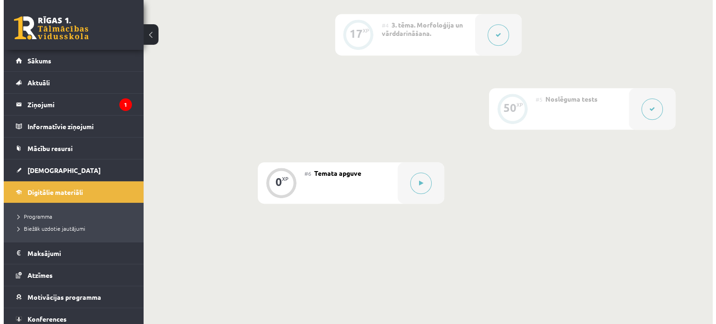
scroll to position [464, 0]
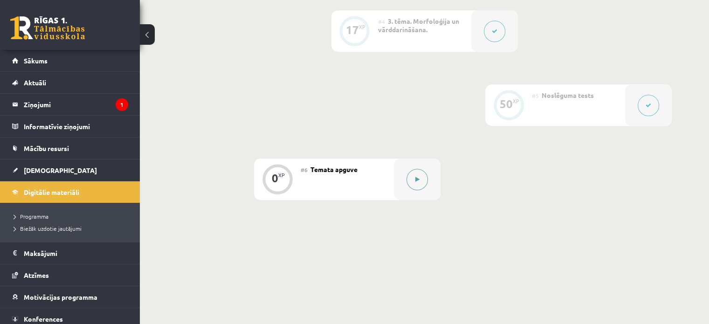
click at [422, 190] on button at bounding box center [417, 179] width 21 height 21
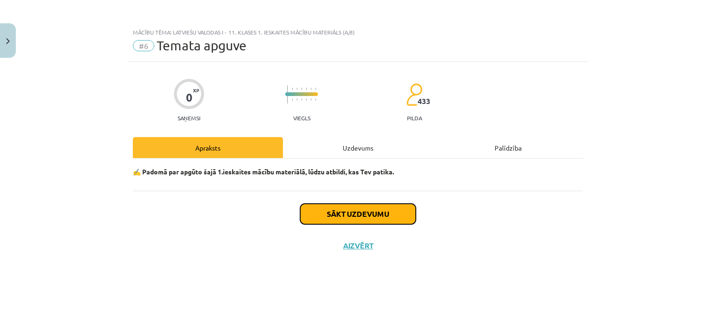
click at [402, 208] on button "Sākt uzdevumu" at bounding box center [358, 214] width 116 height 21
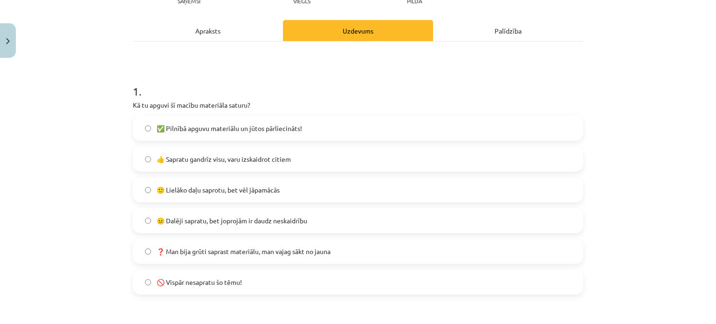
scroll to position [131, 0]
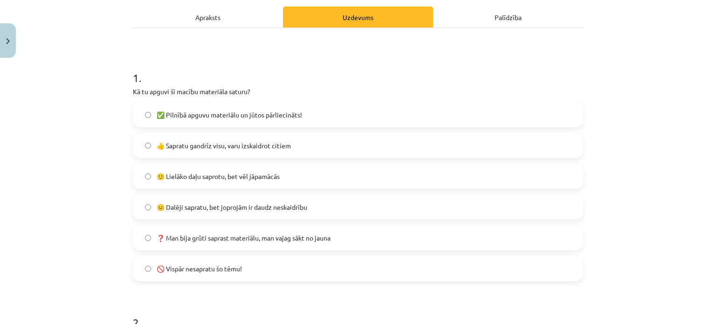
click at [279, 184] on label "🙂 Lielāko daļu saprotu, bet vēl jāpamācās" at bounding box center [358, 176] width 449 height 23
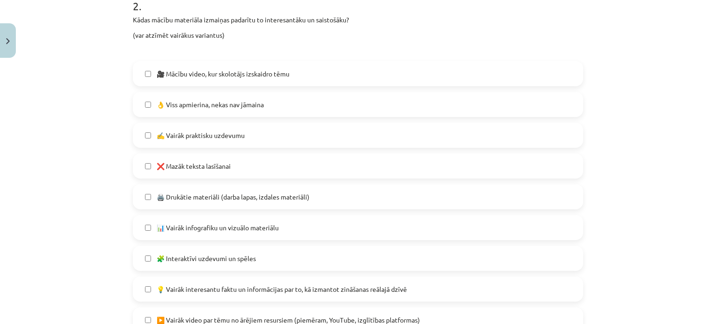
scroll to position [453, 0]
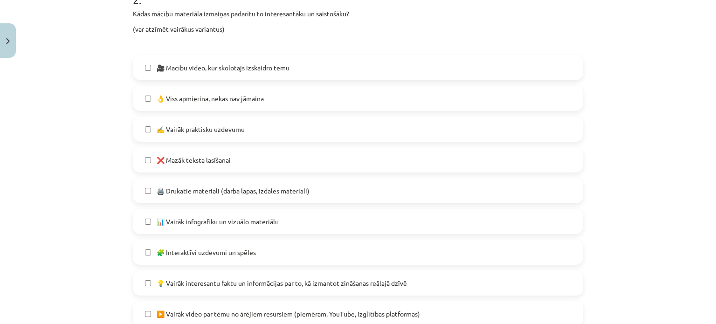
click at [252, 98] on span "👌 Viss apmierina, nekas nav jāmaina" at bounding box center [210, 99] width 107 height 10
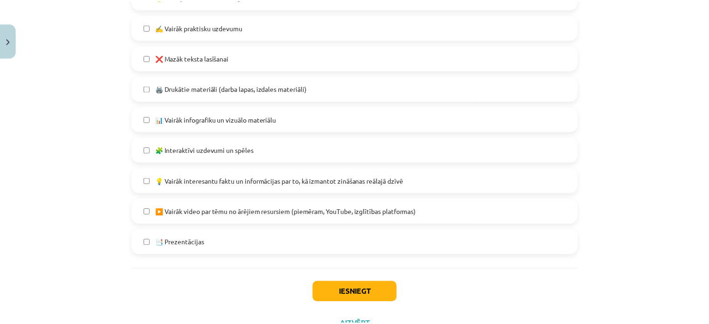
scroll to position [594, 0]
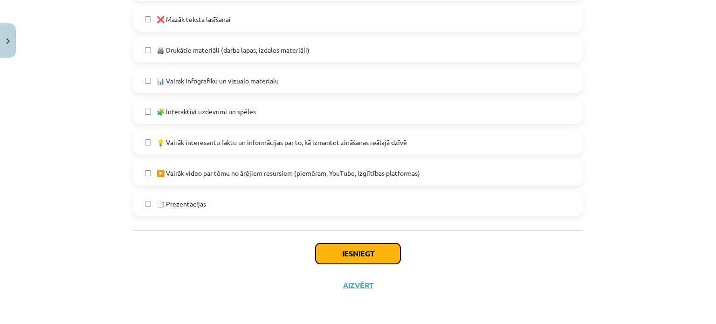
click at [356, 243] on button "Iesniegt" at bounding box center [358, 253] width 85 height 21
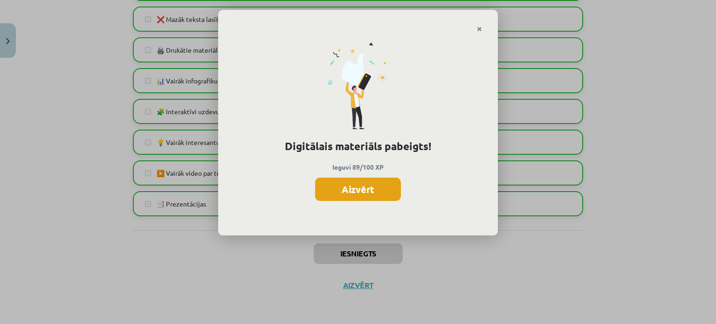
click at [346, 189] on button "Aizvērt" at bounding box center [358, 189] width 86 height 23
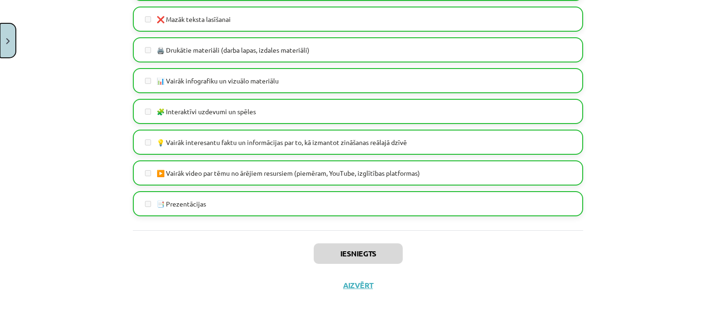
click at [7, 35] on button "Close" at bounding box center [8, 40] width 16 height 35
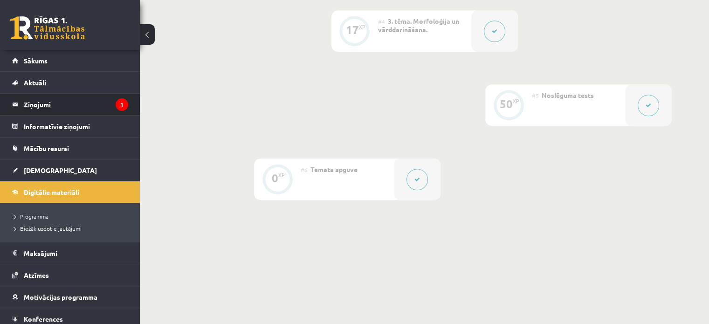
click at [43, 106] on legend "Ziņojumi 1" at bounding box center [76, 104] width 104 height 21
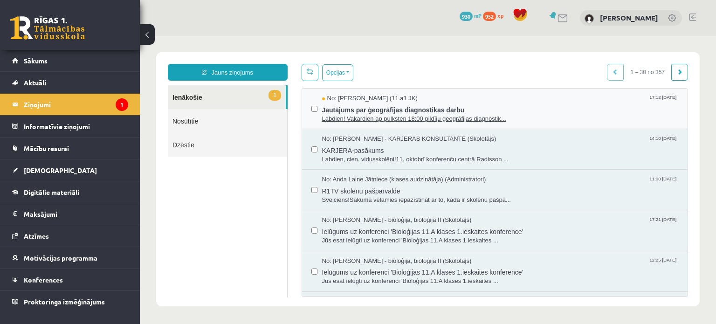
click at [379, 111] on span "Jautājums par ģeogrāfijas diagnostikas darbu" at bounding box center [500, 109] width 357 height 12
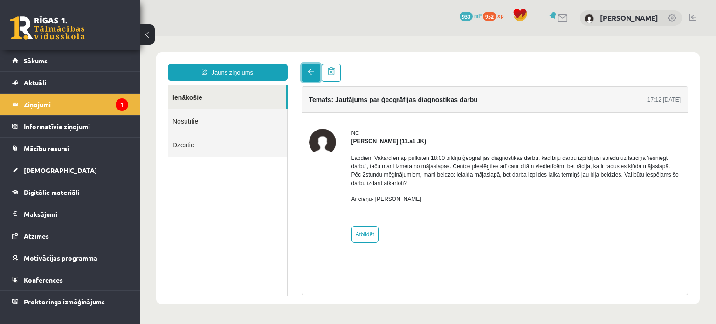
click at [308, 75] on span at bounding box center [311, 72] width 7 height 7
click at [47, 170] on span "[DEMOGRAPHIC_DATA]" at bounding box center [60, 170] width 73 height 8
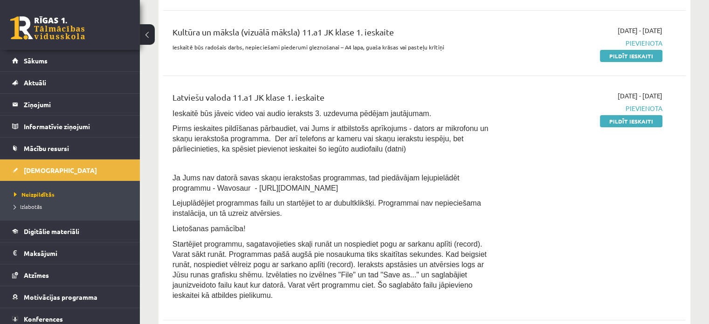
scroll to position [307, 0]
